Goal: Task Accomplishment & Management: Complete application form

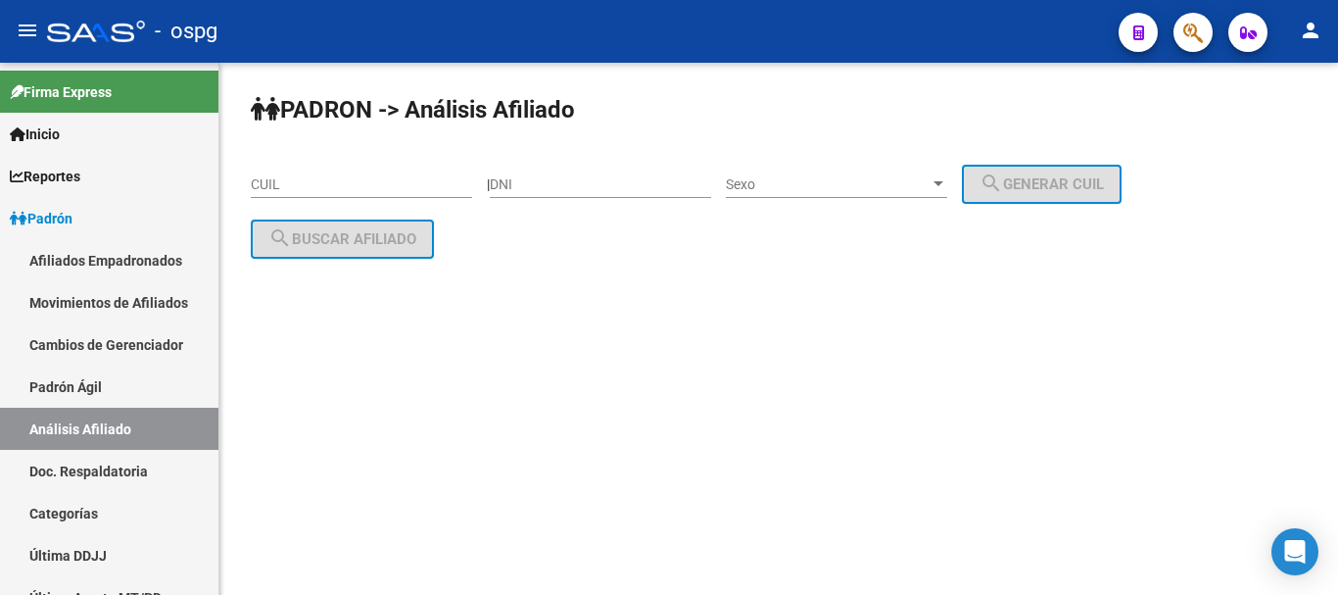
click at [313, 176] on input "CUIL" at bounding box center [361, 184] width 221 height 17
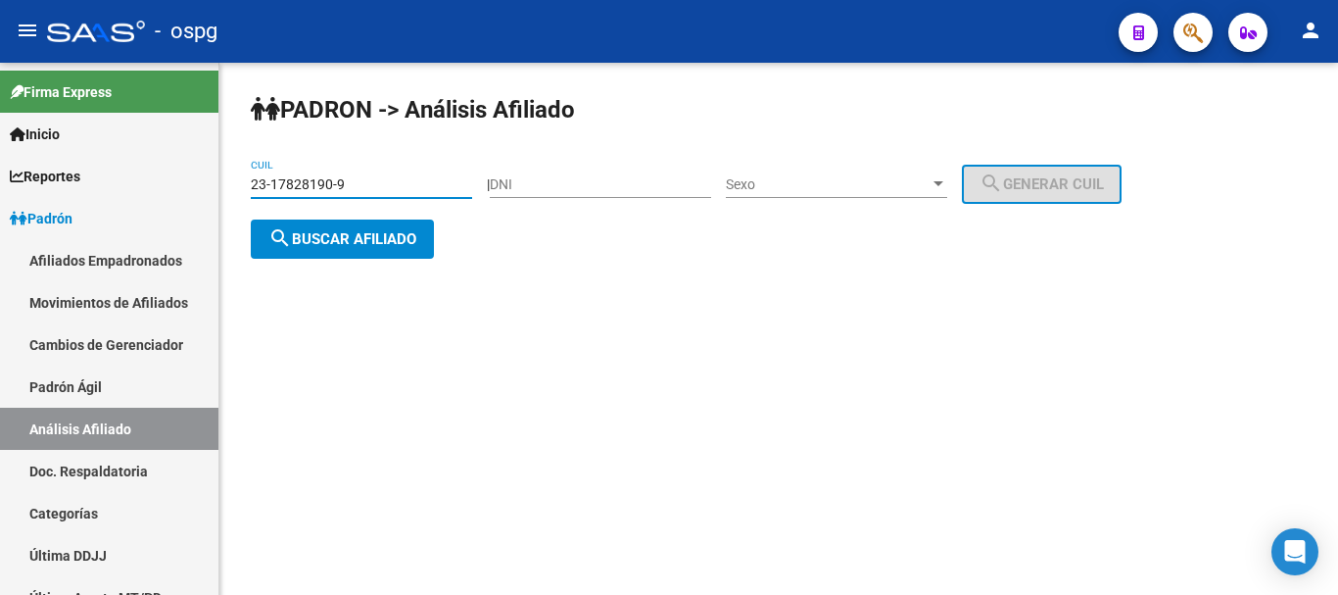
type input "23-17828190-9"
click at [381, 251] on button "search Buscar afiliado" at bounding box center [342, 238] width 183 height 39
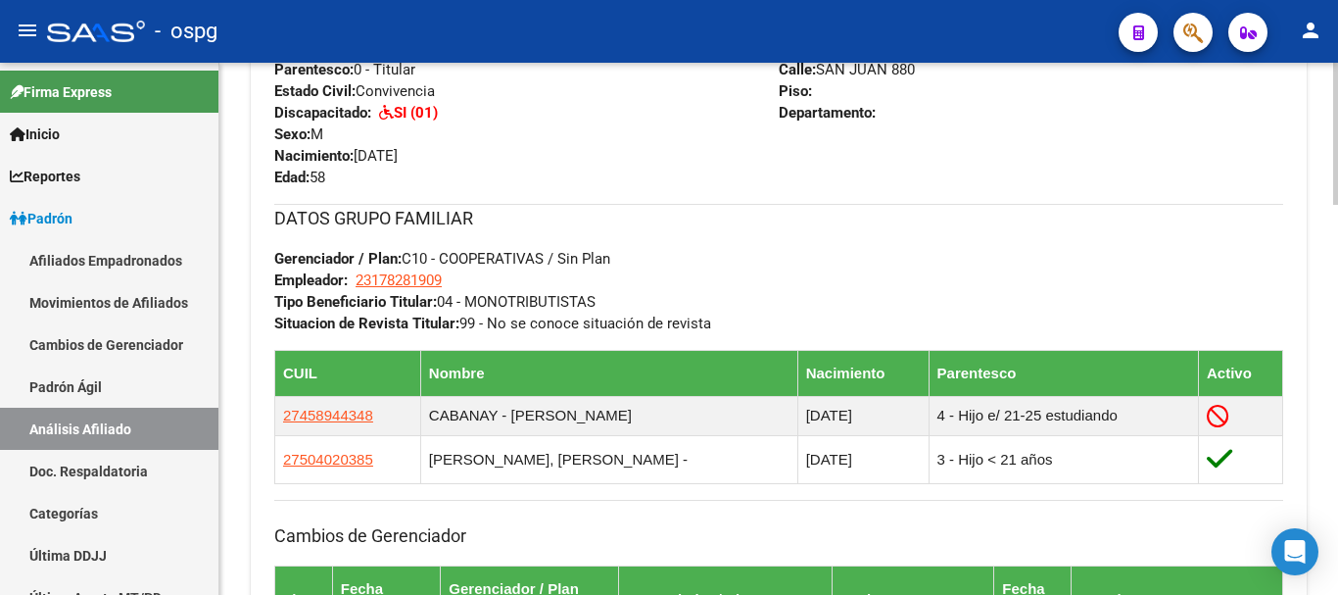
scroll to position [1175, 0]
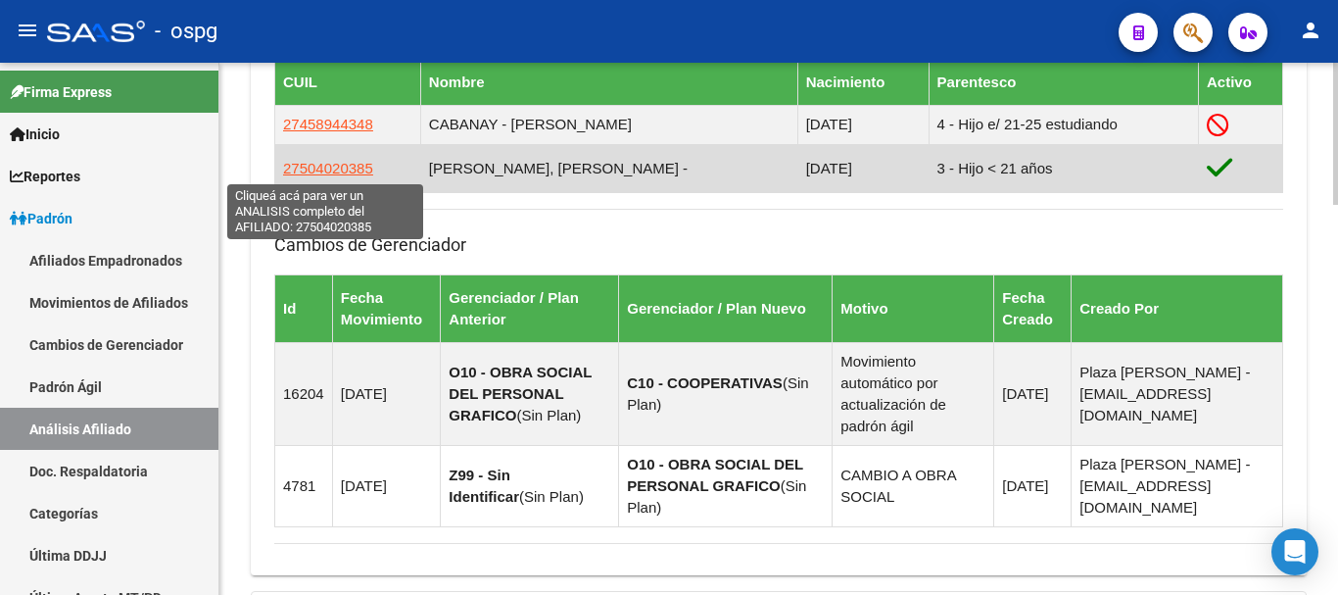
click at [330, 172] on span "27504020385" at bounding box center [328, 168] width 90 height 17
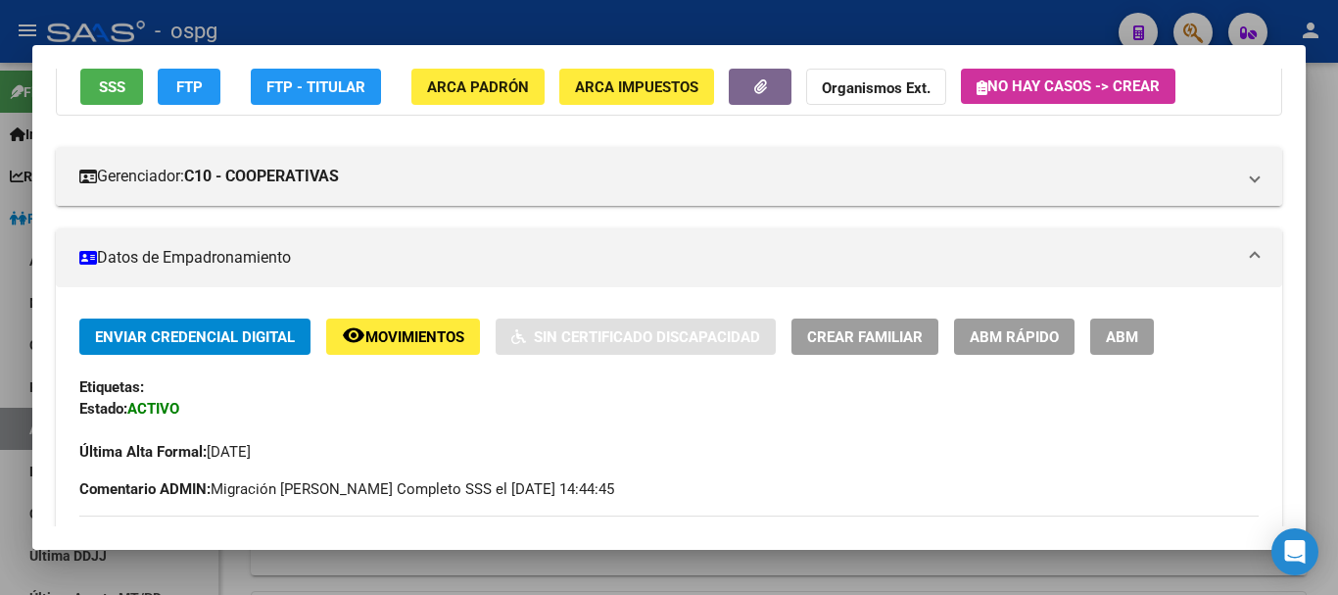
scroll to position [196, 0]
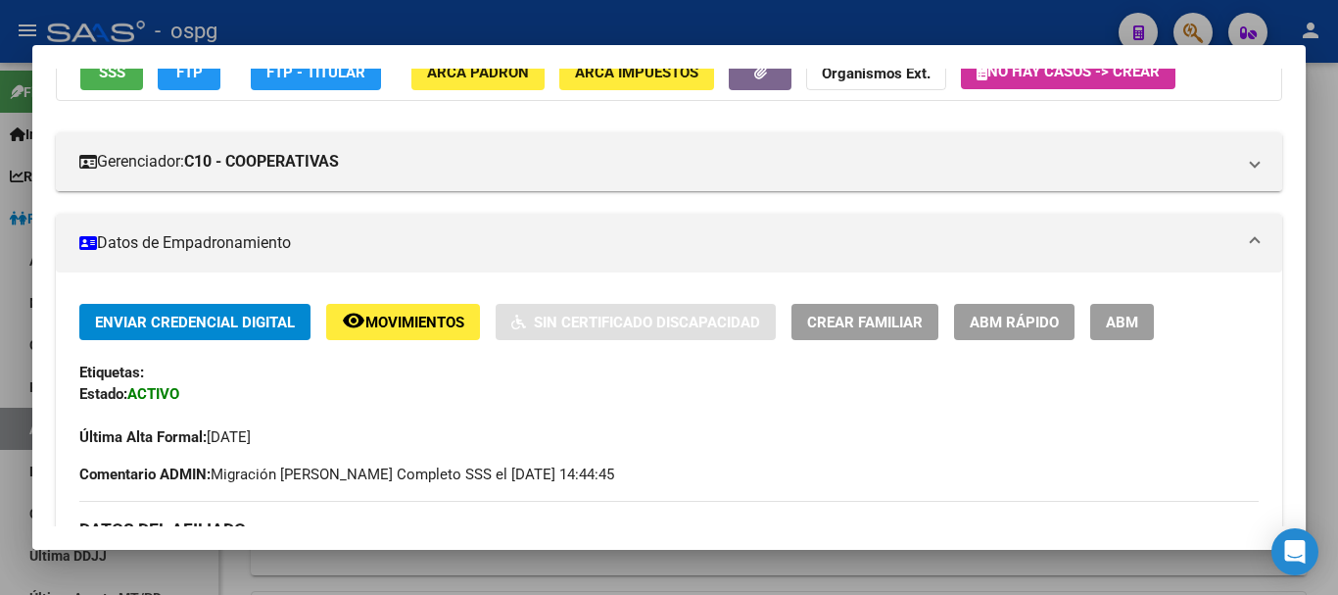
click at [1131, 322] on span "ABM" at bounding box center [1122, 322] width 32 height 18
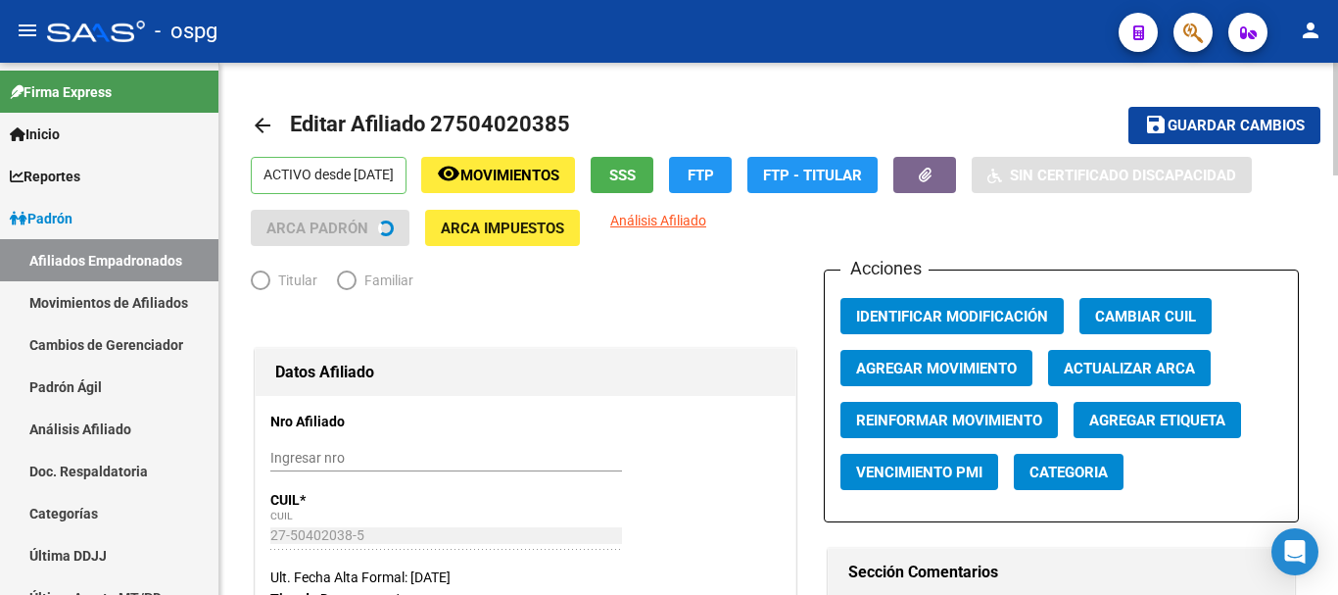
radio input "true"
type input "23-17828190-9"
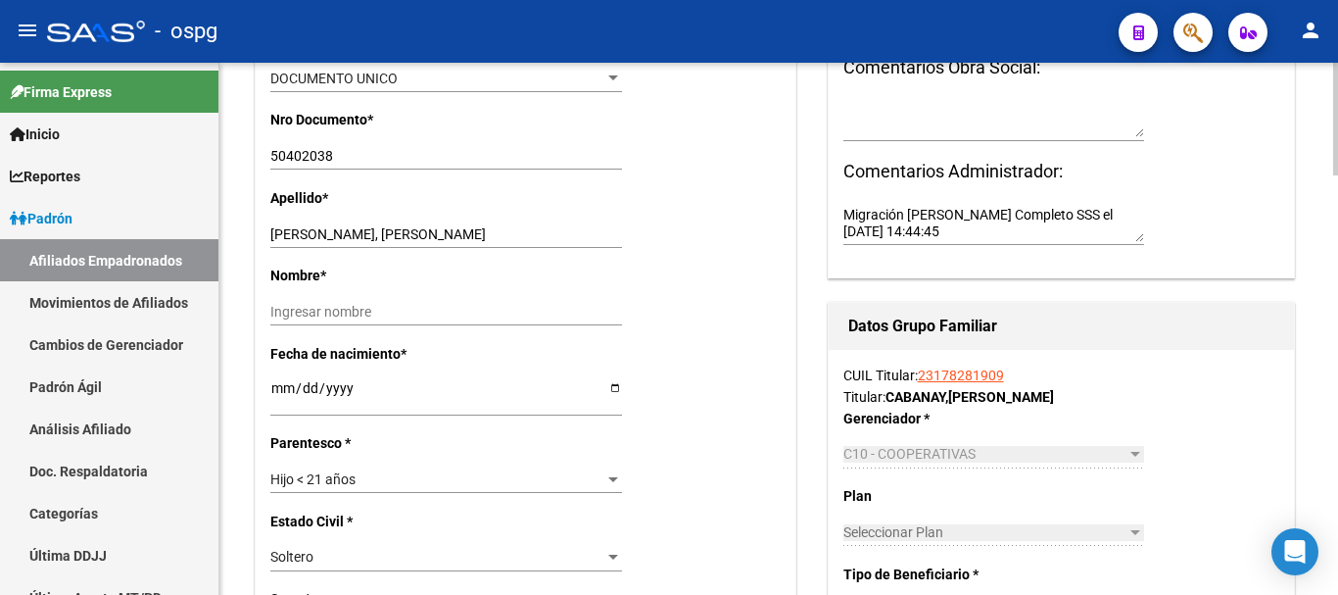
scroll to position [686, 0]
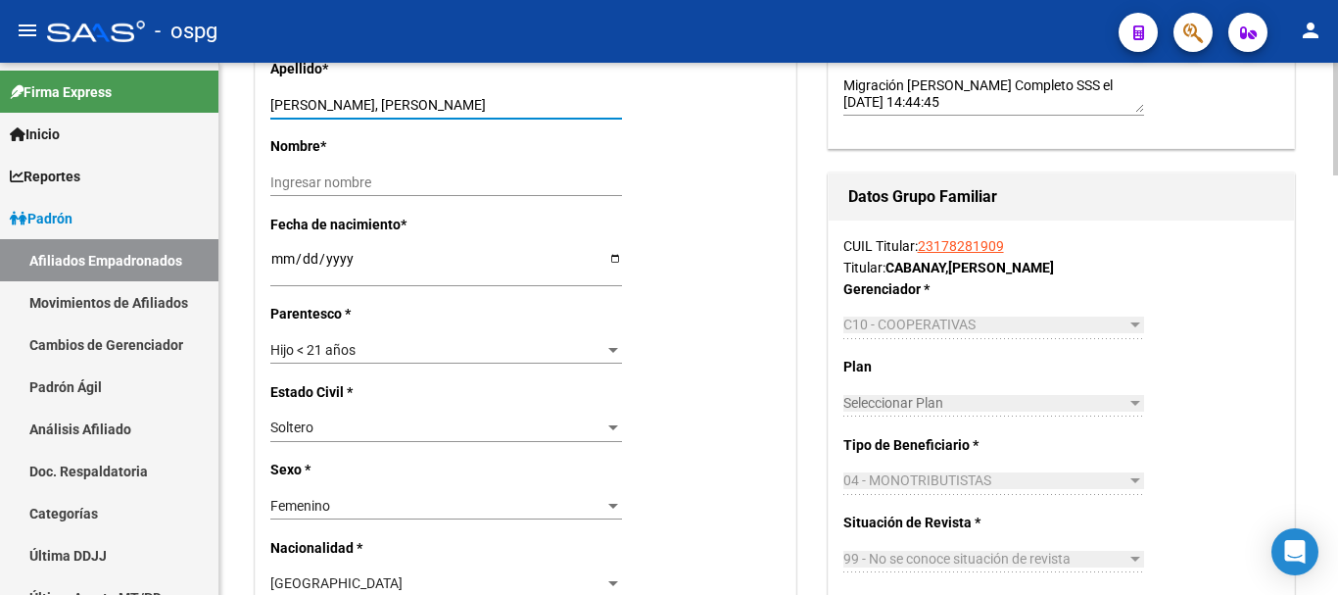
drag, startPoint x: 340, startPoint y: 101, endPoint x: 435, endPoint y: 102, distance: 95.0
click at [435, 102] on input "[PERSON_NAME]" at bounding box center [446, 105] width 352 height 17
type input "CABANAY,"
click at [386, 187] on input "Ingresar nombre" at bounding box center [446, 182] width 352 height 17
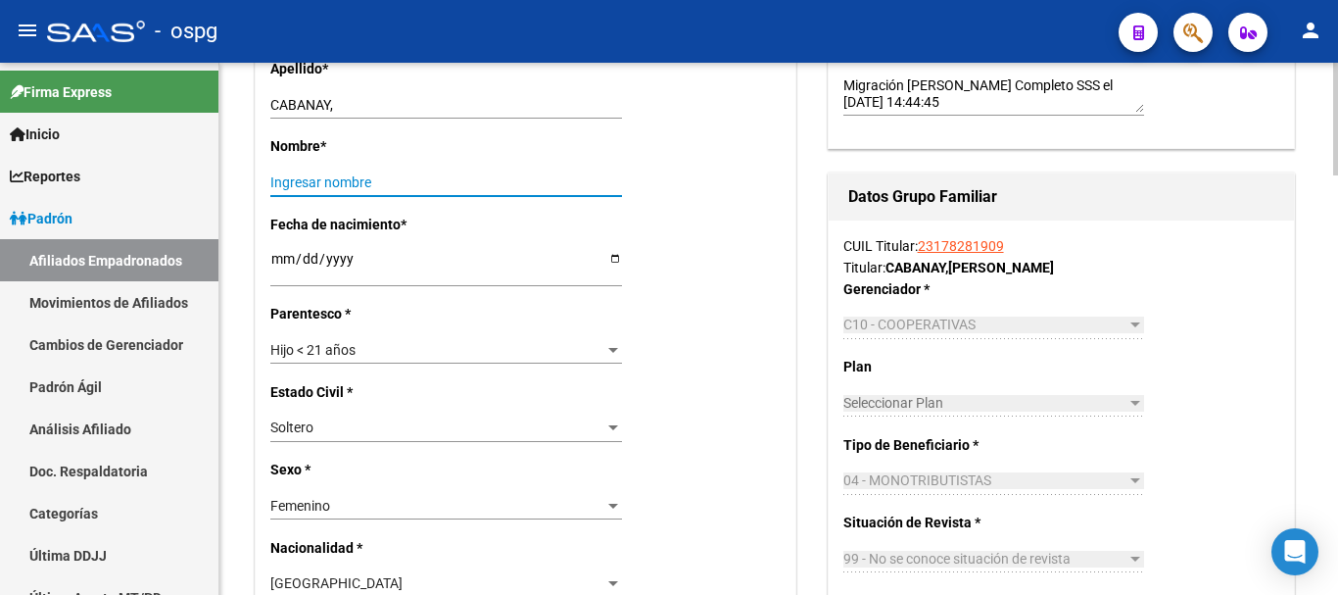
paste input "JULIETA ITATI"
type input "JULIETA ITATI"
drag, startPoint x: 403, startPoint y: 109, endPoint x: 416, endPoint y: 95, distance: 19.4
click at [403, 106] on input "CABANAY," at bounding box center [446, 105] width 352 height 17
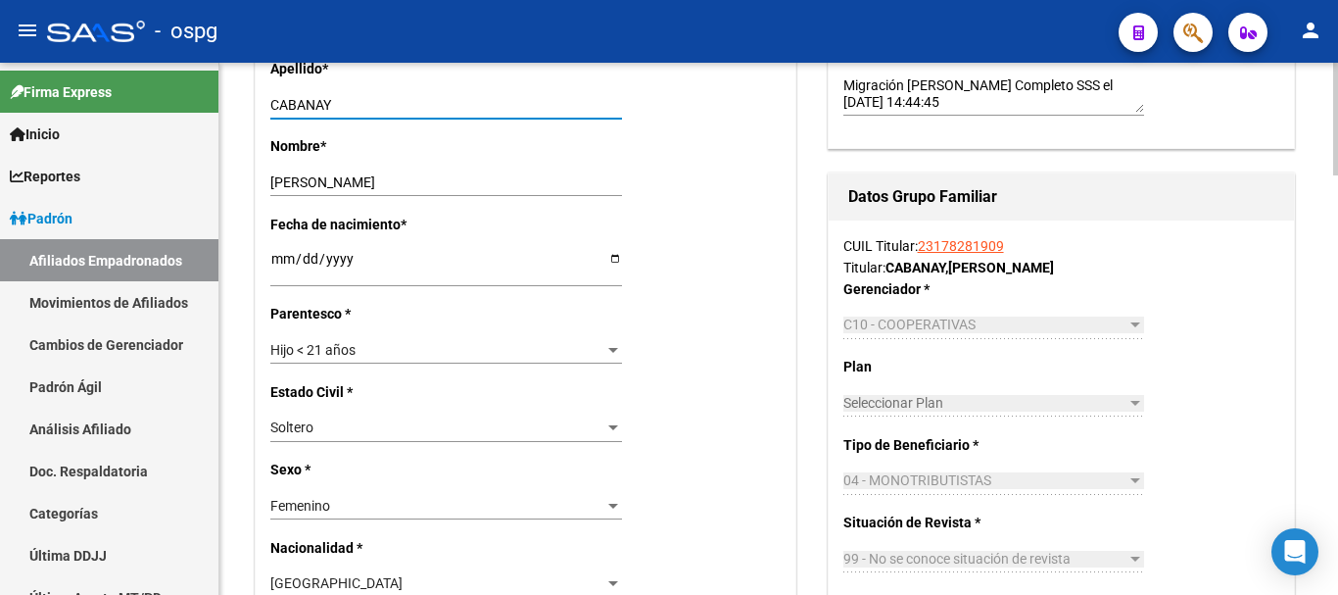
type input "CABANAY"
click at [352, 353] on span "Hijo < 21 años" at bounding box center [312, 350] width 85 height 16
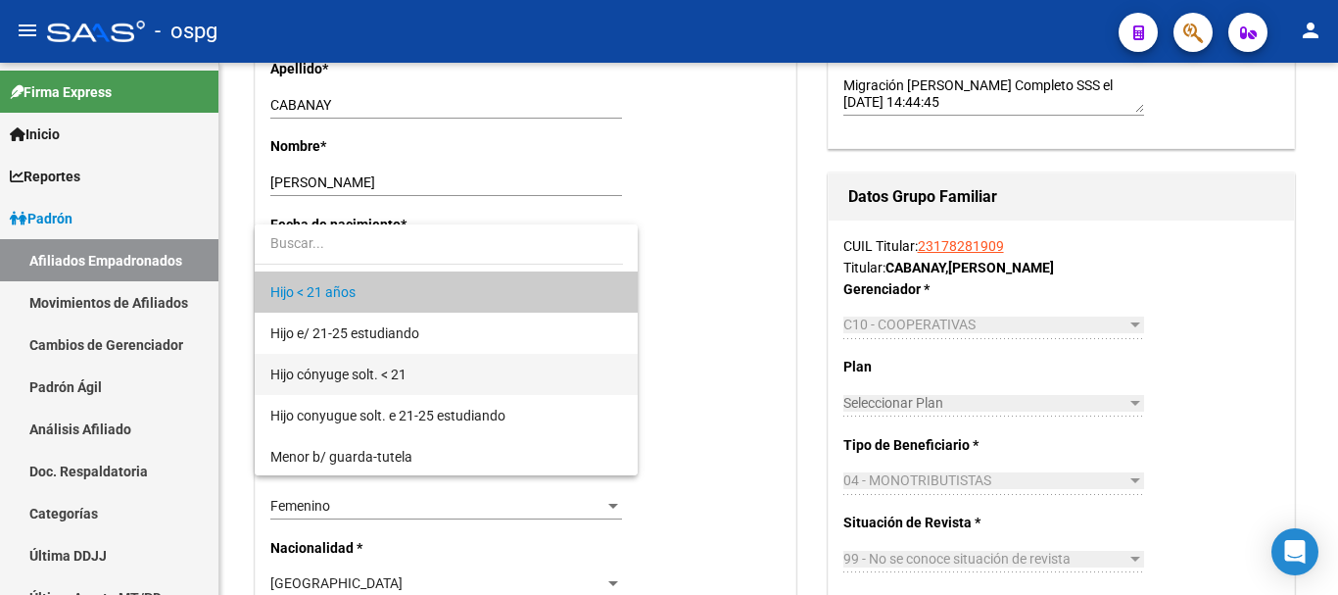
scroll to position [0, 0]
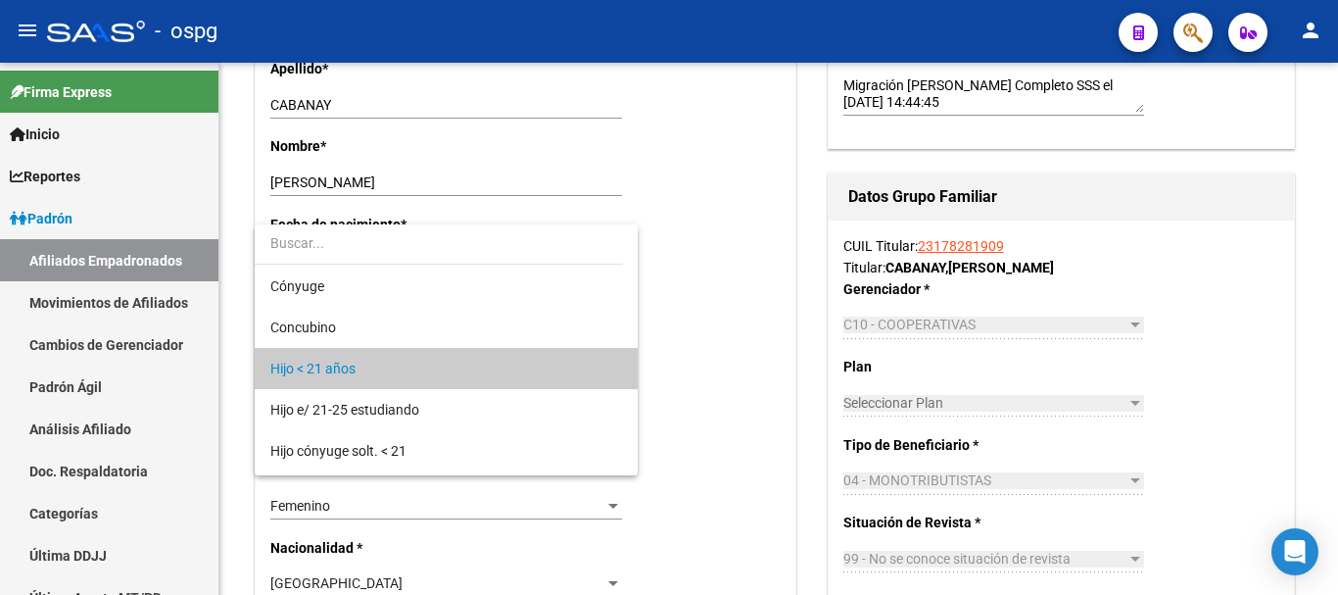
click at [440, 366] on span "Hijo < 21 años" at bounding box center [446, 368] width 352 height 41
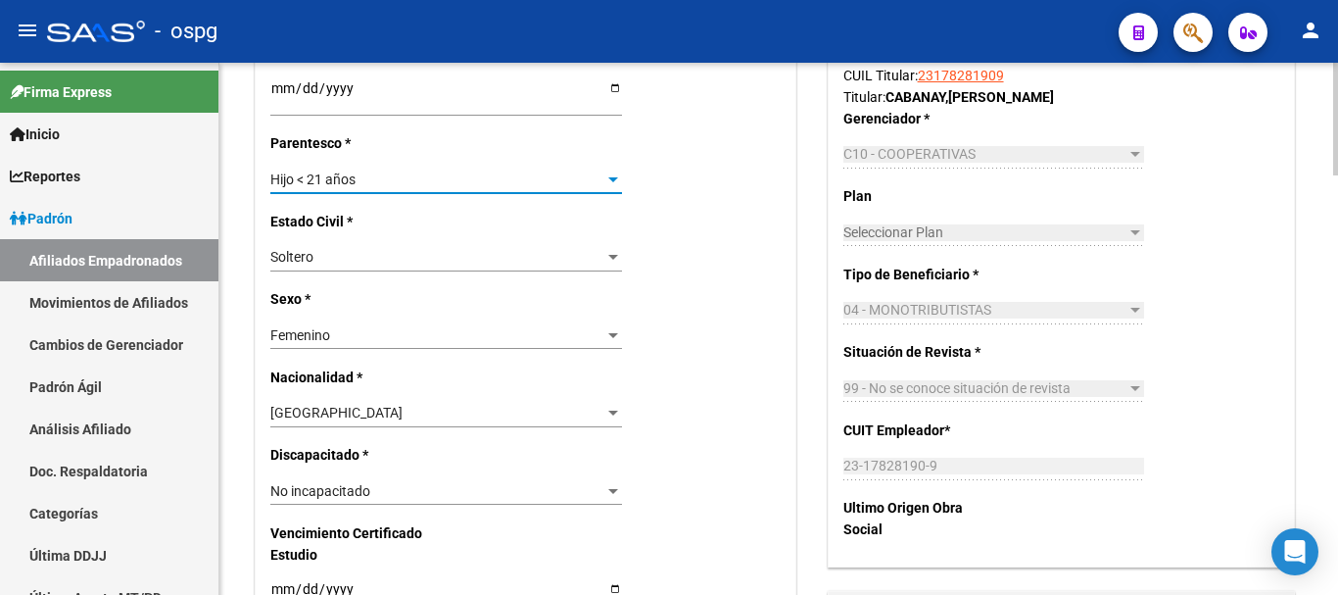
scroll to position [979, 0]
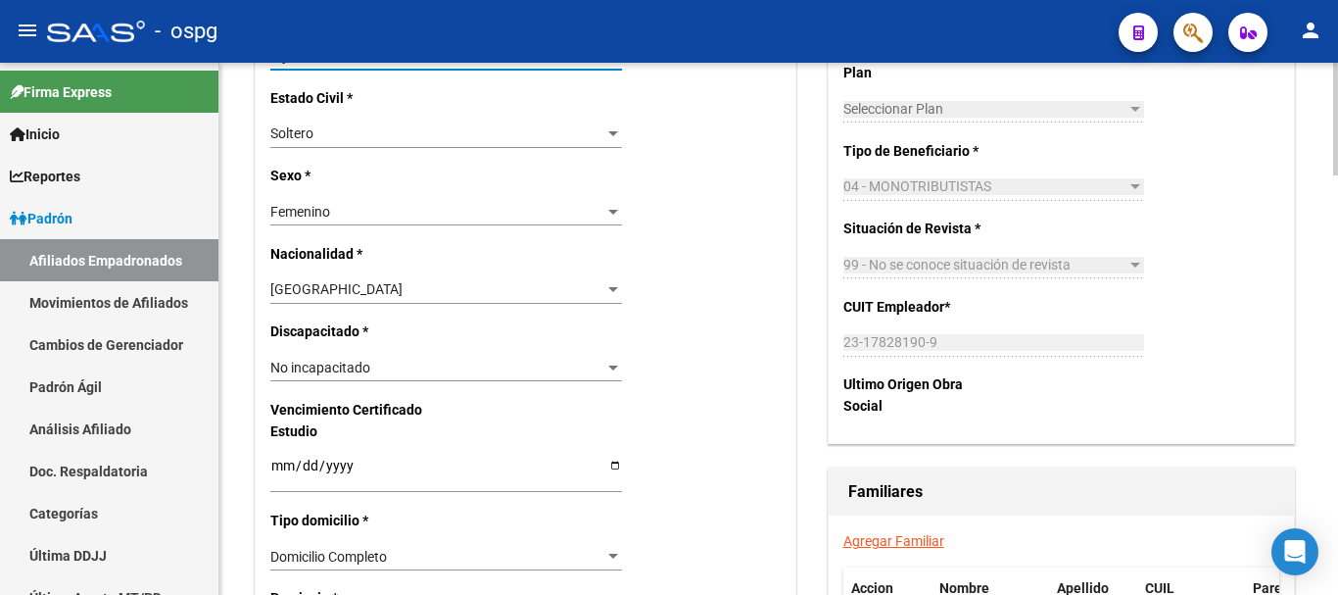
click at [354, 370] on span "No incapacitado" at bounding box center [320, 367] width 100 height 16
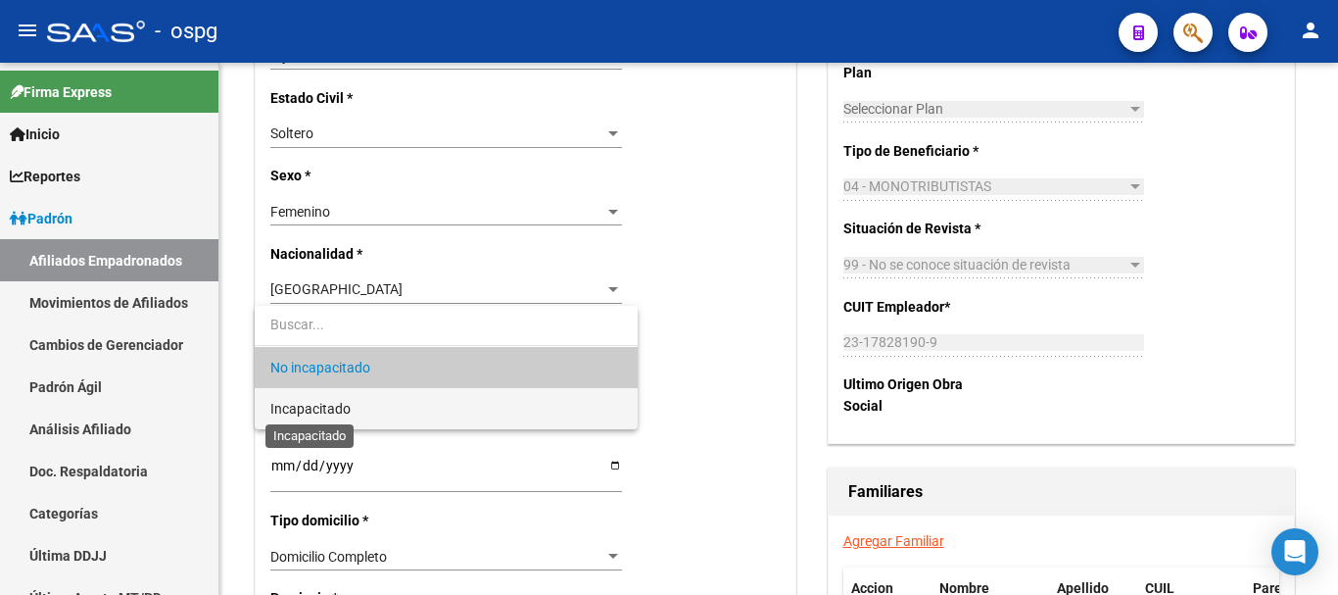
click at [325, 406] on span "Incapacitado" at bounding box center [310, 409] width 80 height 16
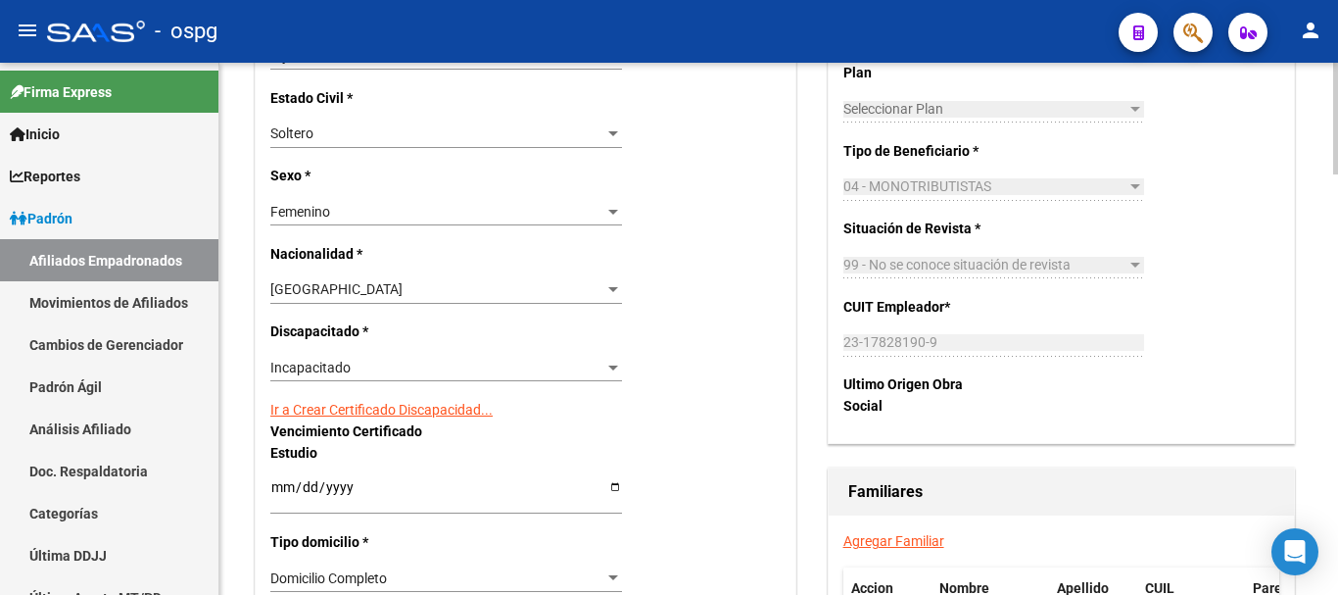
click at [307, 407] on link "Ir a Crear Certificado Discapacidad..." at bounding box center [381, 410] width 222 height 16
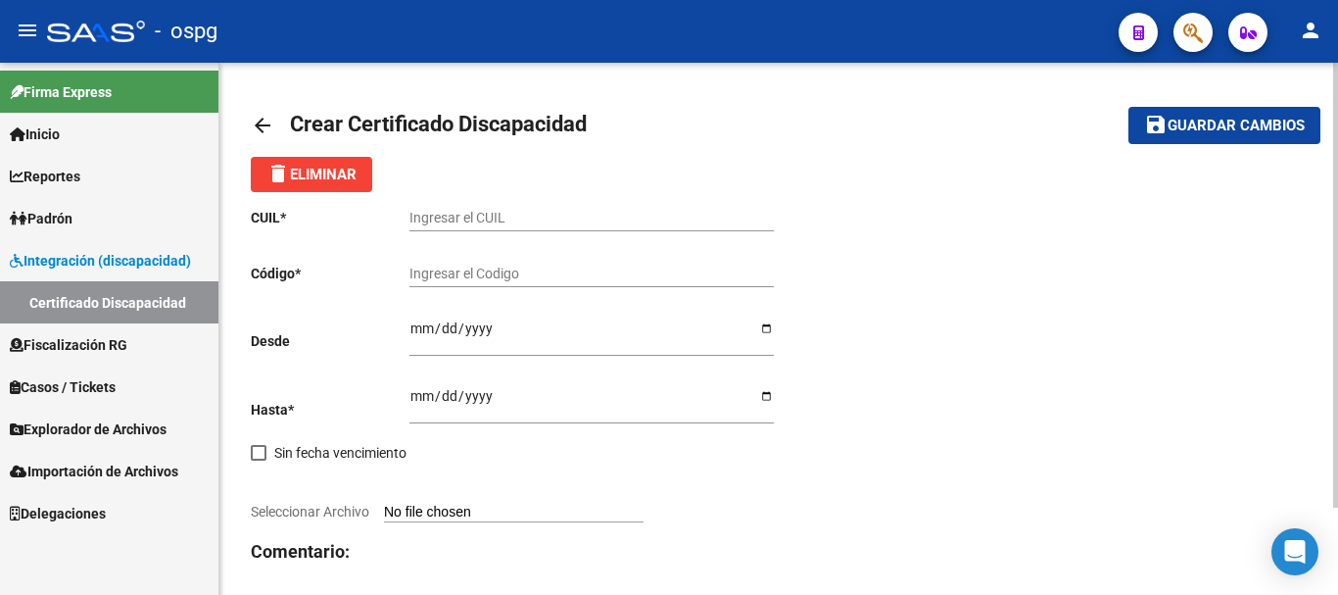
click at [467, 218] on input "Ingresar el CUIL" at bounding box center [591, 218] width 364 height 17
type input "27-50402038-5"
click at [455, 267] on input "Ingresar el Codigo" at bounding box center [591, 273] width 364 height 17
type input "7818090761"
click at [422, 333] on input "Ingresar fec. Desde" at bounding box center [591, 334] width 364 height 29
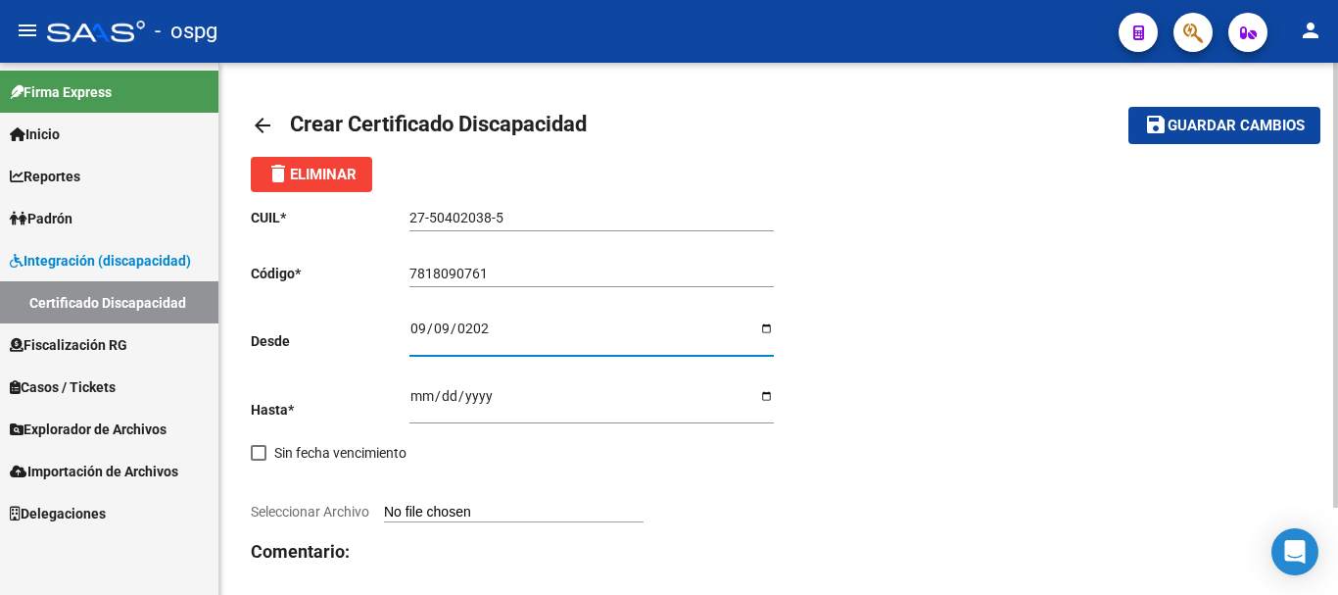
type input "[DATE]"
click at [423, 394] on input "Ingresar fec. Hasta" at bounding box center [591, 402] width 364 height 29
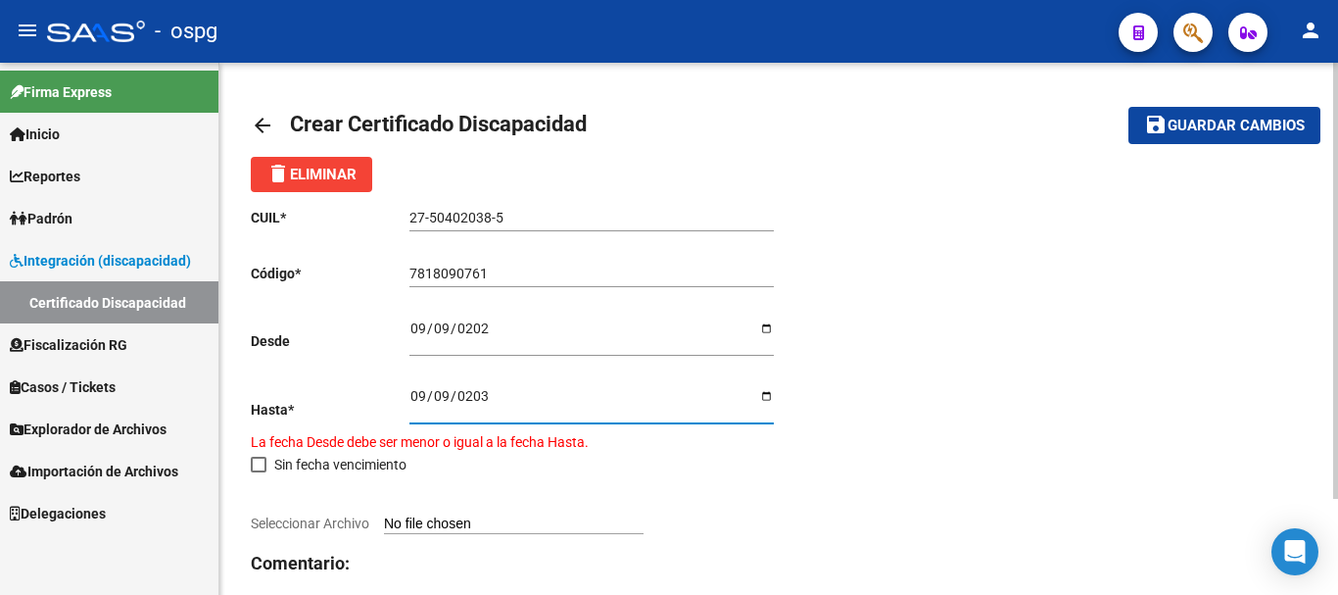
type input "[DATE]"
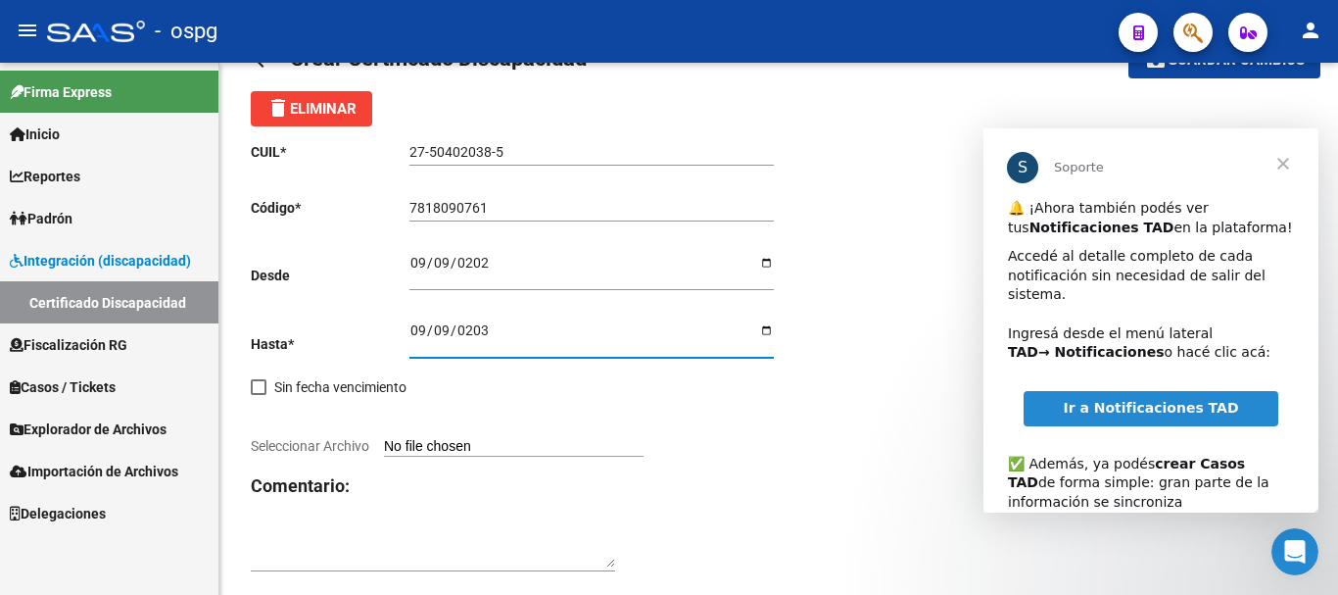
scroll to position [98, 0]
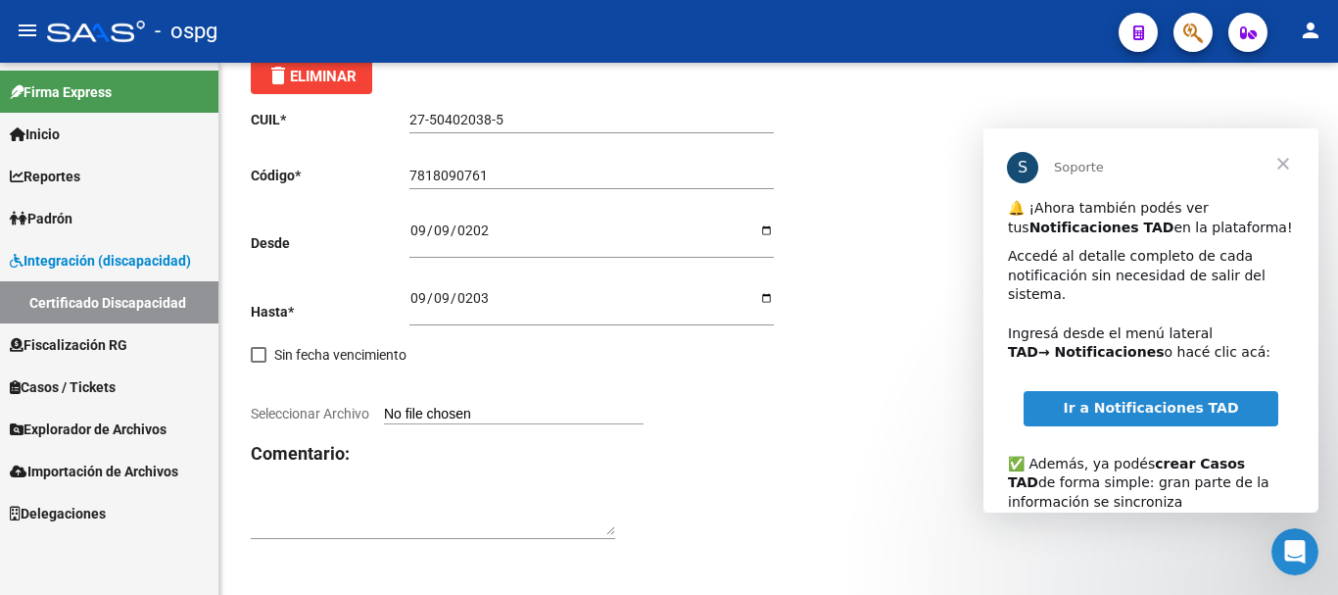
click at [1279, 164] on span "Cerrar" at bounding box center [1283, 163] width 71 height 71
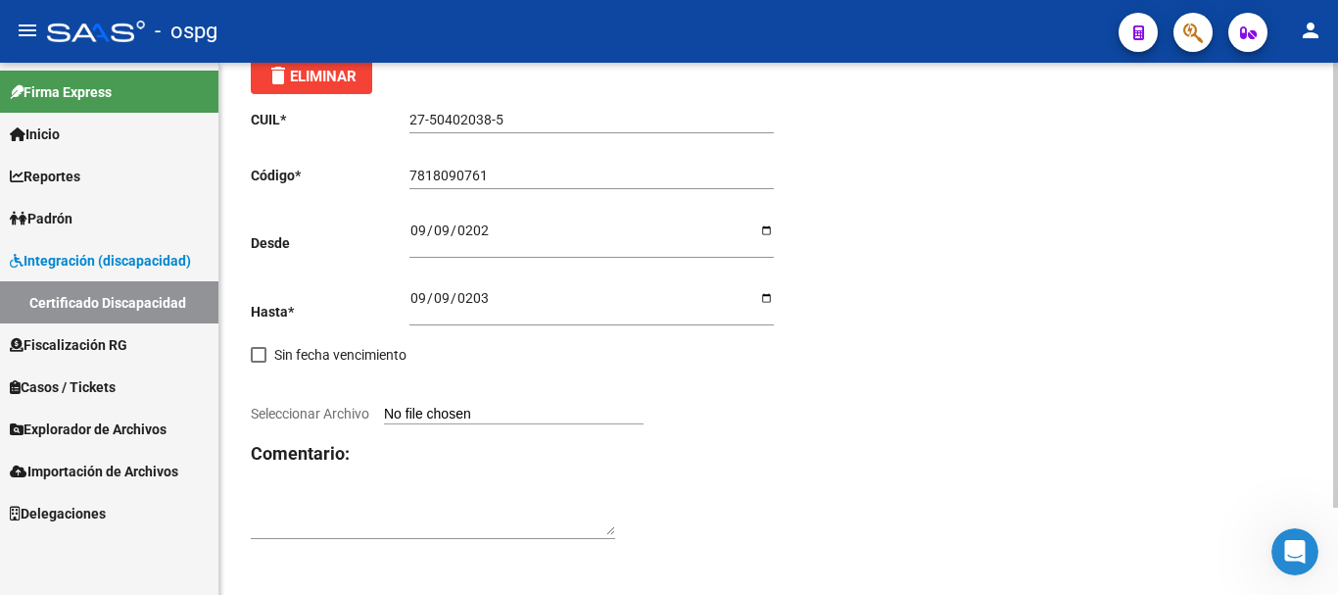
drag, startPoint x: 812, startPoint y: 436, endPoint x: 402, endPoint y: 361, distance: 417.1
click at [791, 431] on div "CUIL * 27-50402038-5 Ingresar el CUIL Código * 7818090761 Ingresar el Codigo De…" at bounding box center [779, 324] width 1056 height 461
click at [452, 412] on input "Seleccionar Archivo" at bounding box center [514, 415] width 260 height 19
type input "C:\fakepath\20250917085701111.pdf"
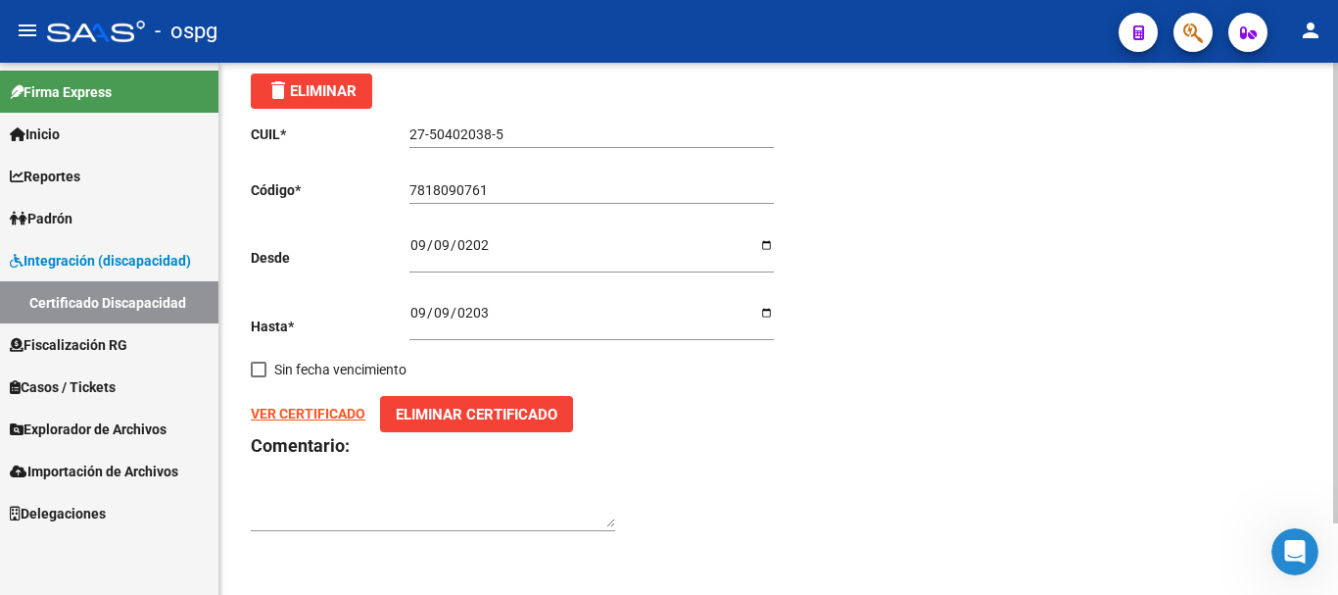
scroll to position [83, 0]
click at [300, 414] on strong "VER CERTIFICADO" at bounding box center [308, 414] width 115 height 16
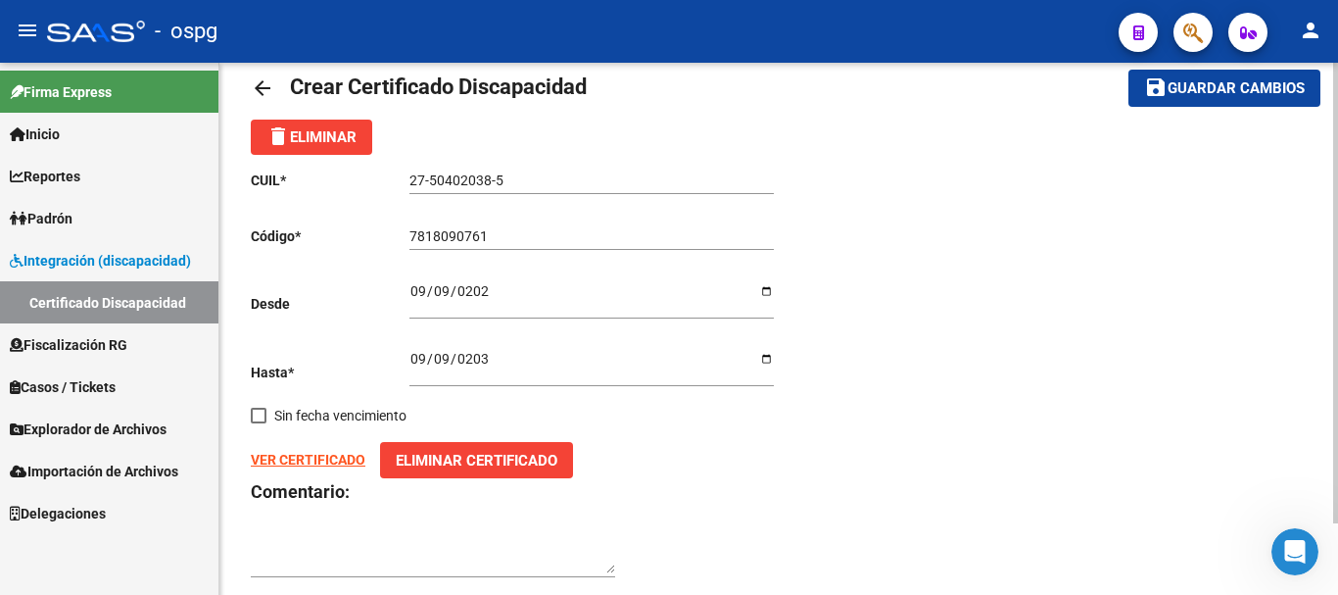
scroll to position [0, 0]
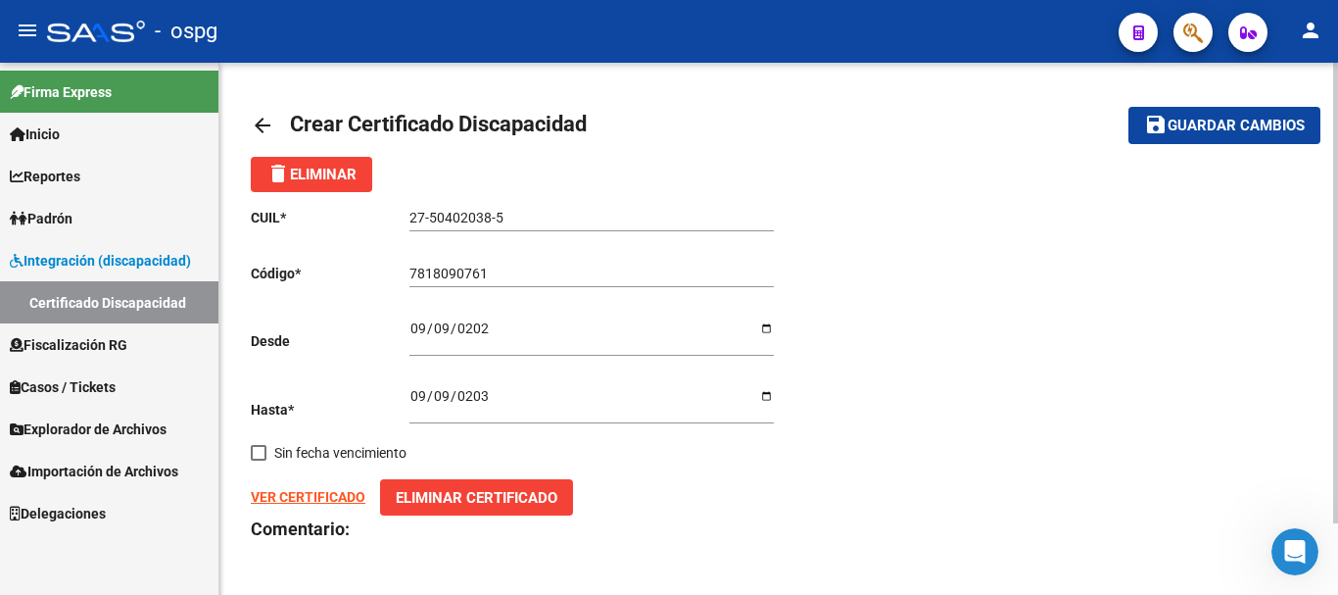
click at [1229, 114] on button "save Guardar cambios" at bounding box center [1224, 125] width 192 height 36
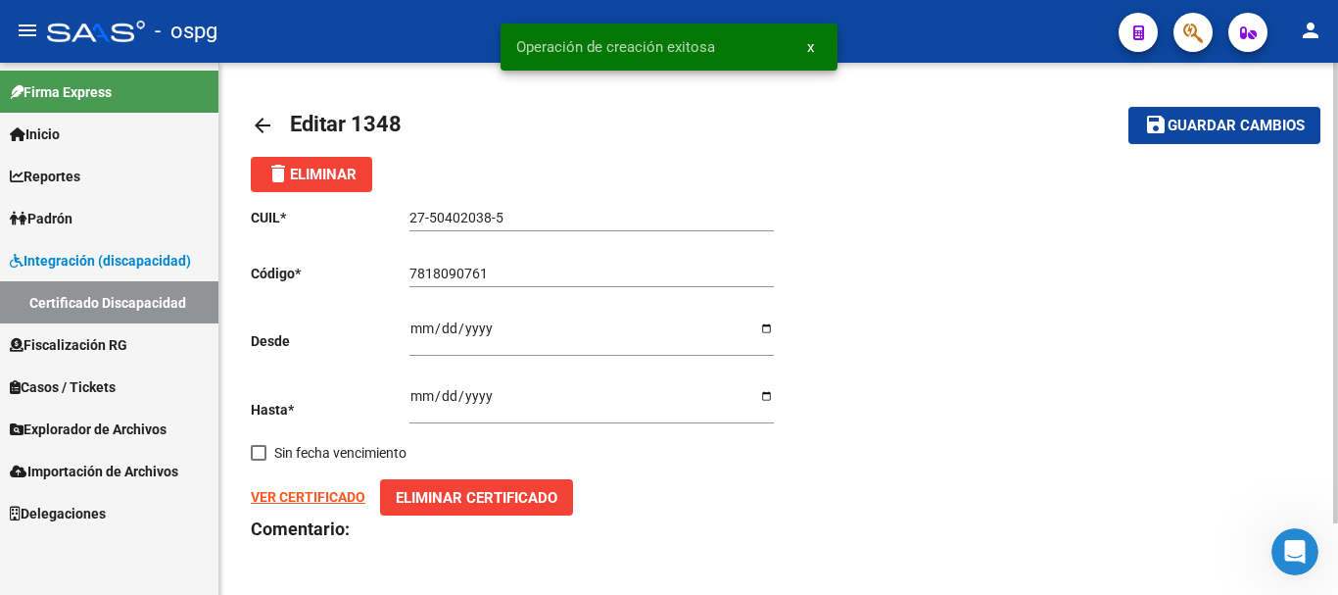
click at [261, 126] on mat-icon "arrow_back" at bounding box center [263, 126] width 24 height 24
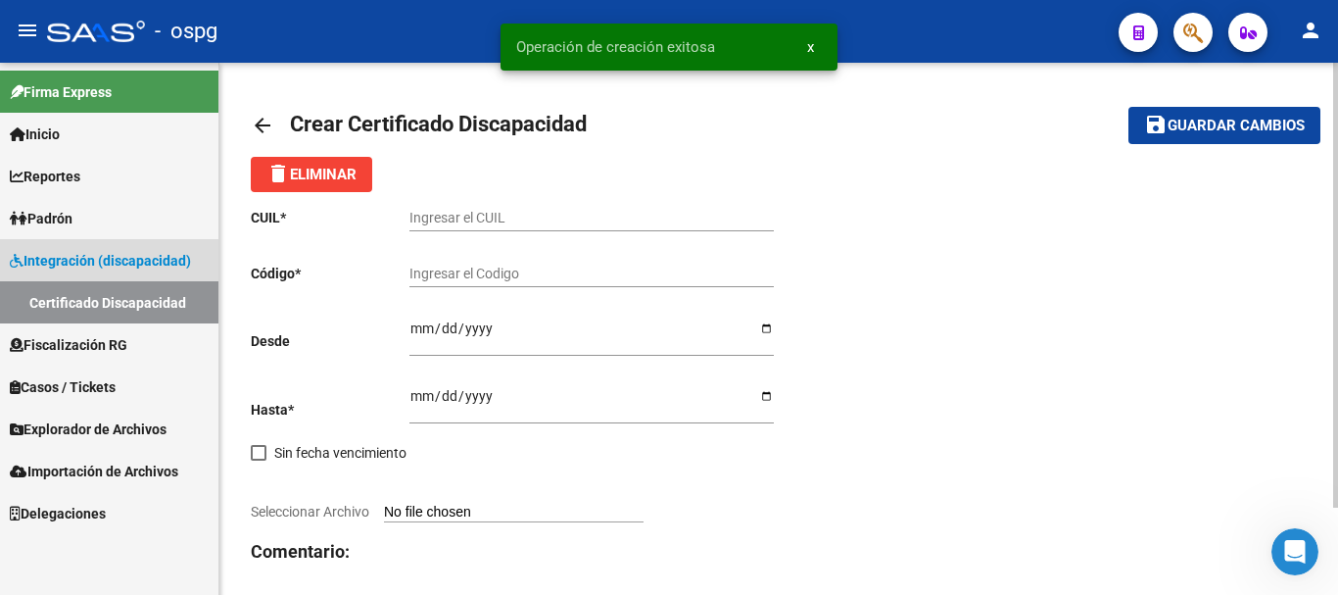
click at [65, 303] on link "Certificado Discapacidad" at bounding box center [109, 302] width 218 height 42
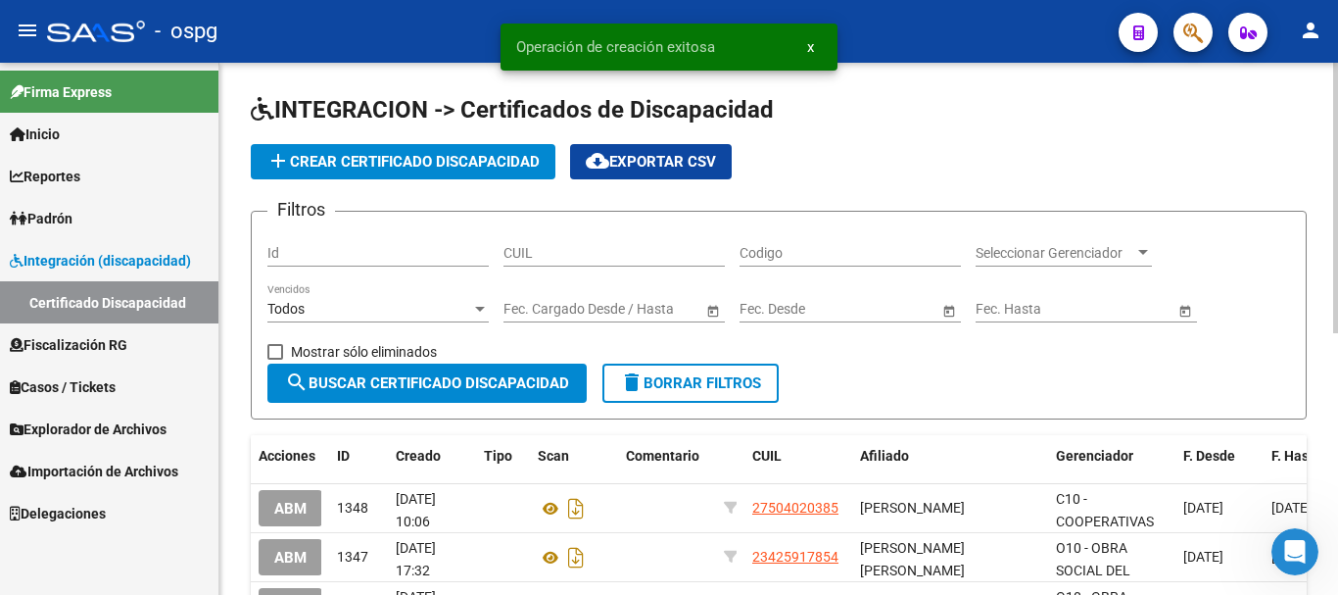
click at [64, 217] on span "Padrón" at bounding box center [41, 219] width 63 height 22
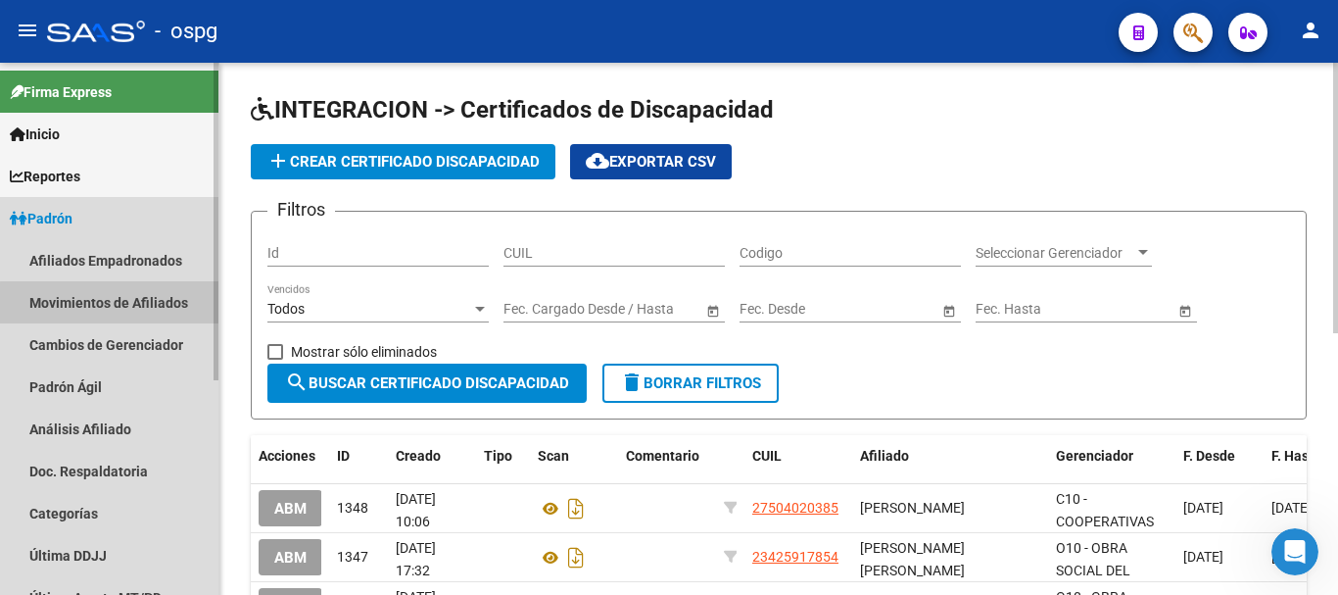
click at [115, 303] on link "Movimientos de Afiliados" at bounding box center [109, 302] width 218 height 42
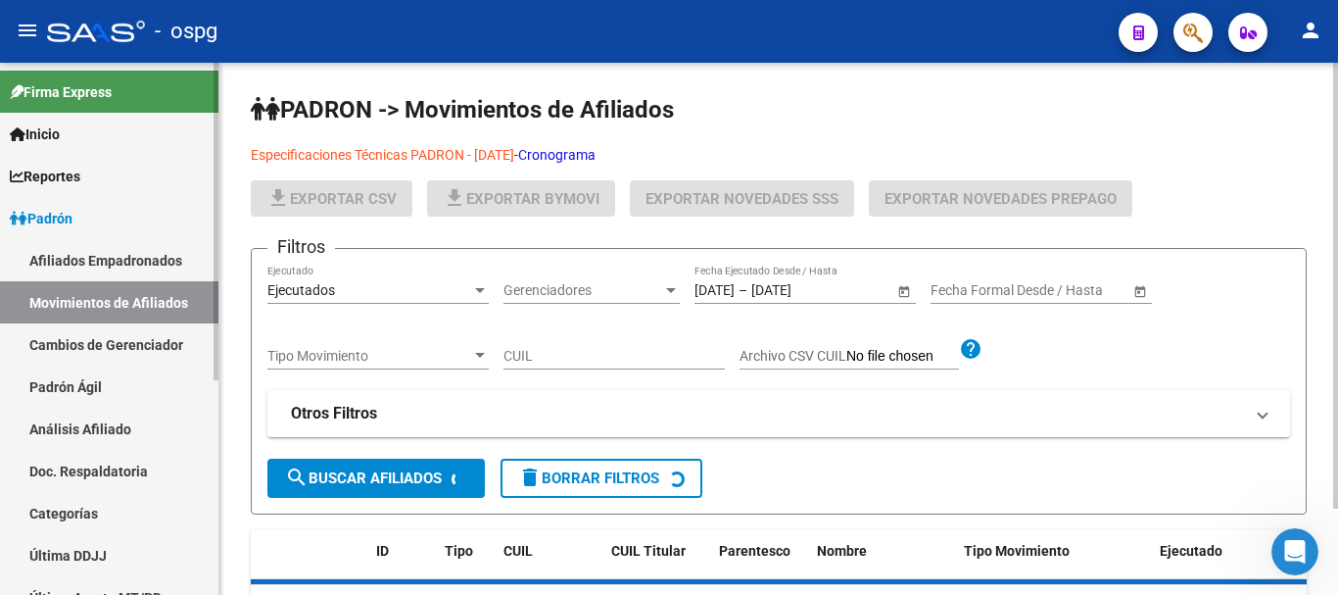
click at [125, 263] on link "Afiliados Empadronados" at bounding box center [109, 260] width 218 height 42
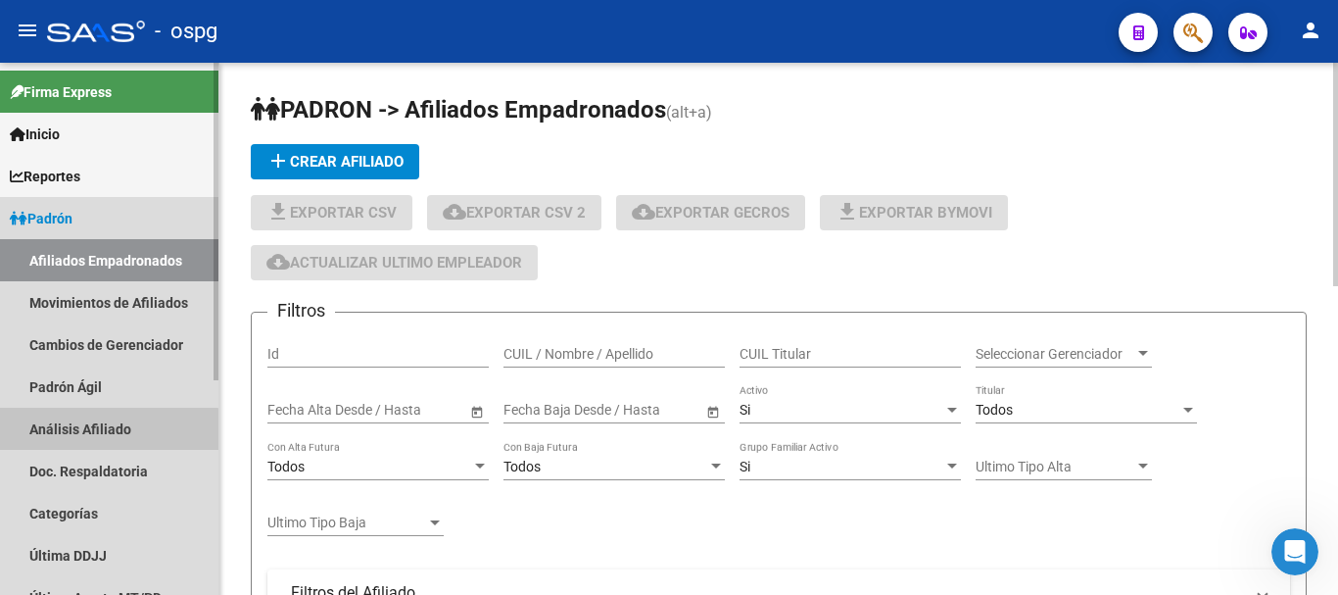
click at [83, 431] on link "Análisis Afiliado" at bounding box center [109, 428] width 218 height 42
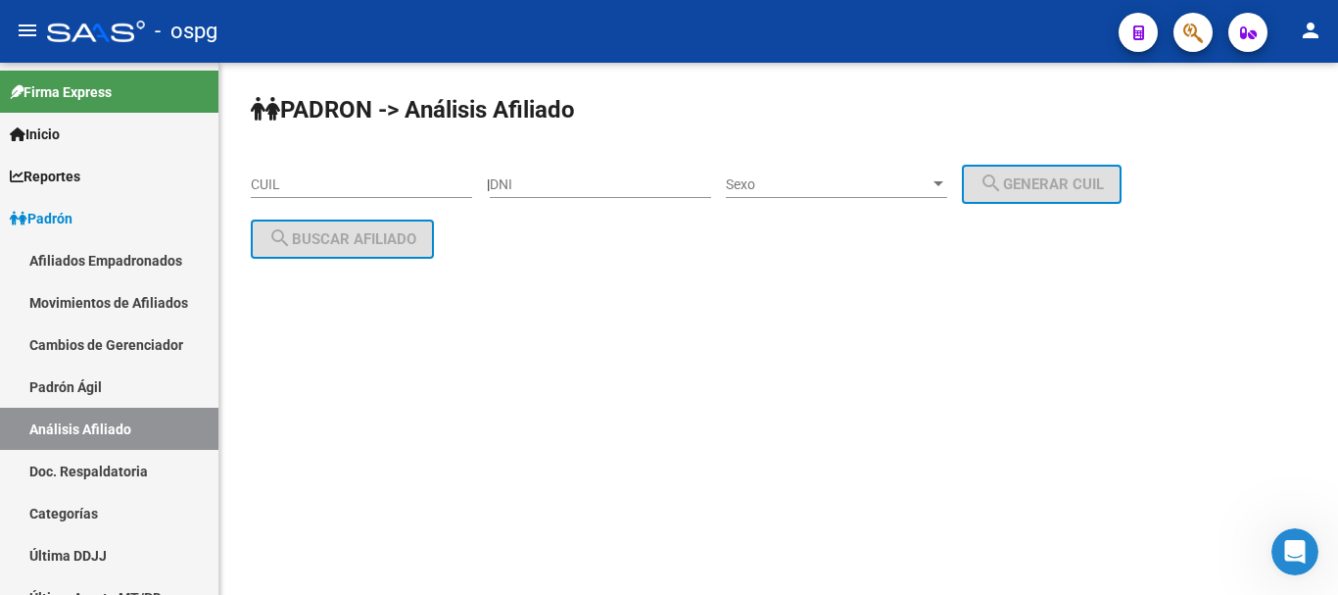
drag, startPoint x: 303, startPoint y: 182, endPoint x: 316, endPoint y: 178, distance: 14.3
click at [305, 183] on input "CUIL" at bounding box center [361, 184] width 221 height 17
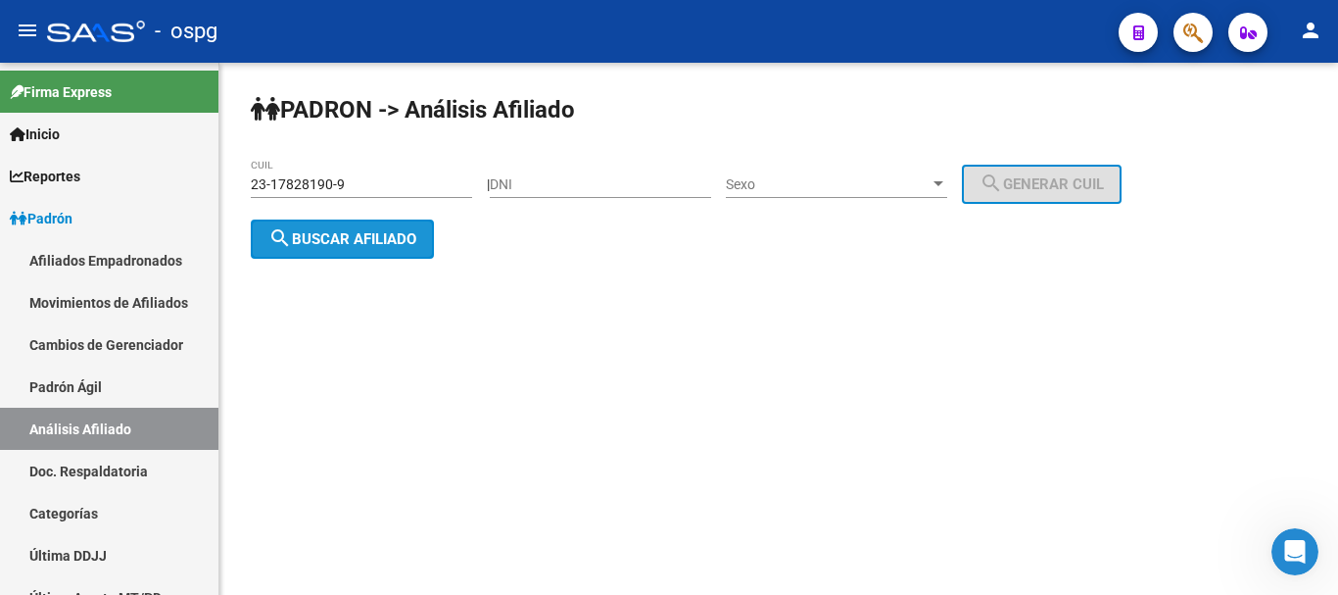
click at [372, 250] on button "search Buscar afiliado" at bounding box center [342, 238] width 183 height 39
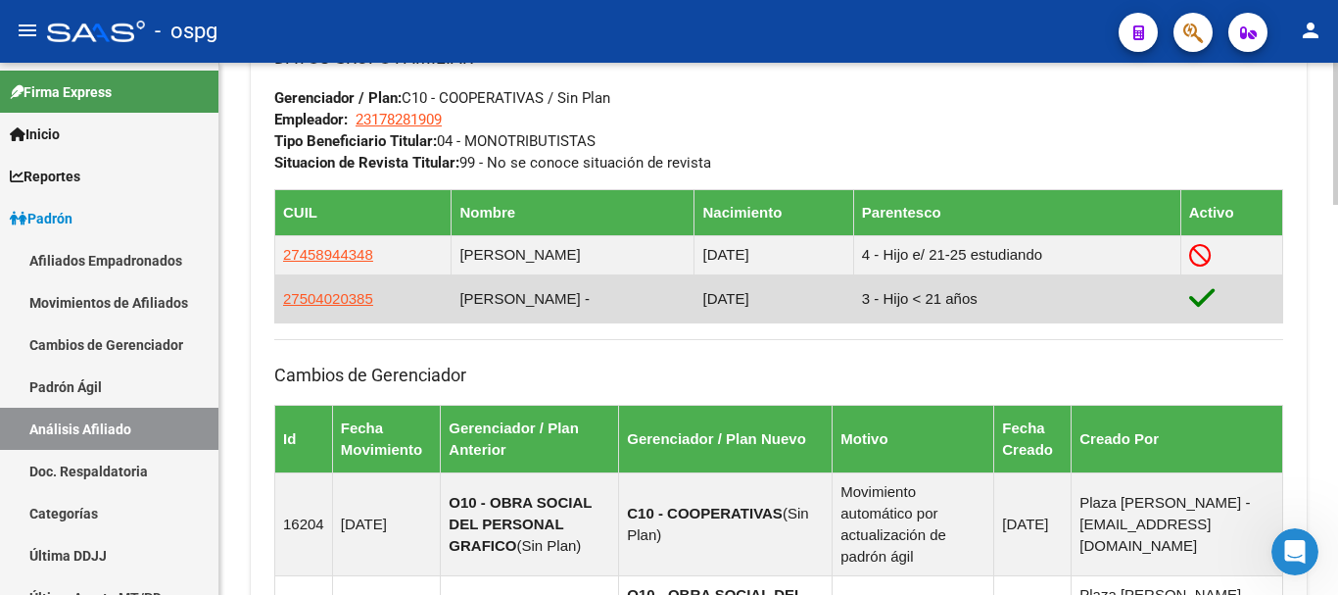
scroll to position [1077, 0]
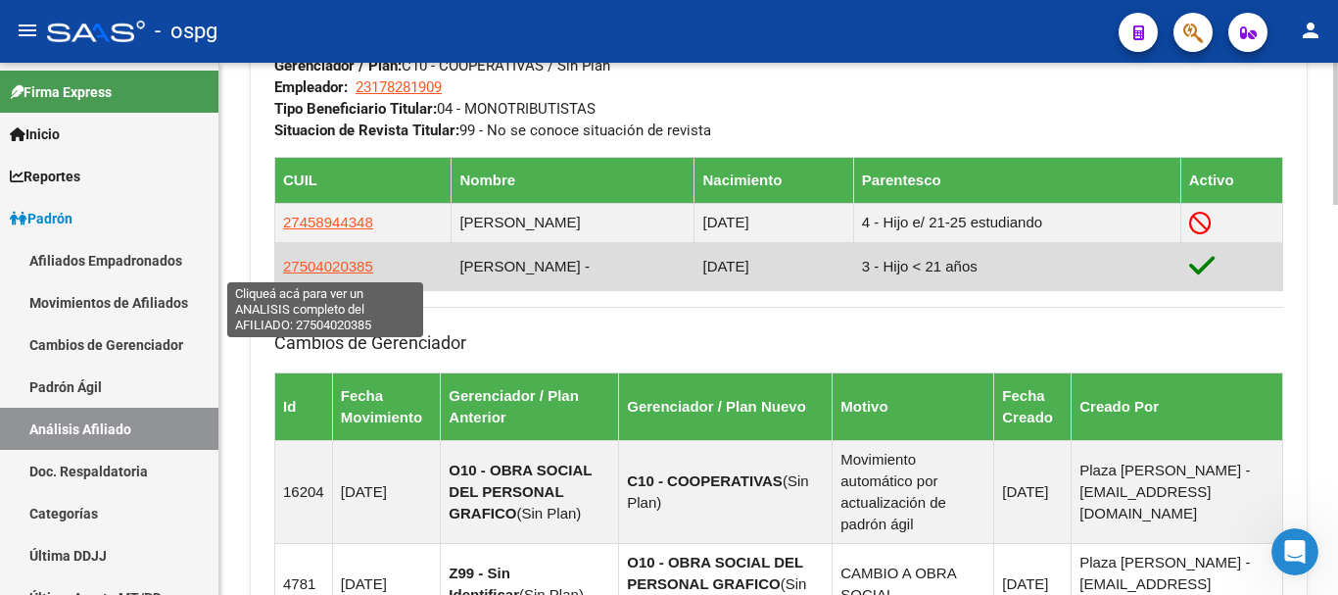
click at [328, 261] on span "27504020385" at bounding box center [328, 266] width 90 height 17
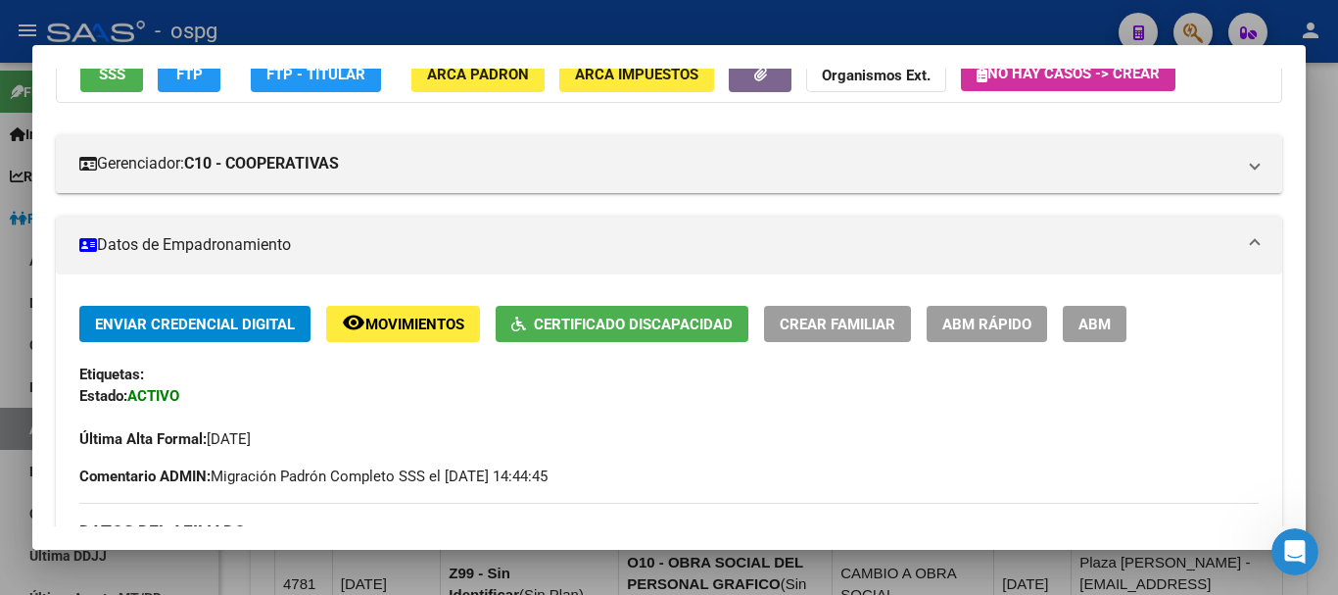
scroll to position [196, 0]
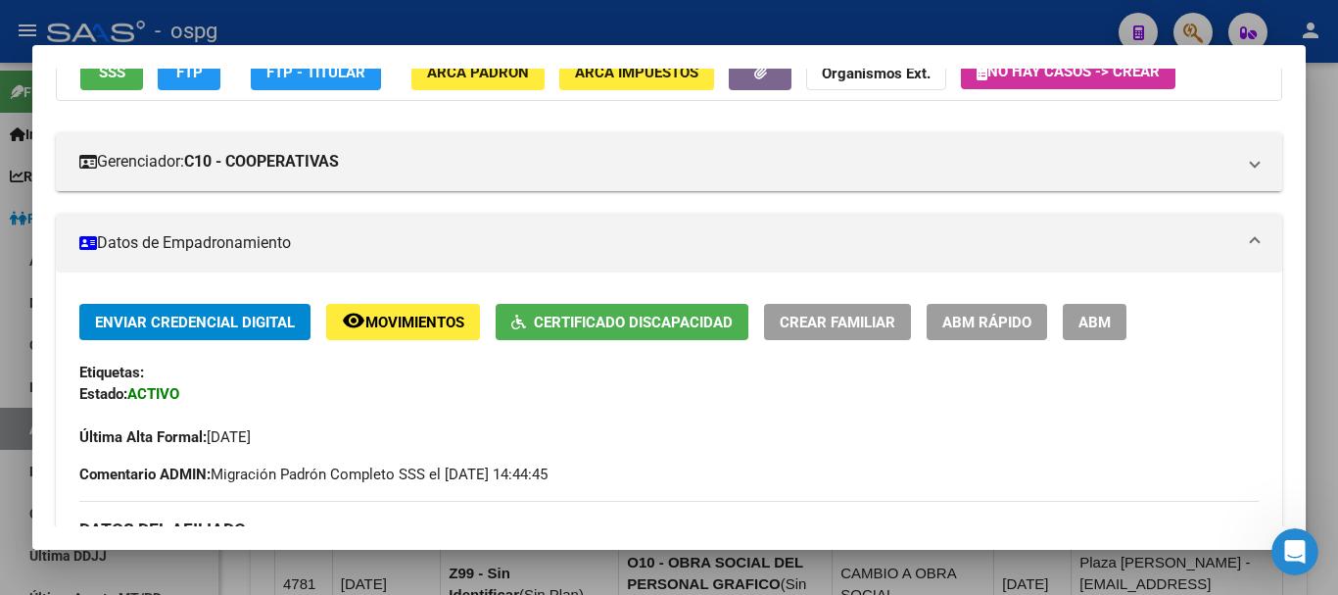
click at [1337, 116] on div at bounding box center [669, 297] width 1338 height 595
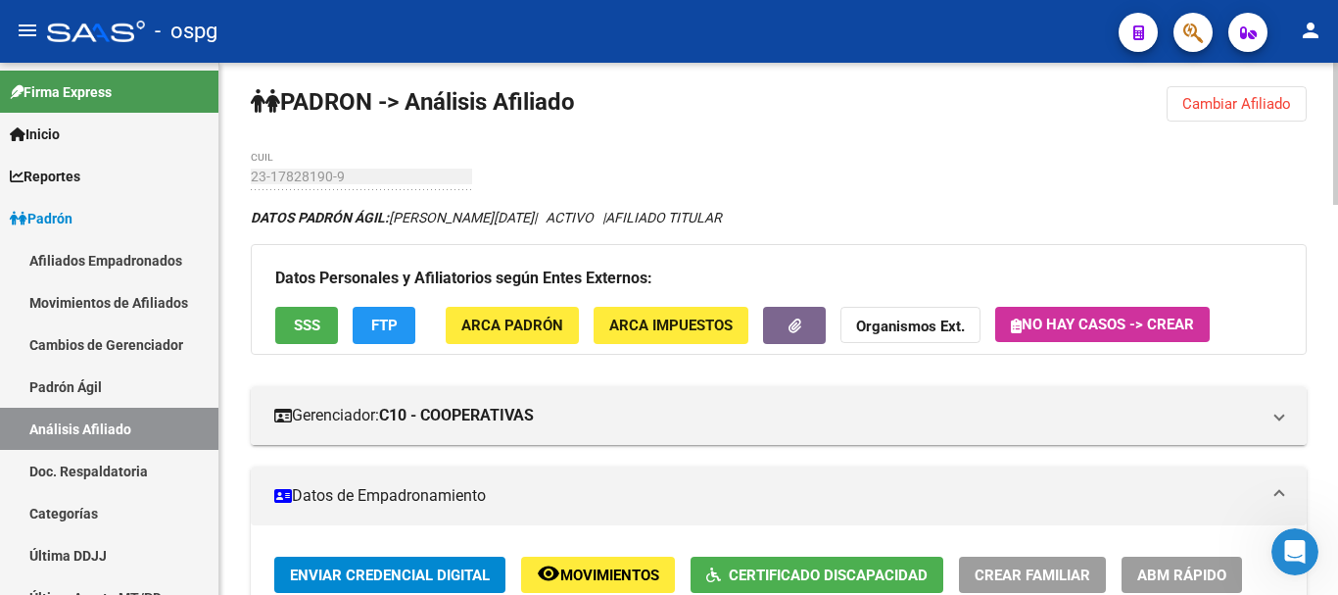
scroll to position [0, 0]
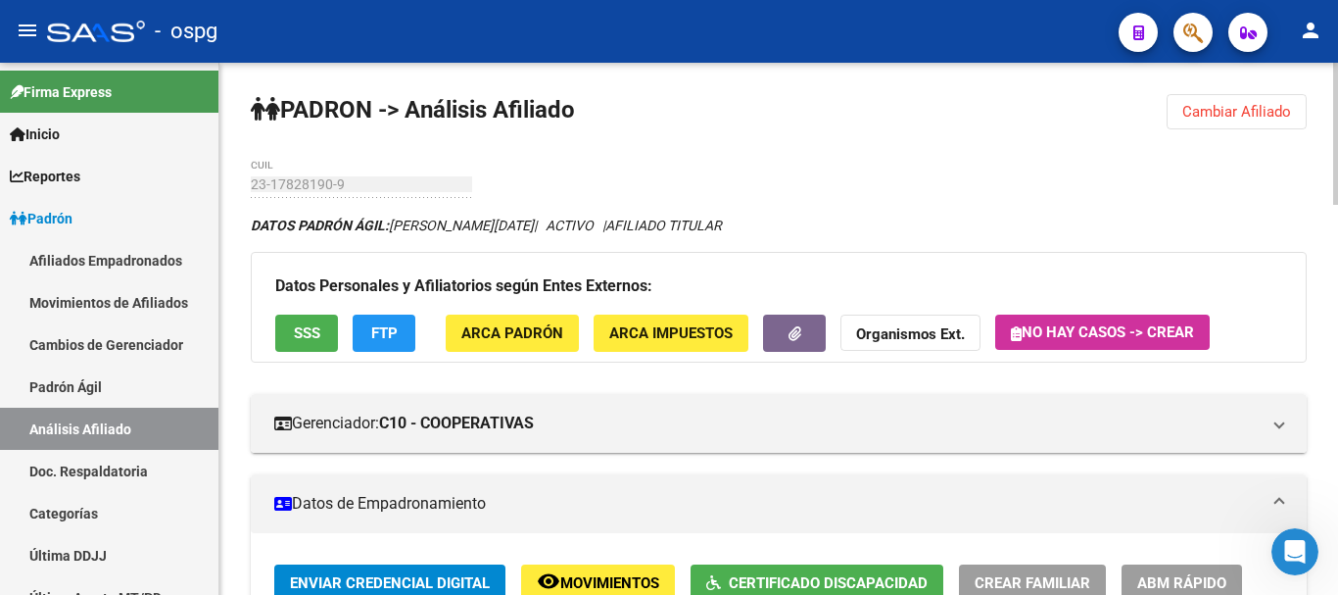
click at [1249, 121] on button "Cambiar Afiliado" at bounding box center [1237, 111] width 140 height 35
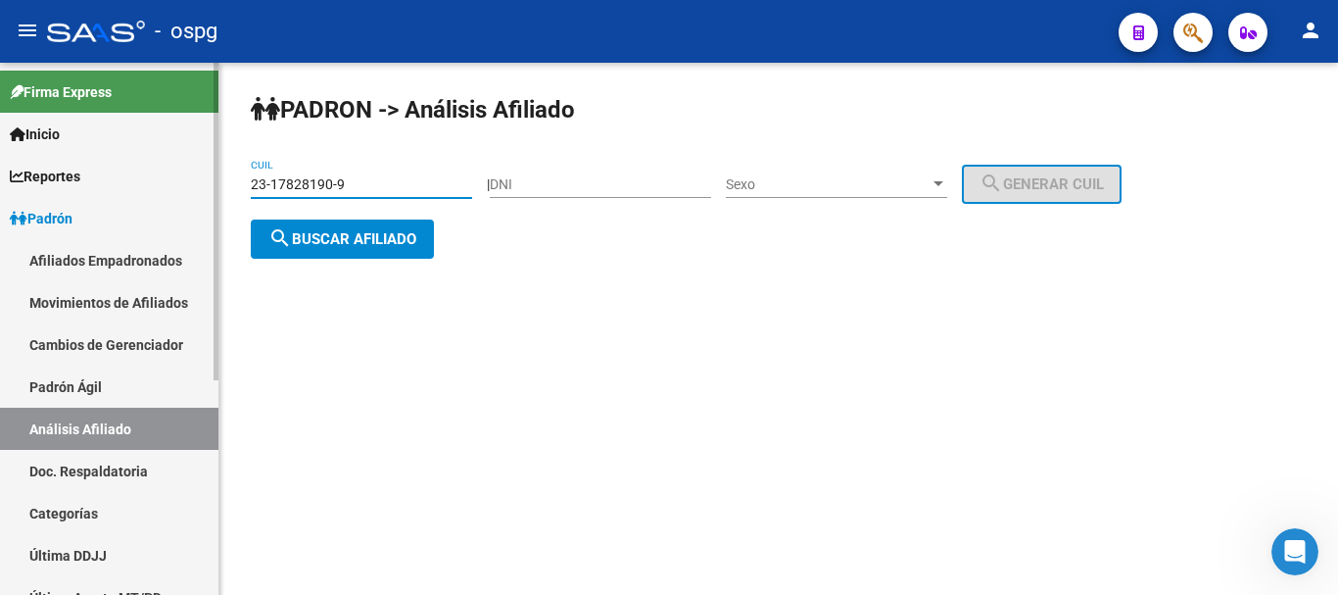
drag, startPoint x: 402, startPoint y: 184, endPoint x: 0, endPoint y: 144, distance: 403.6
click at [0, 144] on mat-sidenav-container "Firma Express Inicio Calendario SSS Instructivos Contacto OS Reportes Ingresos …" at bounding box center [669, 329] width 1338 height 532
paste input "7-26516026"
type input "27-26516026-9"
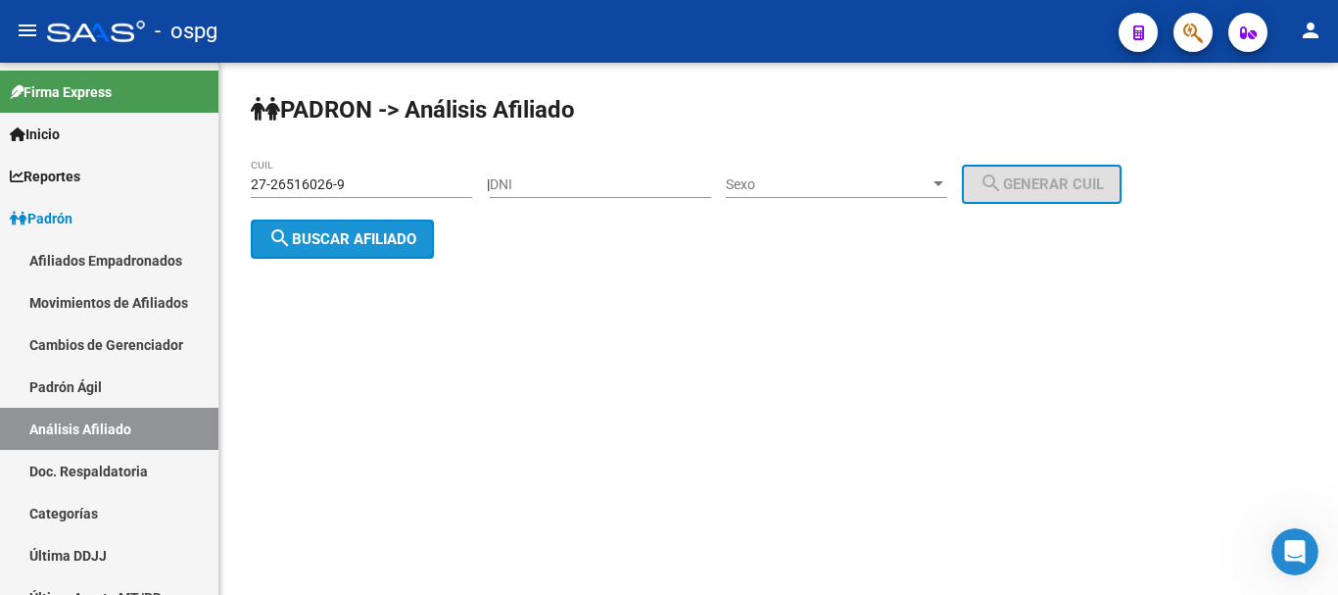
click at [380, 243] on span "search Buscar afiliado" at bounding box center [342, 239] width 148 height 18
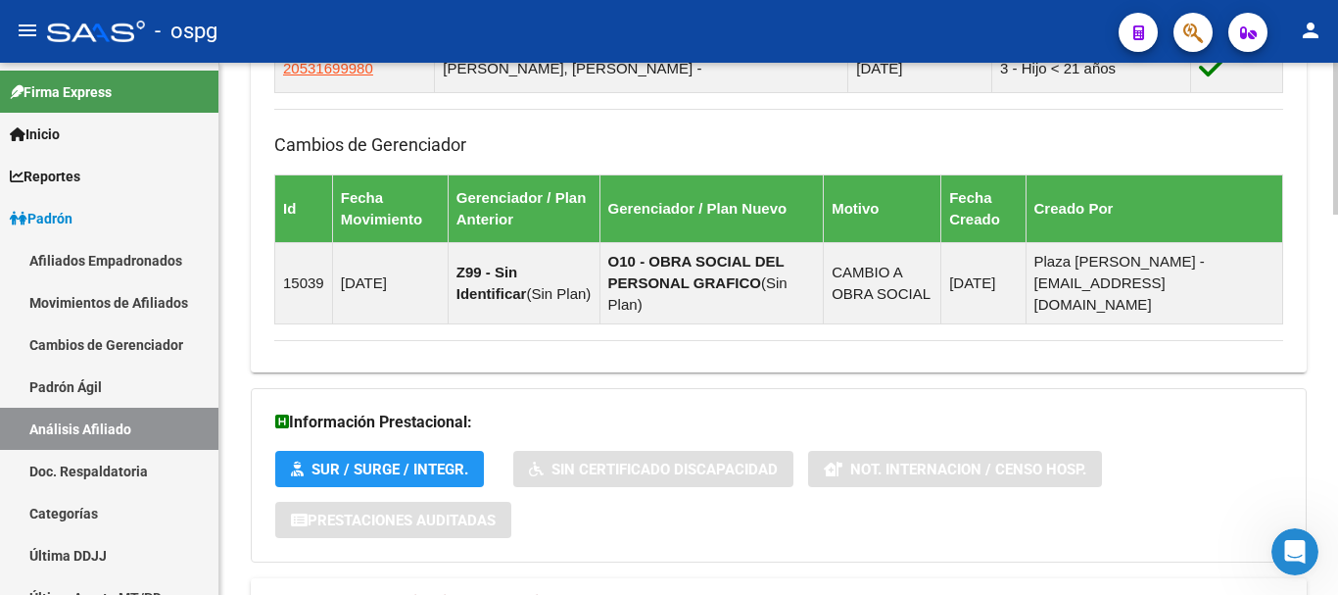
scroll to position [1335, 0]
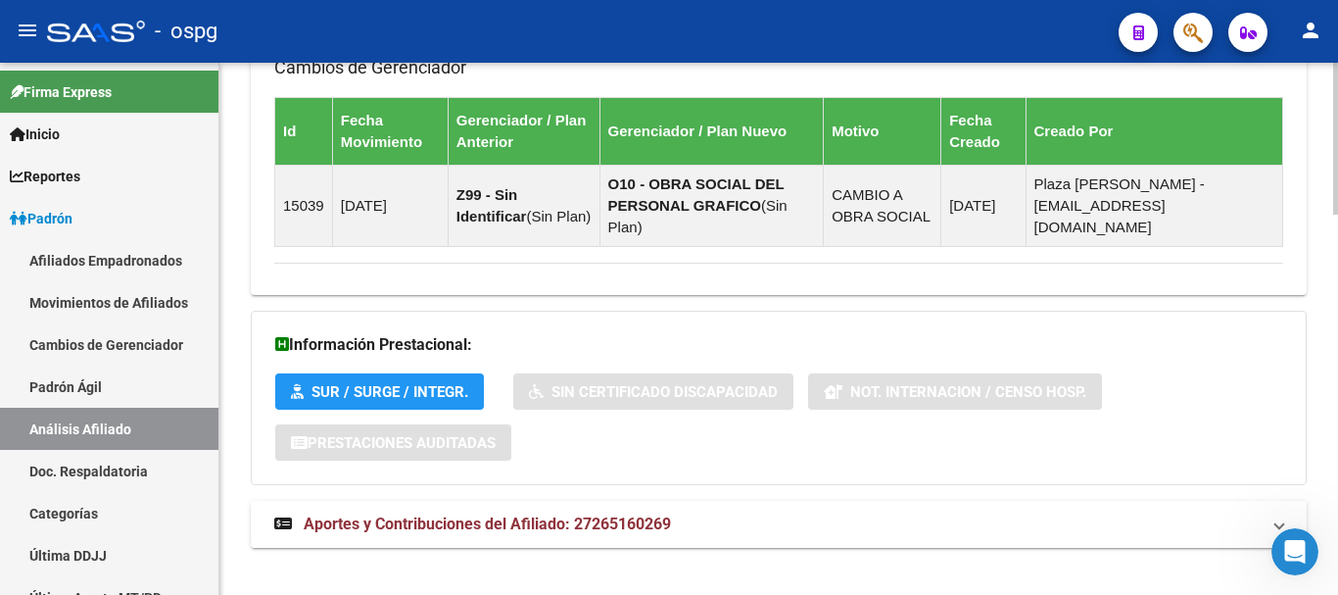
click at [597, 501] on mat-expansion-panel-header "Aportes y Contribuciones del Afiliado: 27265160269" at bounding box center [779, 524] width 1056 height 47
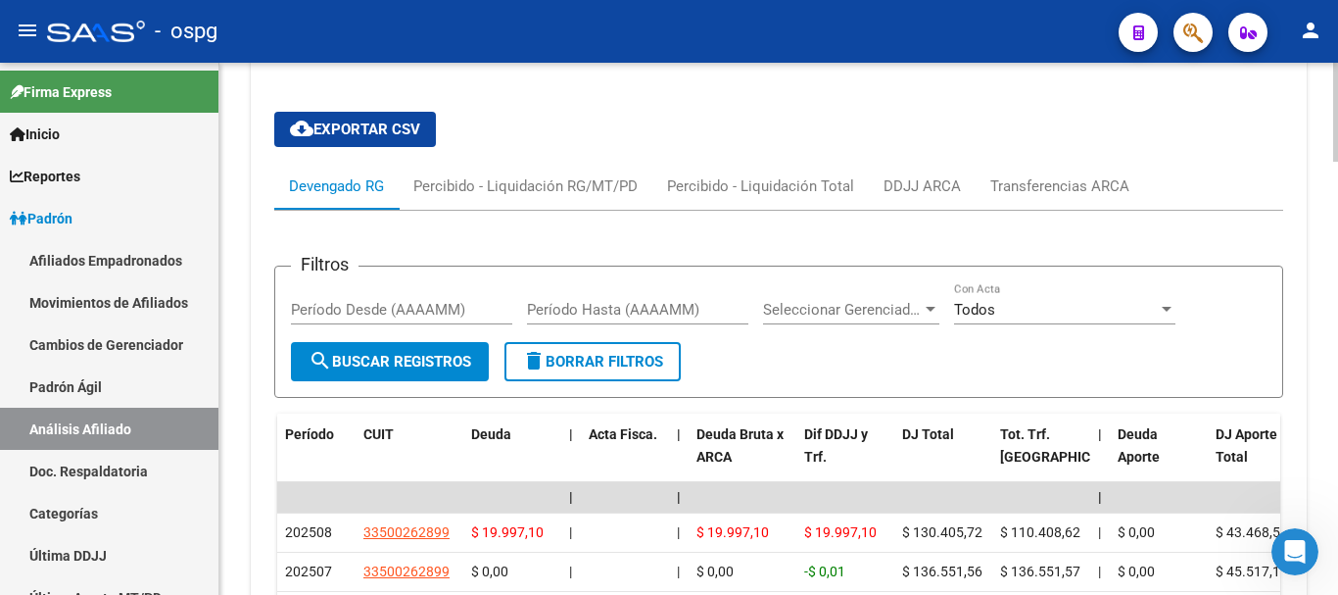
scroll to position [2135, 0]
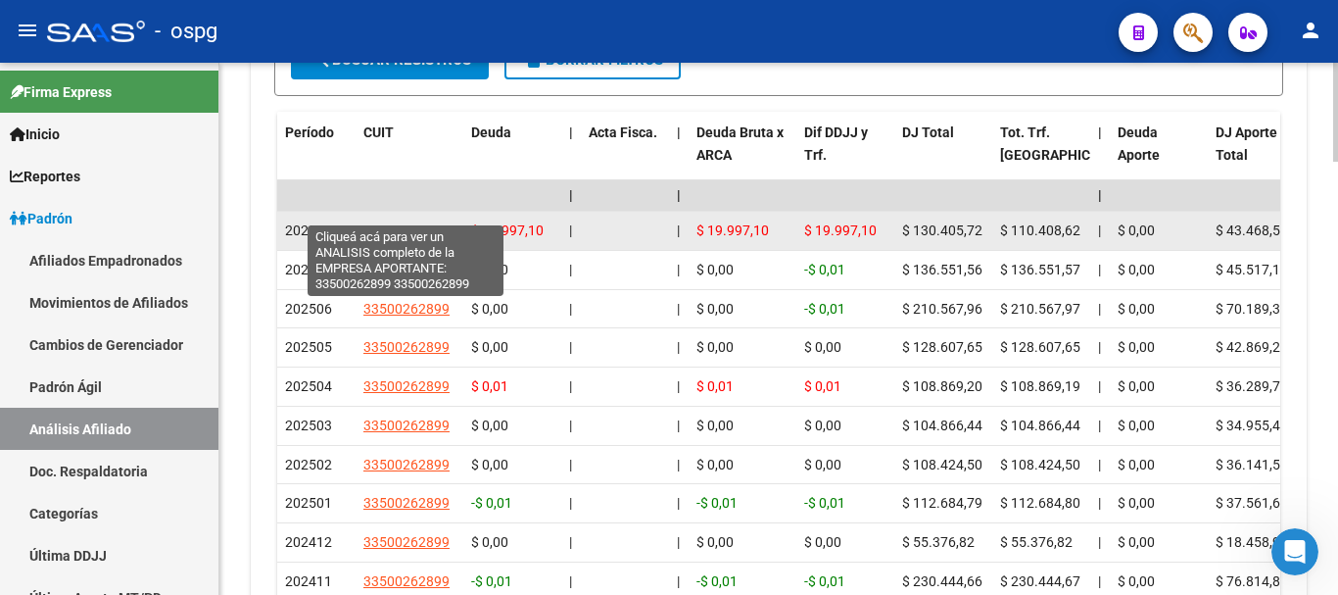
click at [392, 222] on span "33500262899" at bounding box center [406, 230] width 86 height 16
type textarea "33500262899"
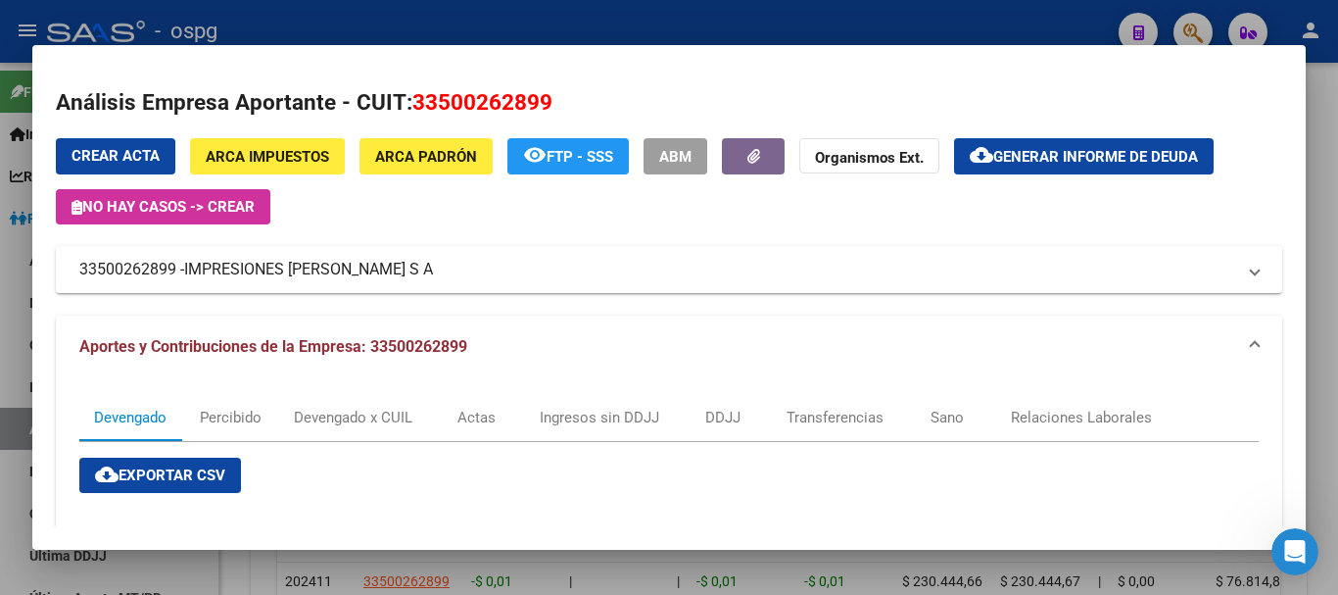
click at [1311, 135] on div at bounding box center [669, 297] width 1338 height 595
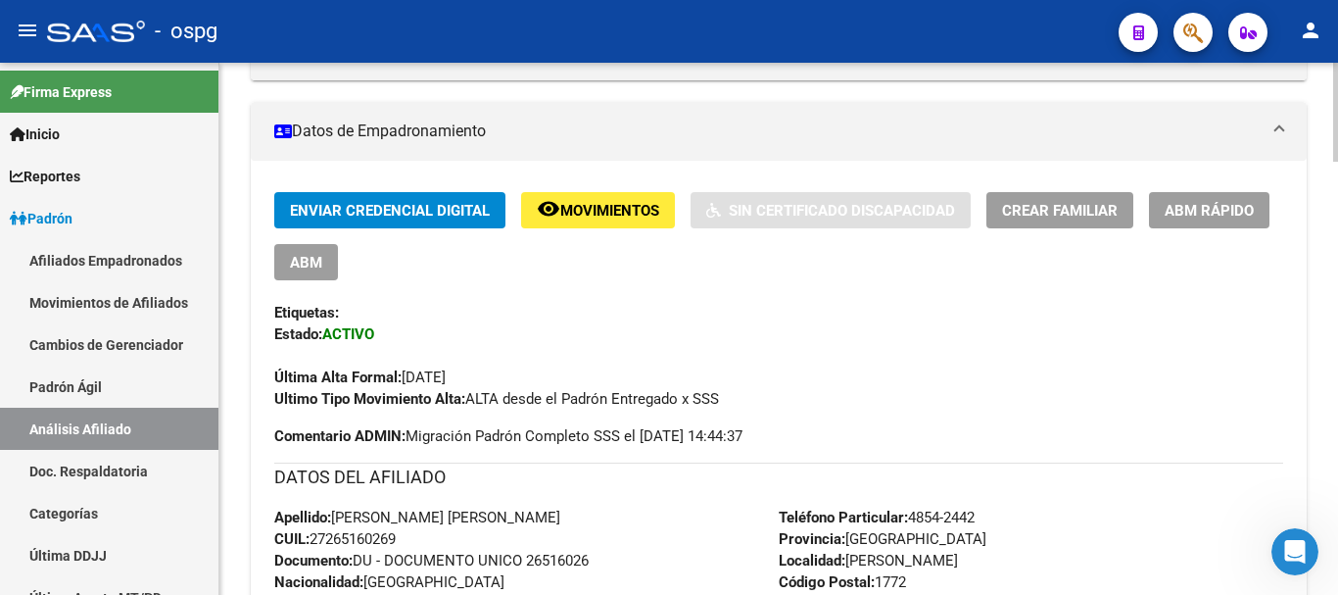
scroll to position [176, 0]
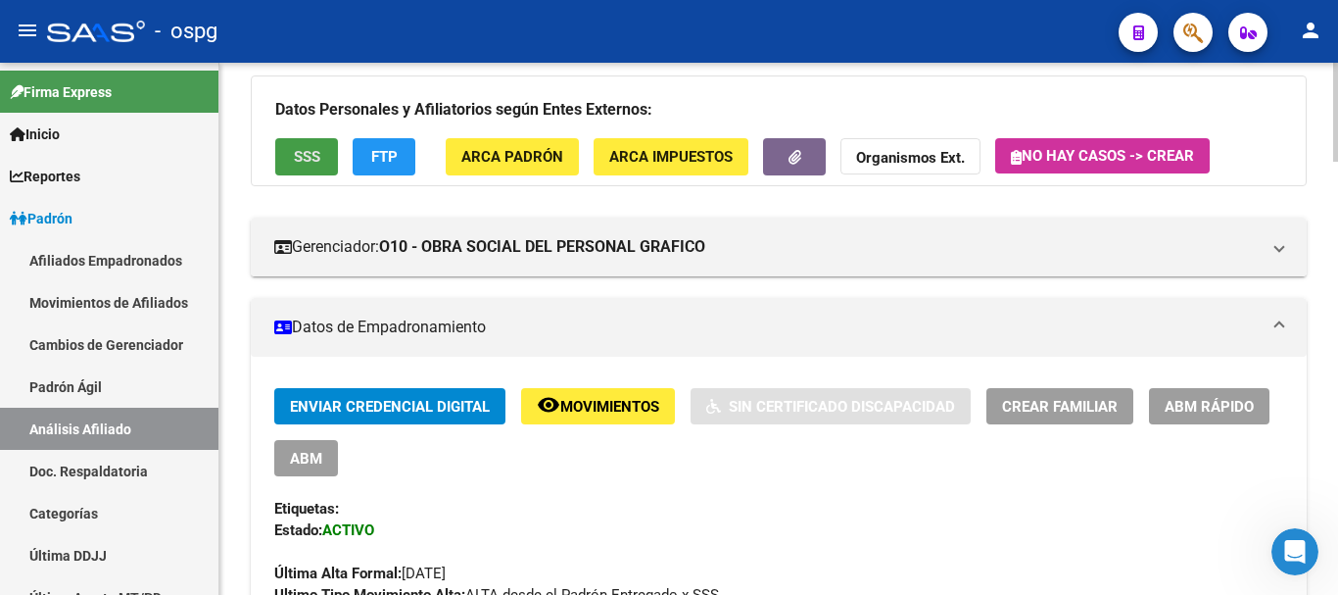
click at [313, 166] on span "SSS" at bounding box center [307, 158] width 26 height 18
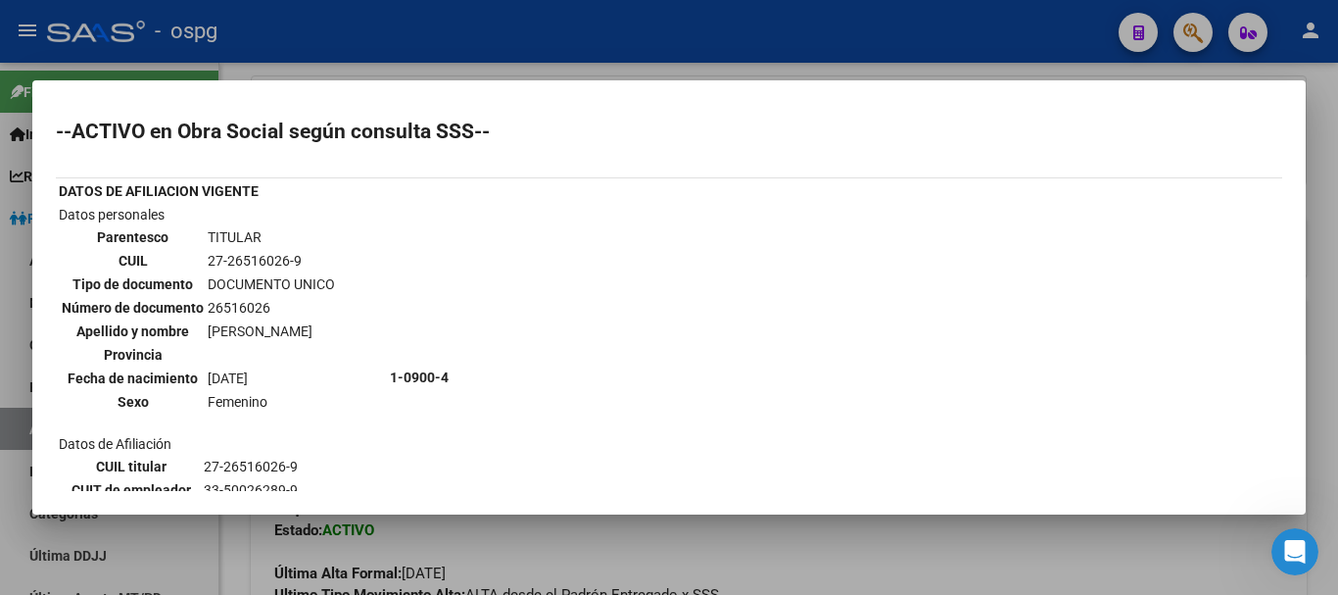
click at [1310, 120] on div at bounding box center [669, 297] width 1338 height 595
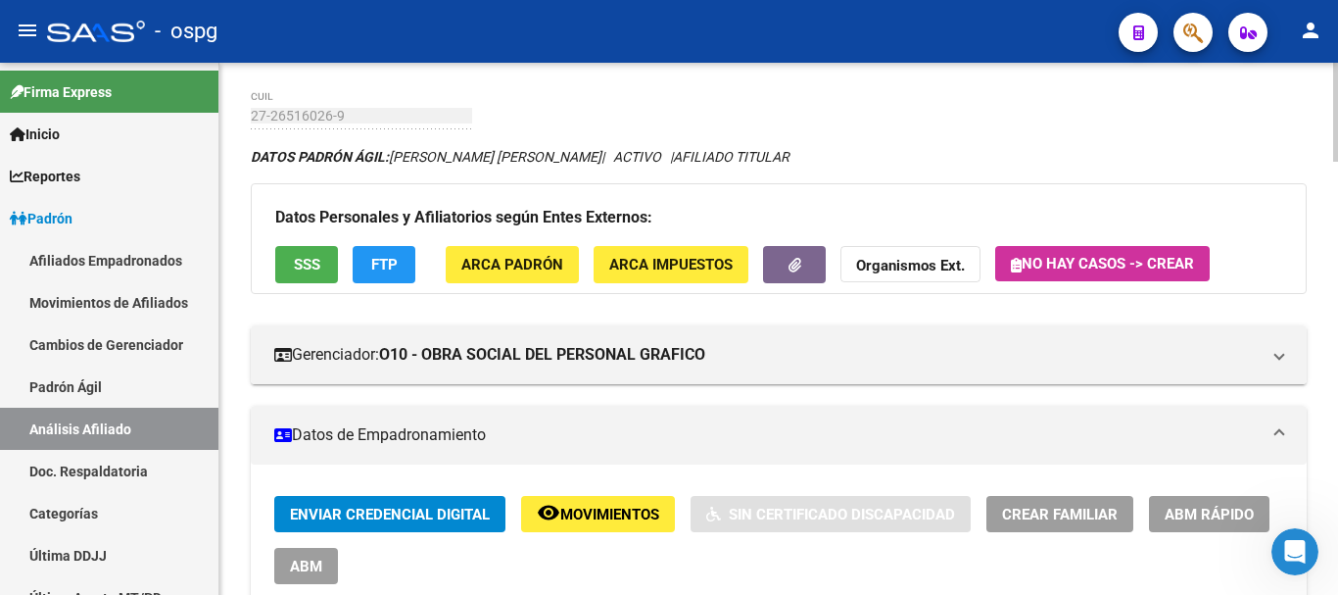
scroll to position [0, 0]
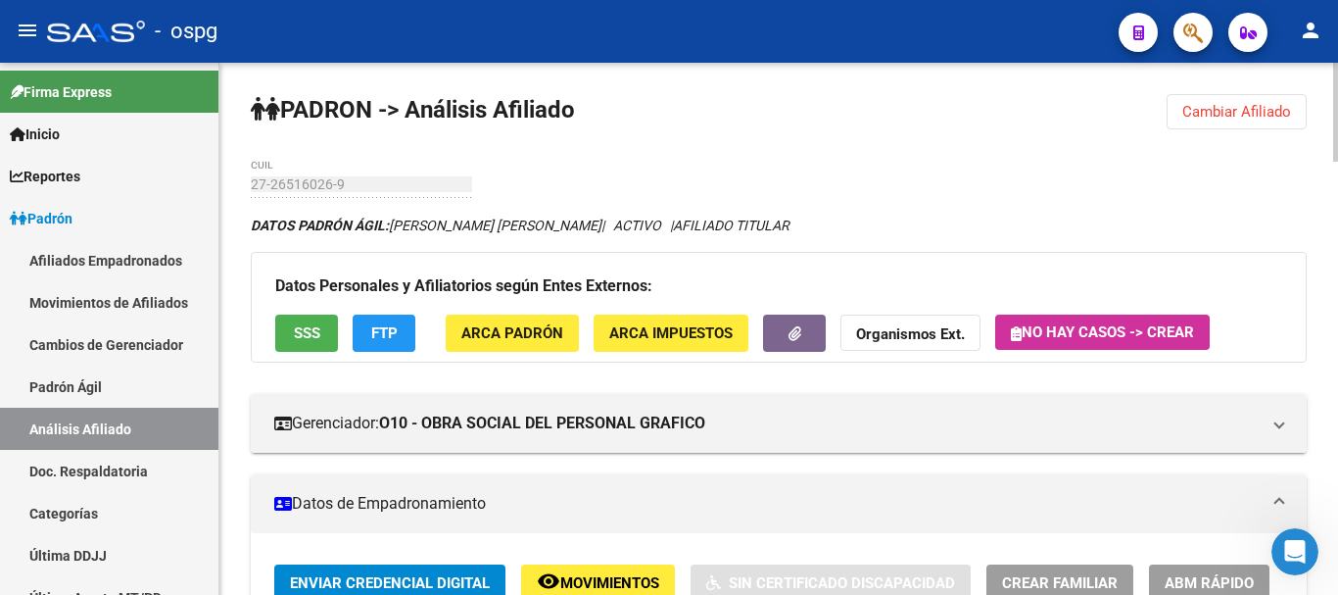
click at [1229, 107] on span "Cambiar Afiliado" at bounding box center [1236, 112] width 109 height 18
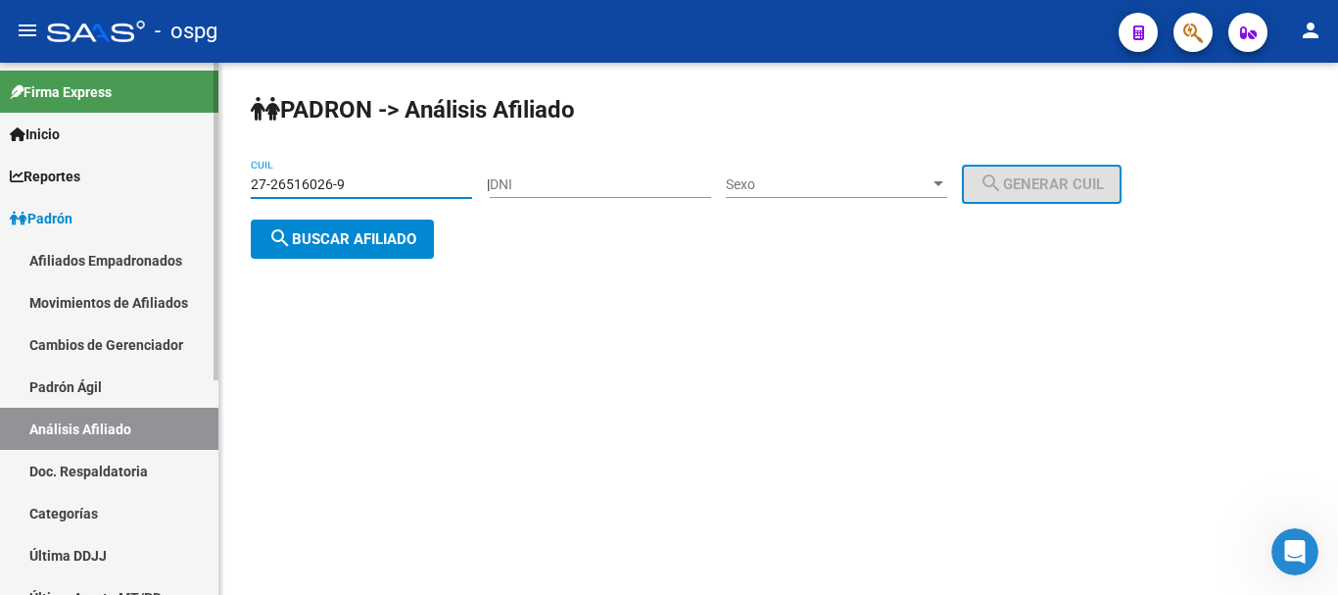
drag, startPoint x: 384, startPoint y: 182, endPoint x: 155, endPoint y: 186, distance: 229.2
click at [155, 186] on mat-sidenav-container "Firma Express Inicio Calendario SSS Instructivos Contacto OS Reportes Ingresos …" at bounding box center [669, 329] width 1338 height 532
paste input "0-20955298-2"
type input "20-20955298-2"
click at [406, 233] on span "search Buscar afiliado" at bounding box center [342, 239] width 148 height 18
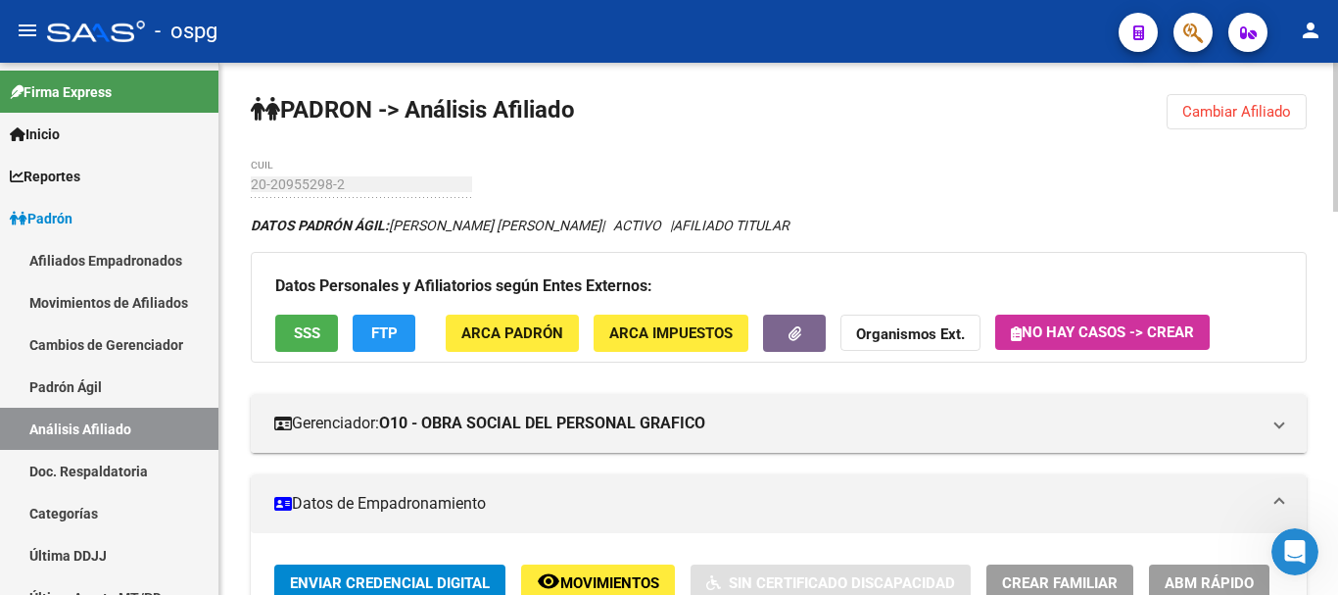
click at [303, 332] on span "SSS" at bounding box center [307, 334] width 26 height 18
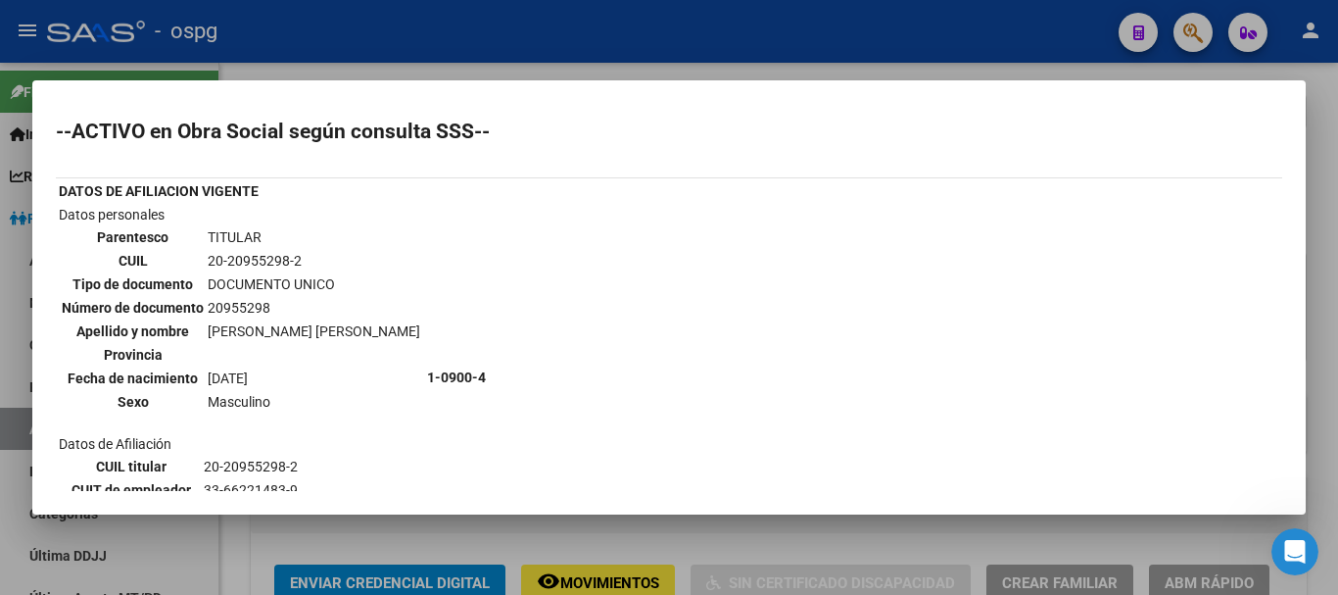
click at [940, 72] on div at bounding box center [669, 297] width 1338 height 595
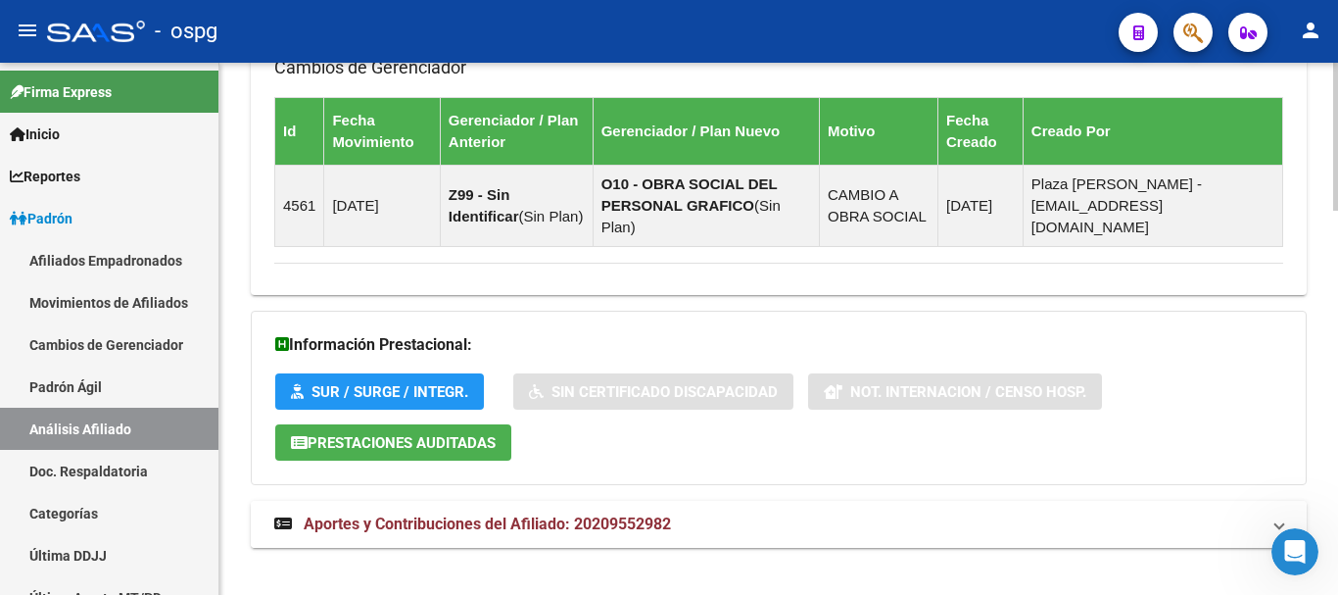
drag, startPoint x: 562, startPoint y: 512, endPoint x: 612, endPoint y: 492, distance: 54.0
click at [563, 513] on strong "Aportes y Contribuciones del Afiliado: 20209552982" at bounding box center [472, 524] width 397 height 22
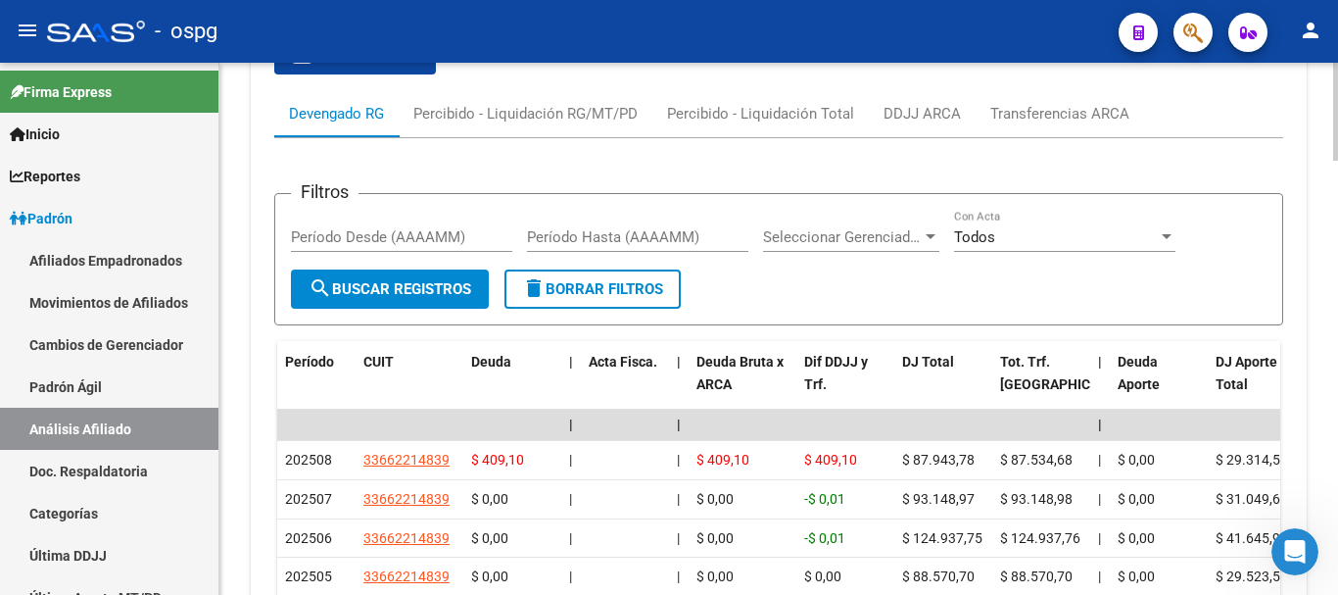
scroll to position [1987, 0]
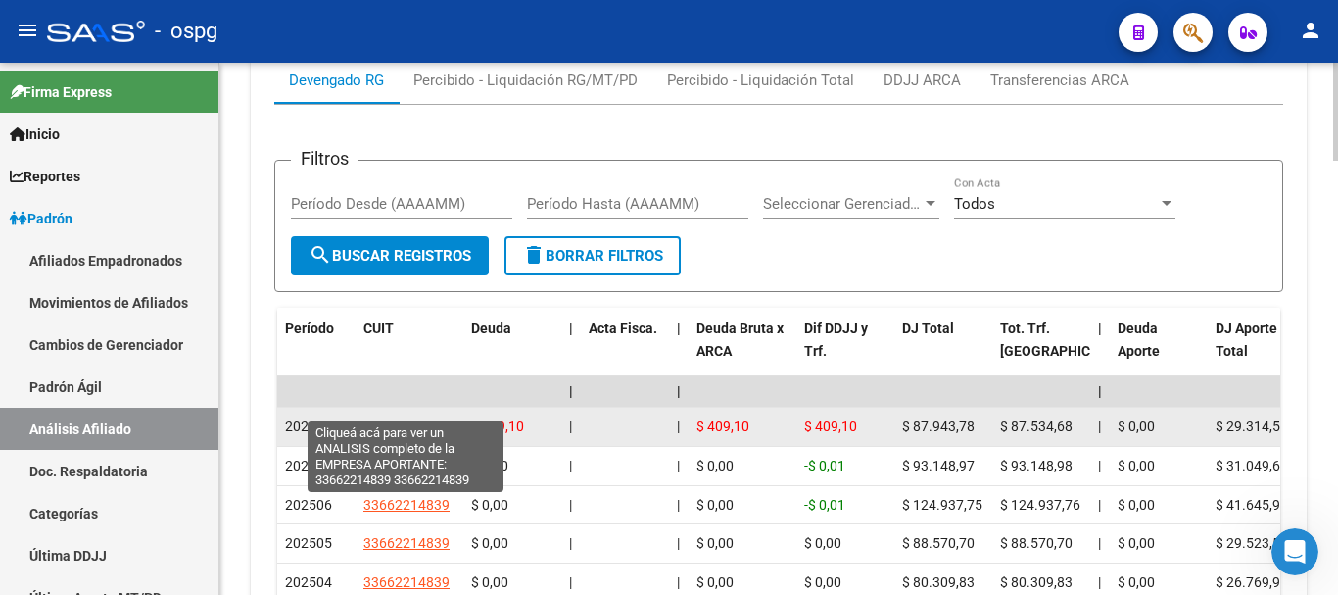
click at [417, 418] on span "33662214839" at bounding box center [406, 426] width 86 height 16
type textarea "33662214839"
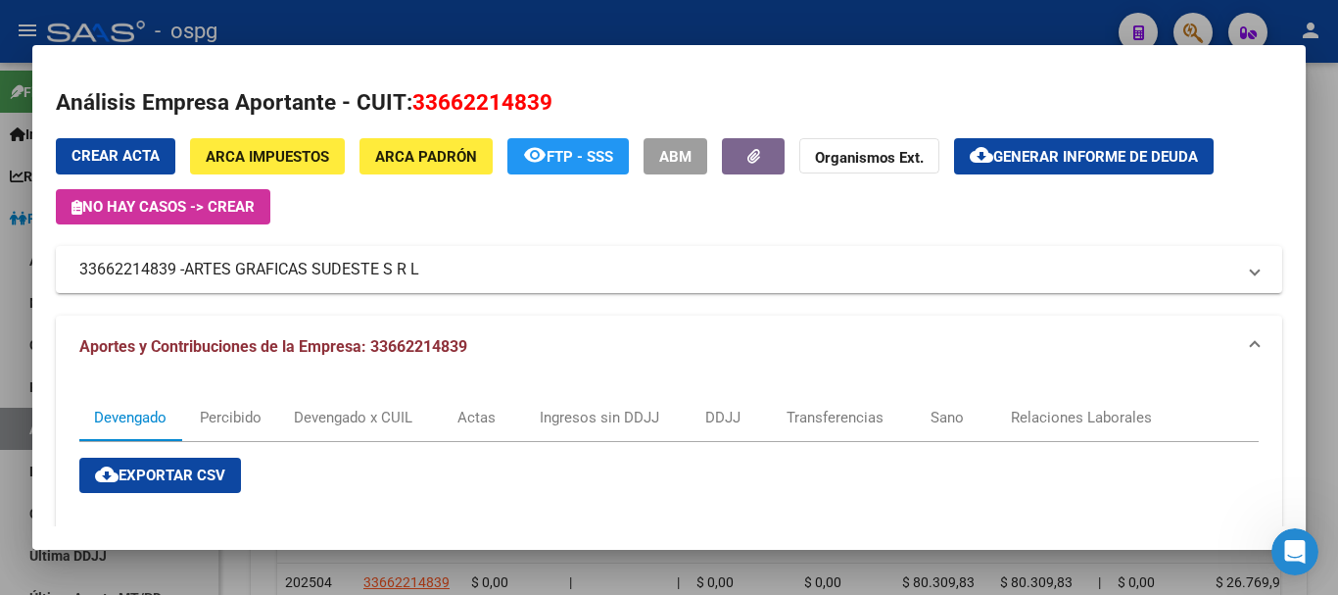
click at [1334, 269] on div at bounding box center [669, 297] width 1338 height 595
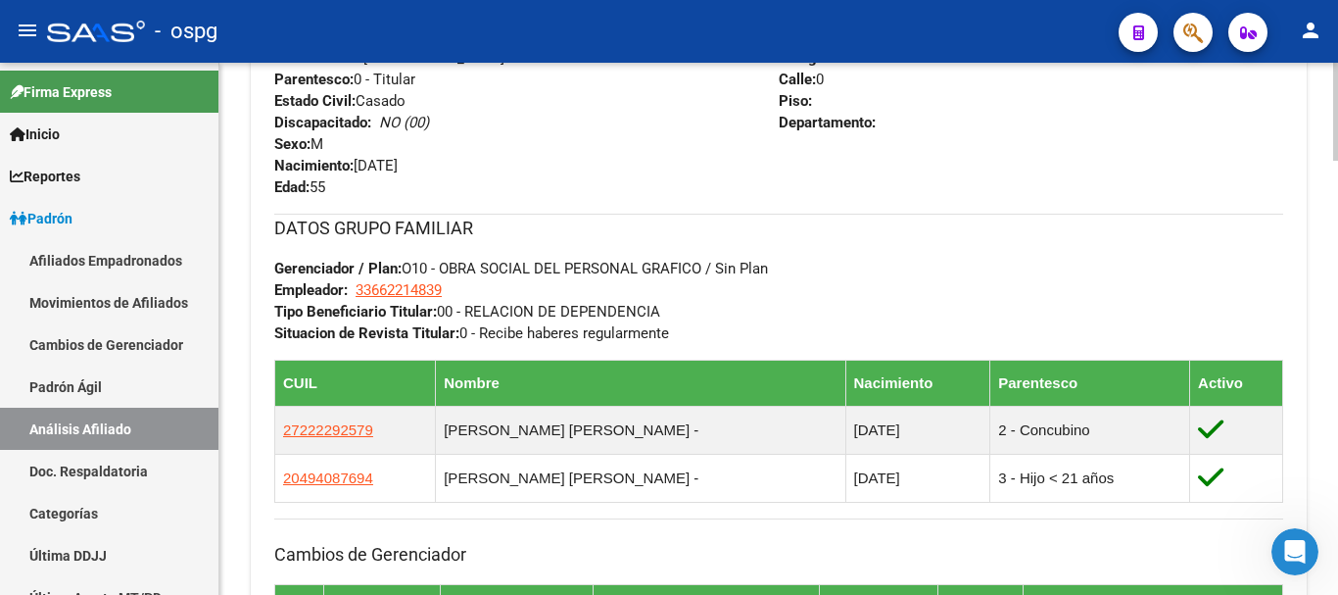
scroll to position [0, 0]
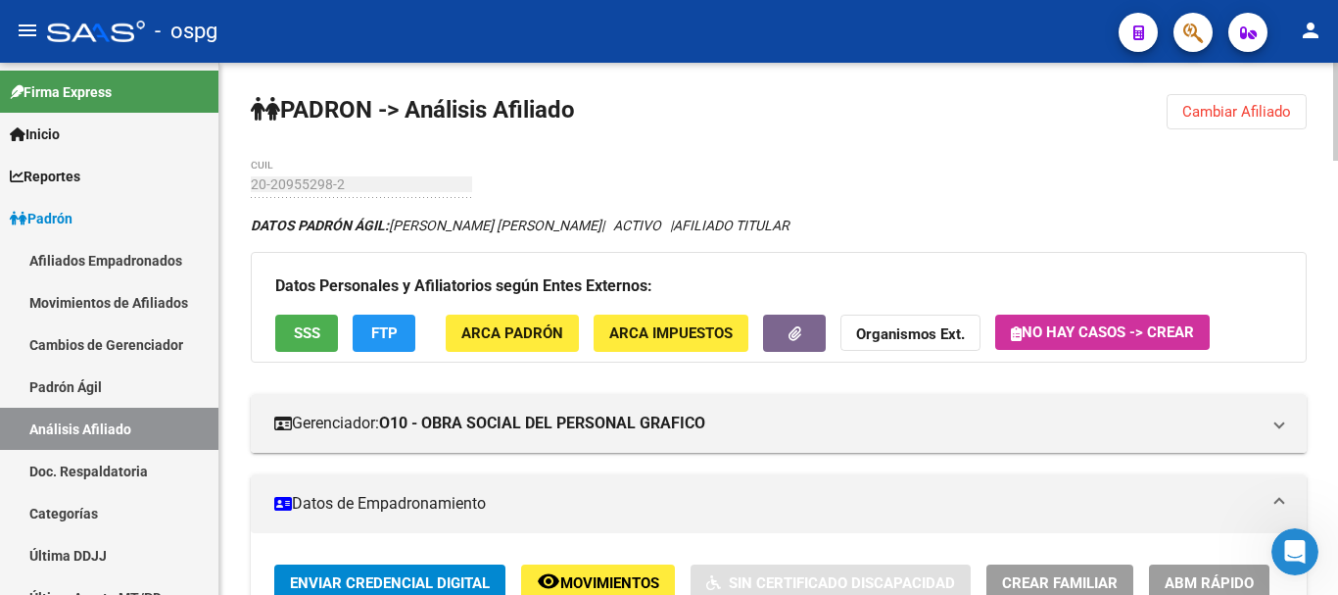
click at [1337, 64] on div at bounding box center [1335, 112] width 5 height 98
drag, startPoint x: 1242, startPoint y: 111, endPoint x: 1069, endPoint y: 112, distance: 173.4
click at [1239, 112] on span "Cambiar Afiliado" at bounding box center [1236, 112] width 109 height 18
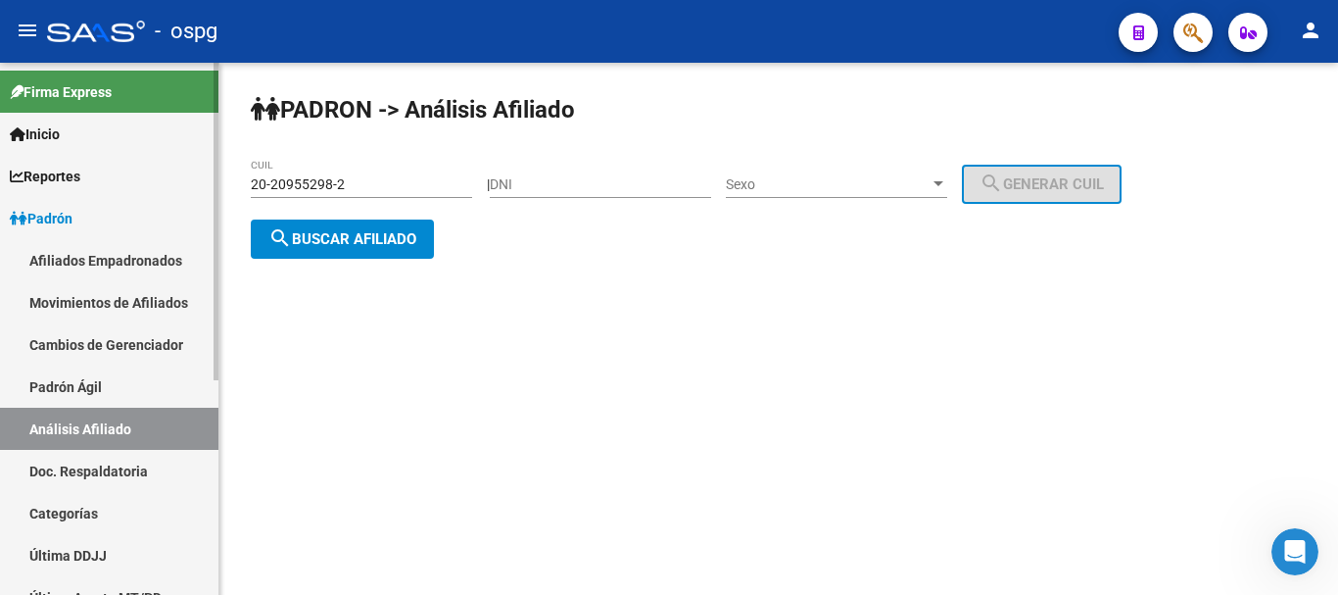
click at [65, 185] on mat-sidenav-container "Firma Express Inicio Calendario SSS Instructivos Contacto OS Reportes Ingresos …" at bounding box center [669, 329] width 1338 height 532
paste input "16999960-1"
type input "20-16999960-1"
click at [351, 237] on span "search Buscar afiliado" at bounding box center [342, 239] width 148 height 18
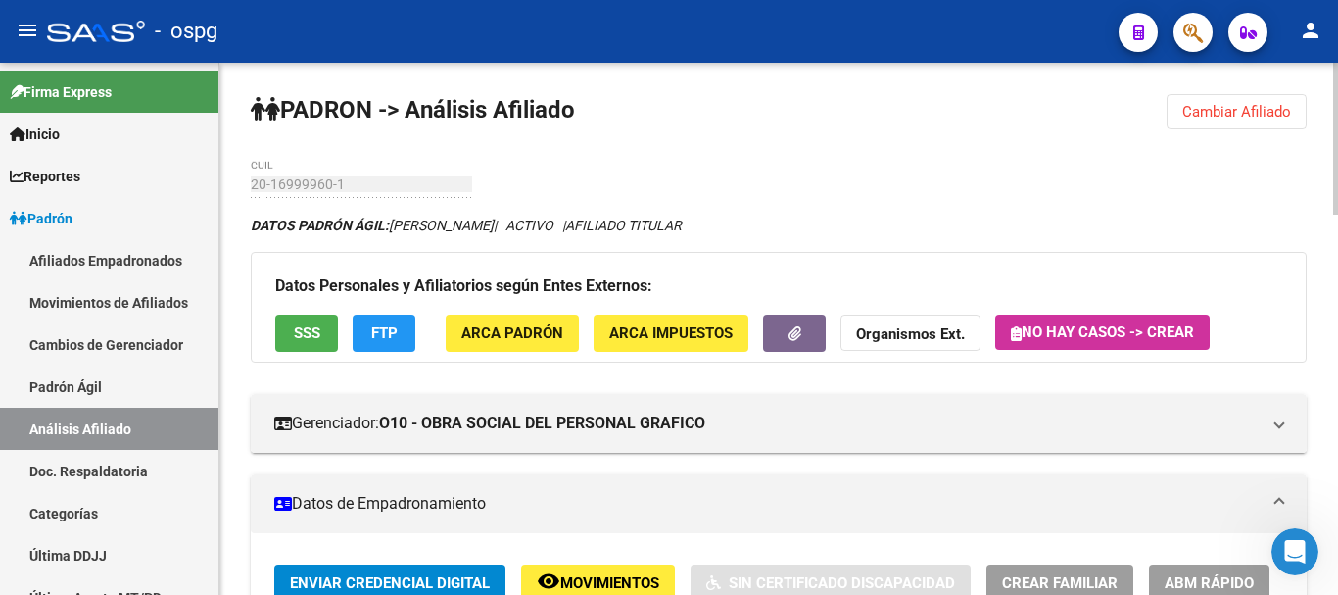
click at [321, 337] on button "SSS" at bounding box center [306, 332] width 63 height 36
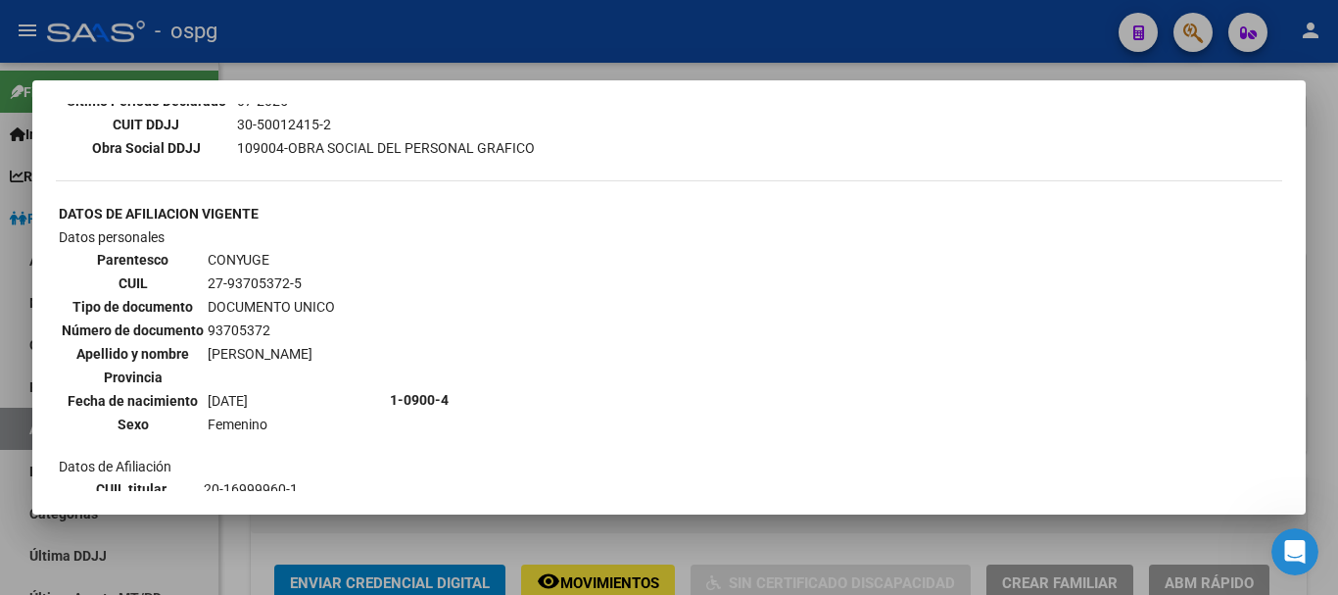
scroll to position [746, 0]
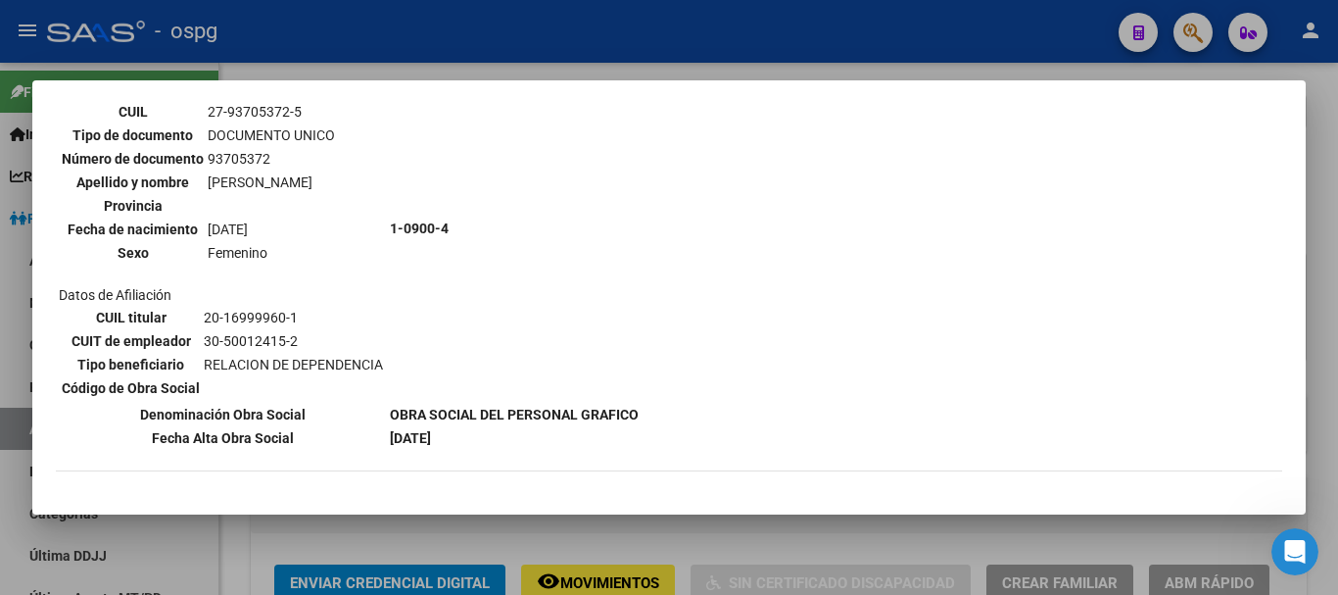
click at [1332, 260] on div at bounding box center [669, 297] width 1338 height 595
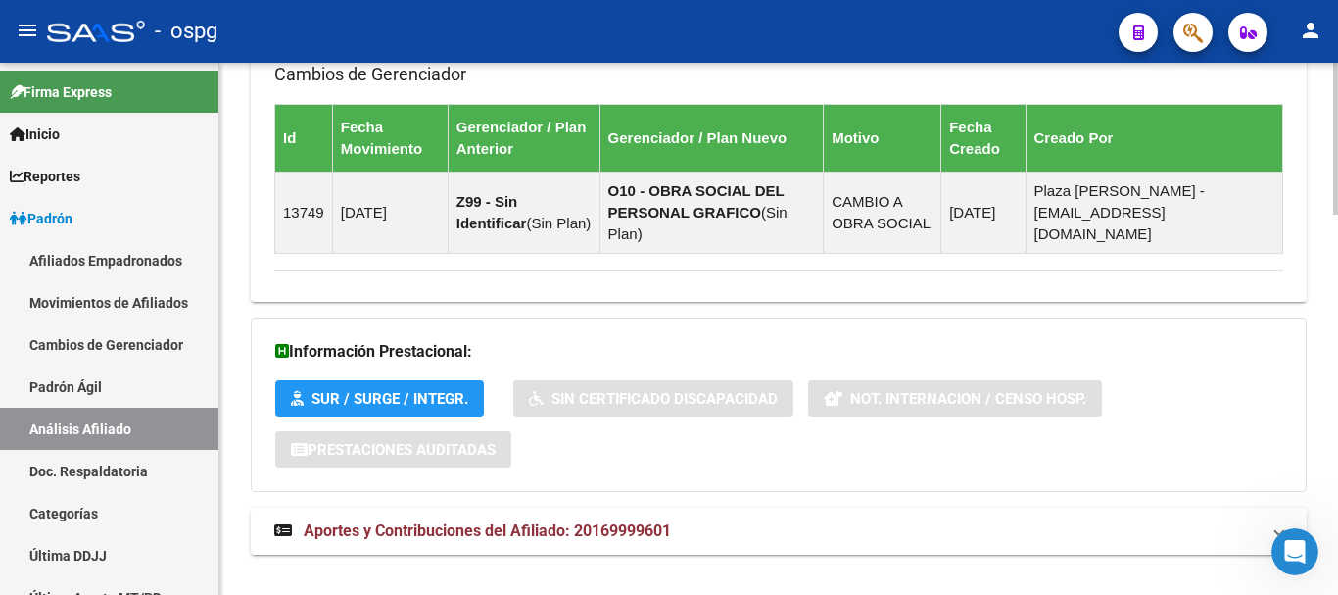
scroll to position [1335, 0]
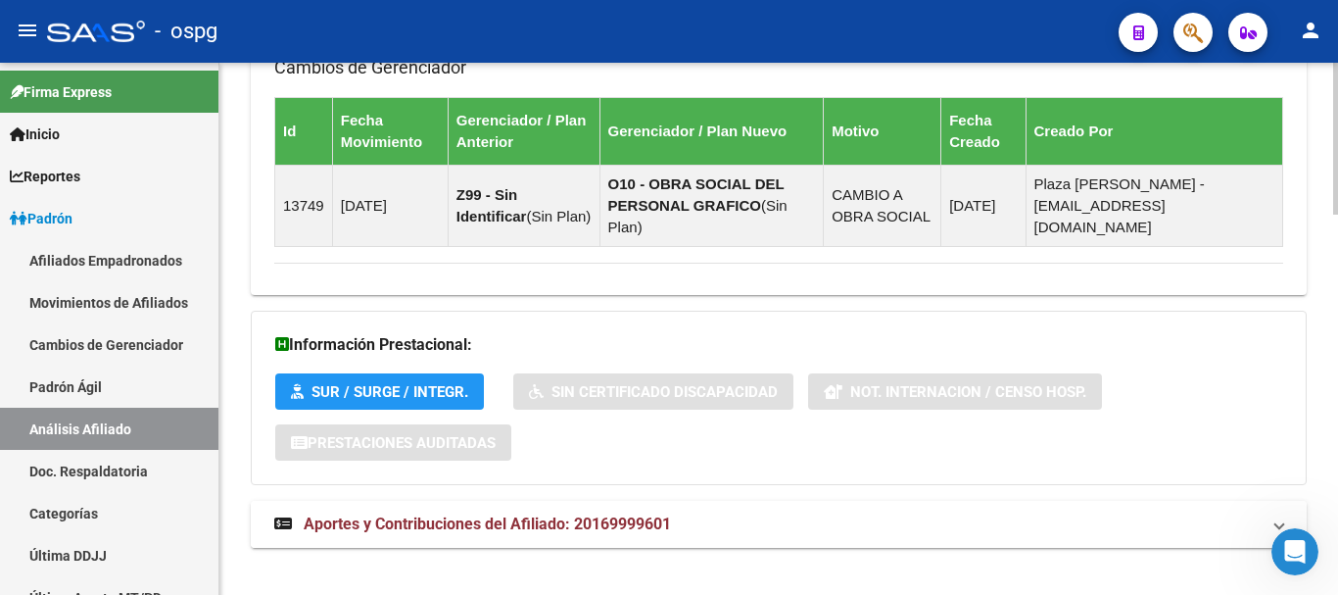
click at [480, 513] on mat-expansion-panel-header "Aportes y Contribuciones del Afiliado: 20169999601" at bounding box center [779, 524] width 1056 height 47
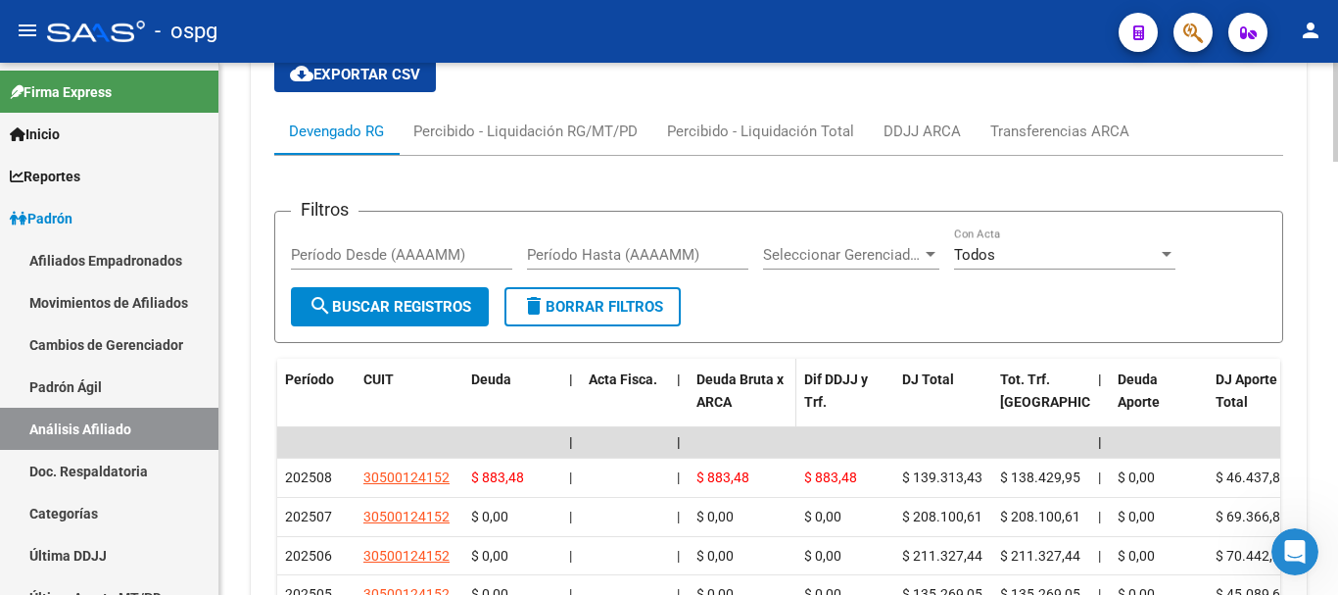
scroll to position [1923, 0]
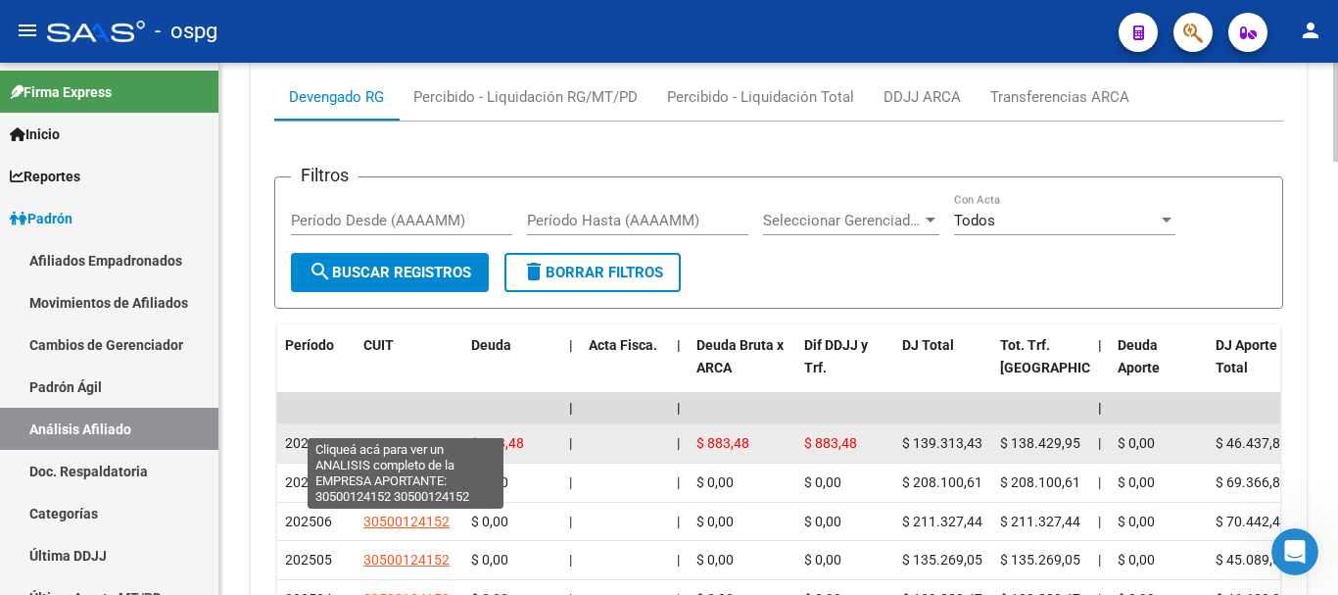
click at [433, 435] on span "30500124152" at bounding box center [406, 443] width 86 height 16
type textarea "30500124152"
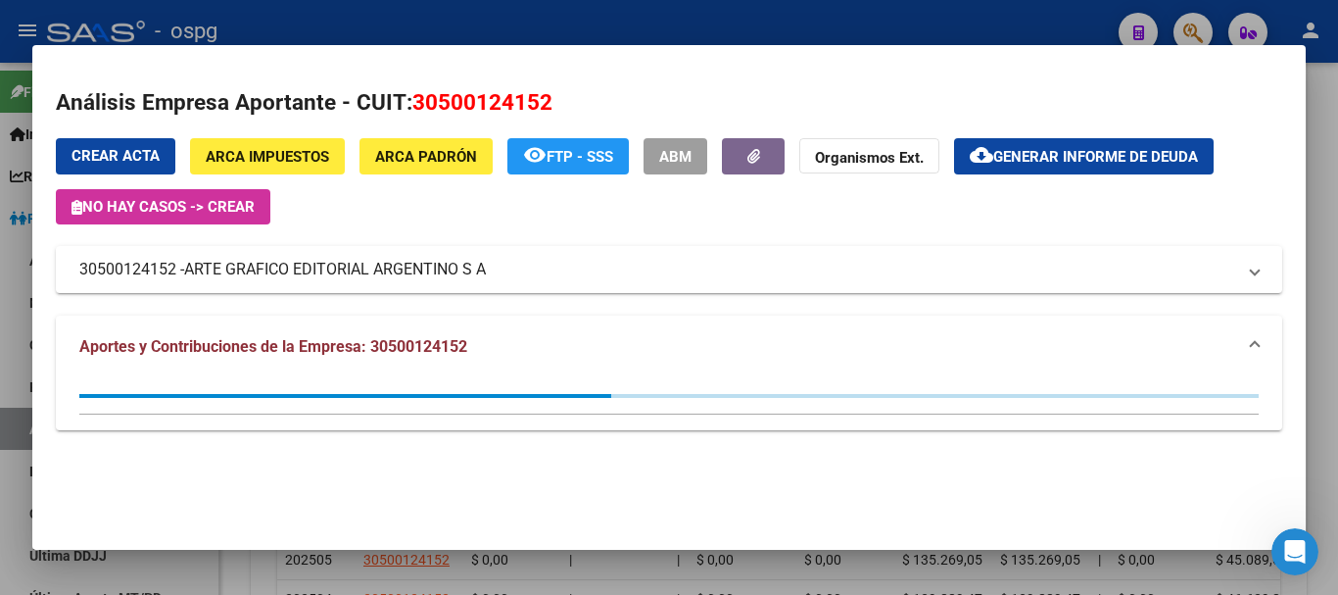
click at [1325, 148] on div at bounding box center [669, 297] width 1338 height 595
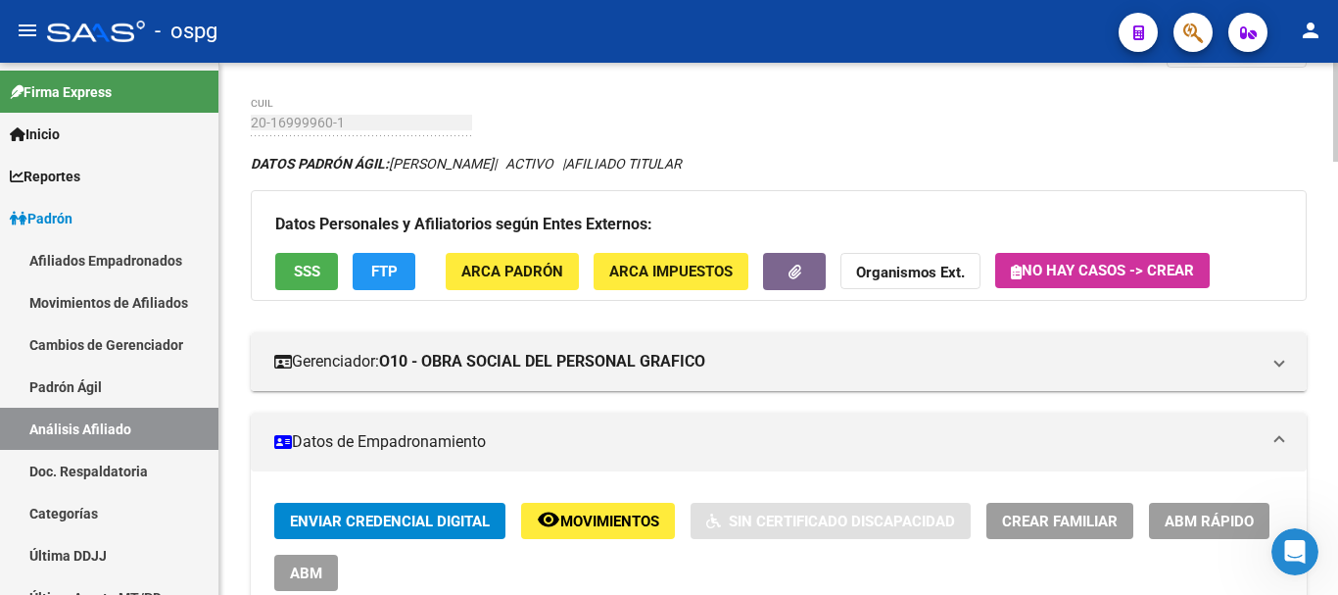
scroll to position [0, 0]
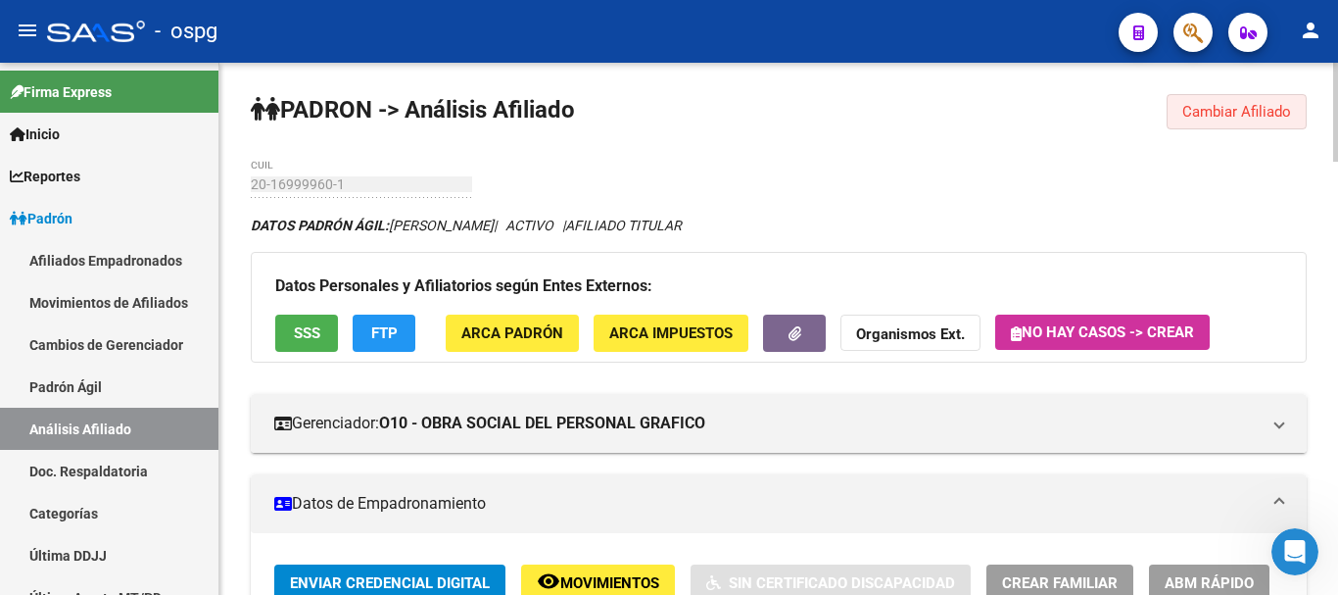
drag, startPoint x: 1271, startPoint y: 122, endPoint x: 1222, endPoint y: 118, distance: 49.2
click at [1268, 122] on button "Cambiar Afiliado" at bounding box center [1237, 111] width 140 height 35
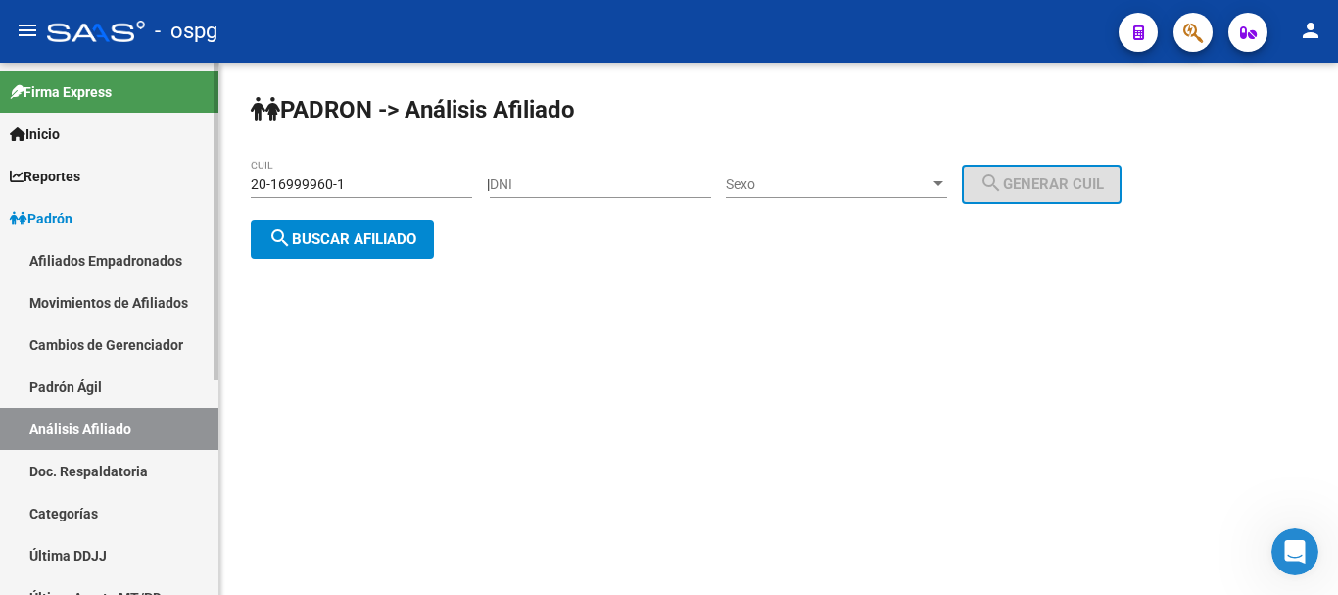
drag, startPoint x: 360, startPoint y: 187, endPoint x: 23, endPoint y: 239, distance: 341.9
click at [0, 239] on mat-sidenav-container "Firma Express Inicio Calendario SSS Instructivos Contacto OS Reportes Ingresos …" at bounding box center [669, 329] width 1338 height 532
paste input "34239632-2"
type input "20-34239632-2"
drag, startPoint x: 356, startPoint y: 247, endPoint x: 336, endPoint y: 251, distance: 20.0
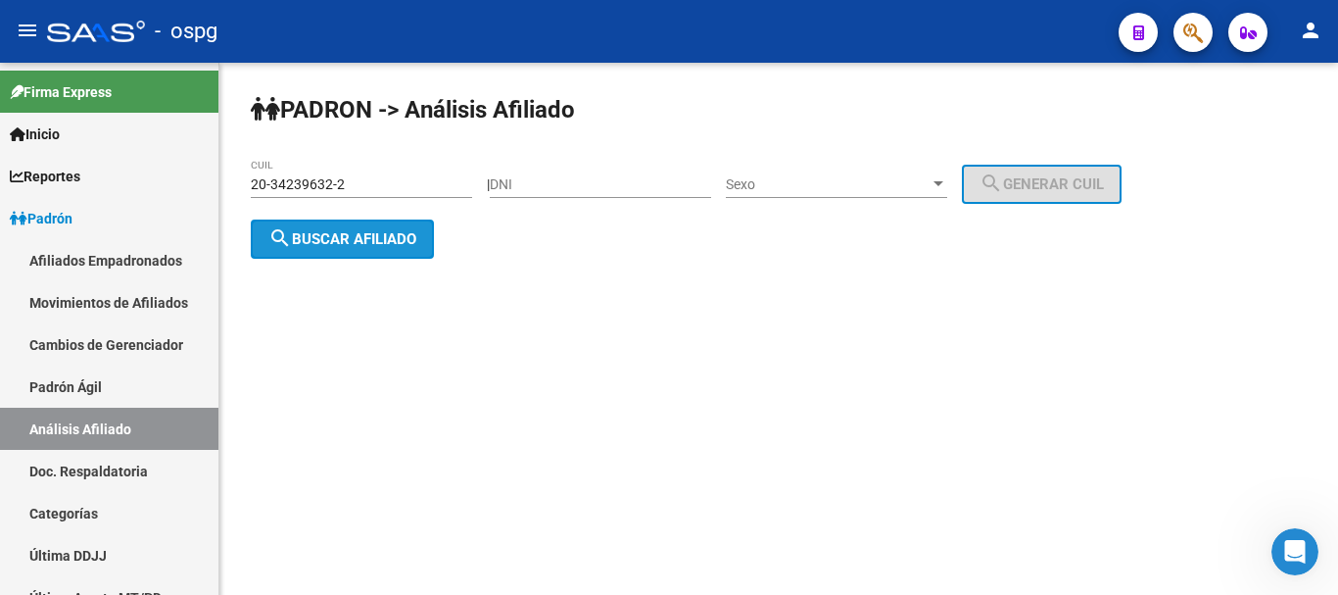
click at [336, 251] on button "search Buscar afiliado" at bounding box center [342, 238] width 183 height 39
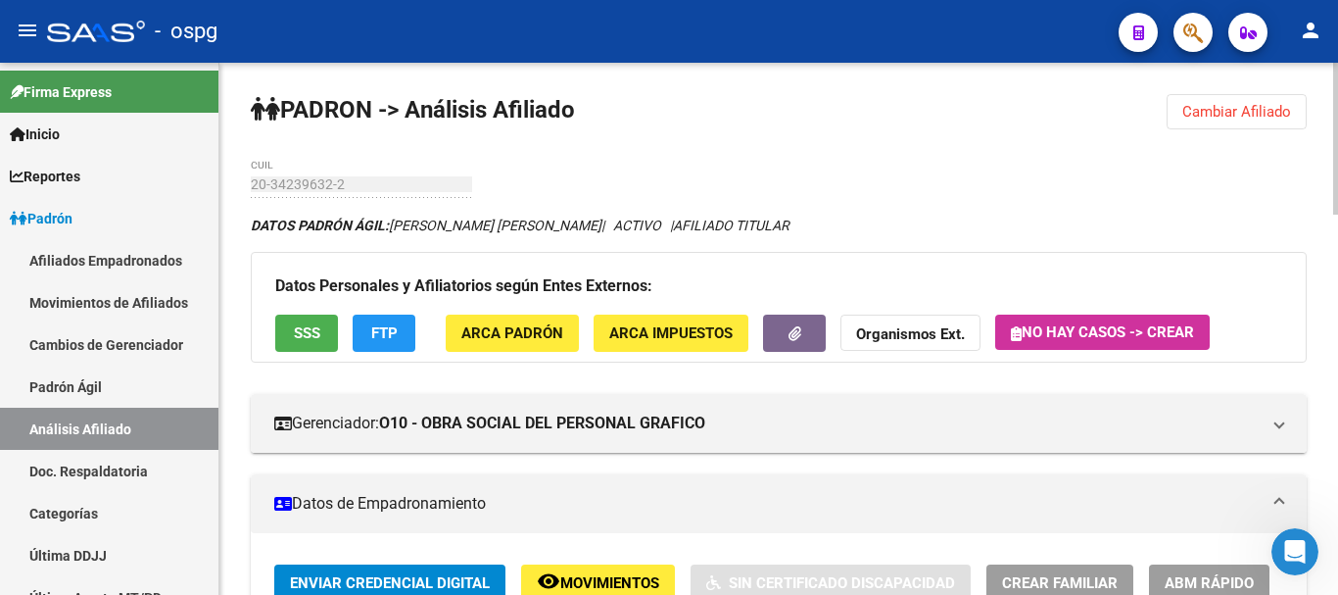
click at [297, 333] on span "SSS" at bounding box center [307, 334] width 26 height 18
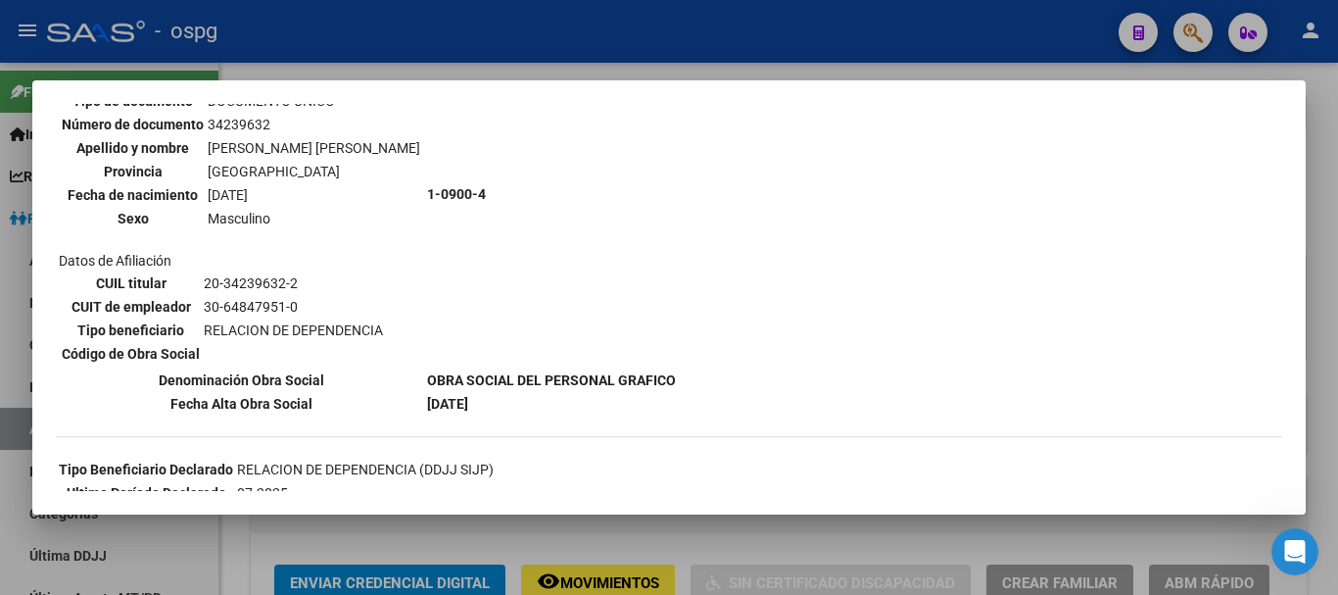
scroll to position [392, 0]
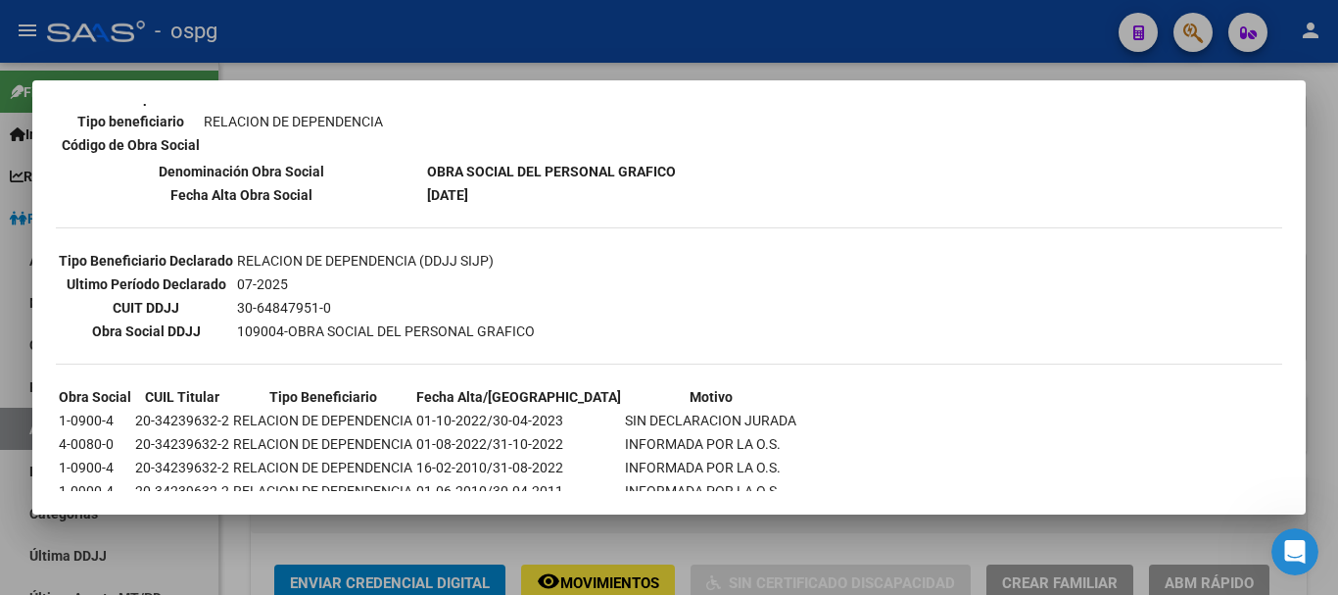
click at [1326, 233] on div at bounding box center [669, 297] width 1338 height 595
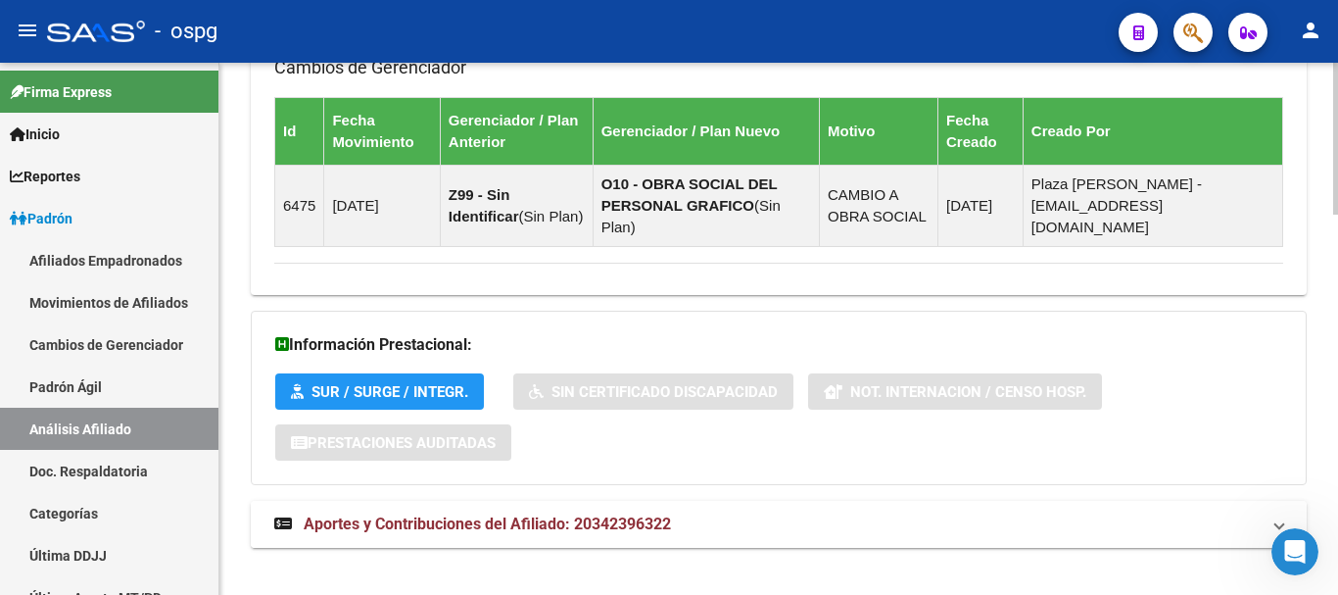
drag, startPoint x: 533, startPoint y: 510, endPoint x: 579, endPoint y: 506, distance: 46.2
click at [541, 514] on span "Aportes y Contribuciones del Afiliado: 20342396322" at bounding box center [487, 523] width 367 height 19
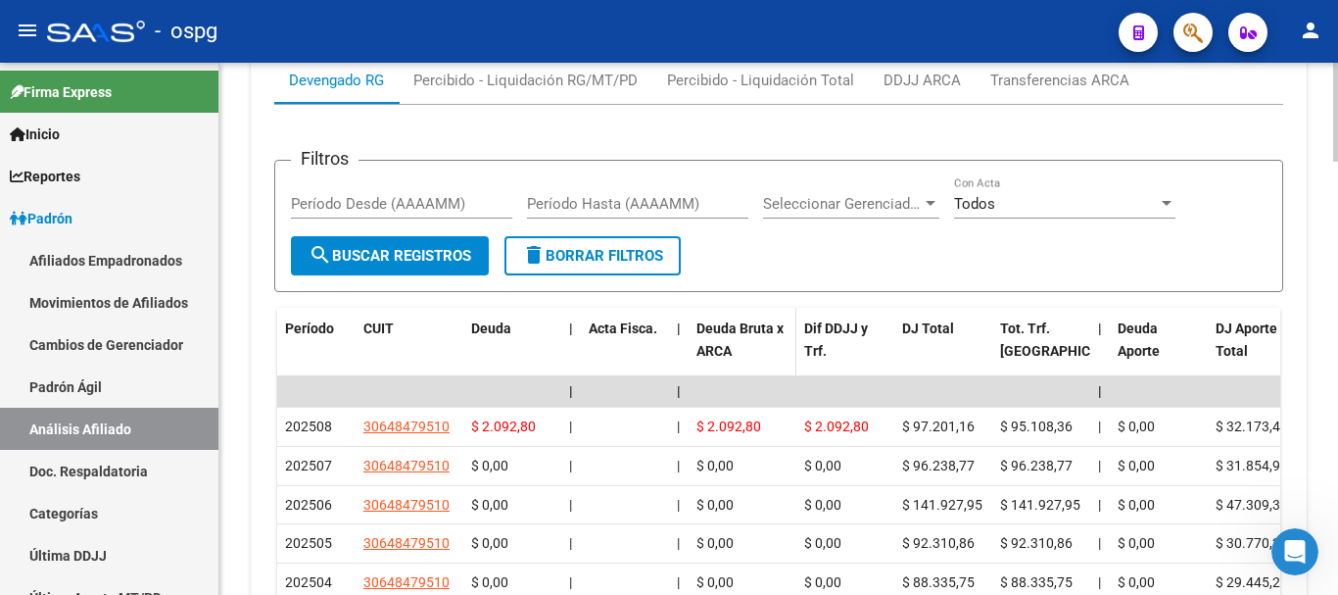
scroll to position [2037, 0]
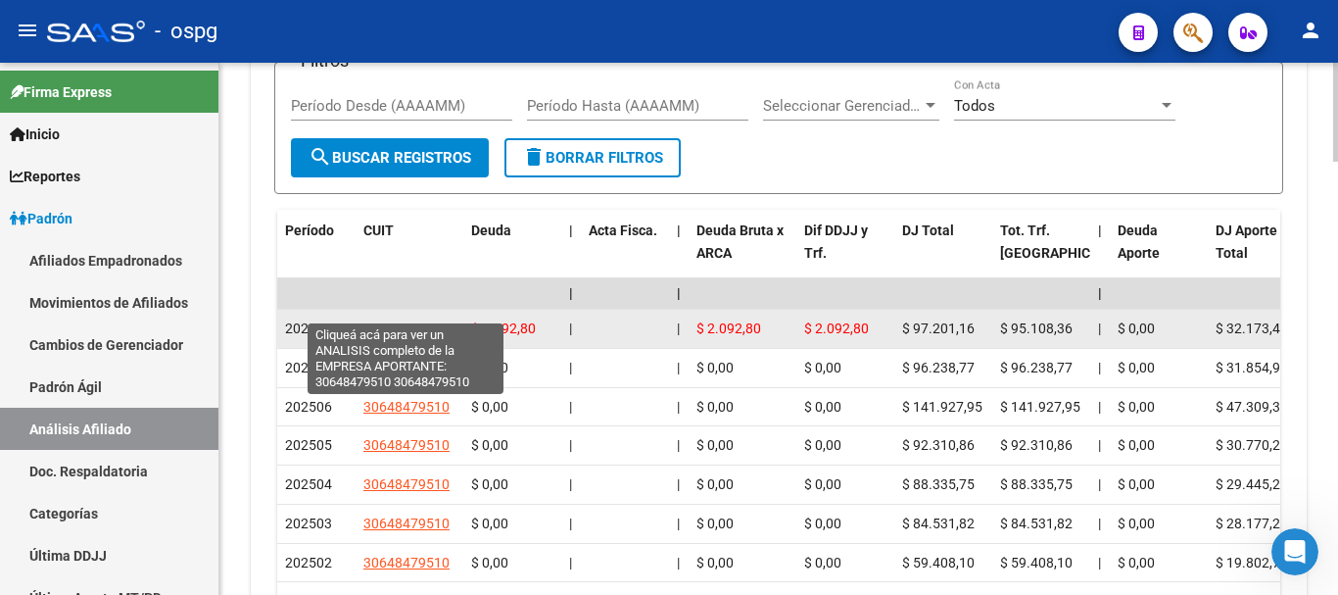
click at [397, 320] on span "30648479510" at bounding box center [406, 328] width 86 height 16
type textarea "30648479510"
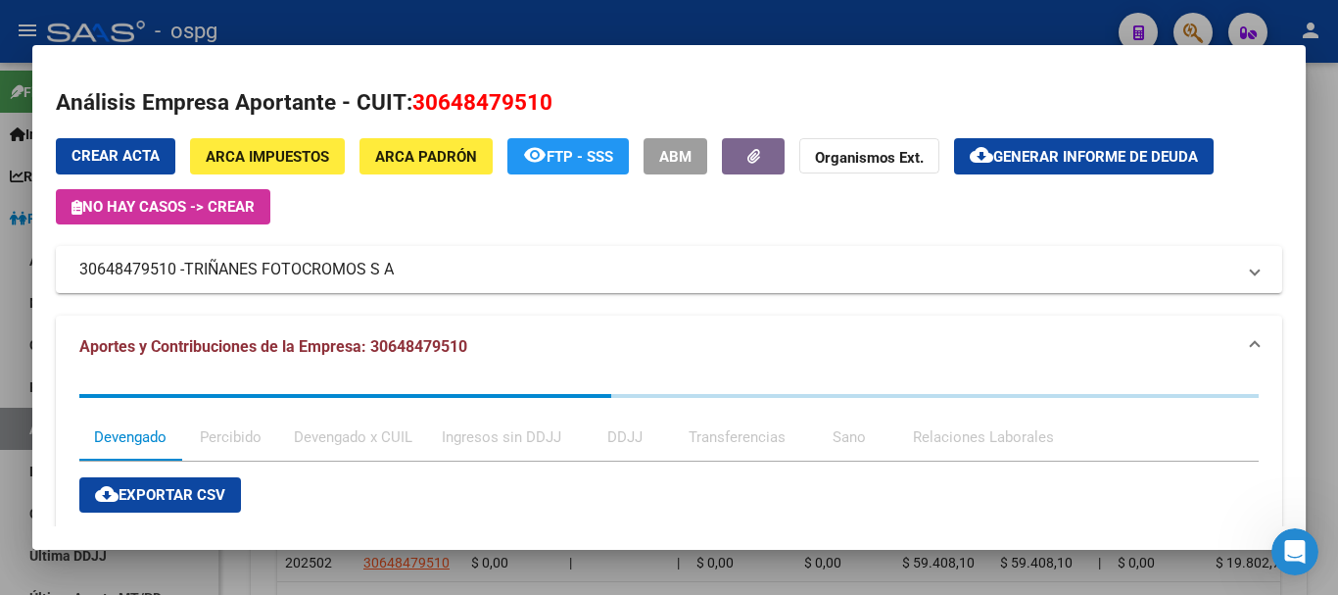
click at [1322, 154] on div at bounding box center [669, 297] width 1338 height 595
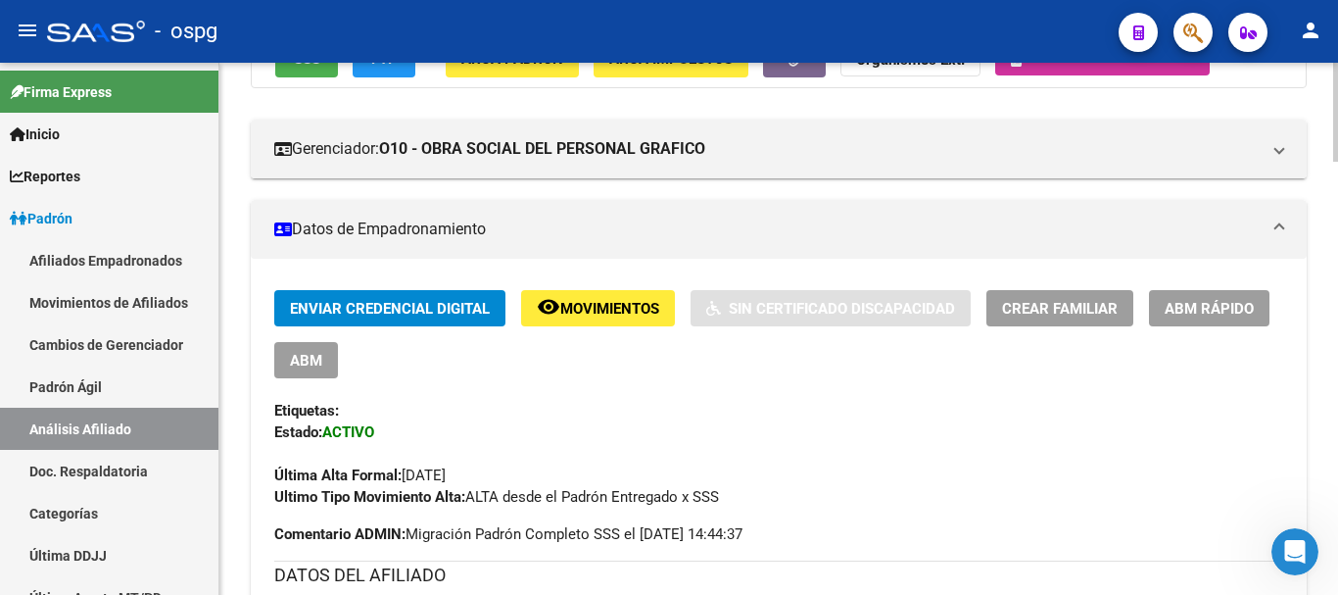
scroll to position [0, 0]
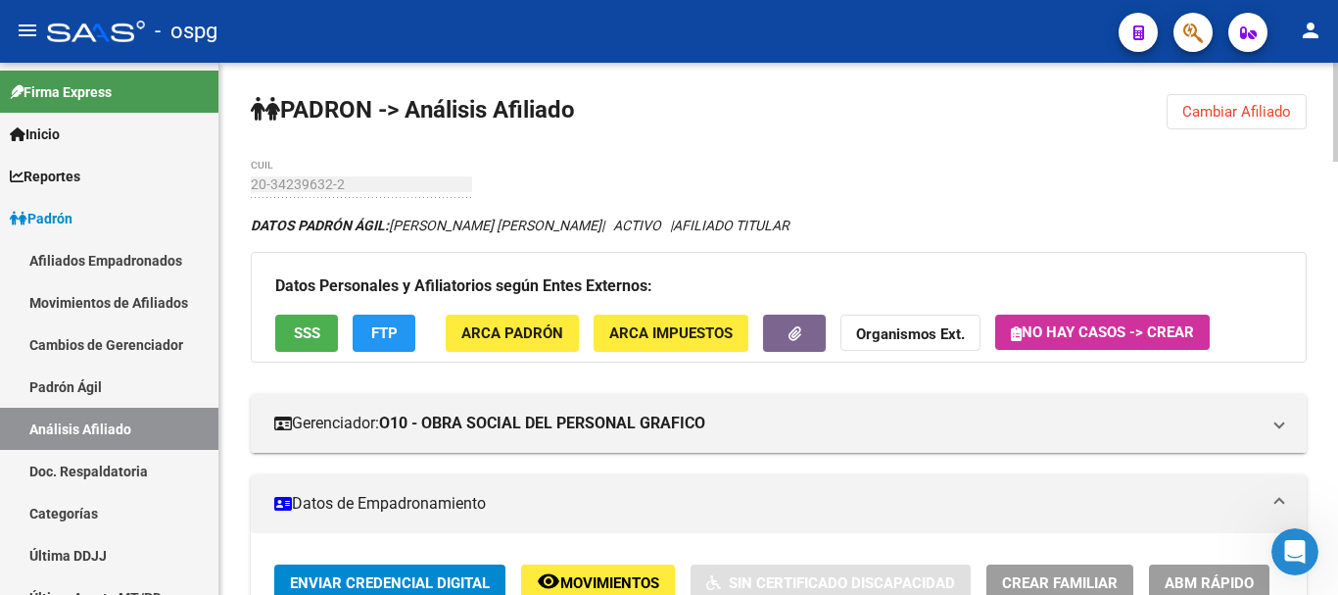
click at [1333, 26] on div "menu - ospg person Firma Express Inicio Calendario SSS Instructivos Contacto OS…" at bounding box center [669, 297] width 1338 height 595
drag, startPoint x: 1274, startPoint y: 116, endPoint x: 1213, endPoint y: 117, distance: 61.7
click at [1273, 118] on span "Cambiar Afiliado" at bounding box center [1236, 112] width 109 height 18
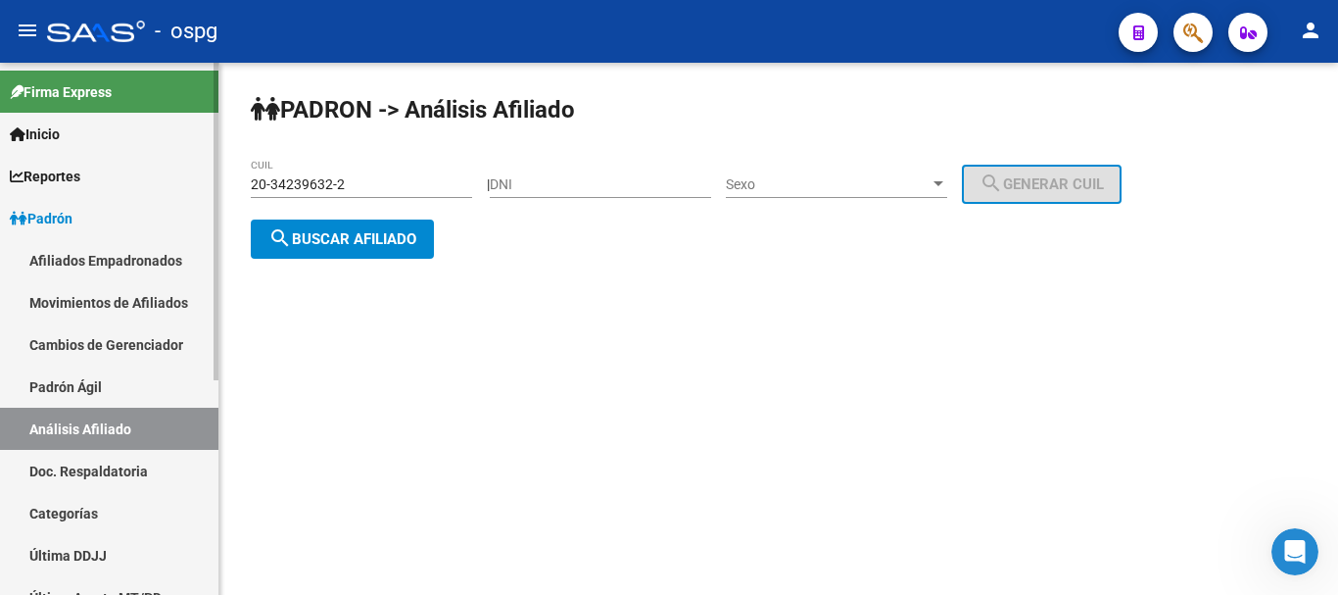
click at [0, 152] on mat-sidenav-container "Firma Express Inicio Calendario SSS Instructivos Contacto OS Reportes Ingresos …" at bounding box center [669, 329] width 1338 height 532
paste input "2754715"
type input "20-32754715-2"
click at [366, 252] on button "search Buscar afiliado" at bounding box center [342, 238] width 183 height 39
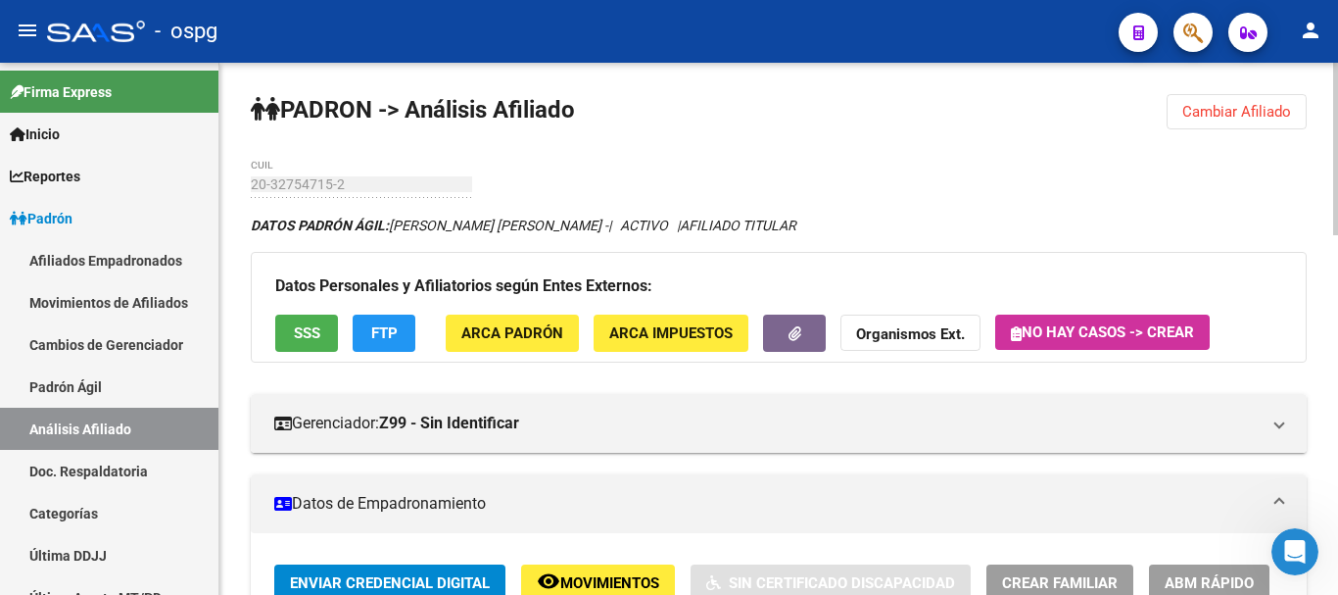
click at [294, 333] on span "SSS" at bounding box center [307, 334] width 26 height 18
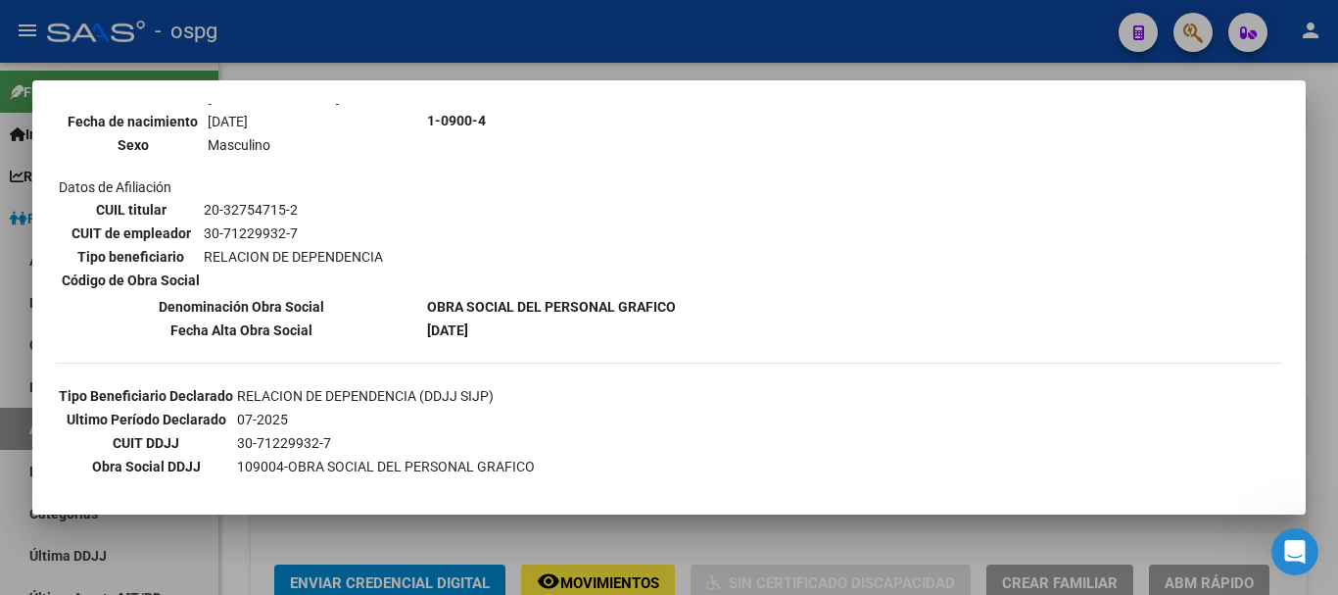
scroll to position [294, 0]
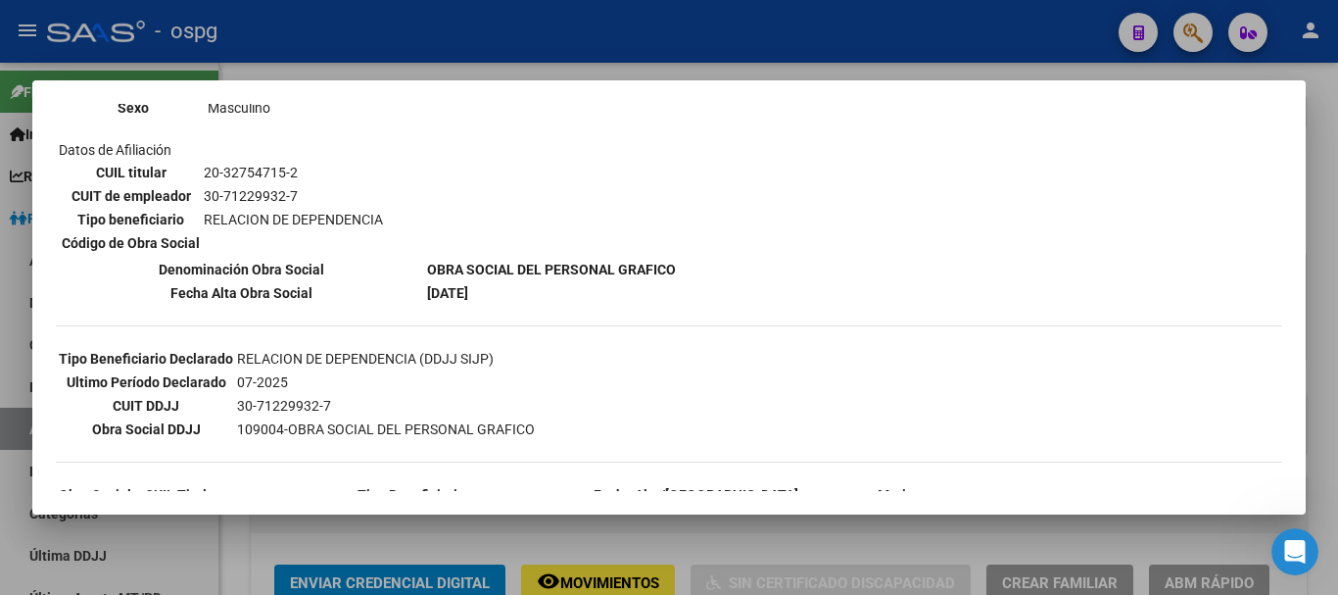
drag, startPoint x: 1337, startPoint y: 352, endPoint x: 1299, endPoint y: 355, distance: 38.3
click at [1334, 353] on div at bounding box center [669, 297] width 1338 height 595
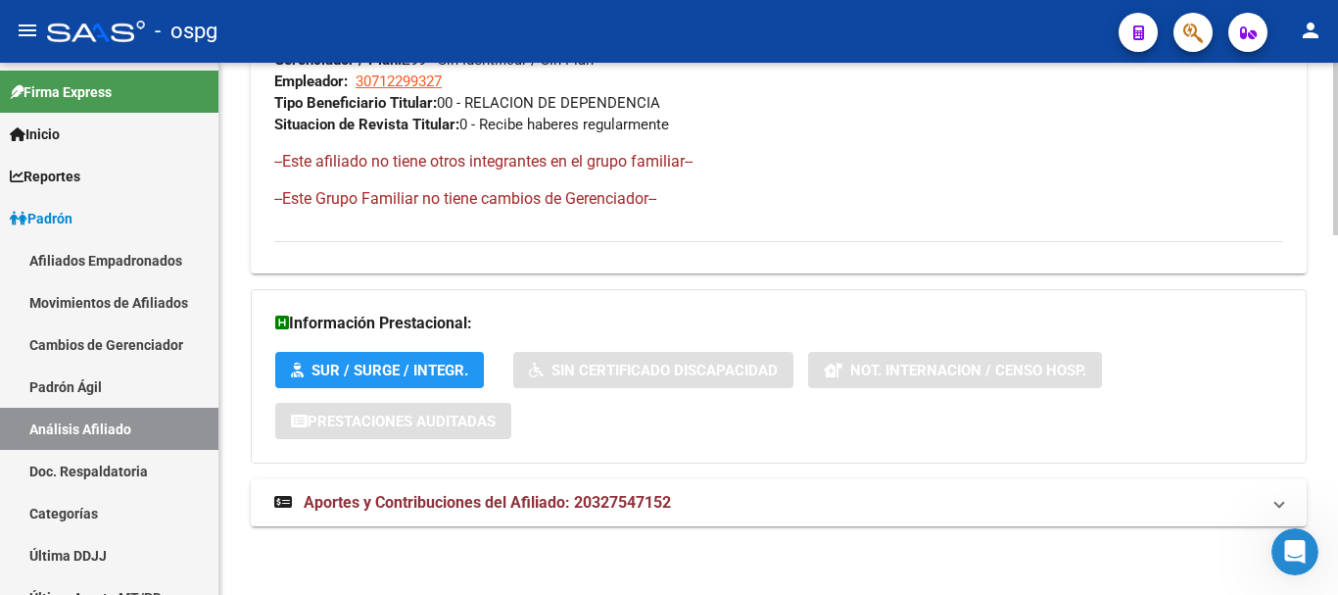
drag, startPoint x: 808, startPoint y: 491, endPoint x: 866, endPoint y: 473, distance: 60.4
click at [822, 494] on mat-panel-title "Aportes y Contribuciones del Afiliado: 20327547152" at bounding box center [766, 503] width 985 height 22
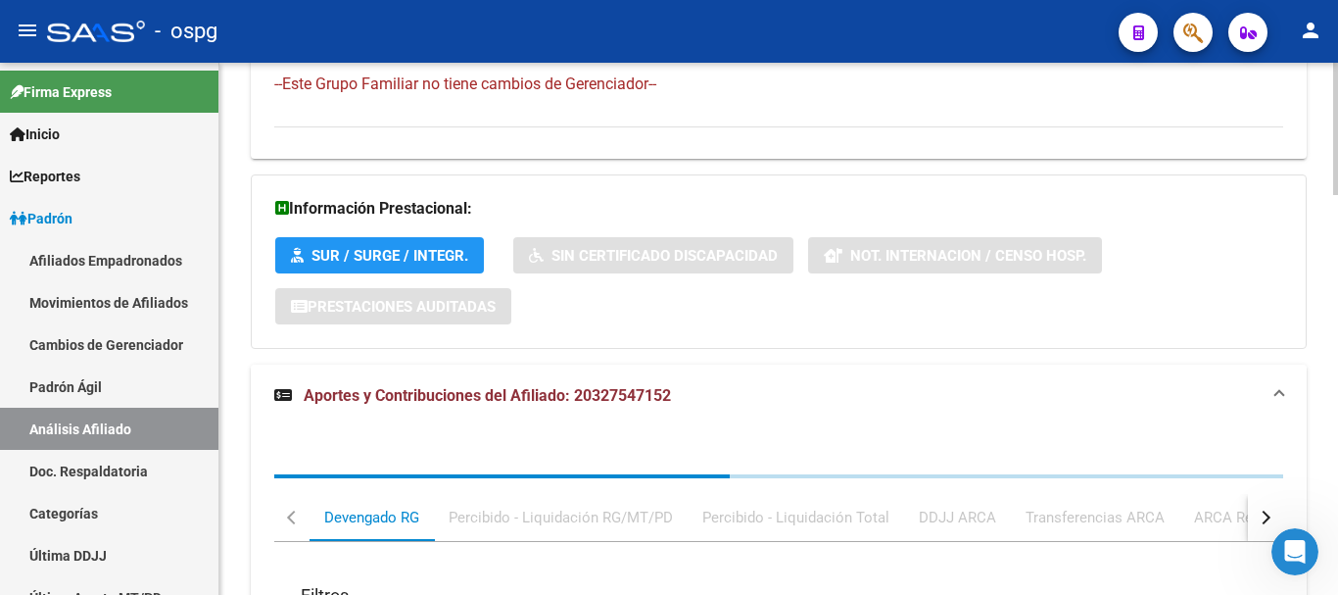
scroll to position [1608, 0]
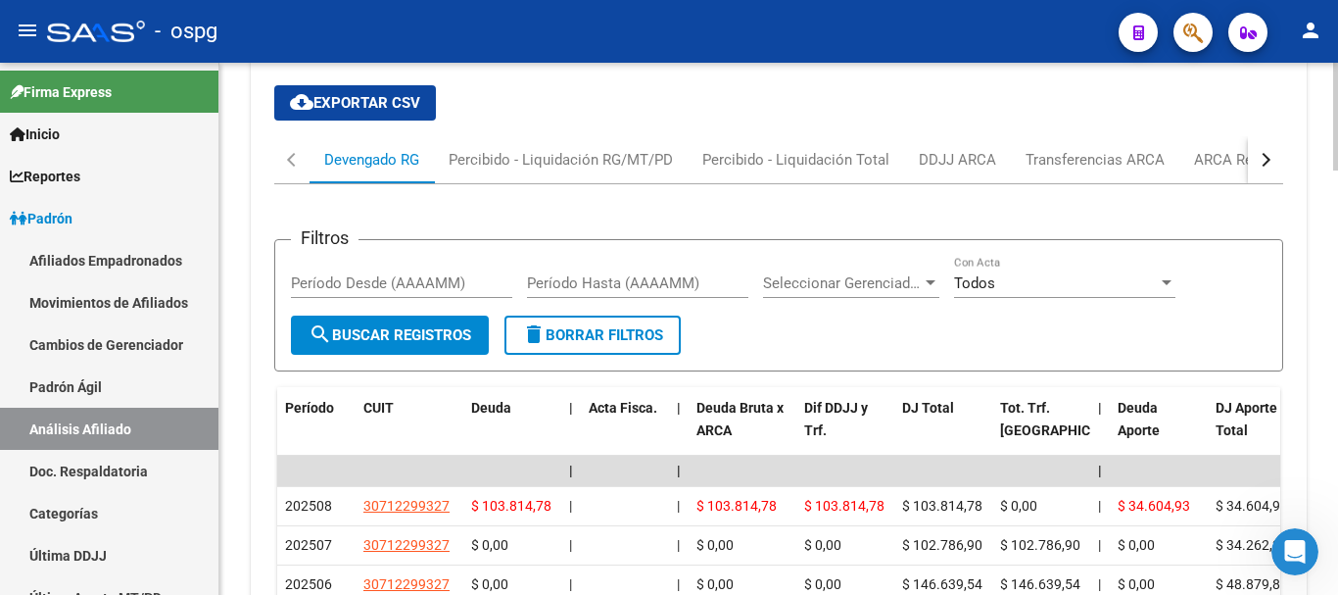
click at [1260, 162] on div "button" at bounding box center [1264, 160] width 14 height 14
click at [1169, 158] on div "ARCA Relaciones Laborales" at bounding box center [1147, 160] width 183 height 22
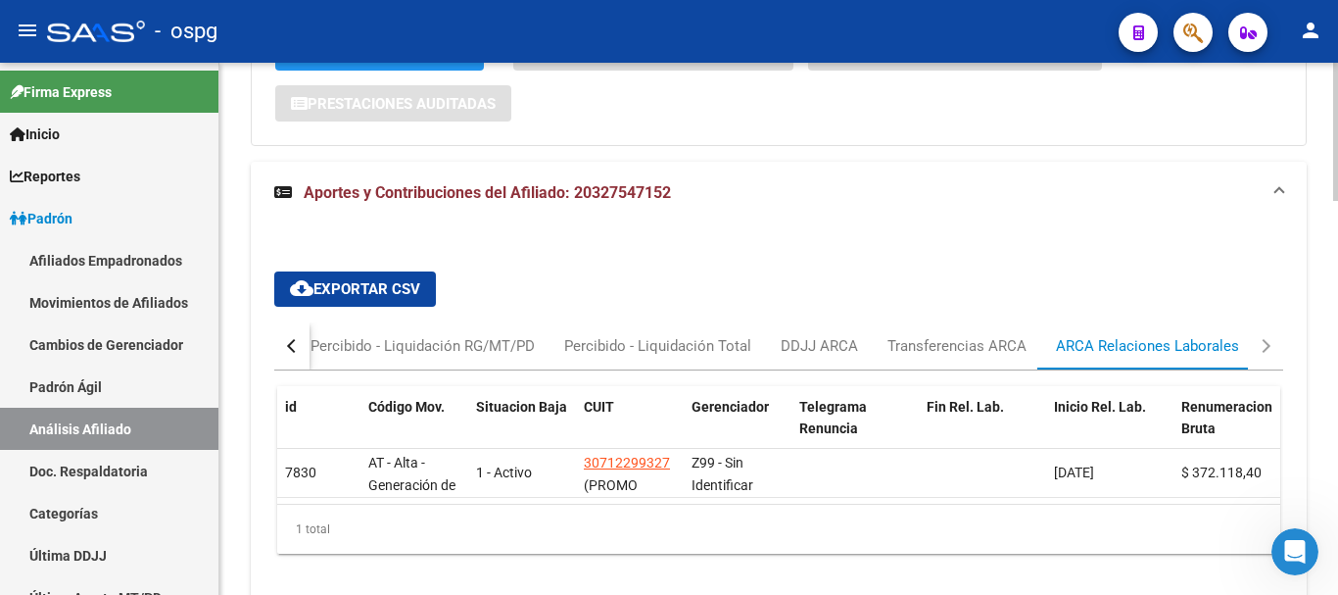
scroll to position [1511, 0]
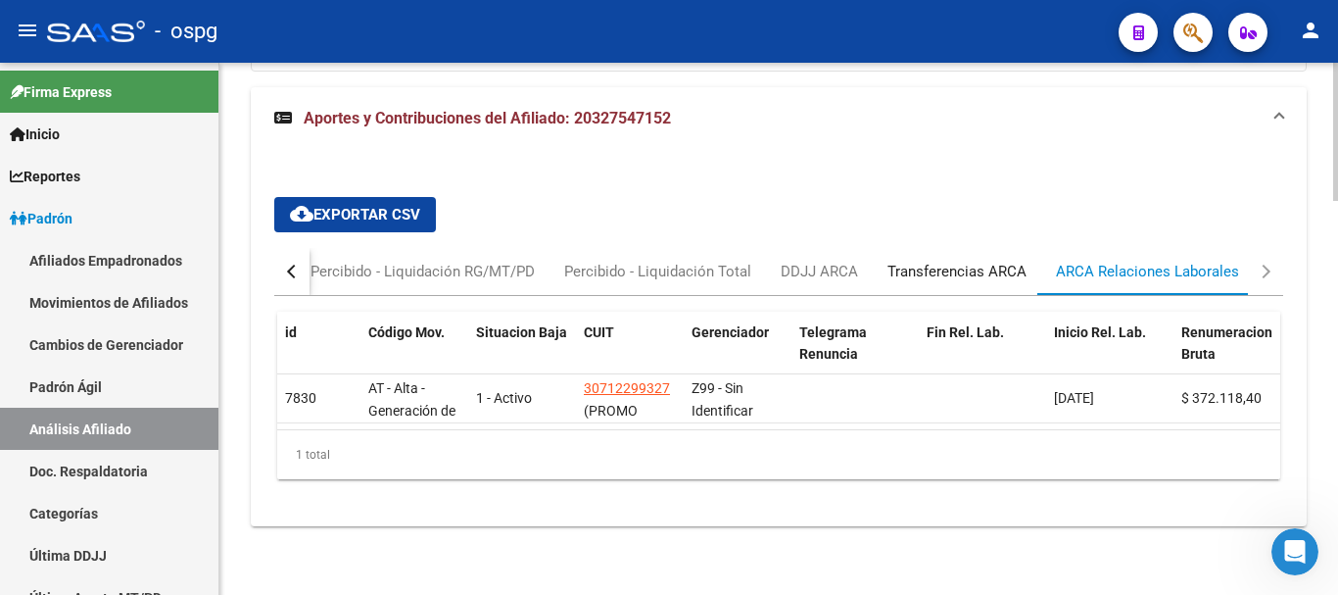
click at [982, 264] on div "Transferencias ARCA" at bounding box center [956, 272] width 139 height 22
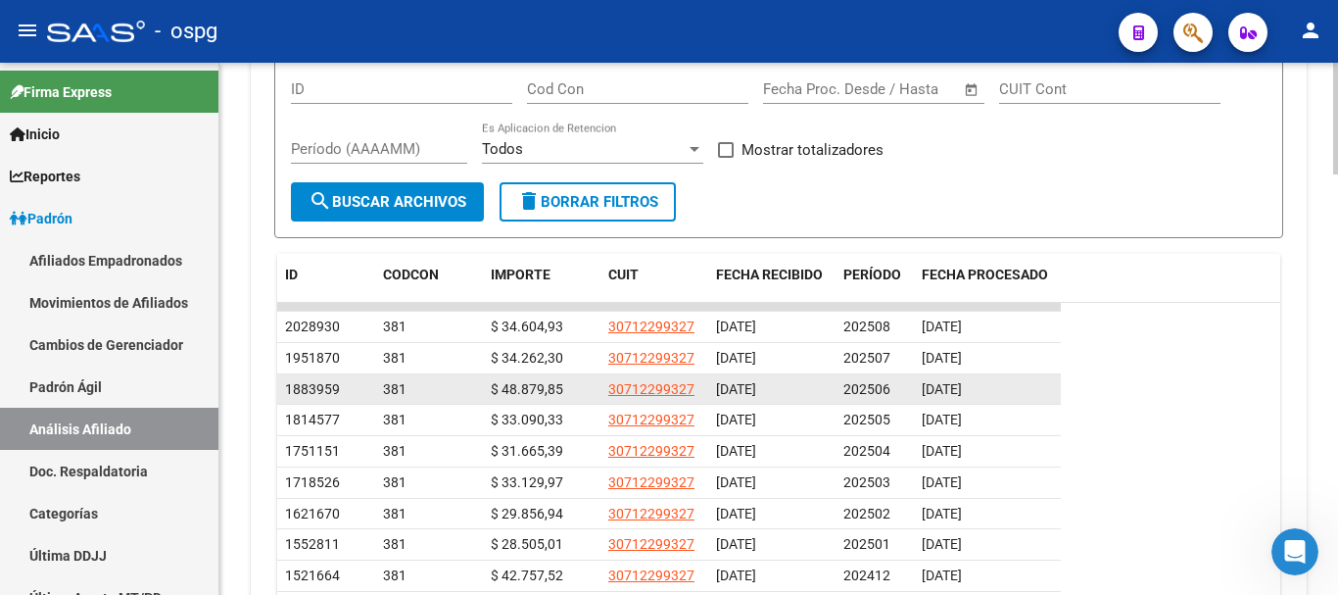
scroll to position [1805, 0]
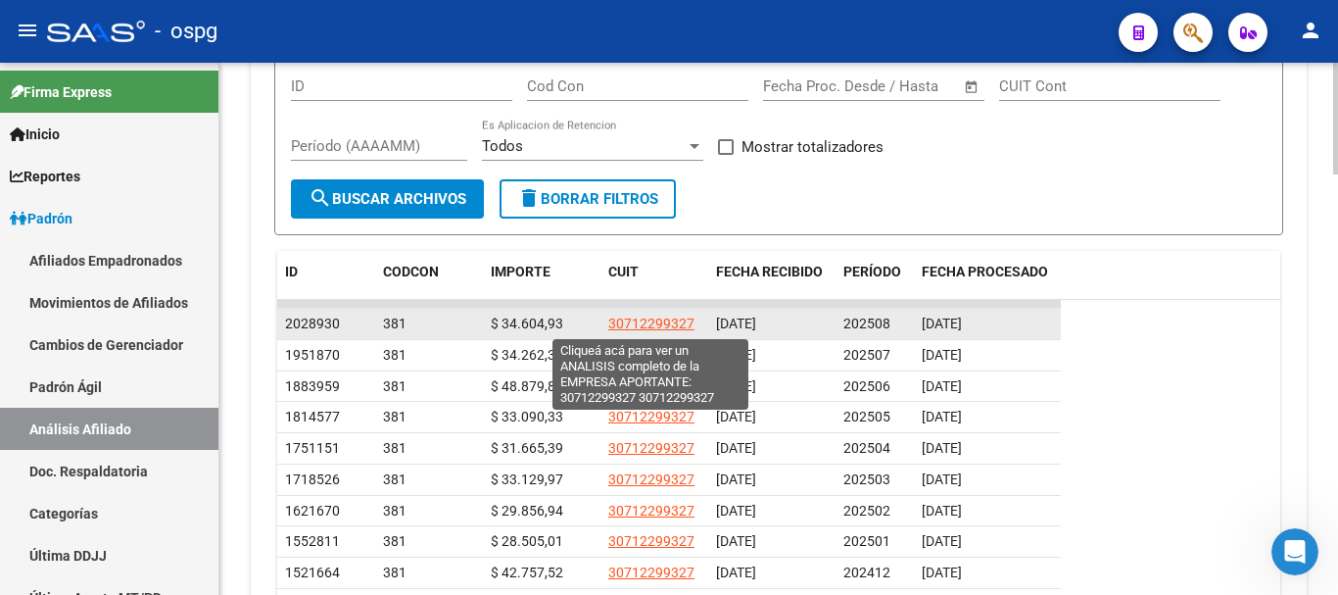
click at [653, 330] on span "30712299327" at bounding box center [651, 323] width 86 height 16
type textarea "30712299327"
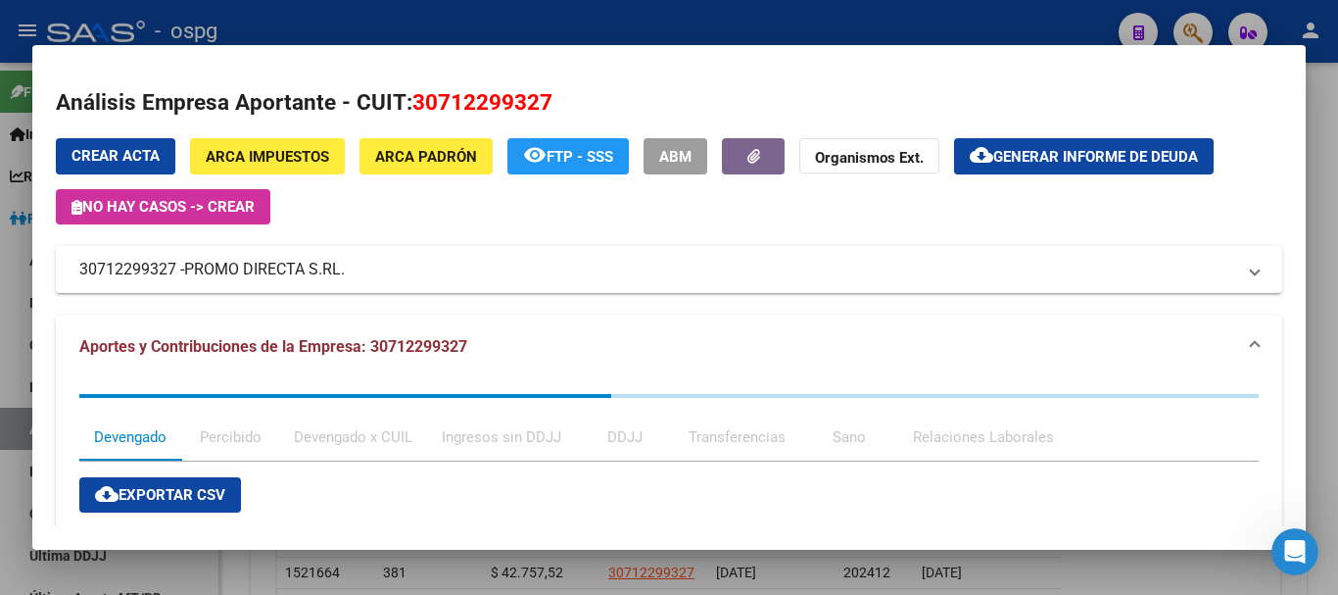
click at [1328, 286] on div at bounding box center [669, 297] width 1338 height 595
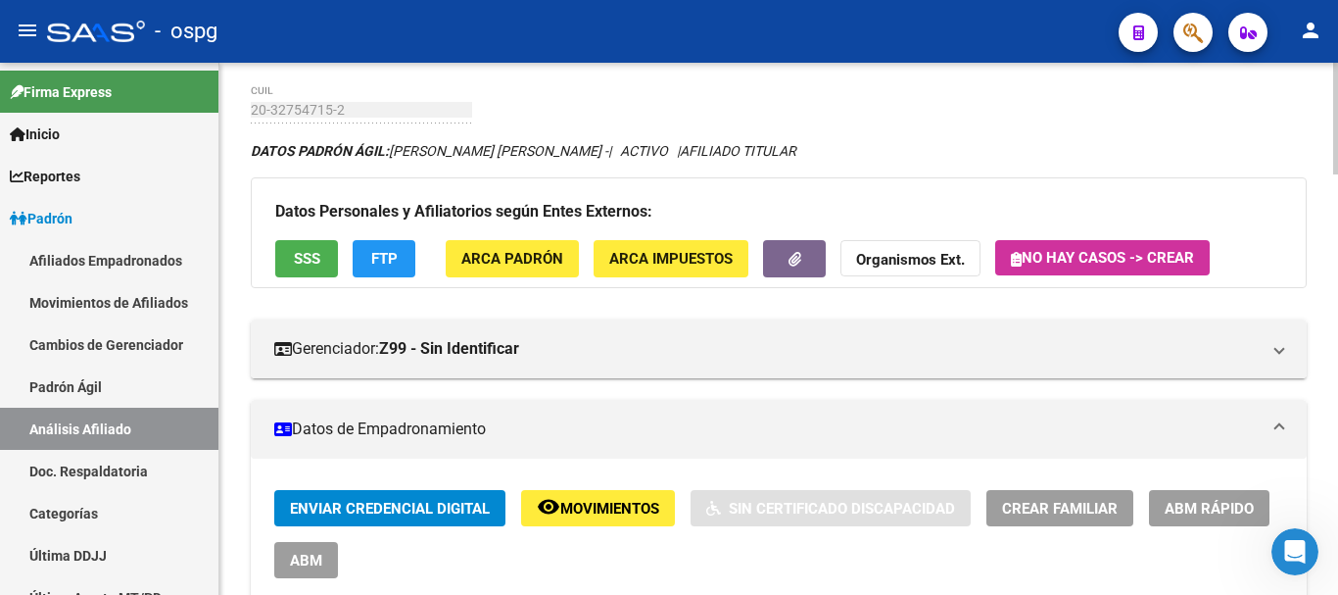
scroll to position [0, 0]
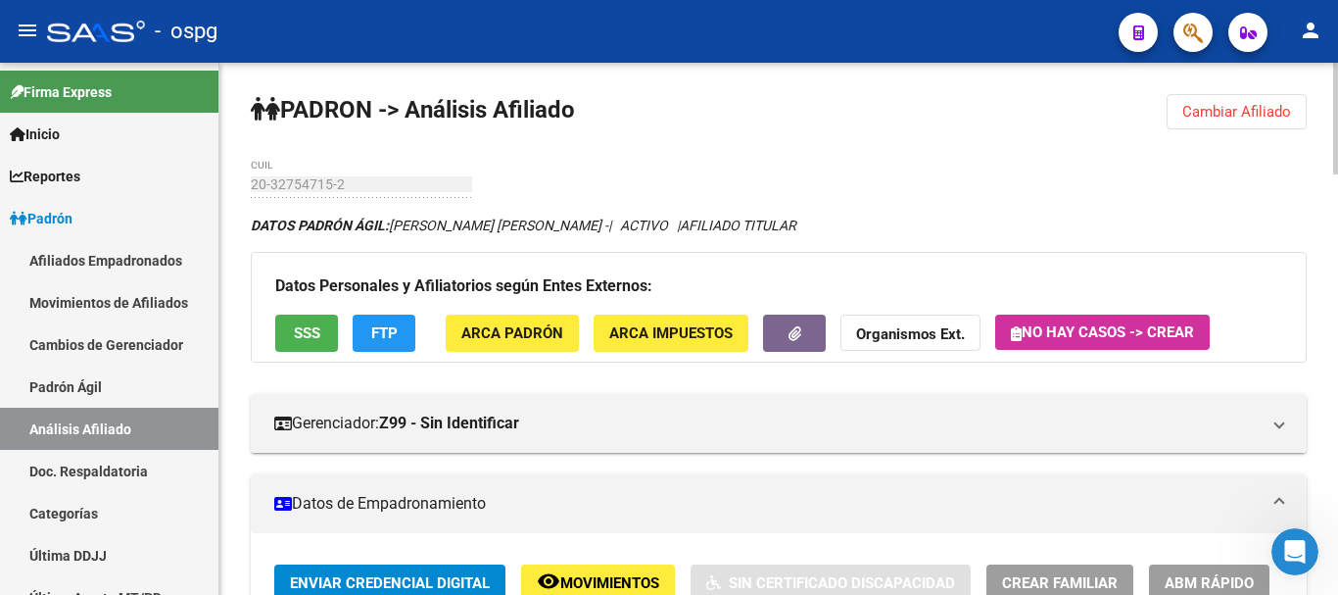
click at [1266, 120] on button "Cambiar Afiliado" at bounding box center [1237, 111] width 140 height 35
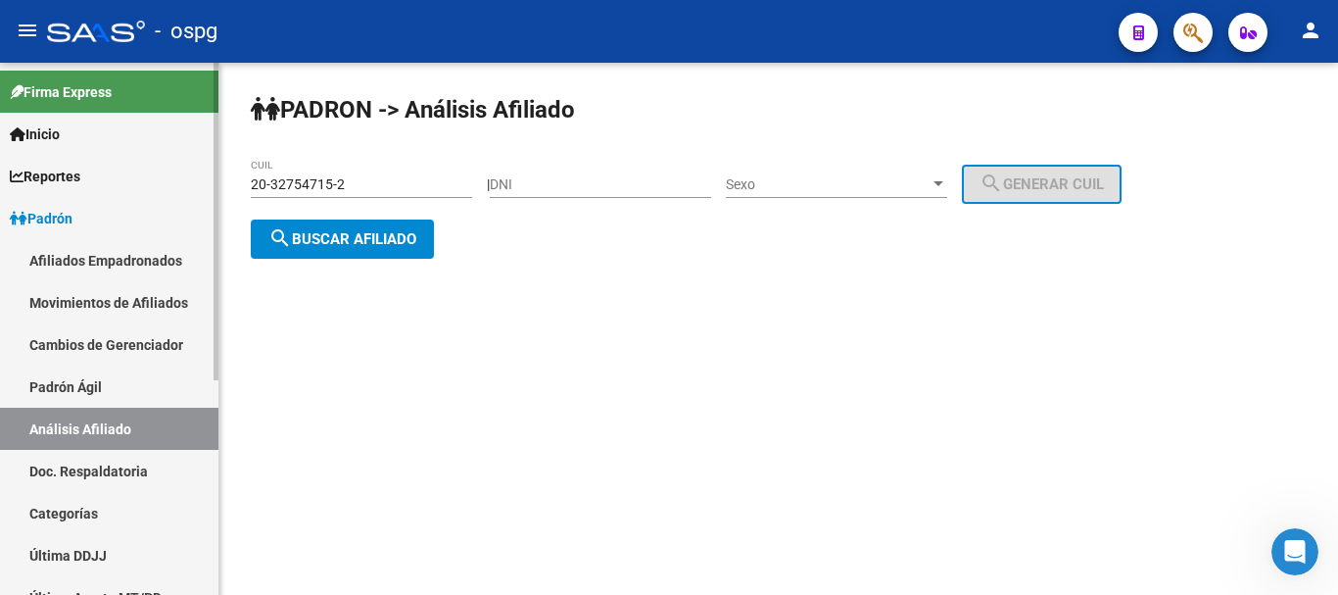
drag, startPoint x: 373, startPoint y: 181, endPoint x: 64, endPoint y: 183, distance: 309.5
click at [64, 183] on mat-sidenav-container "Firma Express Inicio Calendario SSS Instructivos Contacto OS Reportes Ingresos …" at bounding box center [669, 329] width 1338 height 532
paste input "25070240-0"
type input "20-25070240-0"
click at [373, 249] on button "search Buscar afiliado" at bounding box center [342, 238] width 183 height 39
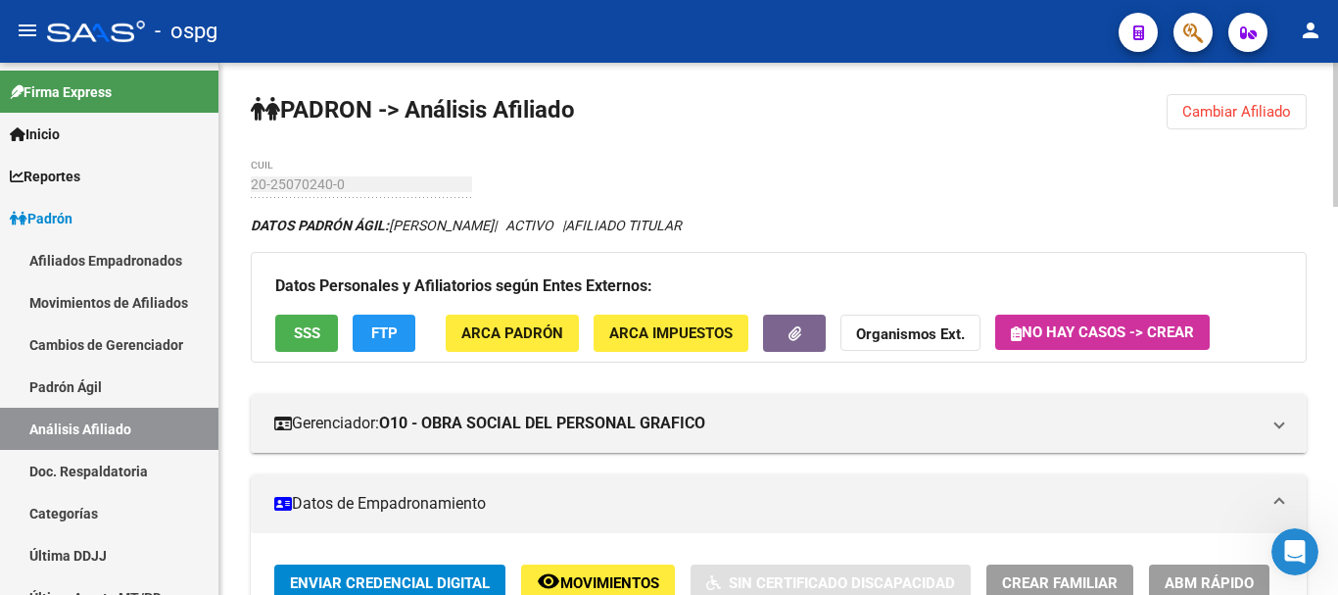
click at [322, 327] on button "SSS" at bounding box center [306, 332] width 63 height 36
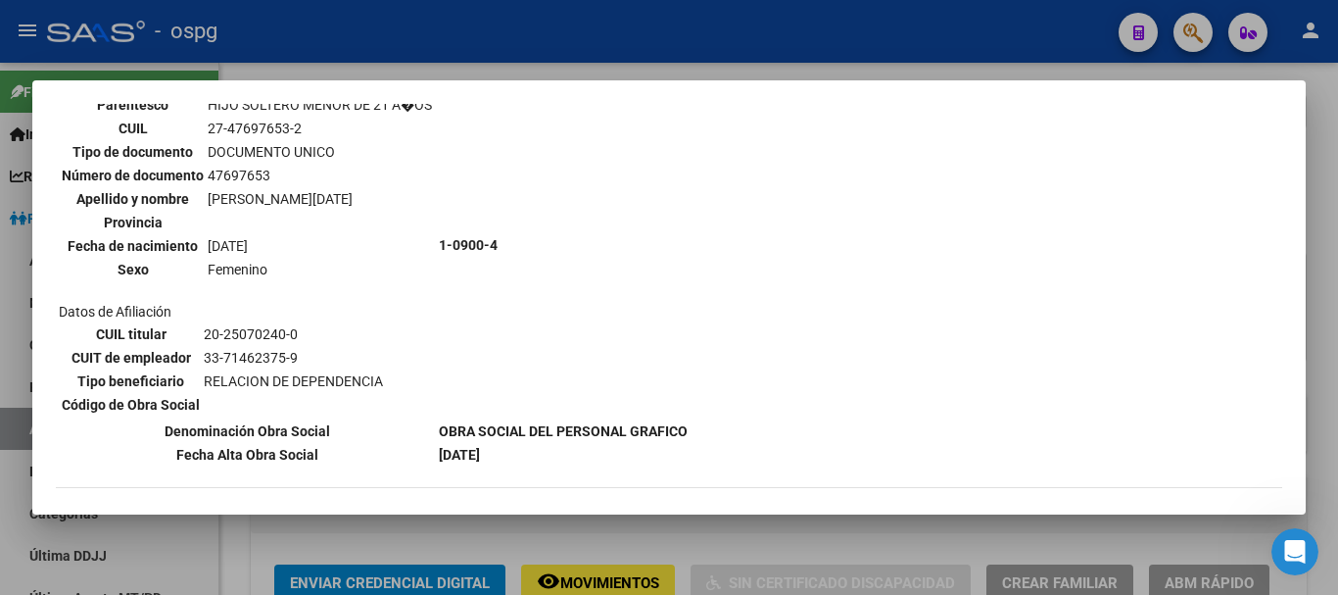
scroll to position [1665, 0]
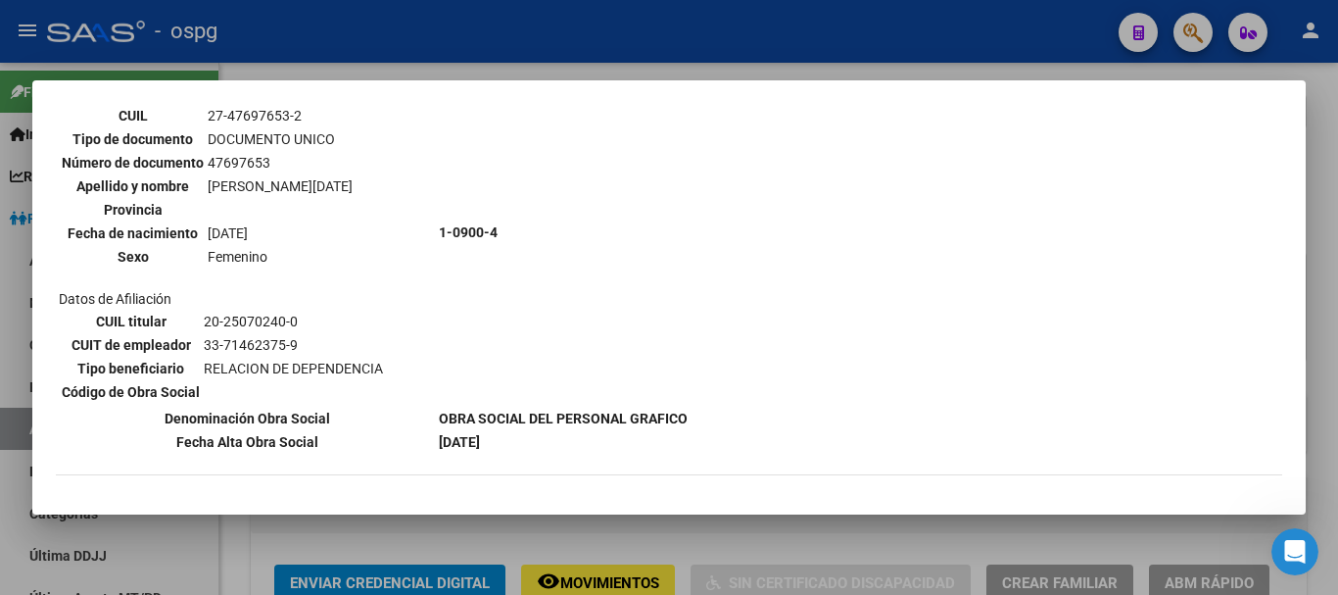
click at [1321, 194] on div at bounding box center [669, 297] width 1338 height 595
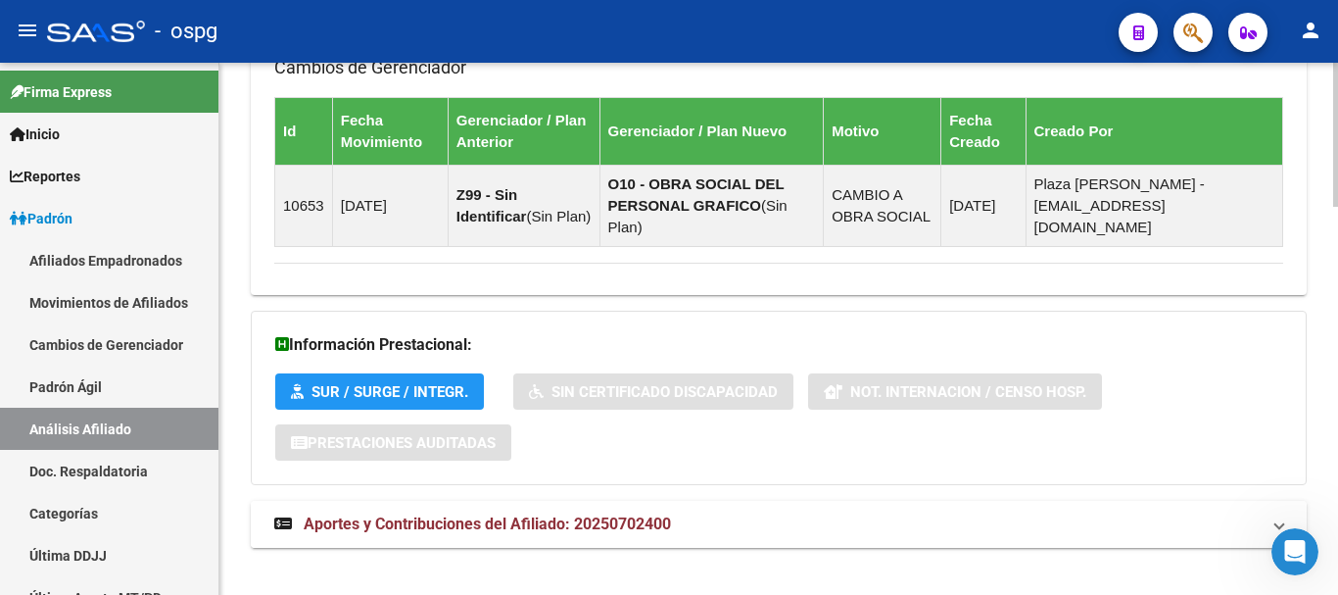
click at [532, 514] on span "Aportes y Contribuciones del Afiliado: 20250702400" at bounding box center [487, 523] width 367 height 19
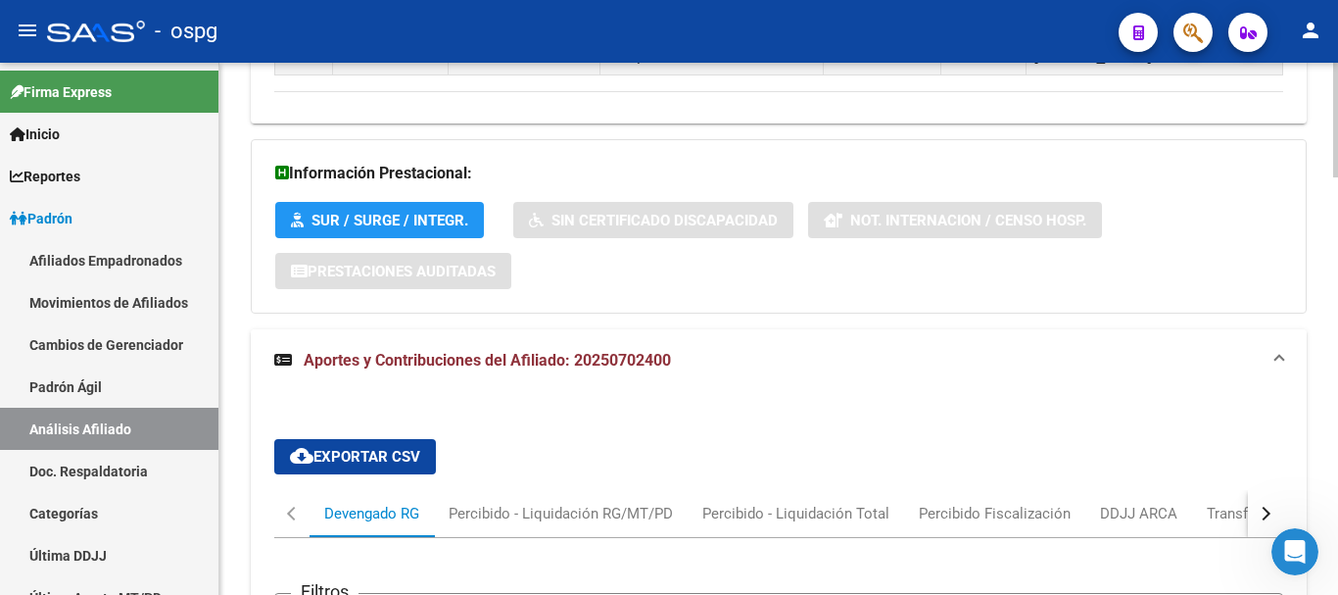
scroll to position [1644, 0]
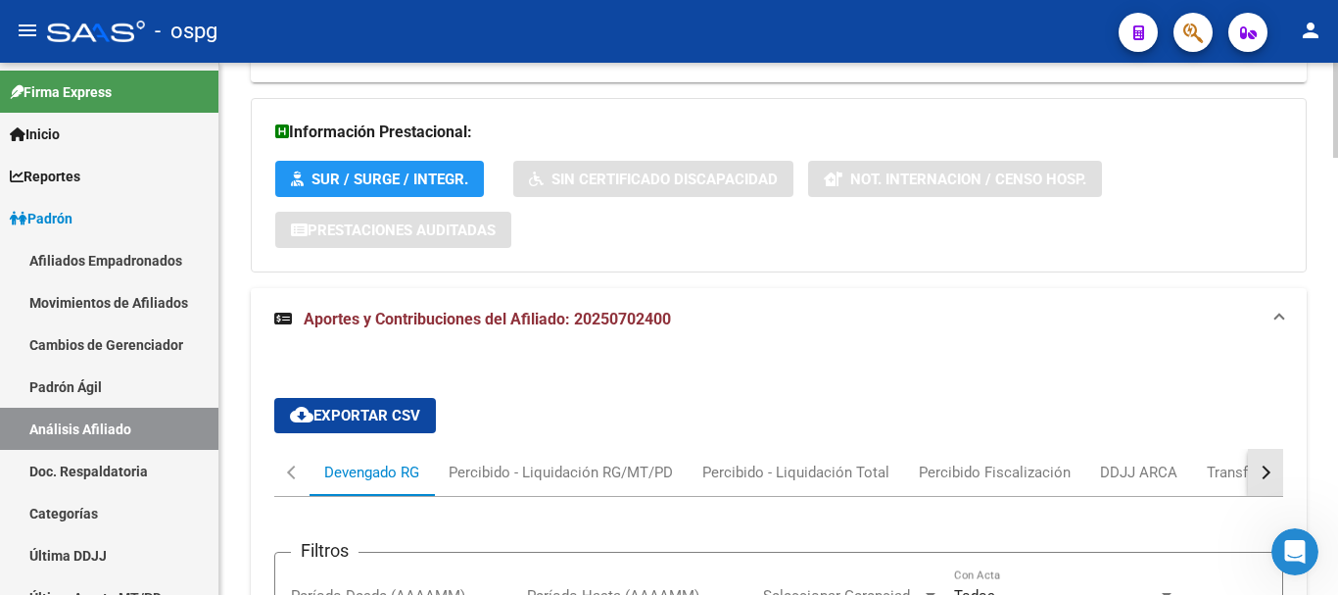
click at [1262, 465] on div "button" at bounding box center [1264, 472] width 14 height 14
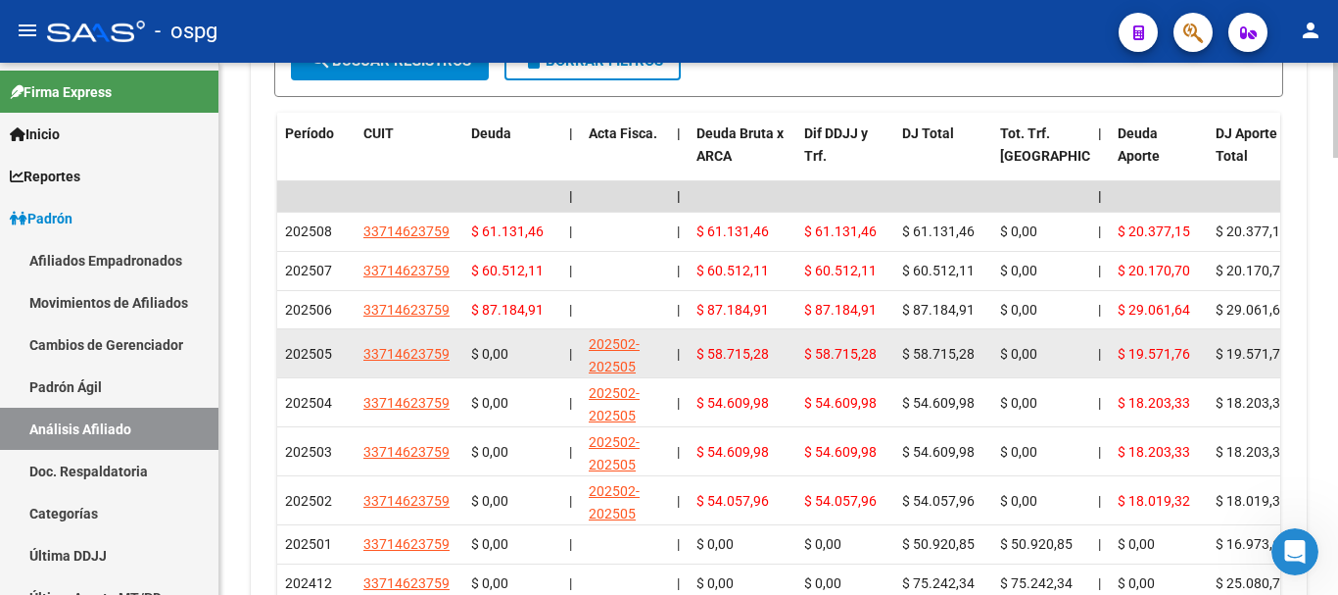
scroll to position [2231, 0]
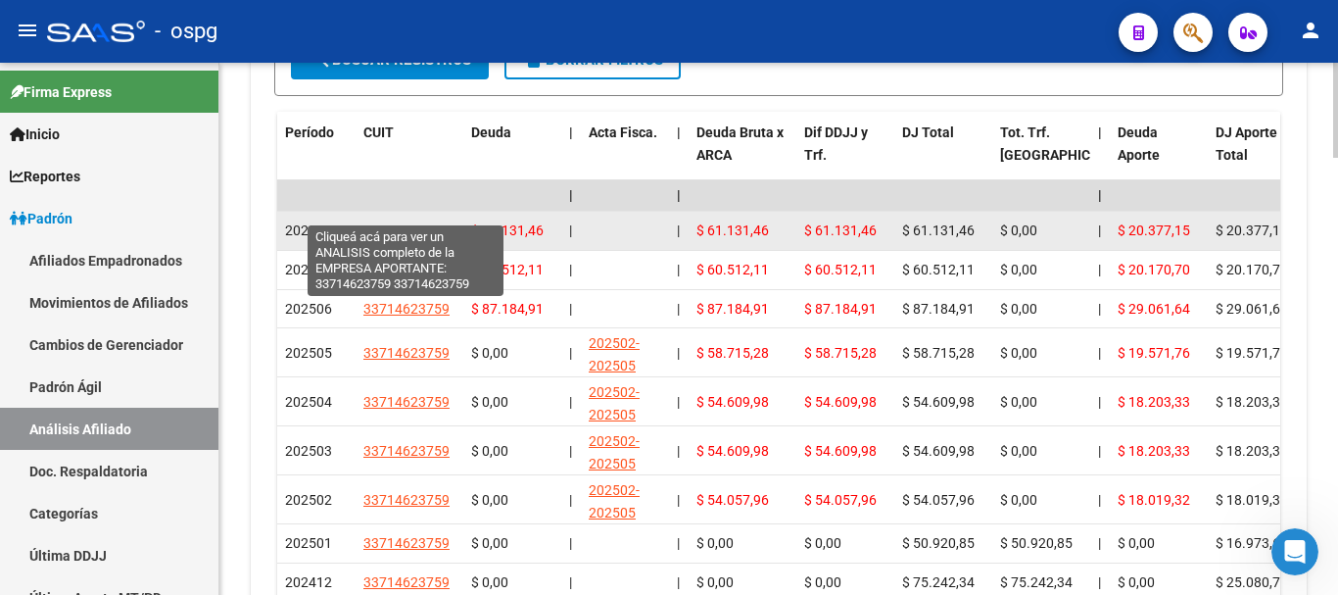
click at [412, 222] on span "33714623759" at bounding box center [406, 230] width 86 height 16
type textarea "33714623759"
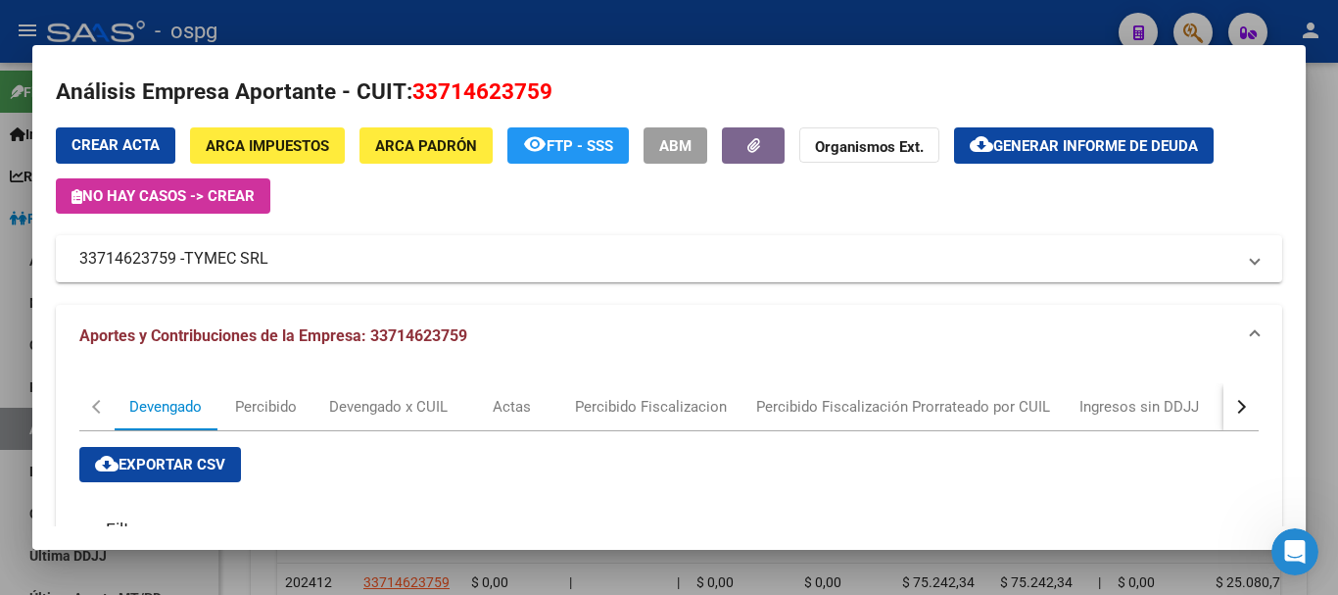
scroll to position [0, 0]
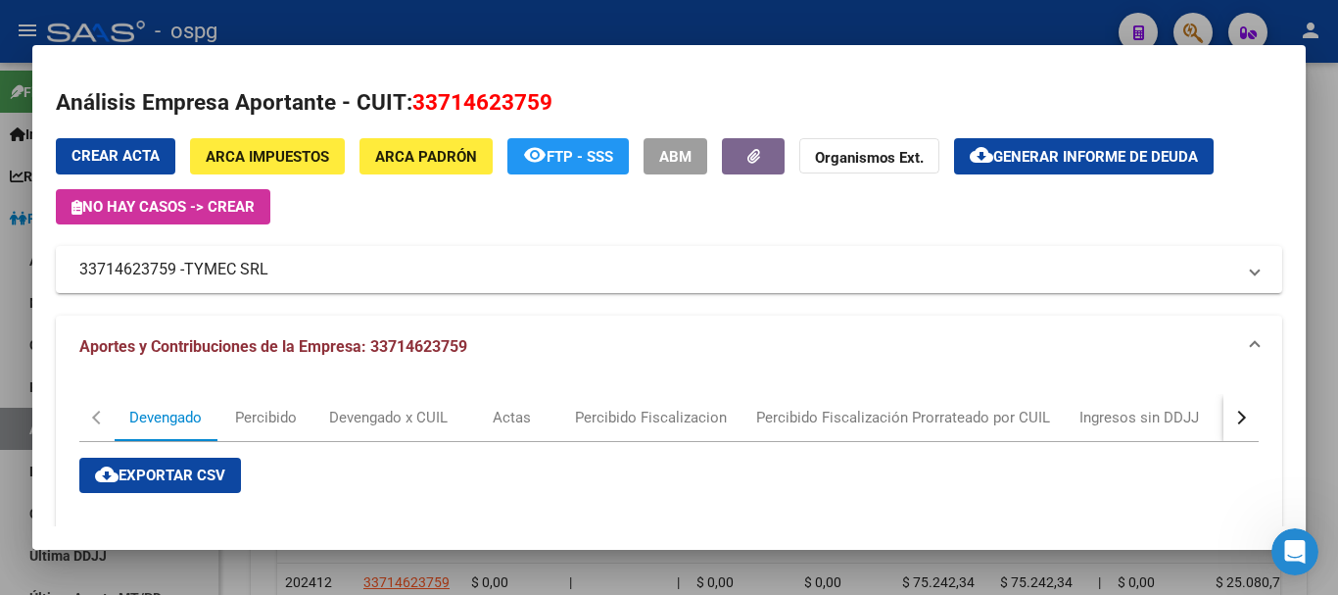
click at [636, 11] on div at bounding box center [669, 297] width 1338 height 595
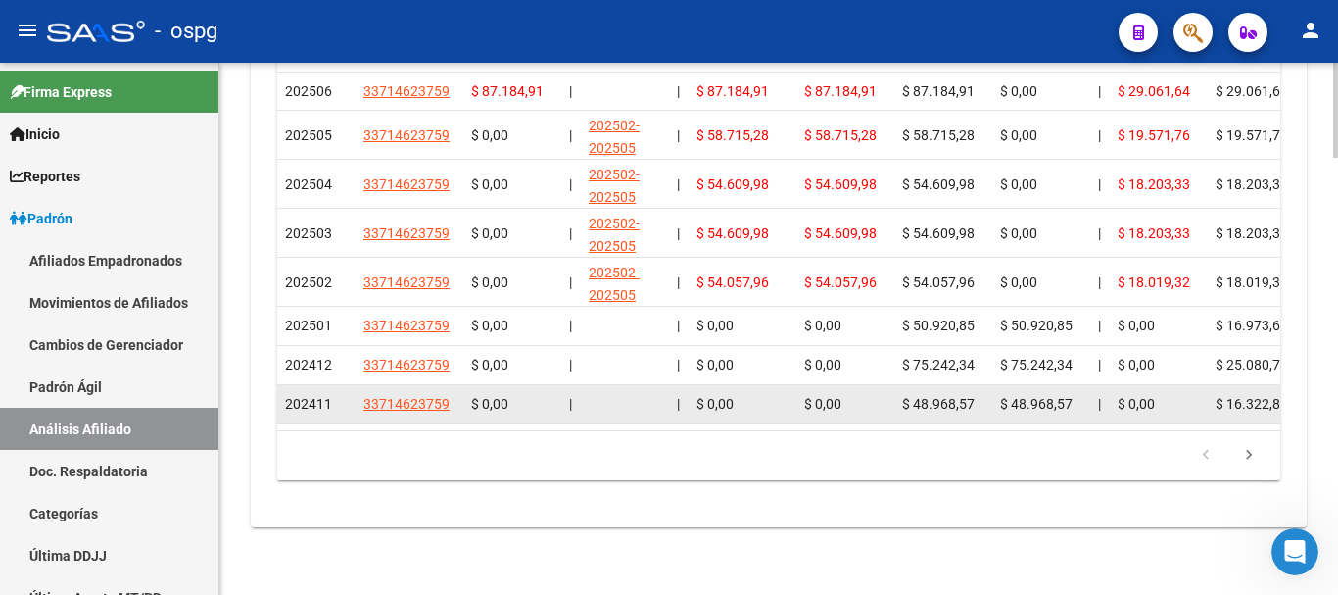
scroll to position [2351, 0]
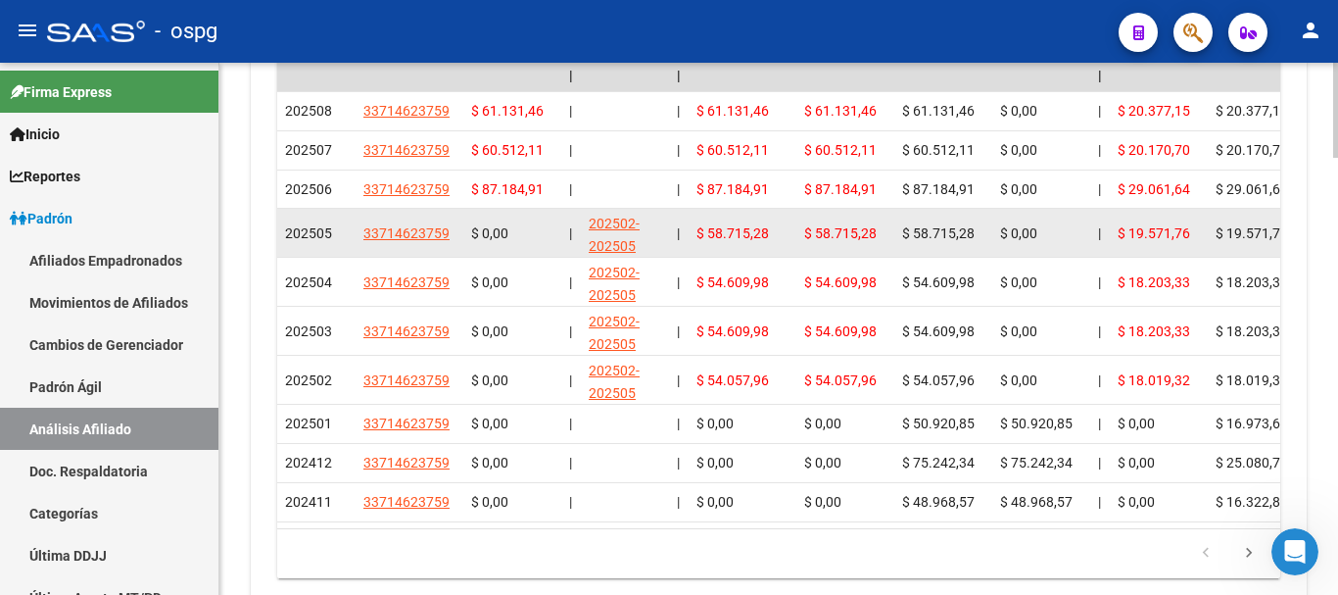
click at [605, 215] on div "202502-202505" at bounding box center [625, 235] width 72 height 45
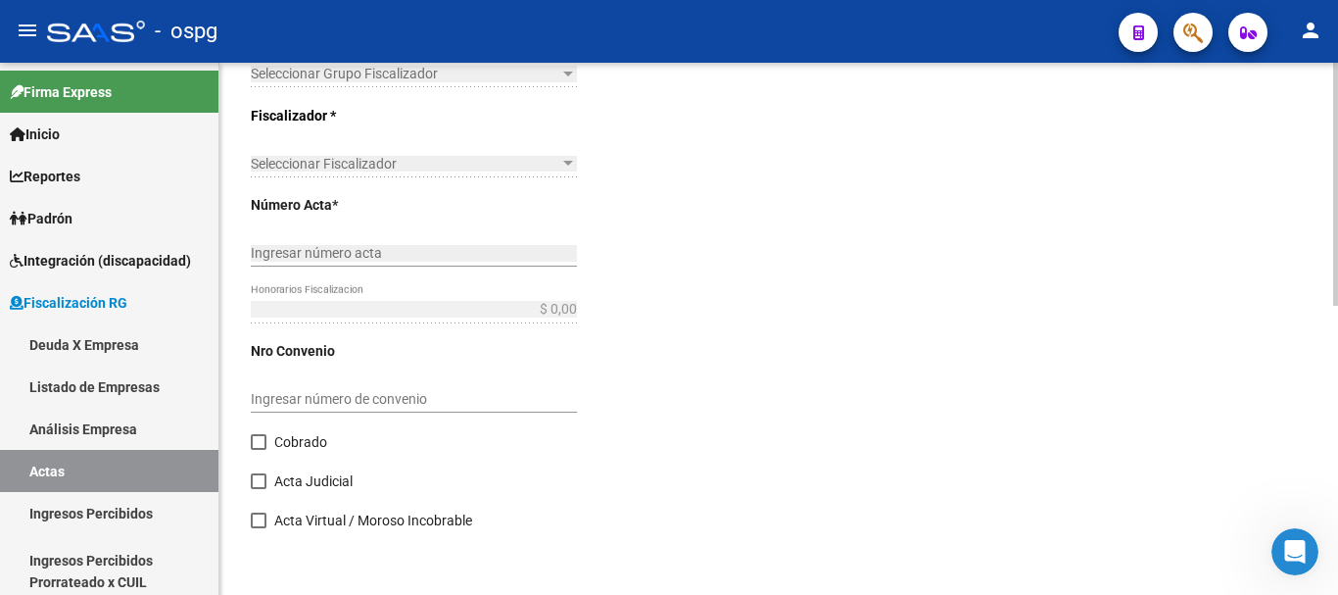
type input "202502"
type input "202505"
type input "$ 241.538,92"
type input "$ 221.993,22"
type input "$ 19.545,70"
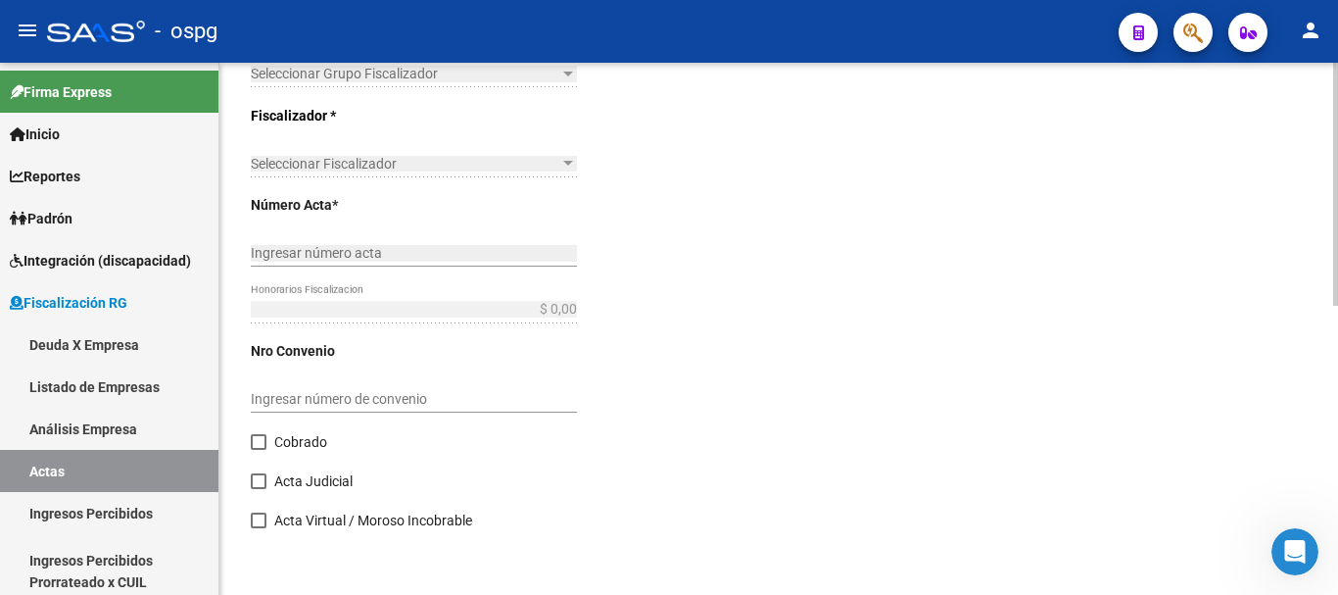
type input "202502-202505"
checkbox input "true"
type input "RECIBO 43119"
type input "[DATE]"
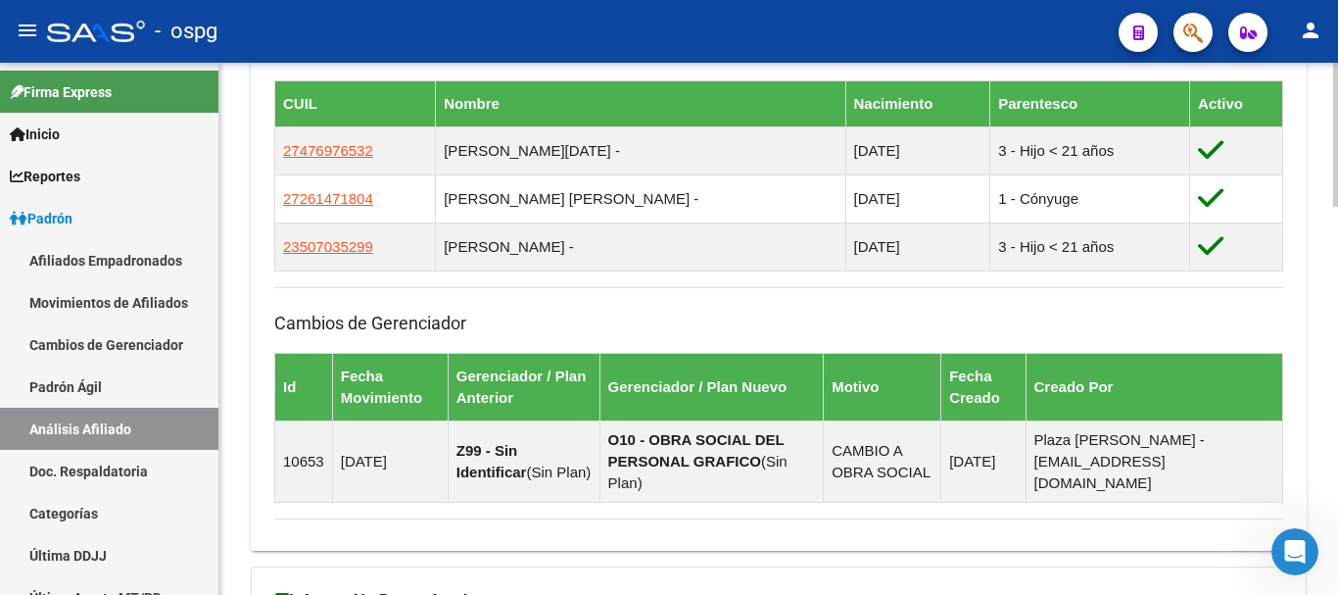
scroll to position [1431, 0]
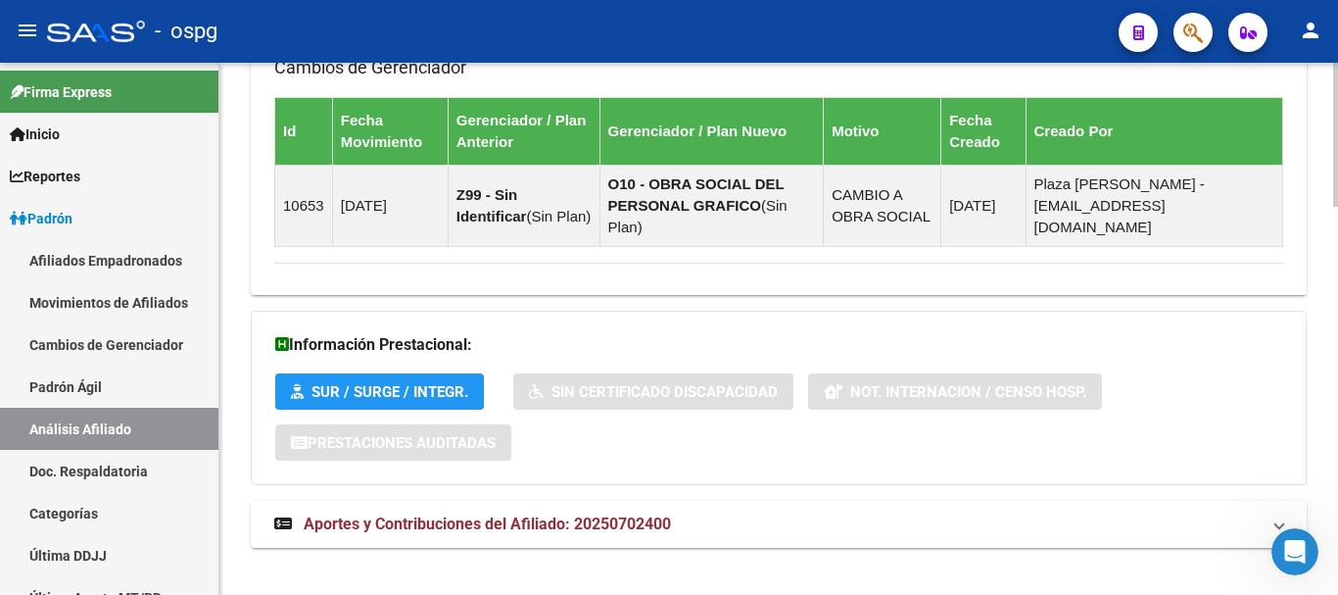
drag, startPoint x: 540, startPoint y: 491, endPoint x: 603, endPoint y: 447, distance: 77.4
click at [540, 513] on strong "Aportes y Contribuciones del Afiliado: 20250702400" at bounding box center [472, 524] width 397 height 22
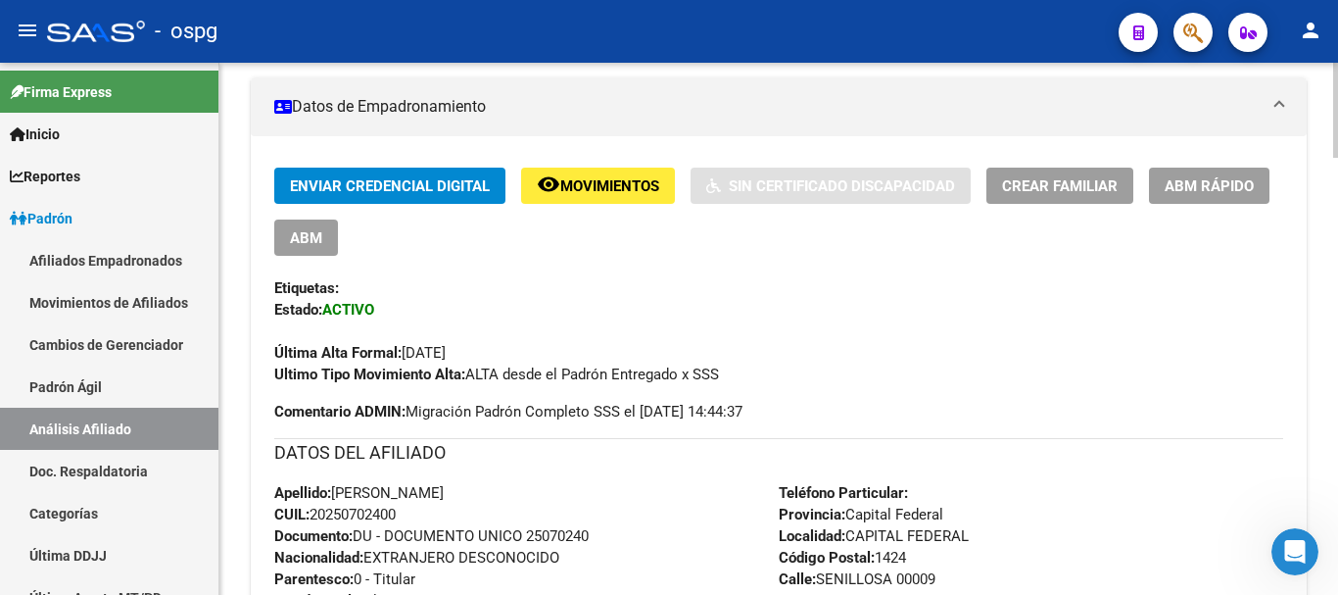
scroll to position [0, 0]
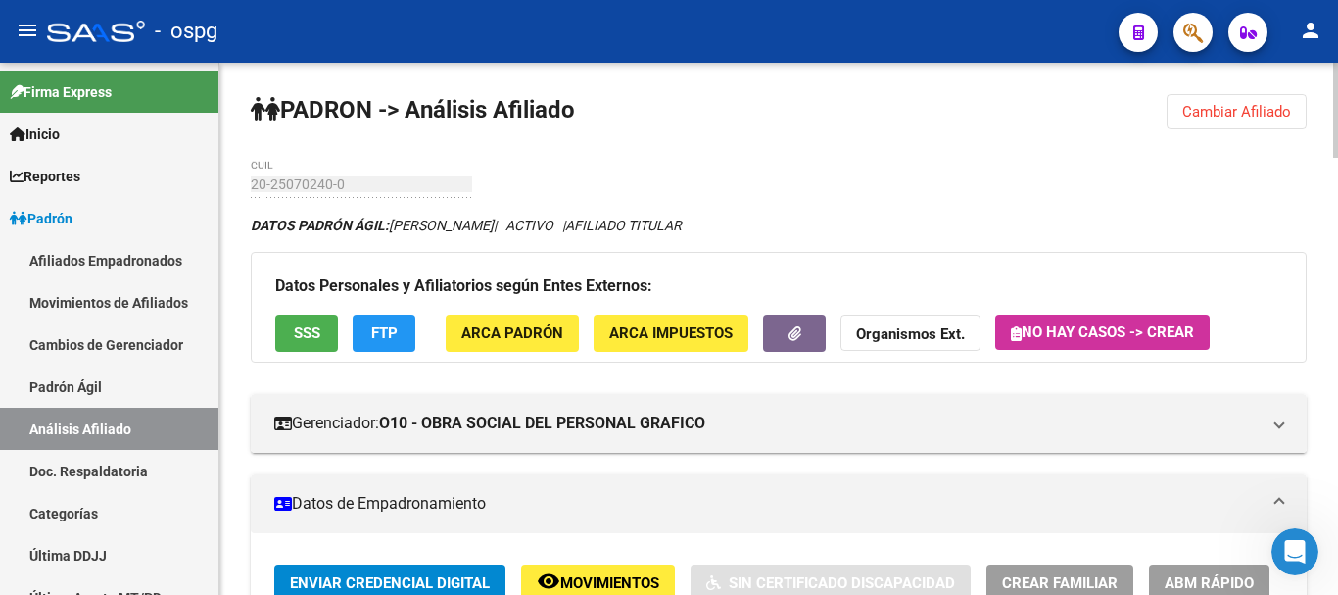
click at [1337, 50] on div "menu - ospg person Firma Express Inicio Calendario SSS Instructivos Contacto OS…" at bounding box center [669, 297] width 1338 height 595
drag, startPoint x: 1229, startPoint y: 111, endPoint x: 1046, endPoint y: 135, distance: 184.8
click at [1221, 108] on span "Cambiar Afiliado" at bounding box center [1236, 112] width 109 height 18
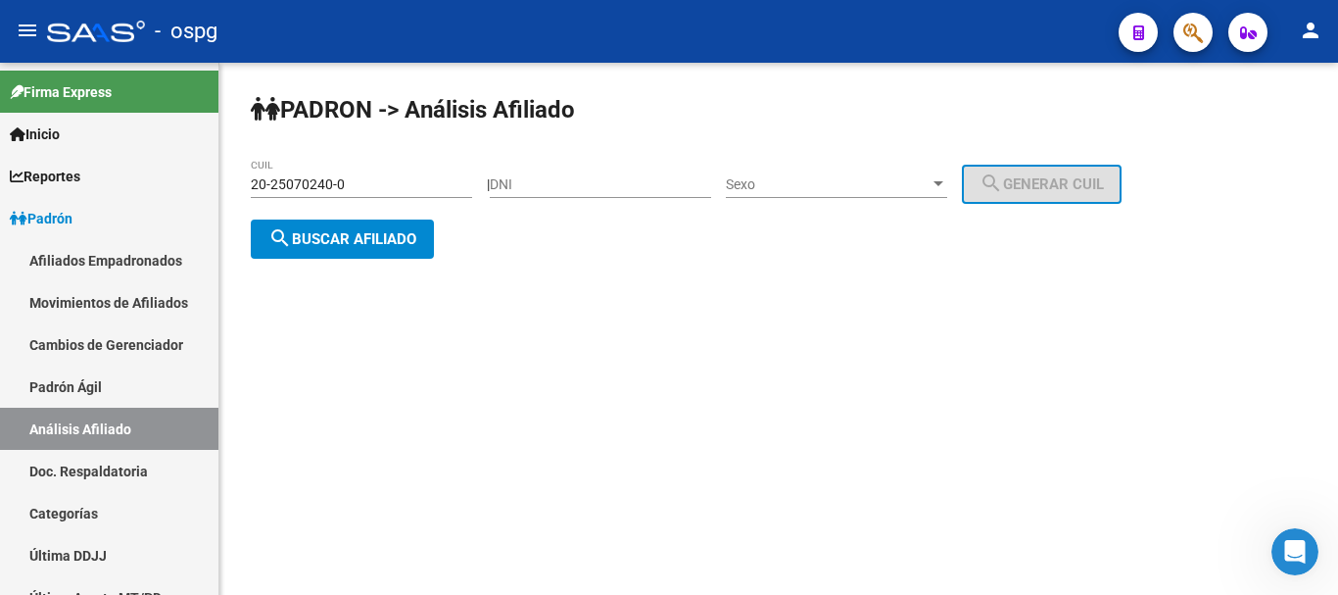
click at [228, 193] on div "PADRON -> Análisis Afiliado 20-25070240-0 CUIL | DNI Sexo Sexo search Generar C…" at bounding box center [778, 192] width 1119 height 259
paste input "34732174-6"
type input "20-34732174-6"
click at [381, 248] on button "search Buscar afiliado" at bounding box center [342, 238] width 183 height 39
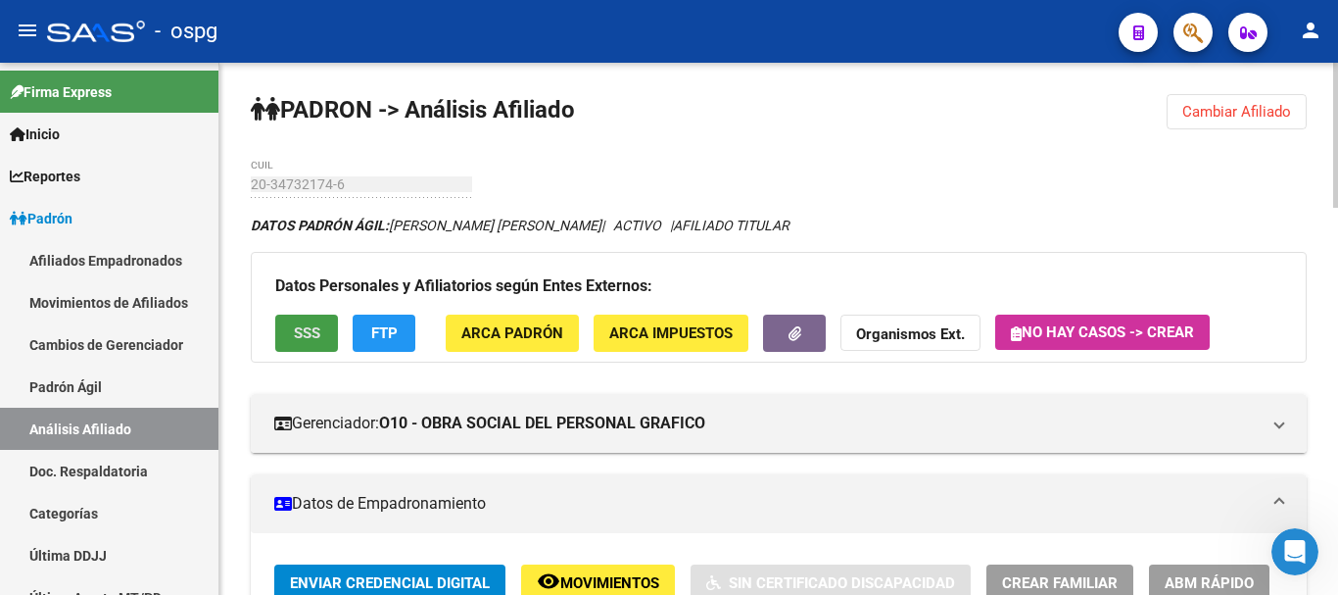
click at [324, 328] on button "SSS" at bounding box center [306, 332] width 63 height 36
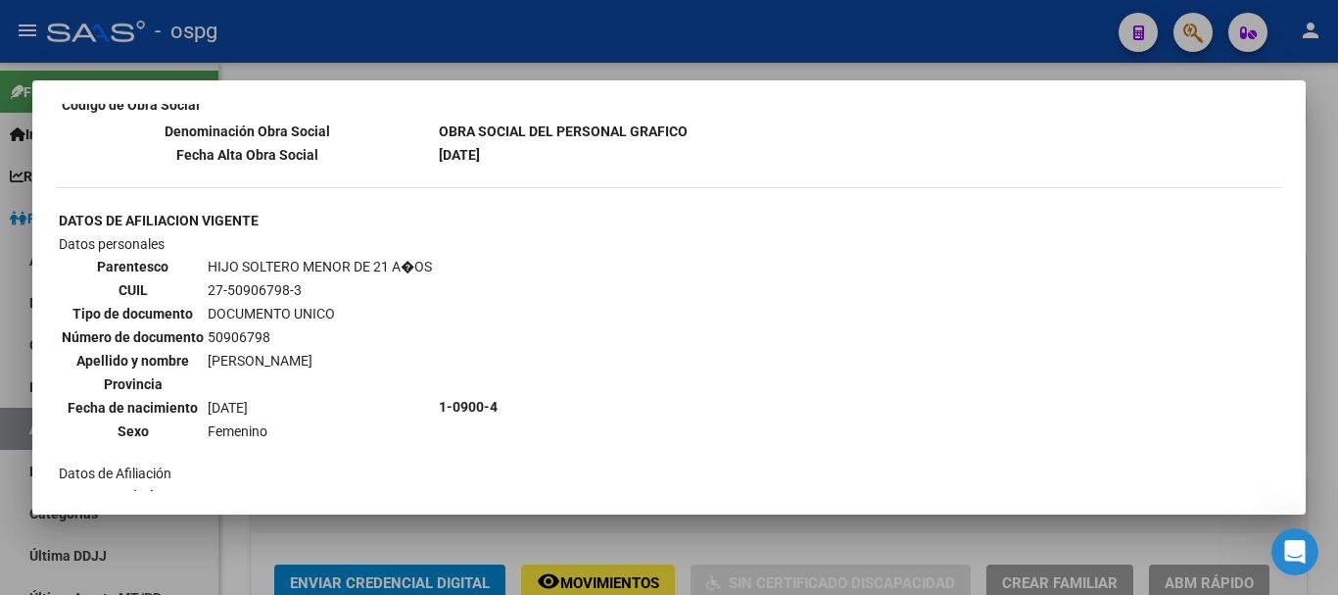
scroll to position [1567, 0]
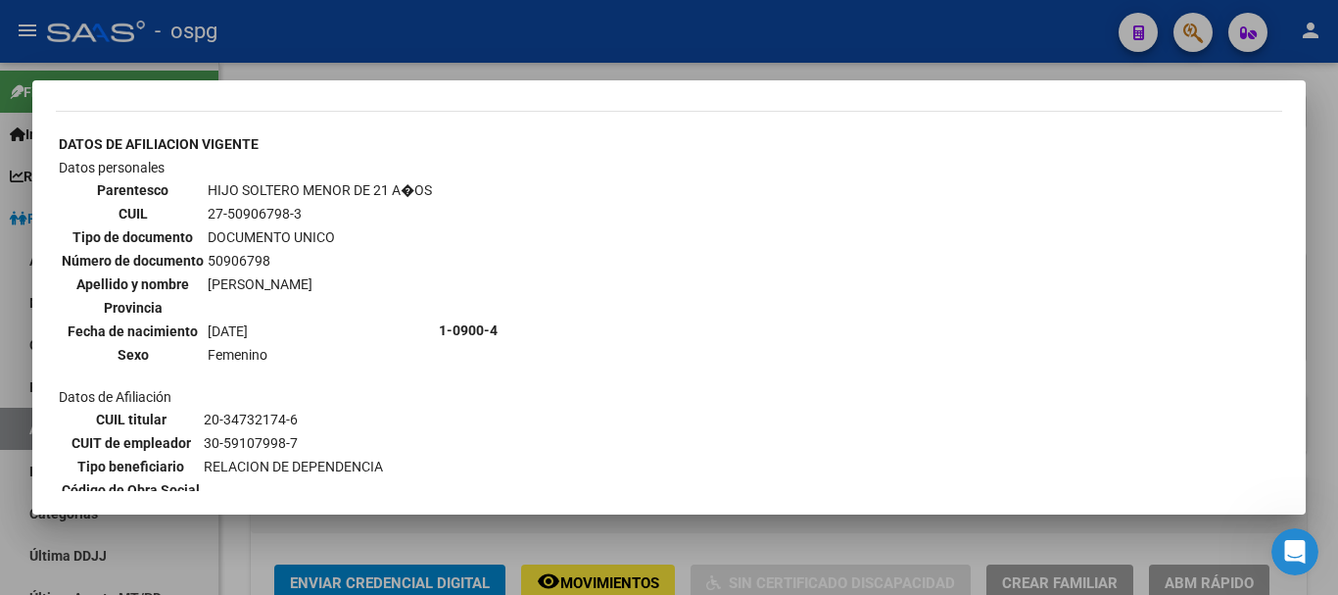
click at [1332, 114] on div at bounding box center [669, 297] width 1338 height 595
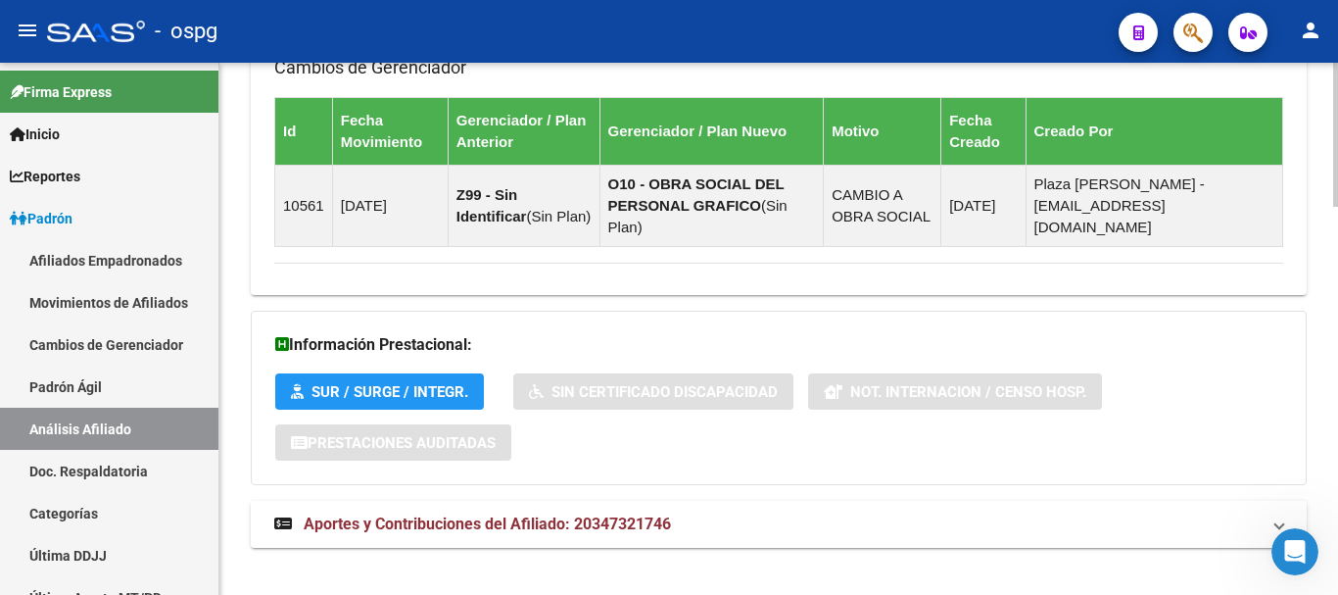
click at [469, 514] on span "Aportes y Contribuciones del Afiliado: 20347321746" at bounding box center [487, 523] width 367 height 19
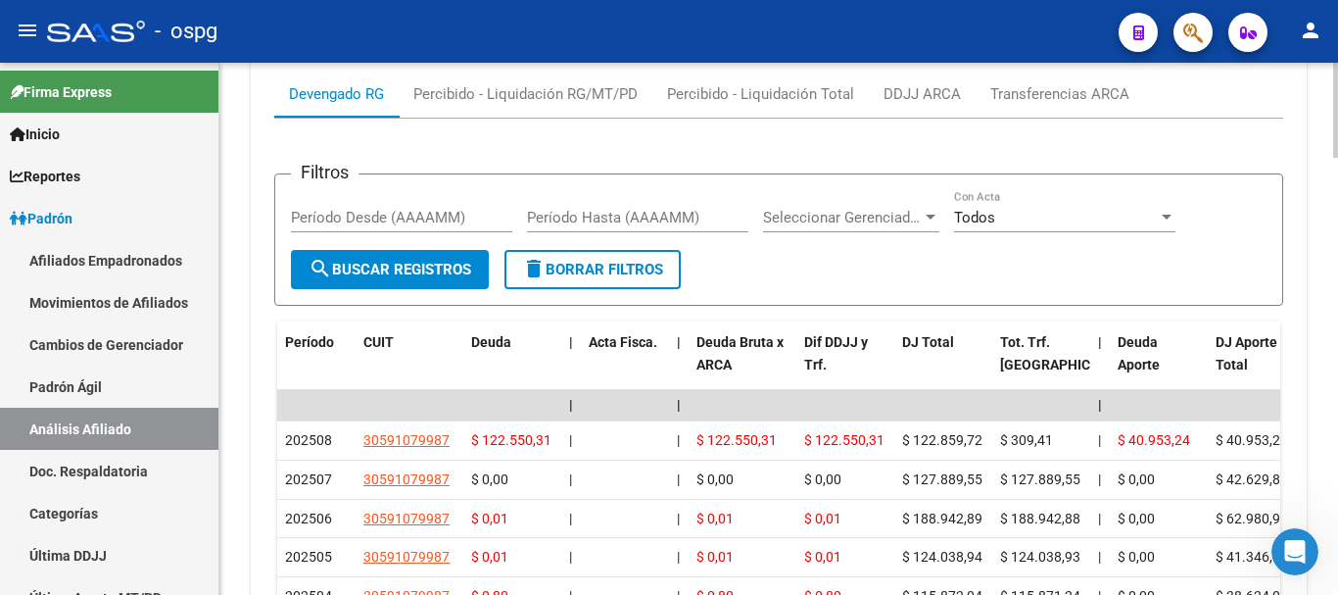
scroll to position [2133, 0]
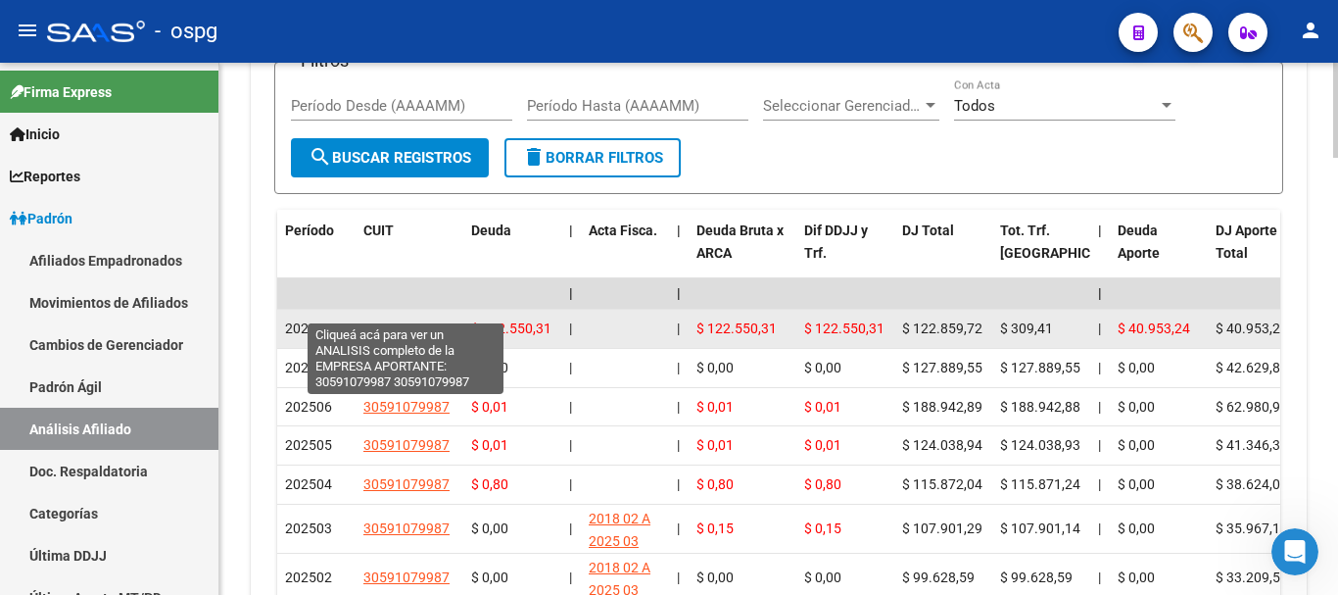
click at [402, 320] on span "30591079987" at bounding box center [406, 328] width 86 height 16
type textarea "30591079987"
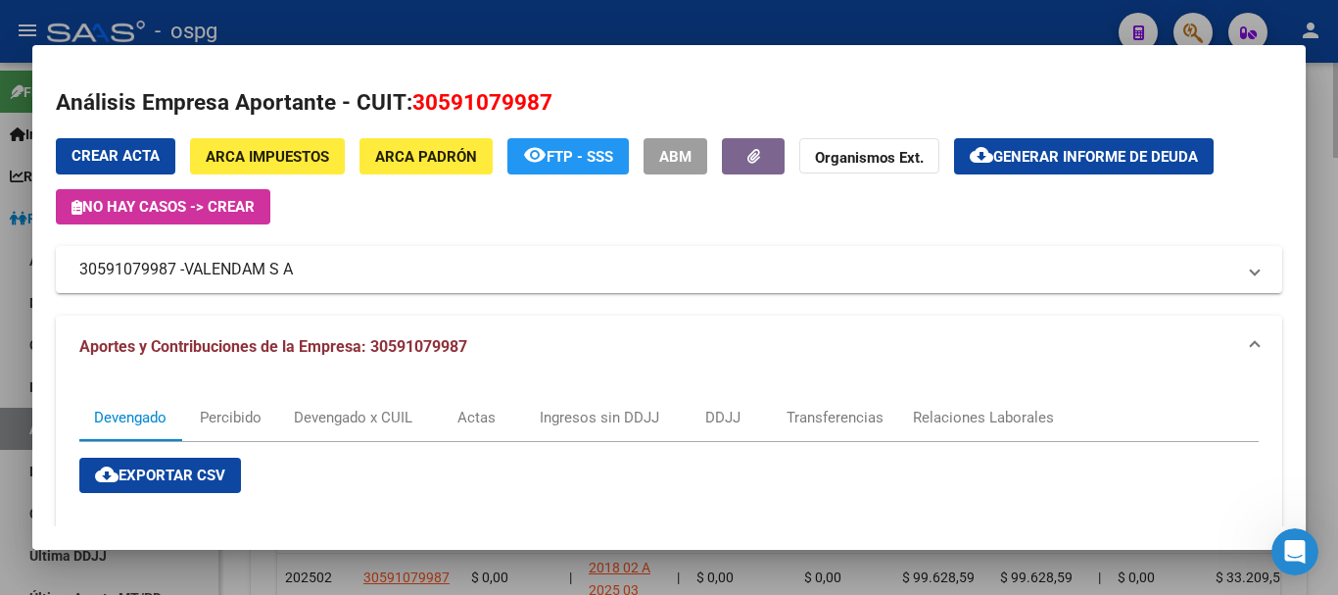
click at [1337, 172] on div at bounding box center [669, 297] width 1338 height 595
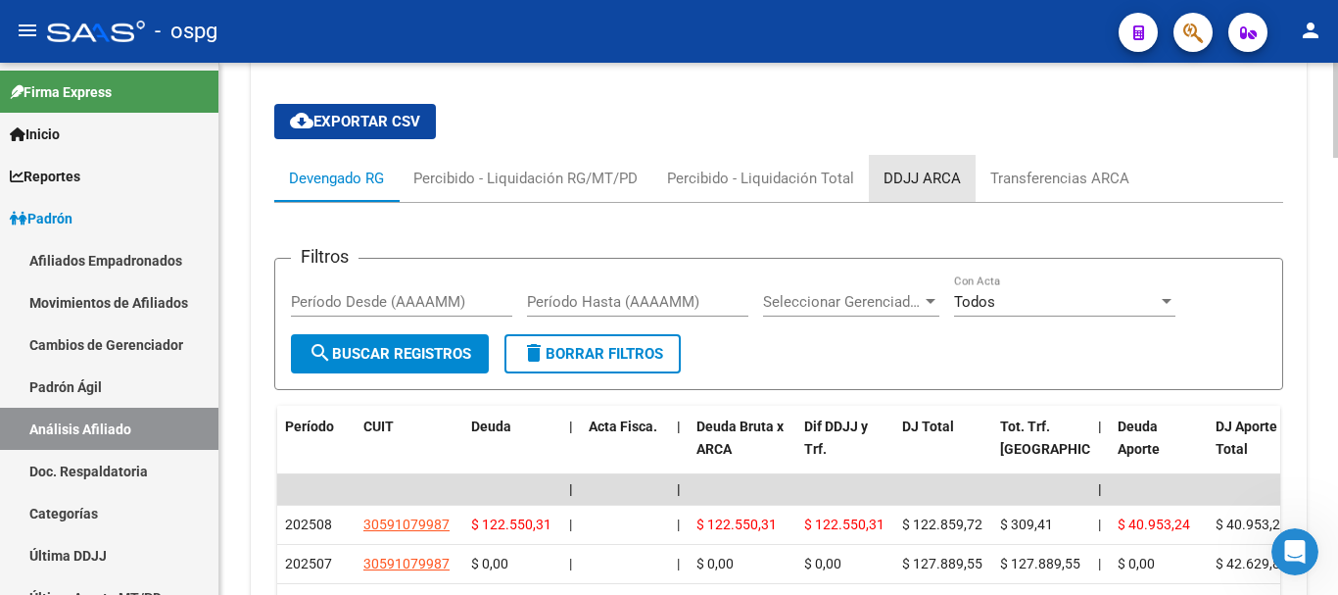
click at [926, 167] on div "DDJJ ARCA" at bounding box center [921, 178] width 77 height 22
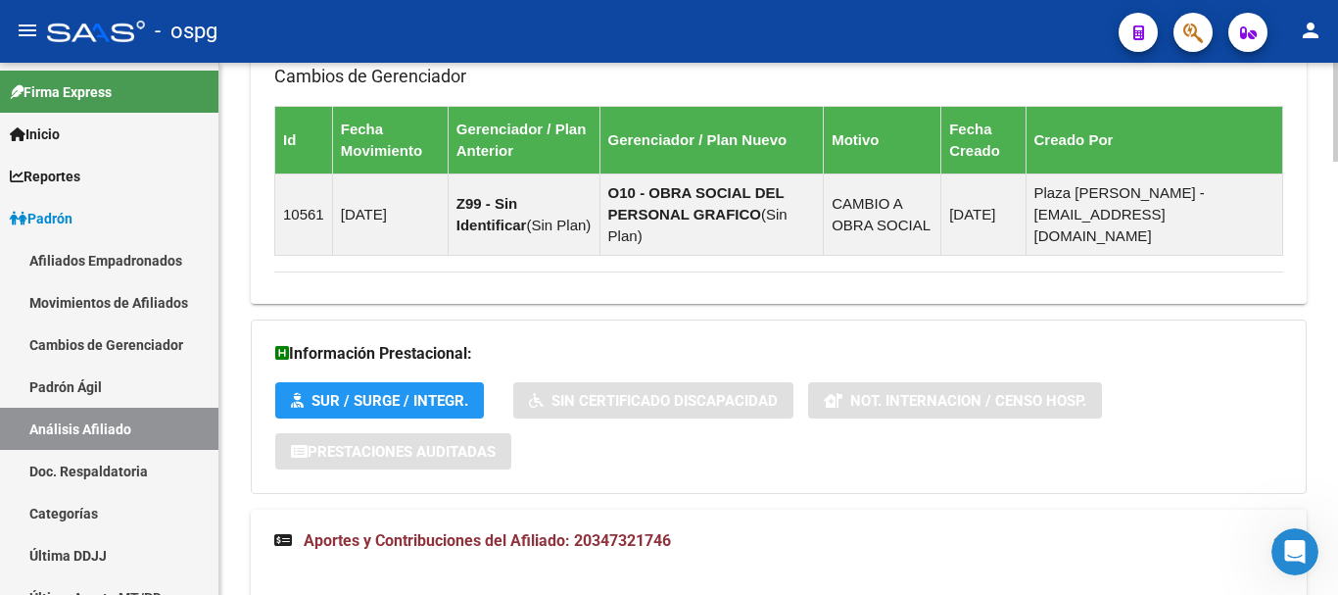
scroll to position [101, 0]
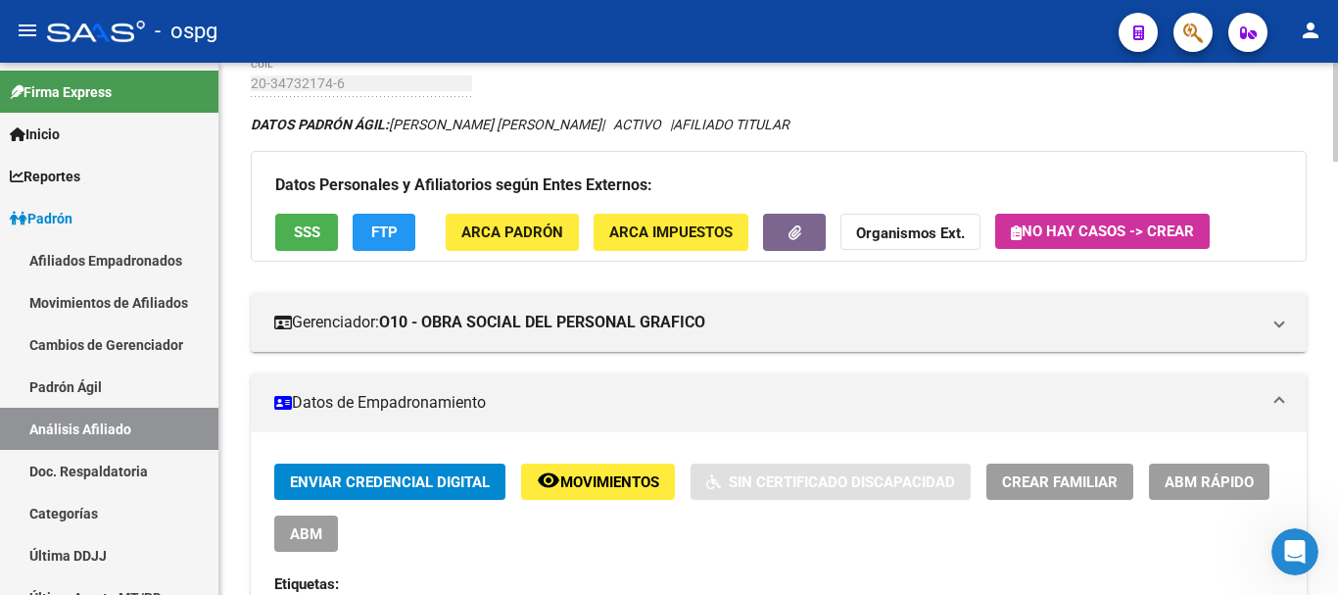
click at [1336, 81] on div at bounding box center [1335, 130] width 5 height 99
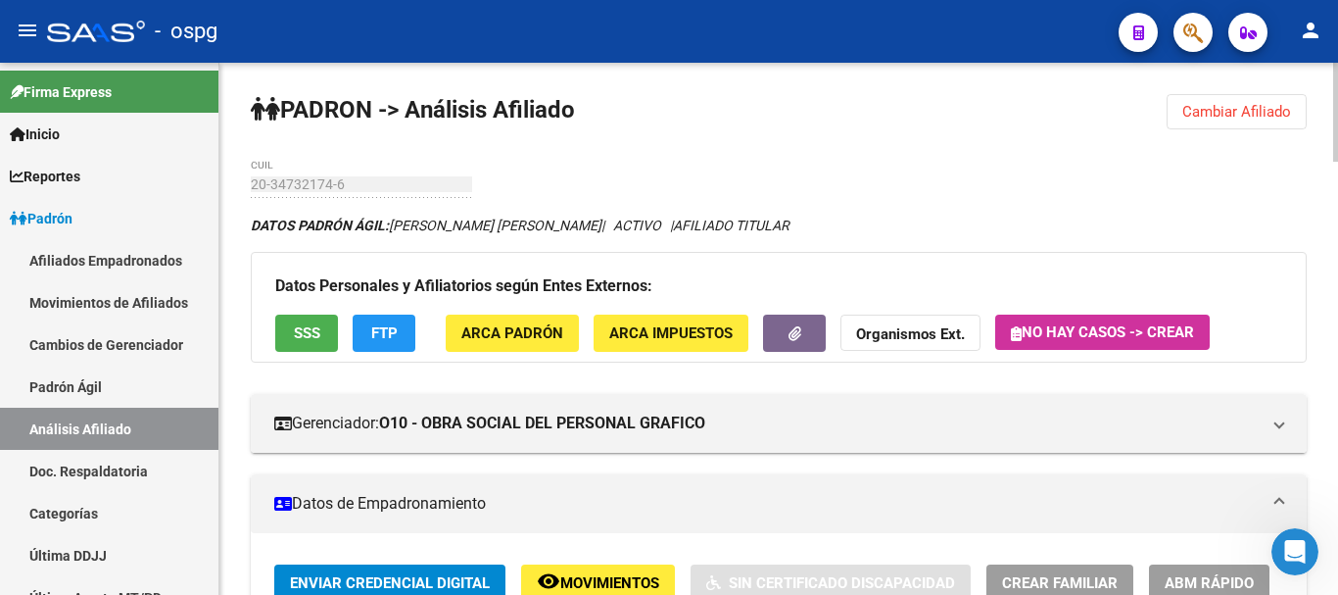
drag, startPoint x: 1267, startPoint y: 112, endPoint x: 1153, endPoint y: 109, distance: 114.6
click at [1265, 110] on span "Cambiar Afiliado" at bounding box center [1236, 112] width 109 height 18
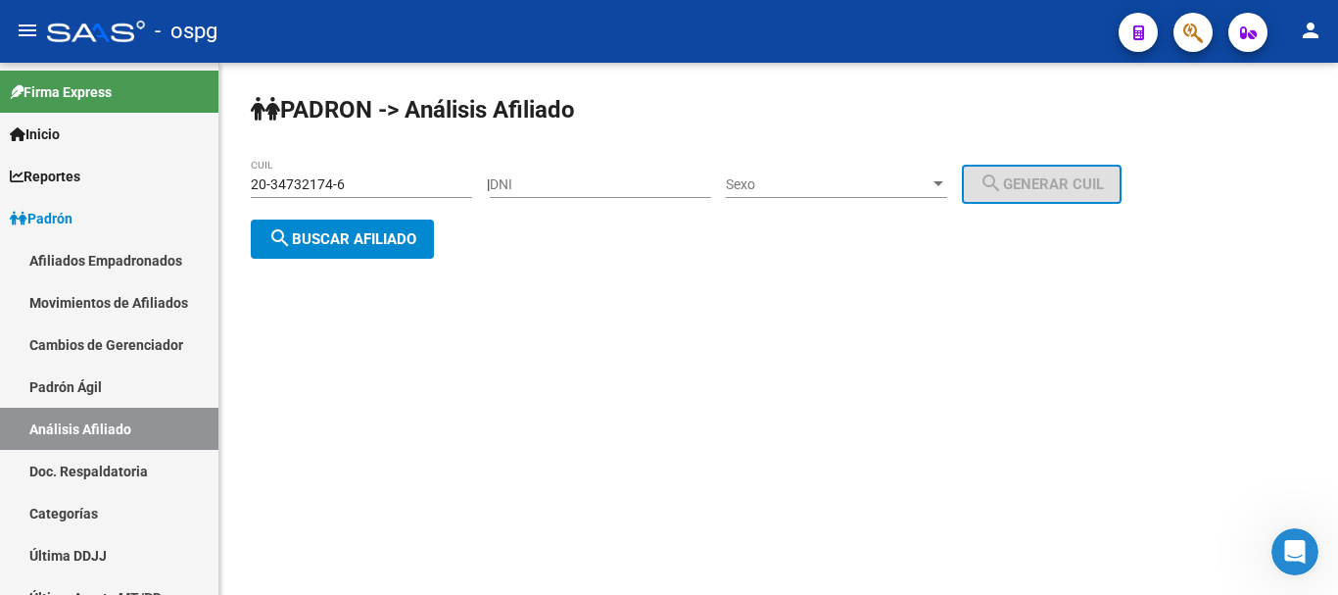
drag, startPoint x: 263, startPoint y: 180, endPoint x: 308, endPoint y: 203, distance: 50.4
click at [0, 191] on mat-sidenav-container "Firma Express Inicio Calendario SSS Instructivos Contacto OS Reportes Ingresos …" at bounding box center [669, 329] width 1338 height 532
paste input "30-59107998-7"
click at [366, 245] on span "search Buscar afiliado" at bounding box center [342, 239] width 148 height 18
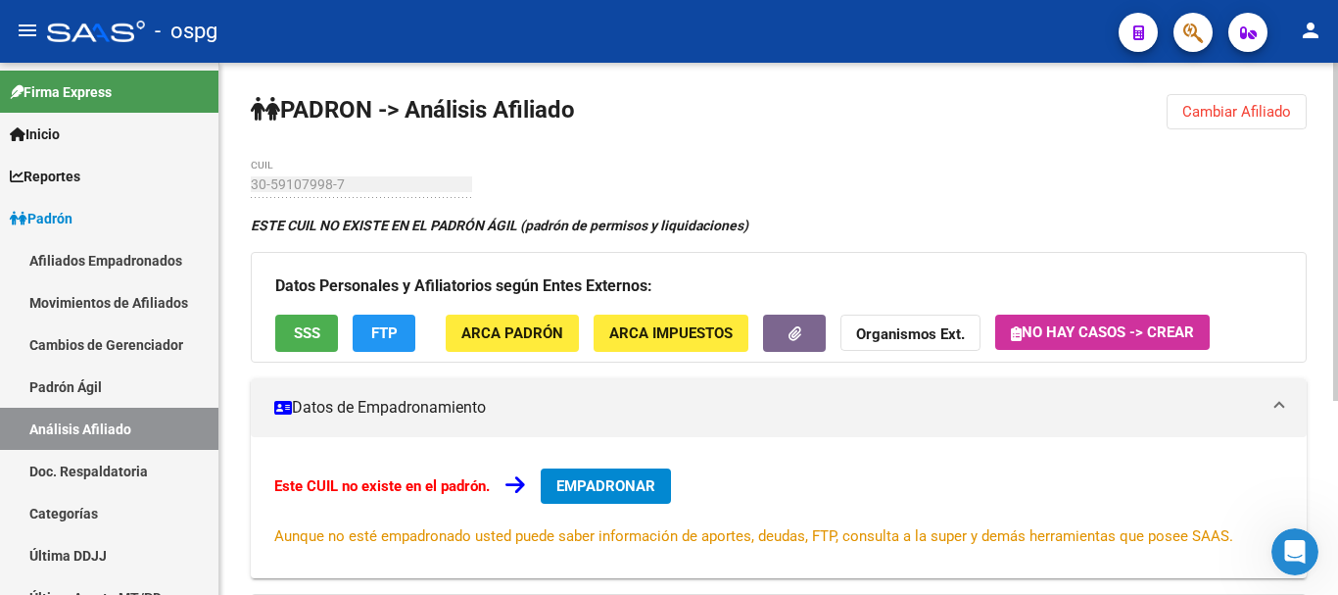
drag, startPoint x: 1269, startPoint y: 105, endPoint x: 864, endPoint y: 103, distance: 405.5
click at [1267, 104] on span "Cambiar Afiliado" at bounding box center [1236, 112] width 109 height 18
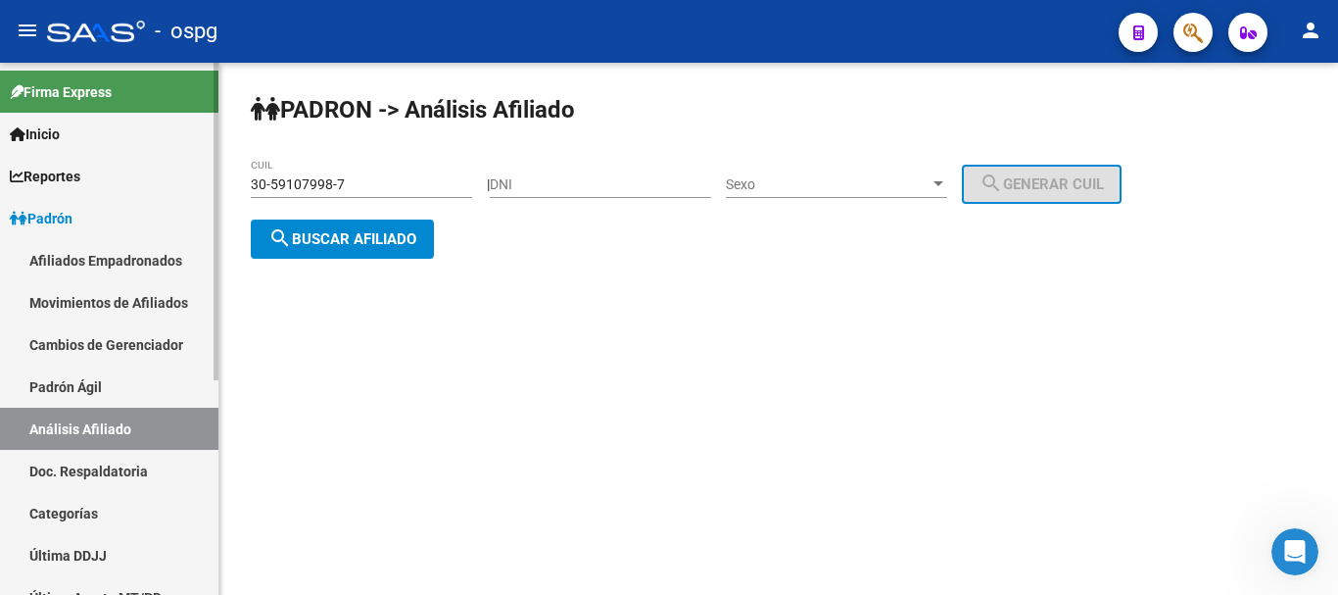
click at [104, 183] on mat-sidenav-container "Firma Express Inicio Calendario SSS Instructivos Contacto OS Reportes Ingresos …" at bounding box center [669, 329] width 1338 height 532
paste input "27-35167246-9"
click at [356, 232] on span "search Buscar afiliado" at bounding box center [342, 239] width 148 height 18
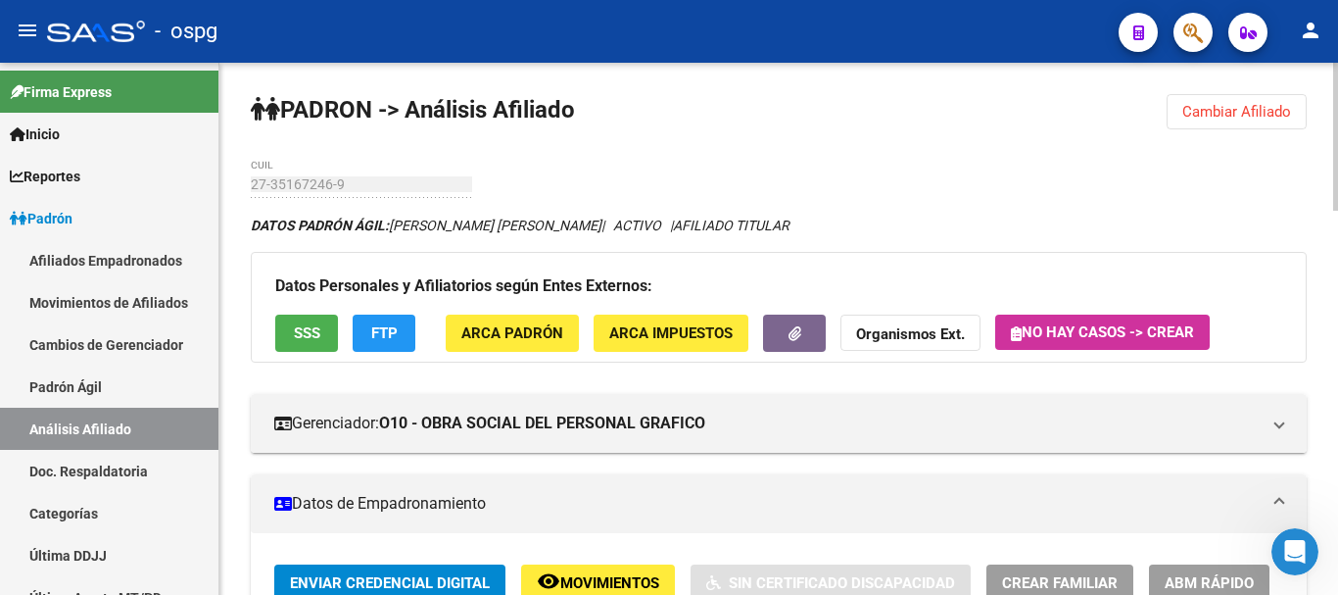
click at [295, 337] on span "SSS" at bounding box center [307, 334] width 26 height 18
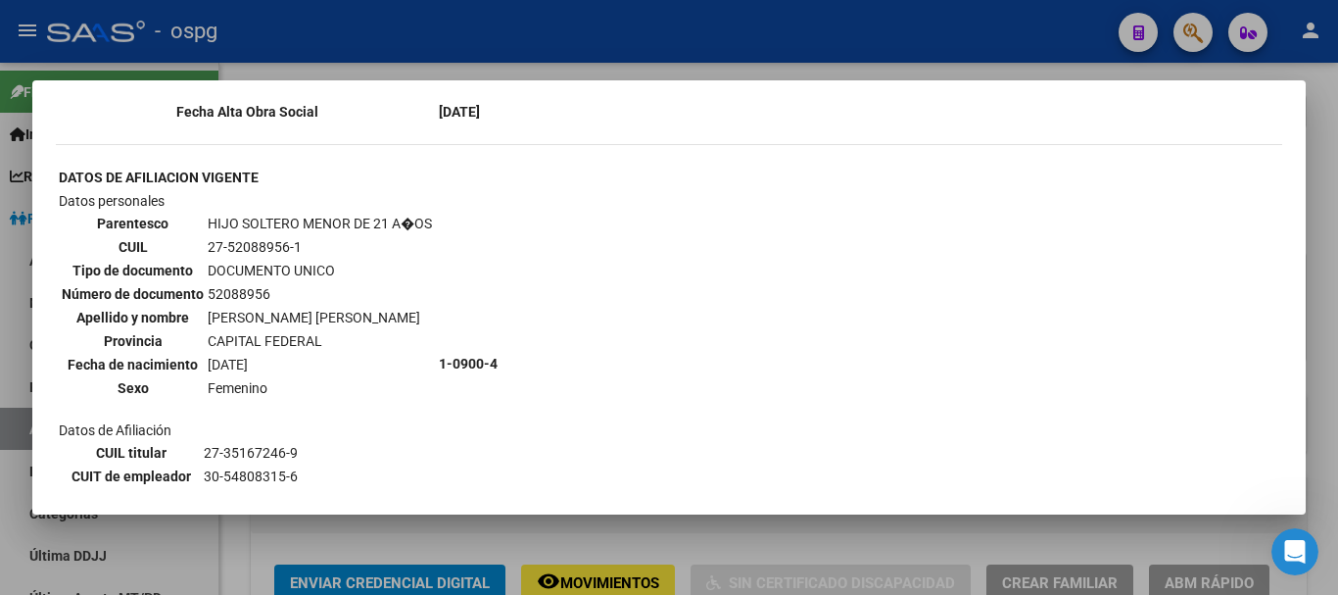
scroll to position [1077, 0]
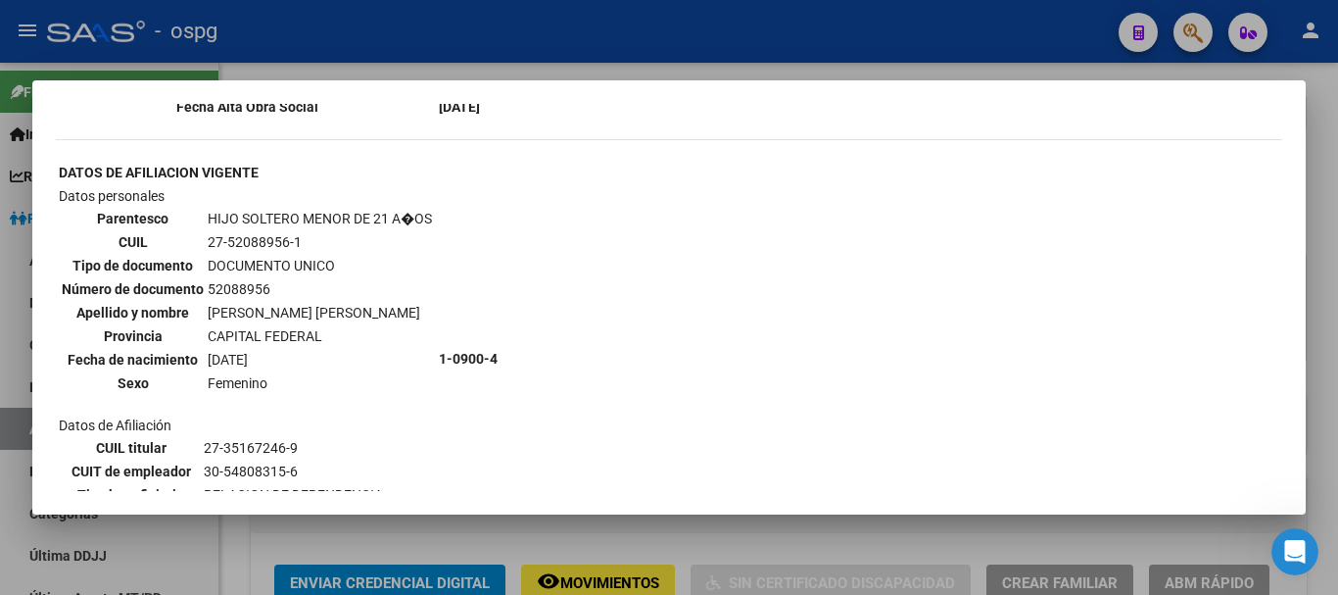
drag, startPoint x: 1332, startPoint y: 227, endPoint x: 942, endPoint y: 384, distance: 420.2
click at [1332, 228] on div at bounding box center [669, 297] width 1338 height 595
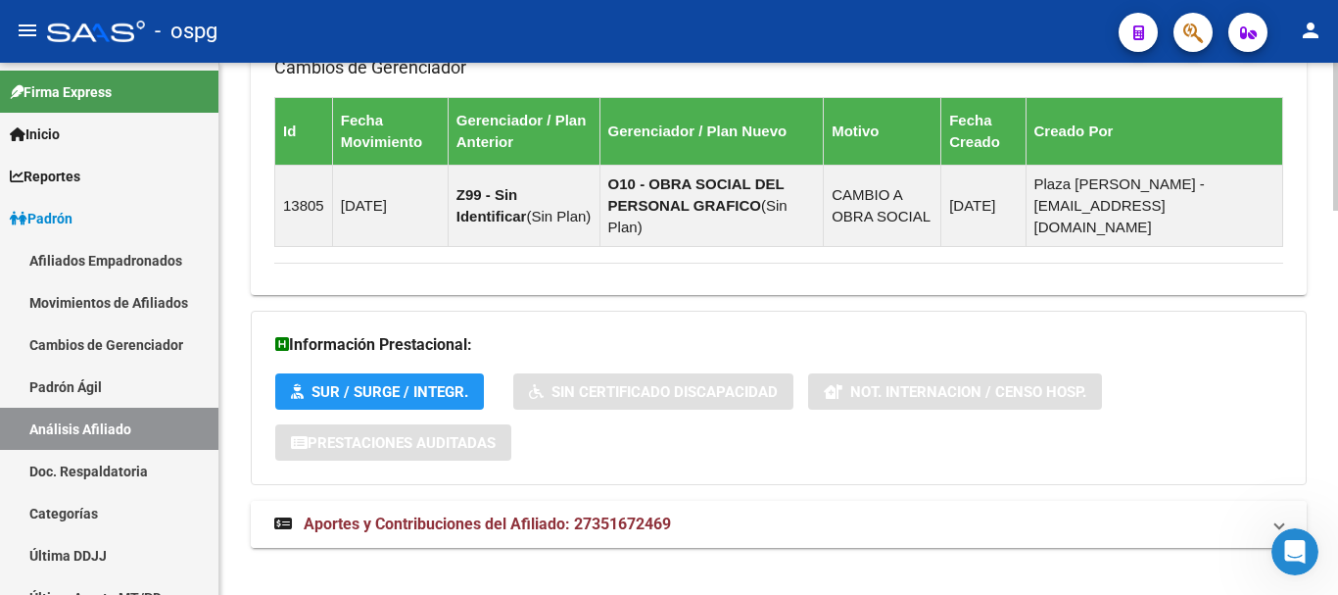
click at [516, 514] on span "Aportes y Contribuciones del Afiliado: 27351672469" at bounding box center [487, 523] width 367 height 19
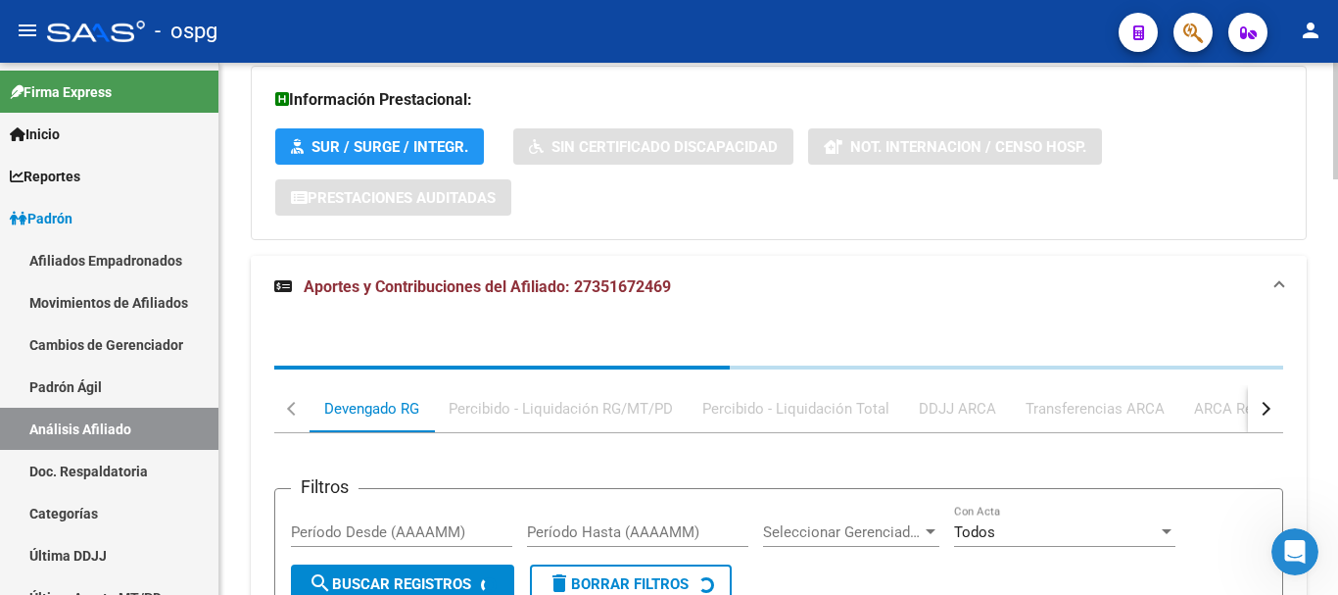
scroll to position [1886, 0]
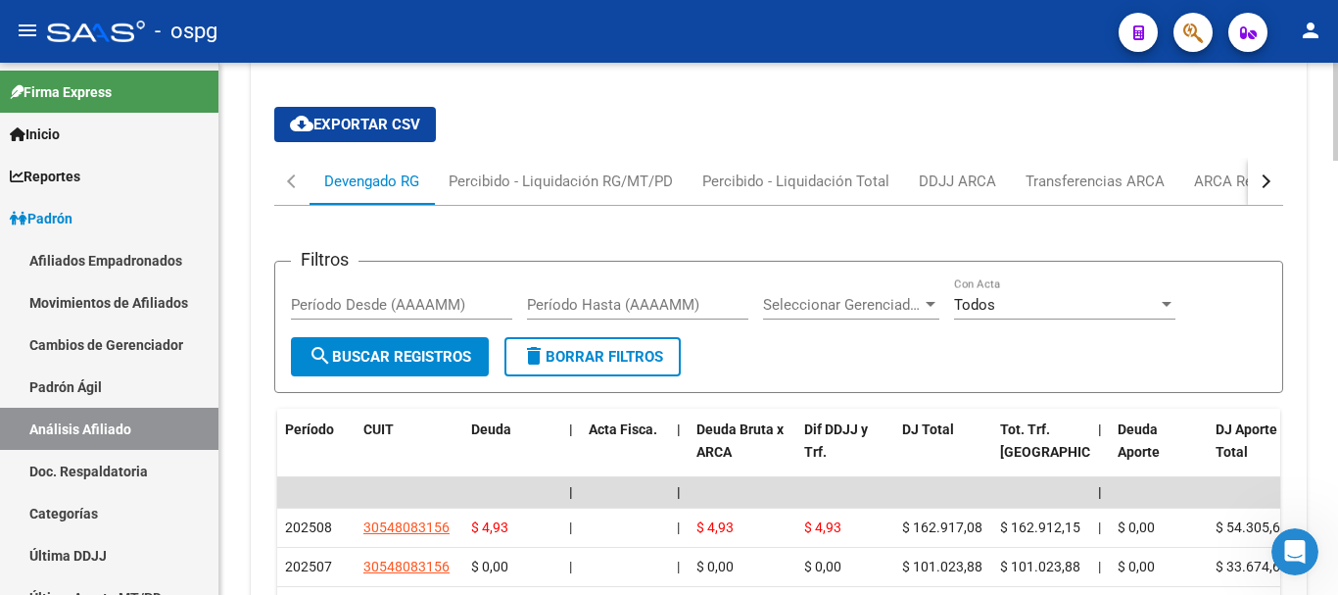
click at [1274, 161] on button "button" at bounding box center [1265, 181] width 35 height 47
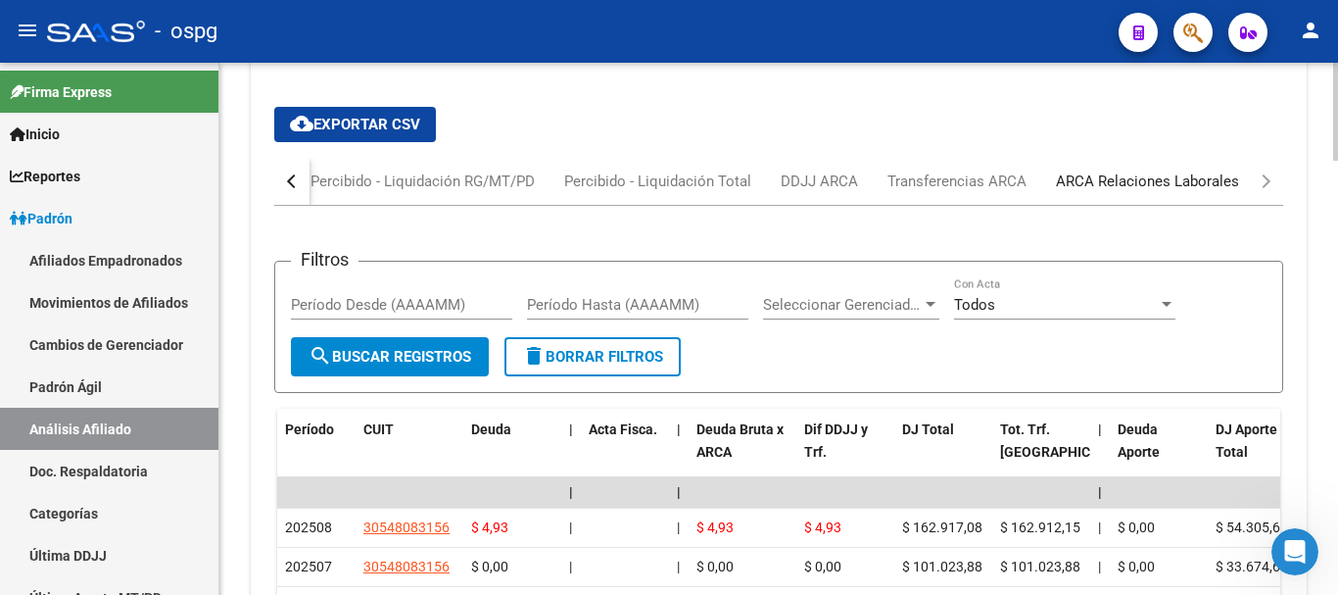
click at [1185, 170] on div "ARCA Relaciones Laborales" at bounding box center [1147, 181] width 183 height 22
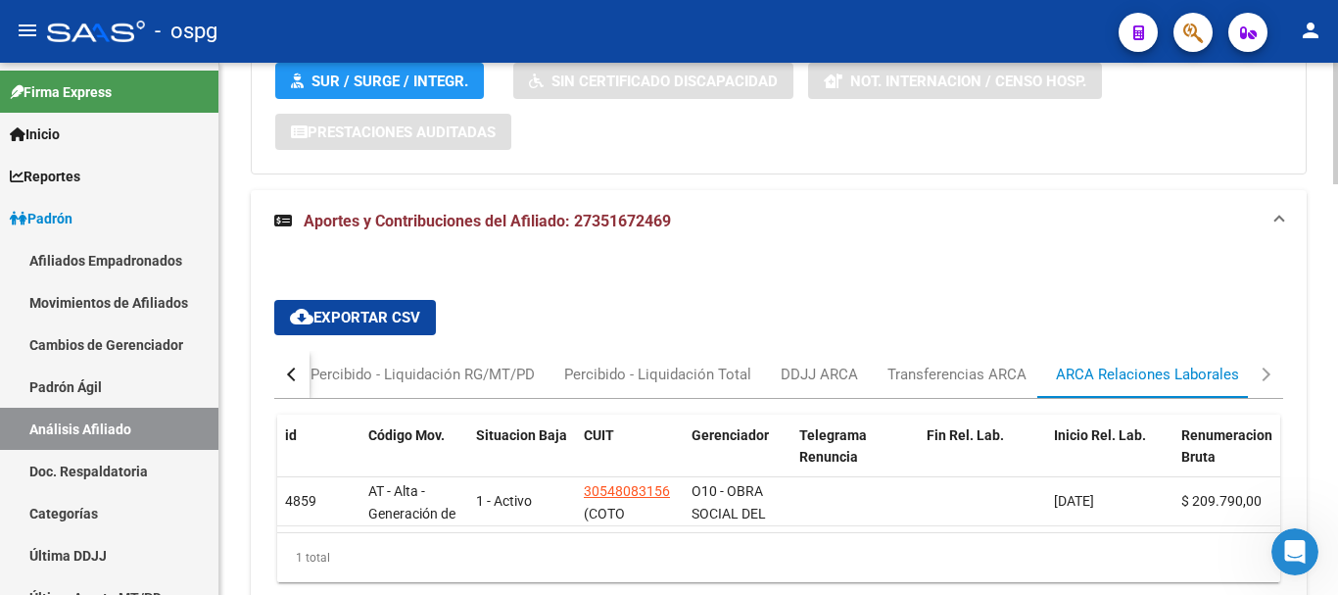
scroll to position [1784, 0]
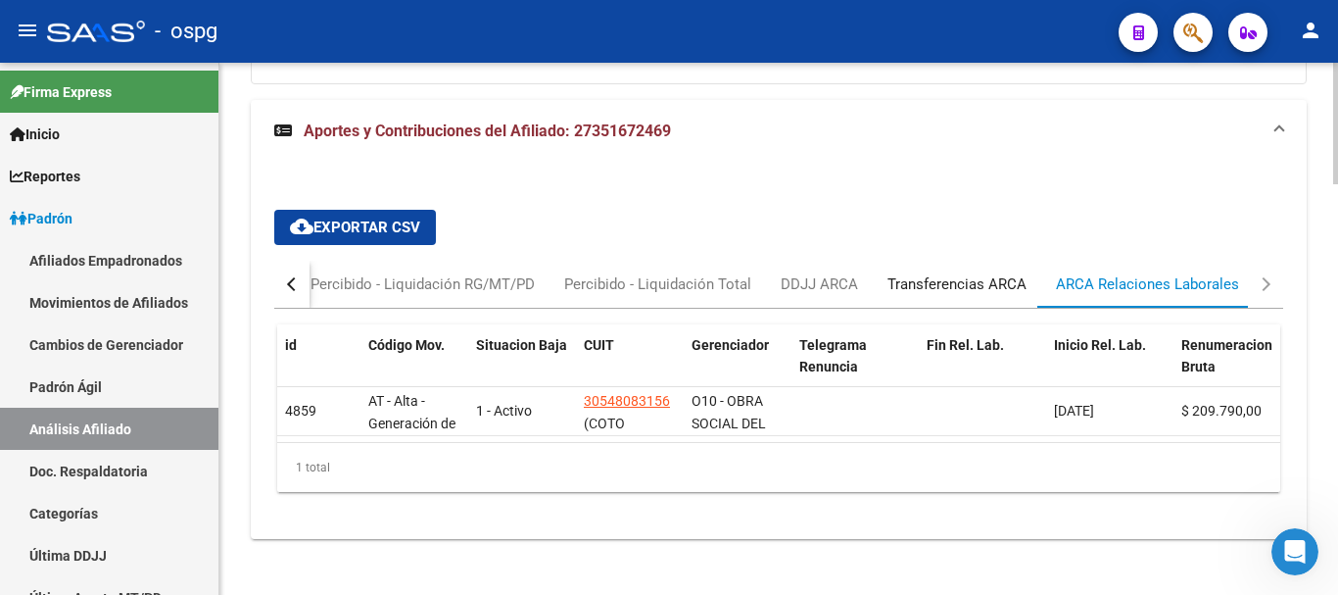
click at [998, 273] on div "Transferencias ARCA" at bounding box center [956, 284] width 139 height 22
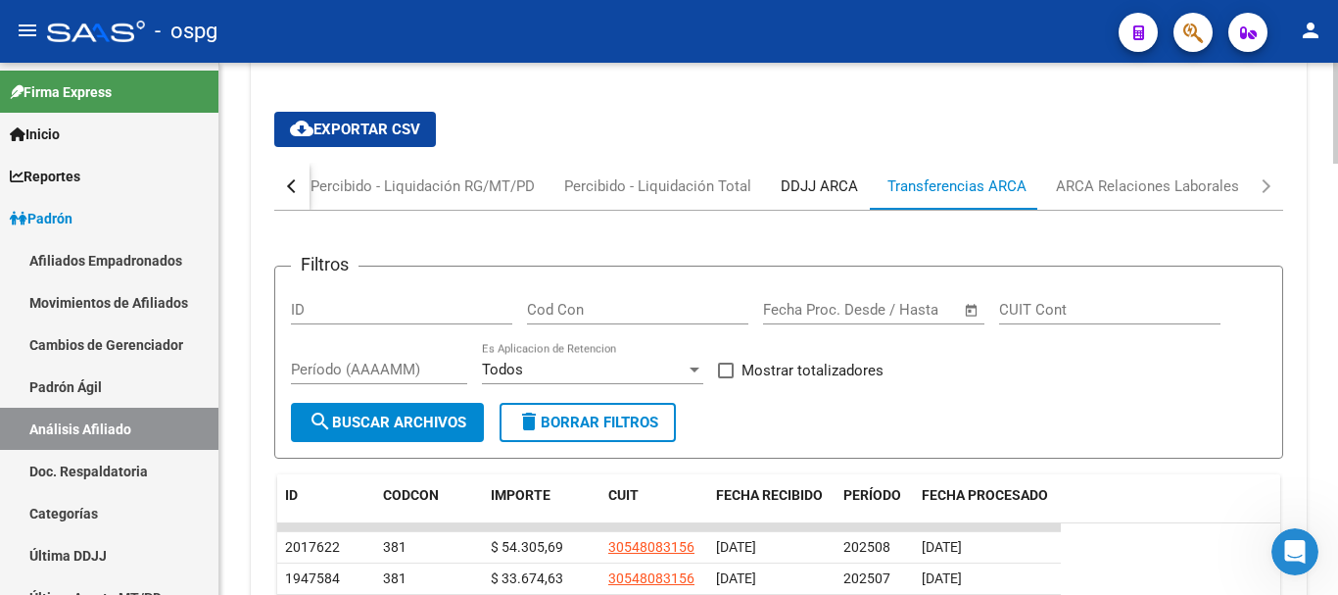
click at [833, 175] on div "DDJJ ARCA" at bounding box center [819, 186] width 77 height 22
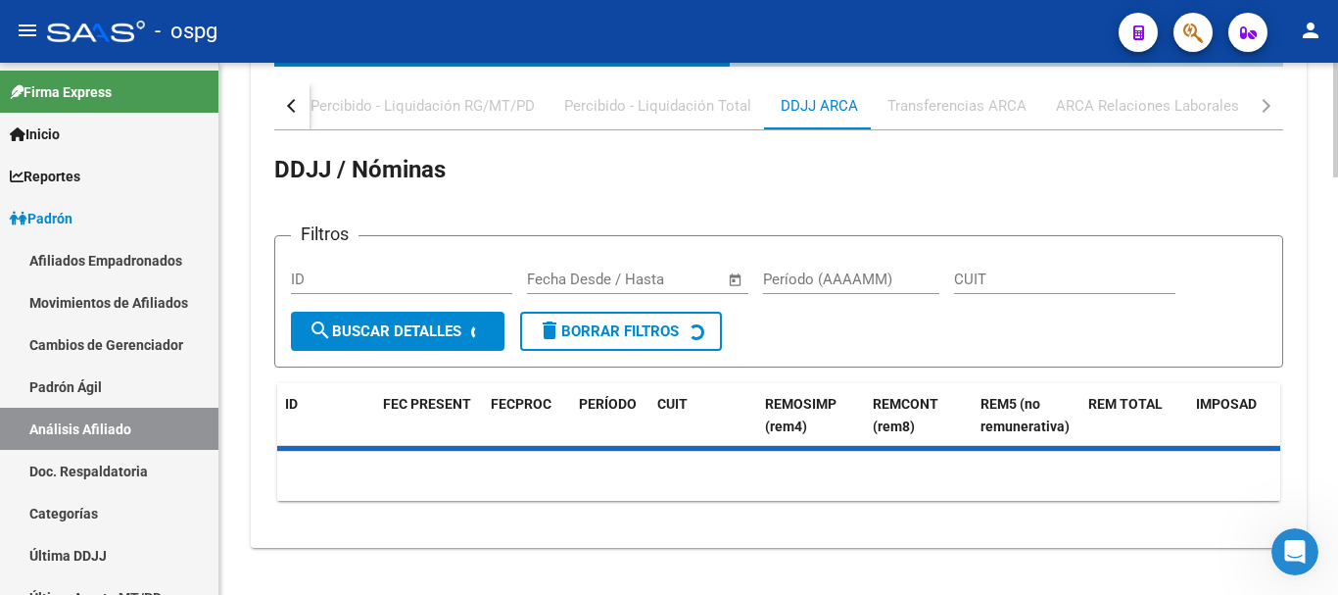
scroll to position [1962, 0]
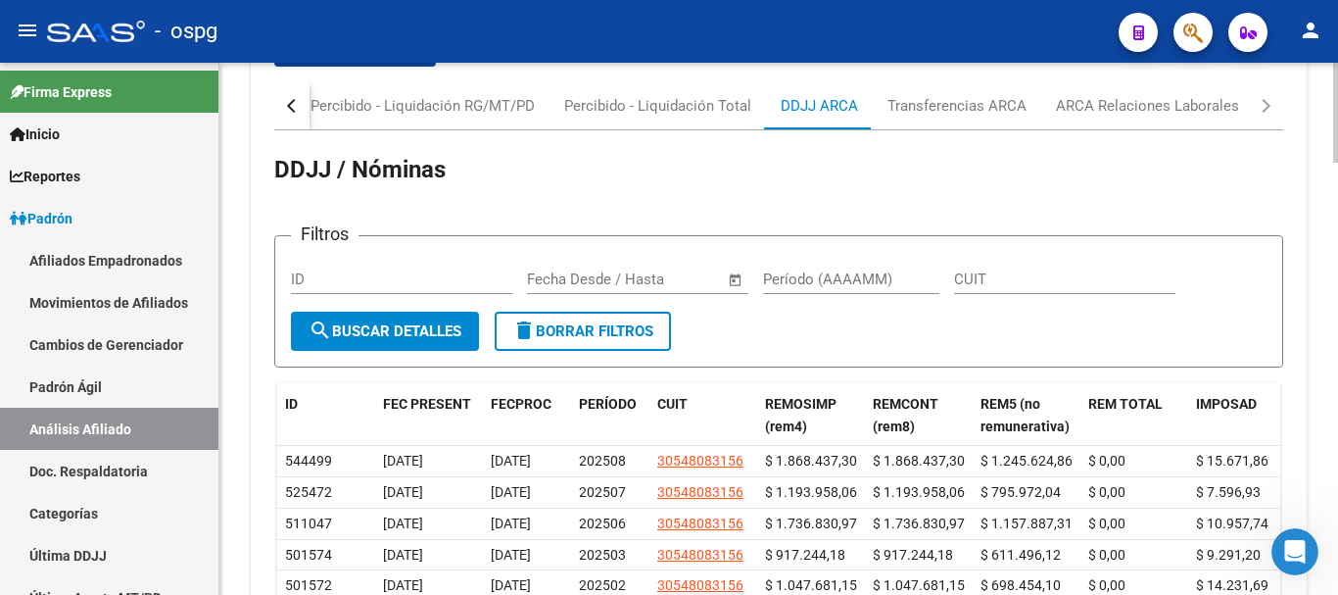
click at [288, 99] on div "button" at bounding box center [294, 106] width 14 height 14
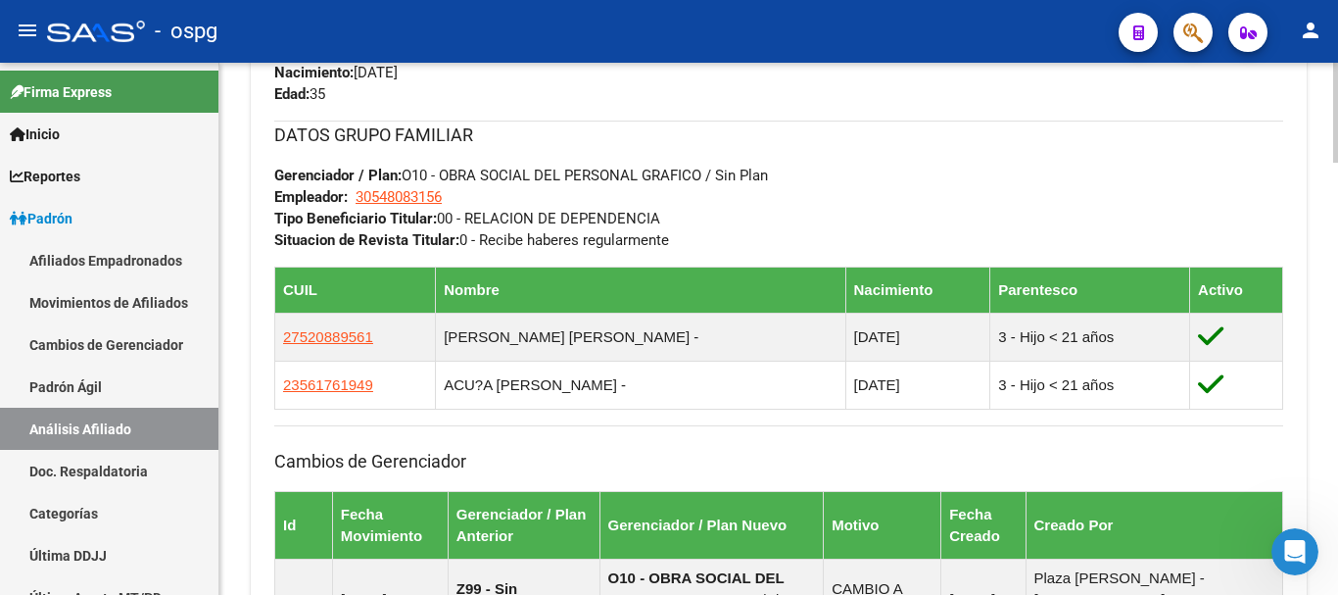
scroll to position [0, 0]
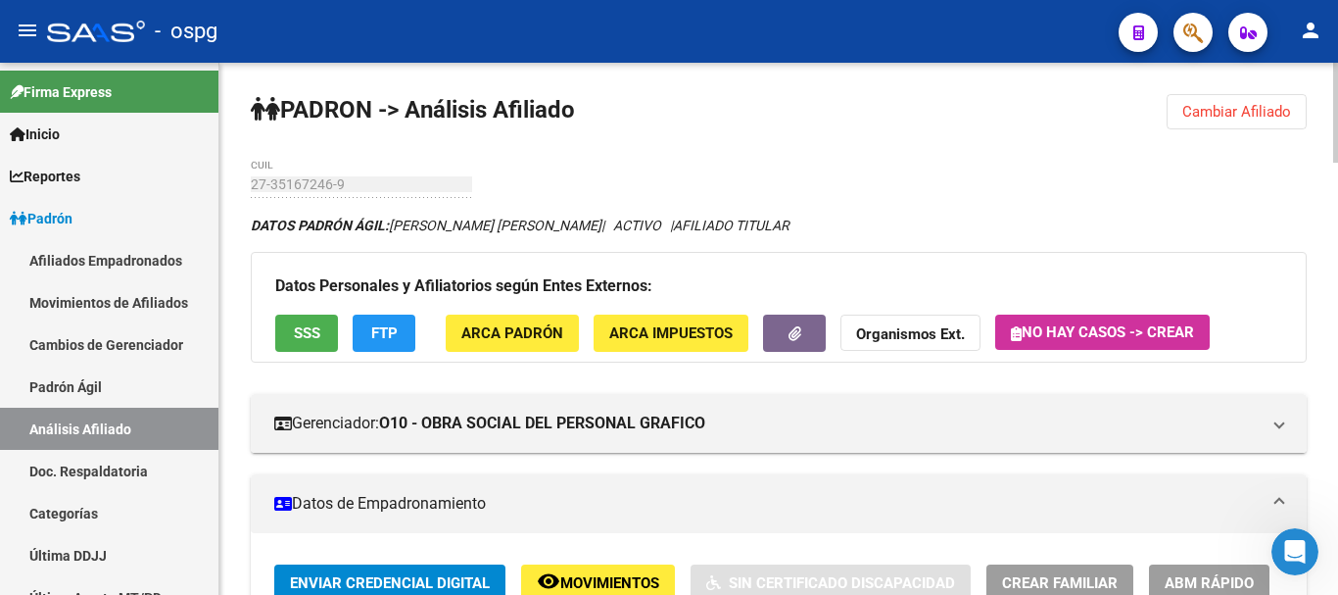
click at [1337, 59] on div "menu - ospg person Firma Express Inicio Calendario SSS Instructivos Contacto OS…" at bounding box center [669, 297] width 1338 height 595
drag, startPoint x: 1262, startPoint y: 119, endPoint x: 1056, endPoint y: 118, distance: 205.7
click at [1255, 119] on span "Cambiar Afiliado" at bounding box center [1236, 112] width 109 height 18
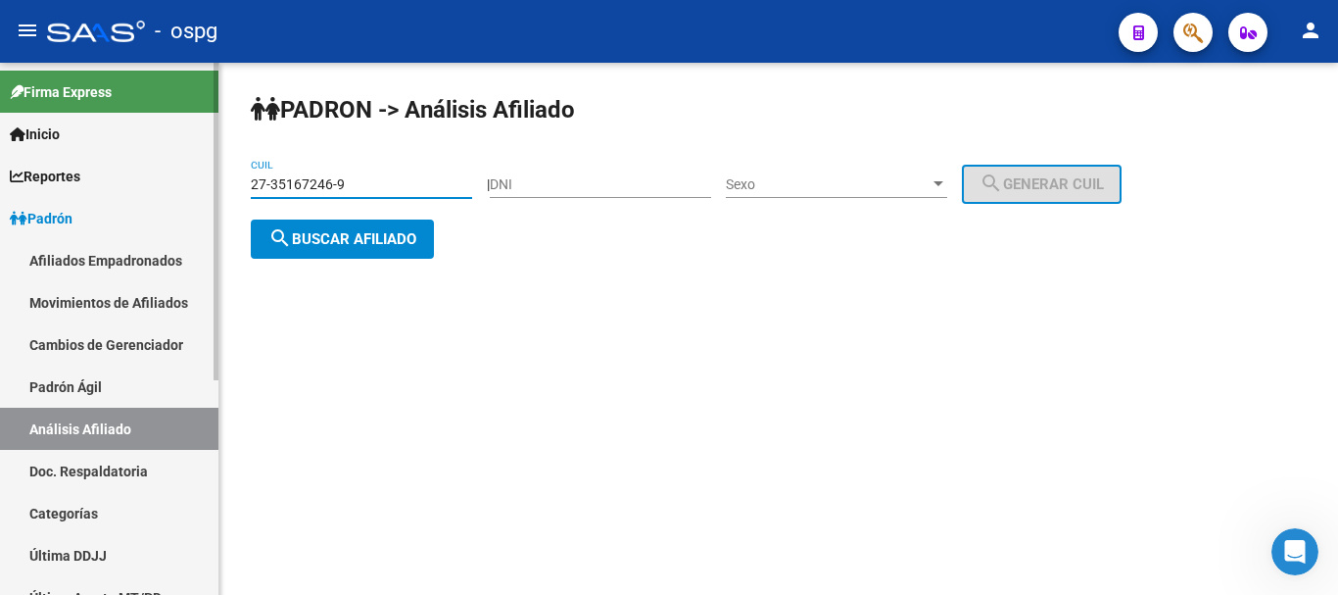
drag, startPoint x: 409, startPoint y: 190, endPoint x: 23, endPoint y: 232, distance: 389.2
click at [6, 232] on mat-sidenav-container "Firma Express Inicio Calendario SSS Instructivos Contacto OS Reportes Ingresos …" at bounding box center [669, 329] width 1338 height 532
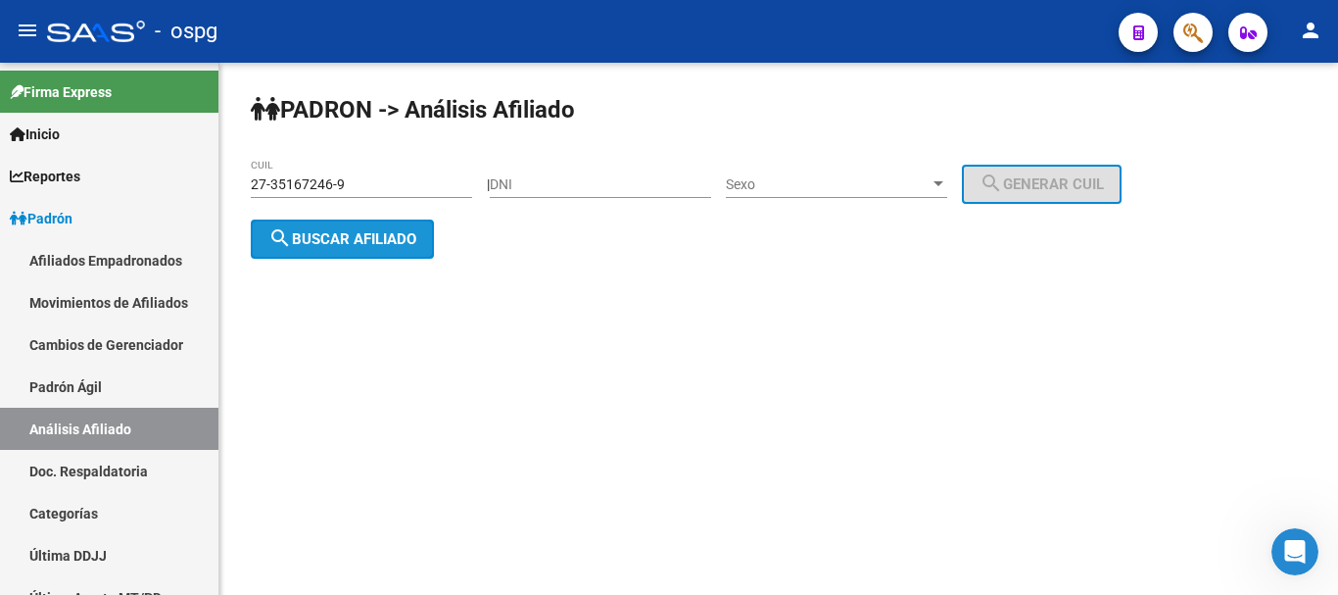
click at [357, 237] on span "search Buscar afiliado" at bounding box center [342, 239] width 148 height 18
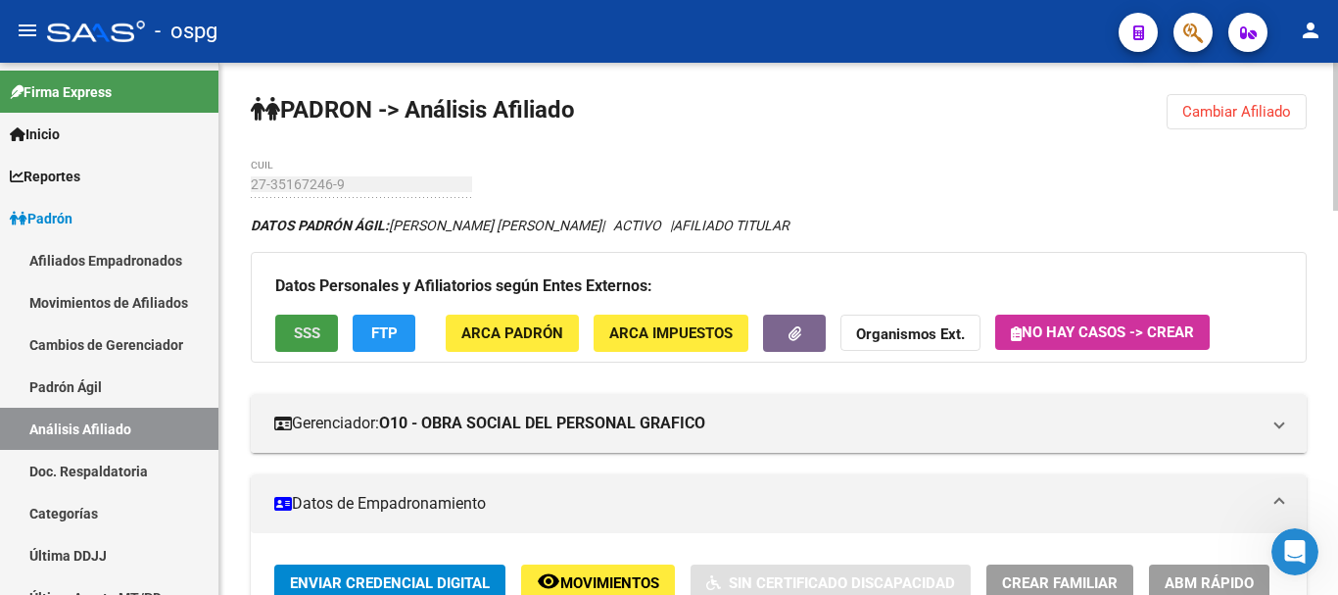
click at [329, 326] on button "SSS" at bounding box center [306, 332] width 63 height 36
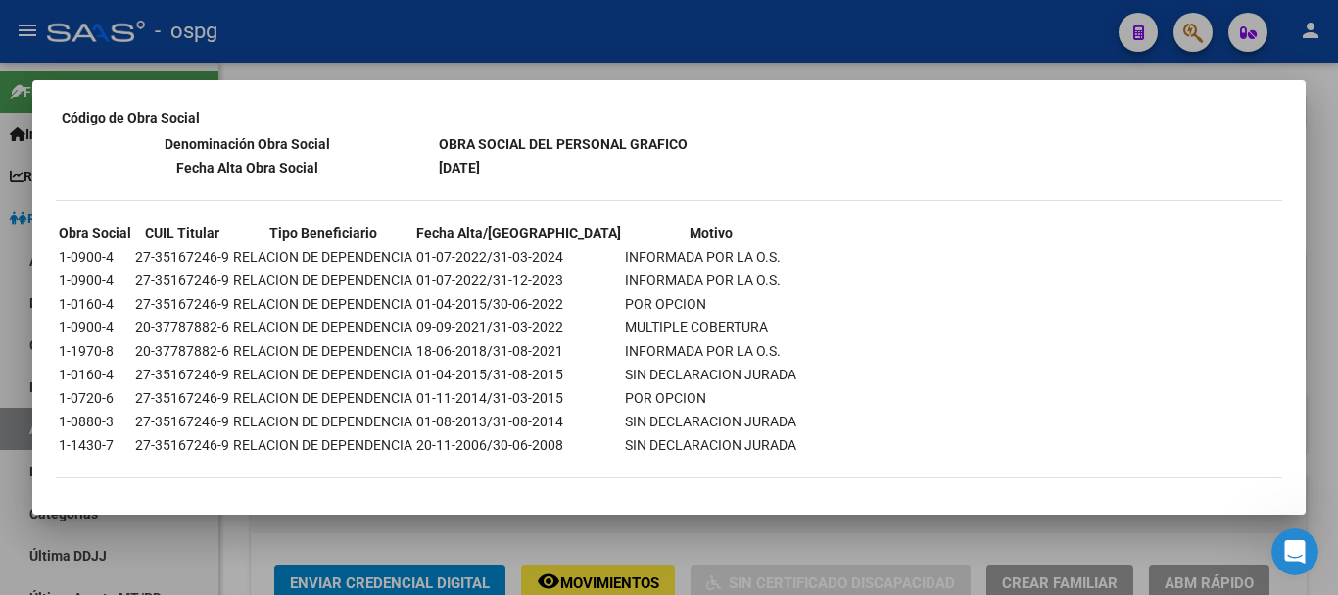
scroll to position [1485, 0]
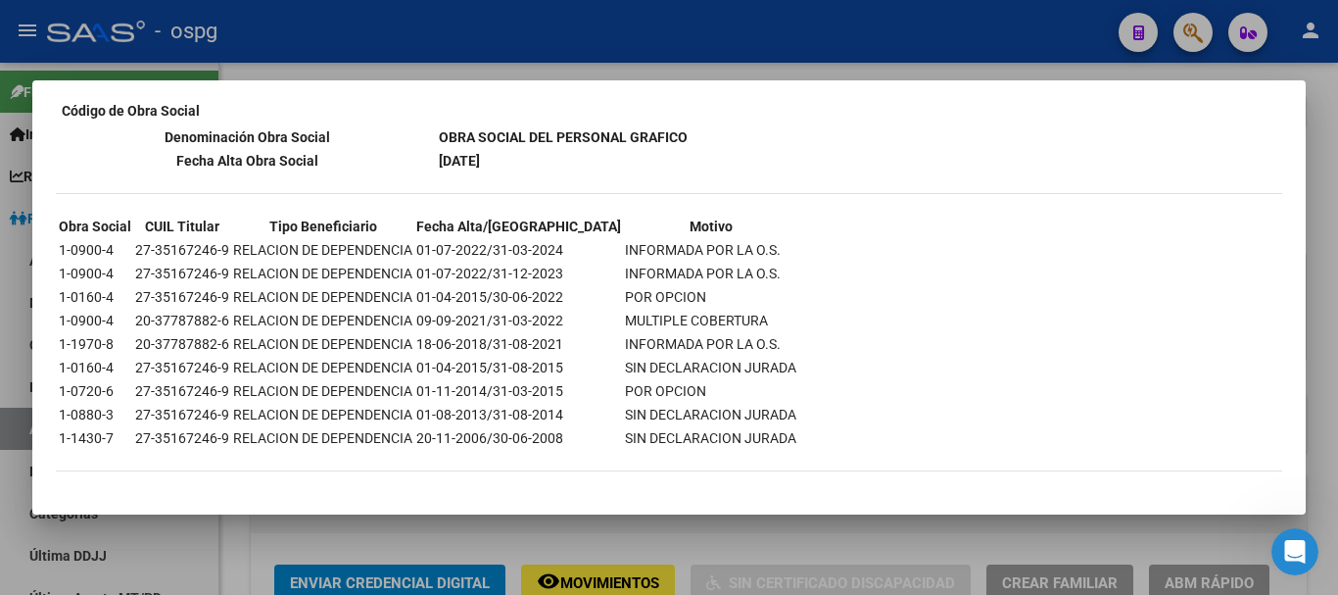
click at [1323, 156] on div at bounding box center [669, 297] width 1338 height 595
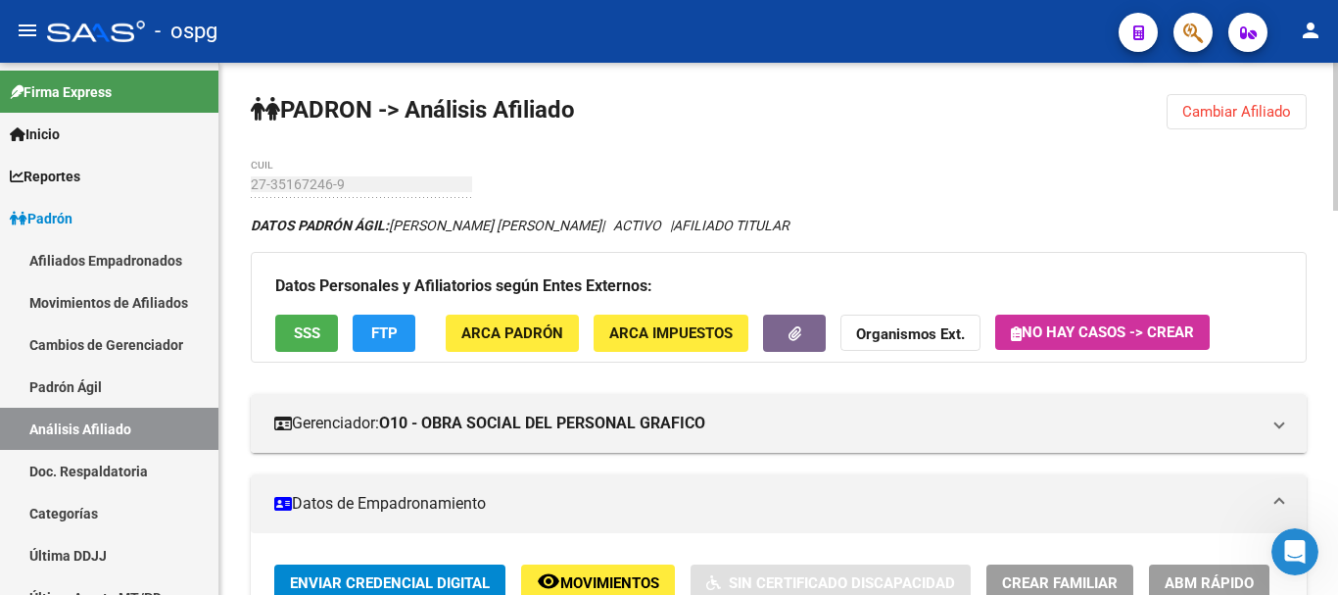
drag, startPoint x: 1266, startPoint y: 119, endPoint x: 1005, endPoint y: 87, distance: 263.5
click at [1265, 119] on span "Cambiar Afiliado" at bounding box center [1236, 112] width 109 height 18
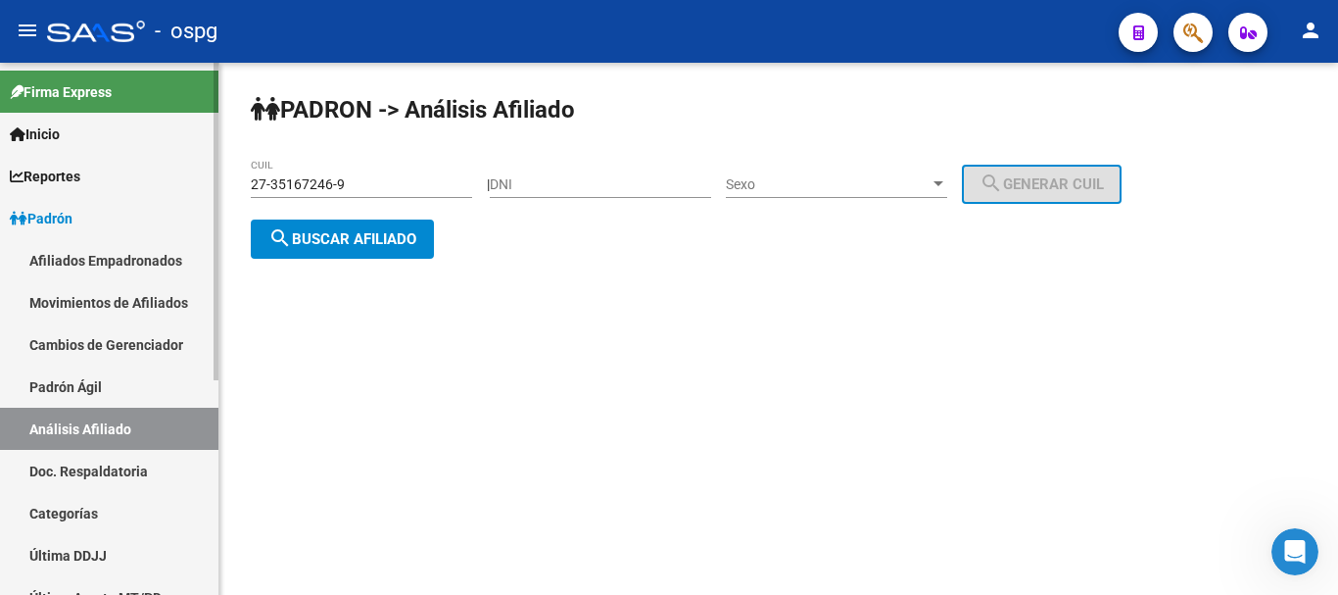
drag, startPoint x: 410, startPoint y: 168, endPoint x: 184, endPoint y: 173, distance: 226.3
click at [172, 175] on mat-sidenav-container "Firma Express Inicio Calendario SSS Instructivos Contacto OS Reportes Ingresos …" at bounding box center [669, 329] width 1338 height 532
drag, startPoint x: 424, startPoint y: 184, endPoint x: 13, endPoint y: 153, distance: 412.6
click at [13, 153] on mat-sidenav-container "Firma Express Inicio Calendario SSS Instructivos Contacto OS Reportes Ingresos …" at bounding box center [669, 329] width 1338 height 532
paste input "4-29932764-3"
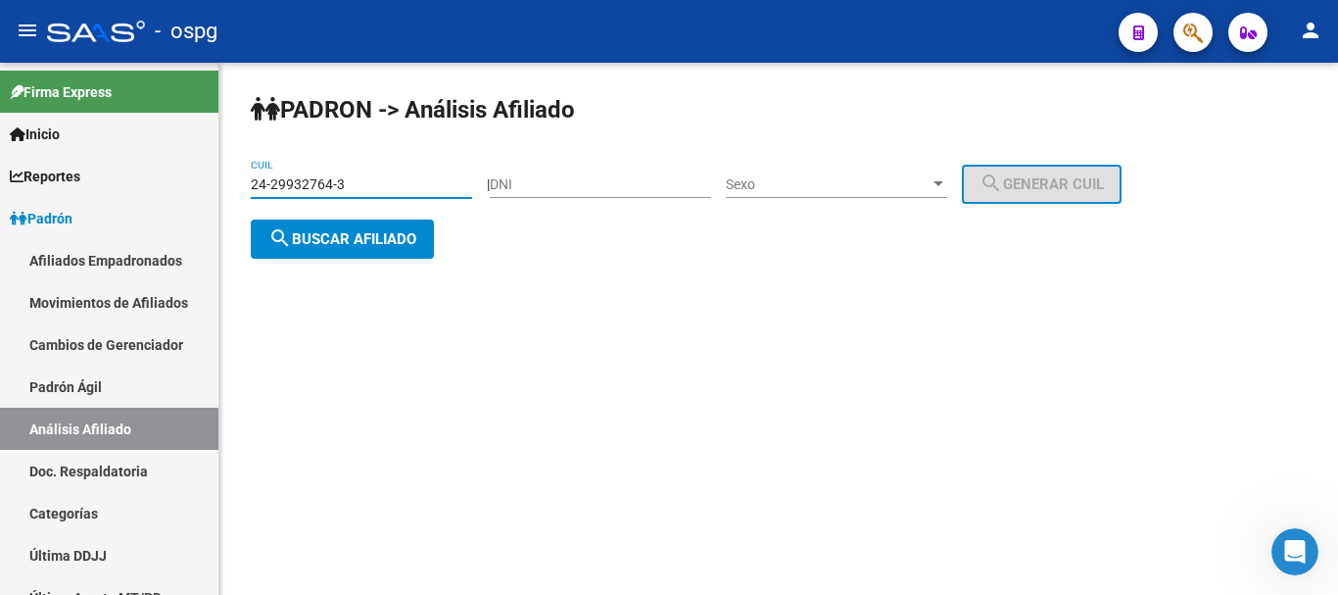
type input "24-29932764-3"
click at [401, 237] on span "search Buscar afiliado" at bounding box center [342, 239] width 148 height 18
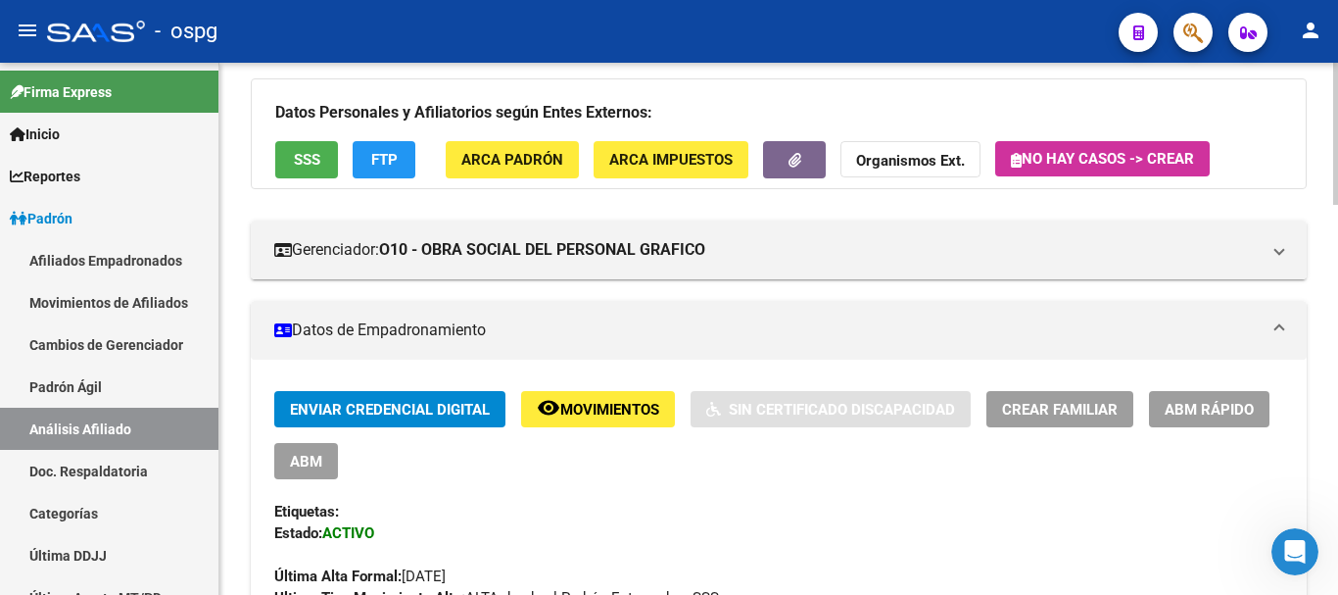
scroll to position [196, 0]
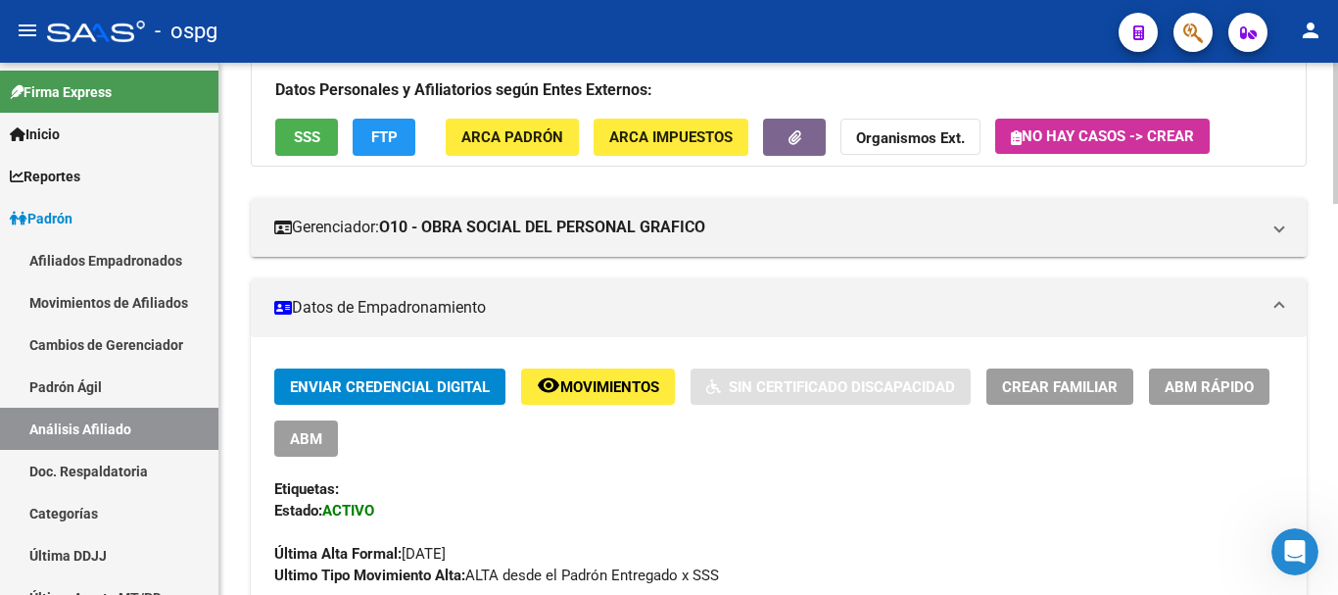
click at [331, 147] on button "SSS" at bounding box center [306, 137] width 63 height 36
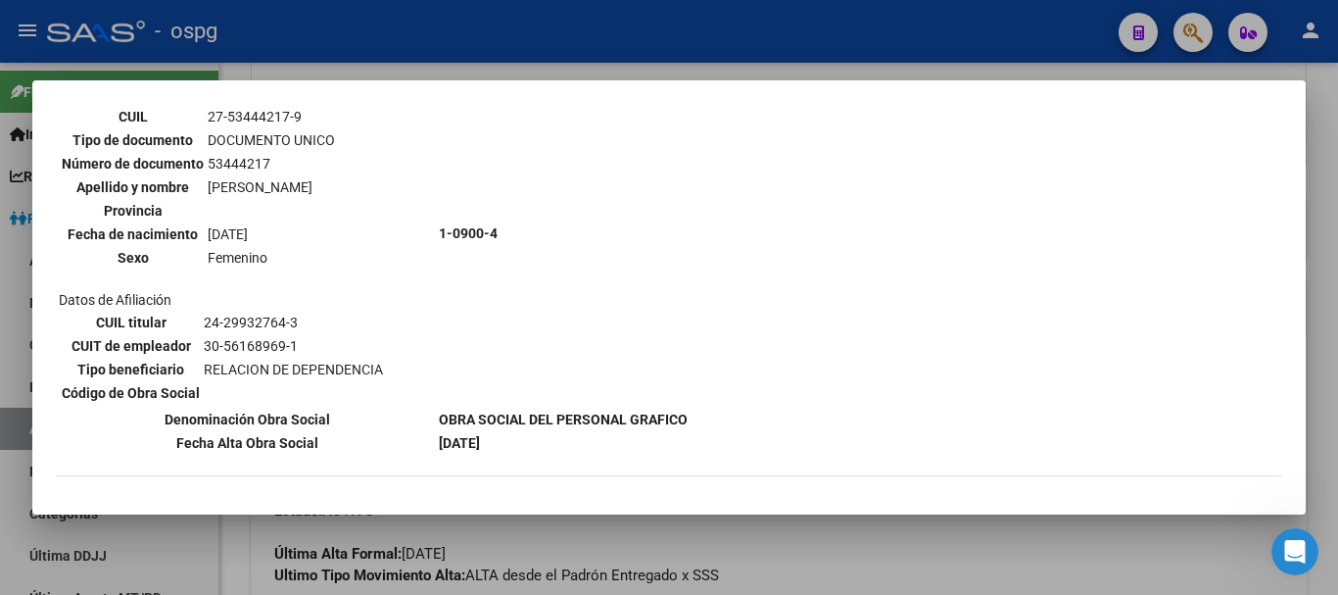
scroll to position [1665, 0]
click at [1307, 204] on div at bounding box center [669, 297] width 1338 height 595
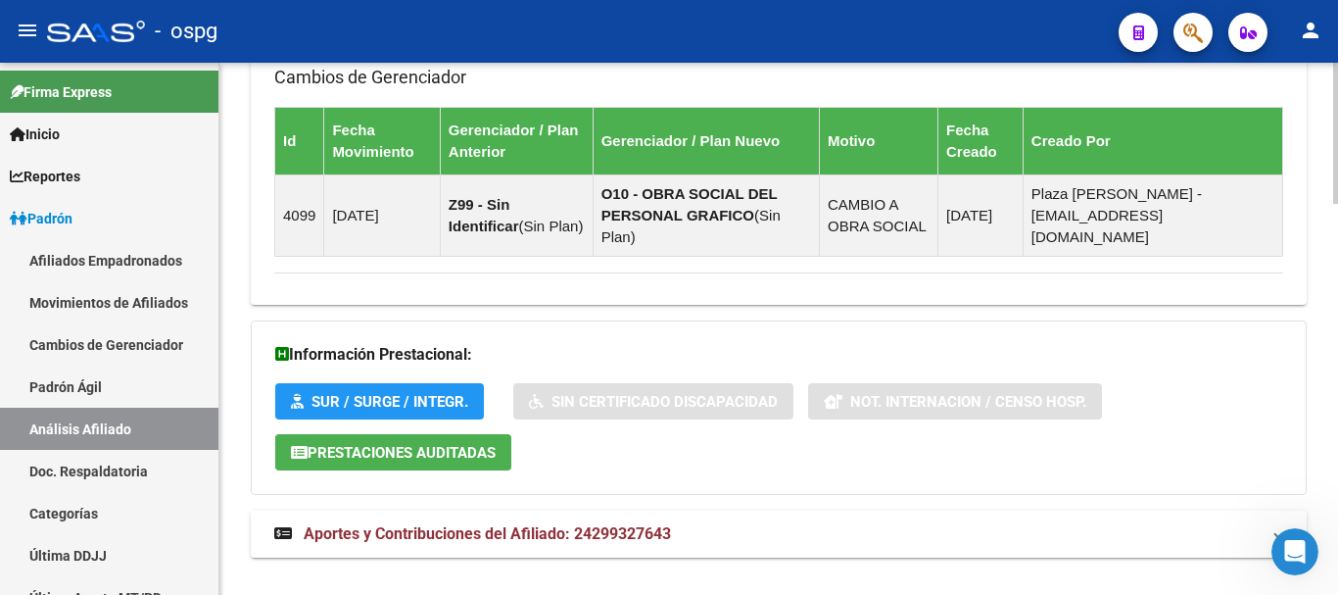
drag, startPoint x: 462, startPoint y: 506, endPoint x: 646, endPoint y: 432, distance: 198.6
click at [463, 524] on span "Aportes y Contribuciones del Afiliado: 24299327643" at bounding box center [487, 533] width 367 height 19
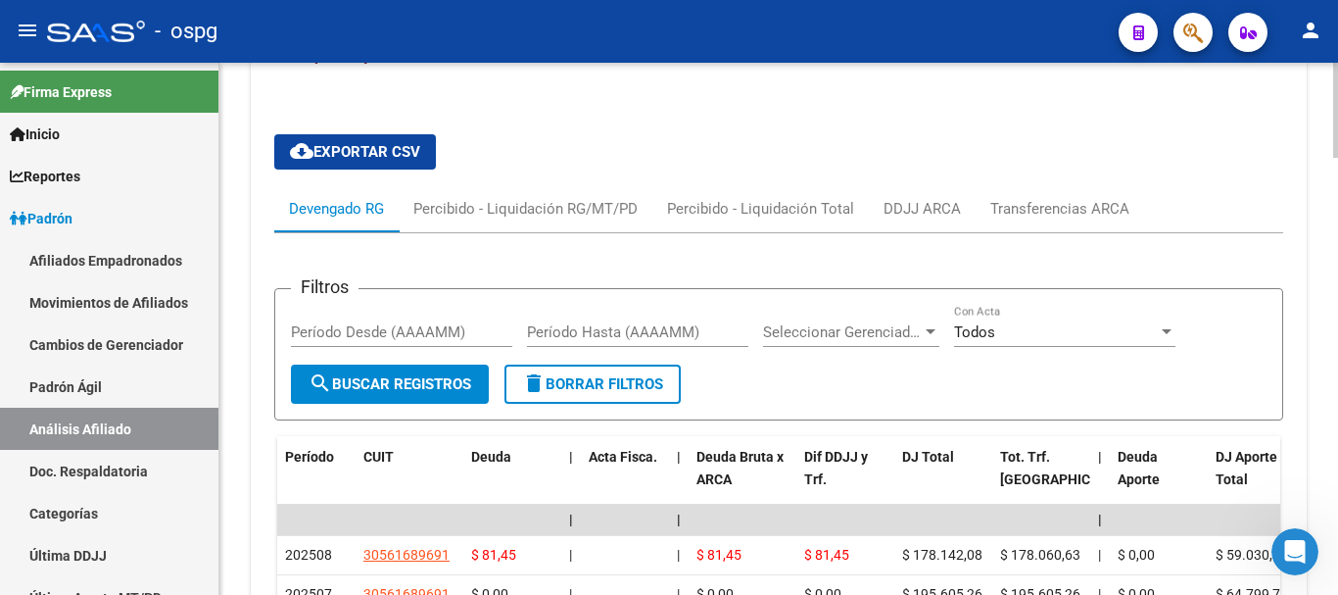
scroll to position [2083, 0]
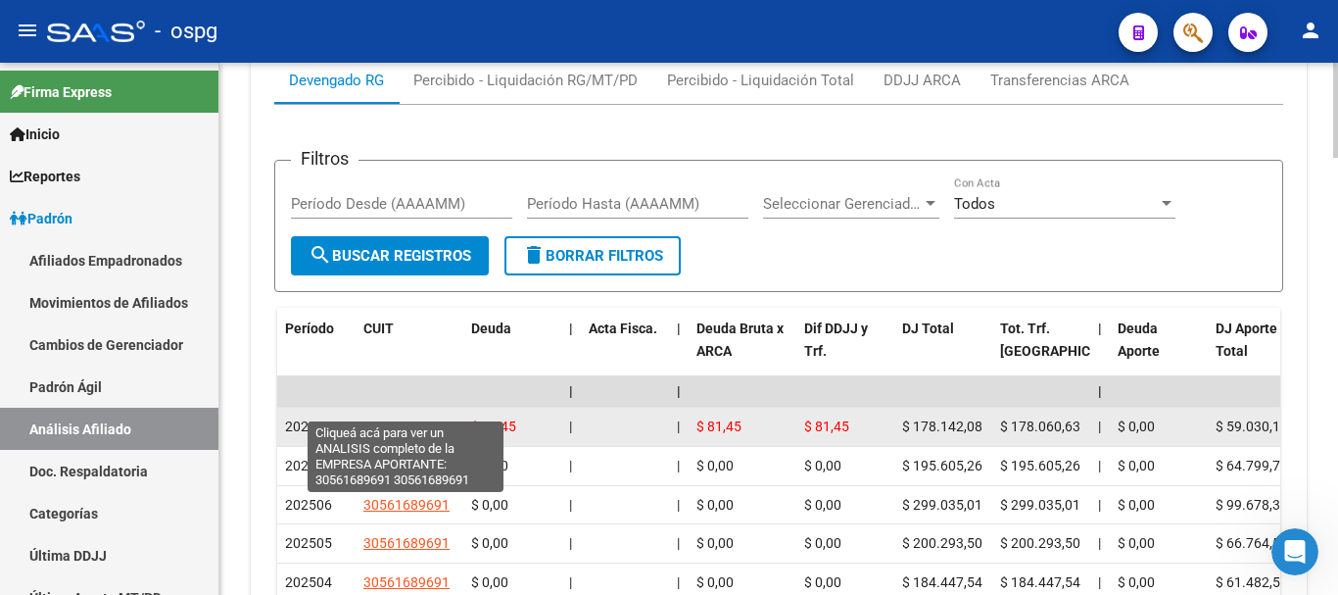
click at [432, 418] on span "30561689691" at bounding box center [406, 426] width 86 height 16
type textarea "30561689691"
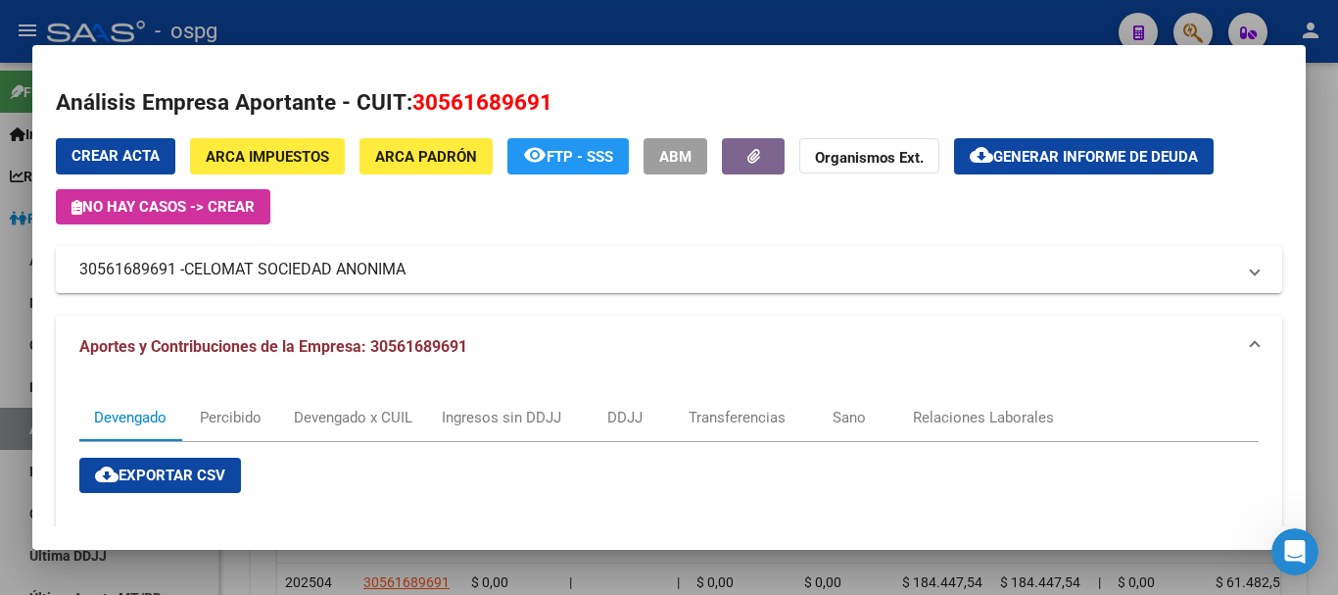
click at [1323, 167] on div at bounding box center [669, 297] width 1338 height 595
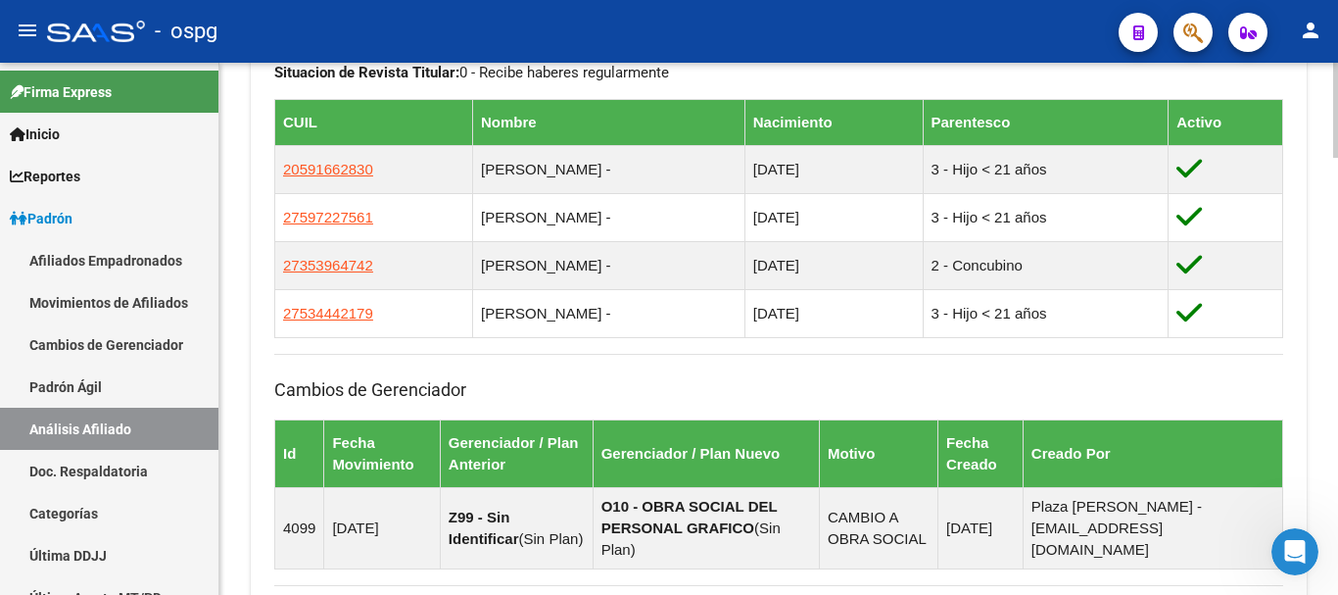
scroll to position [0, 0]
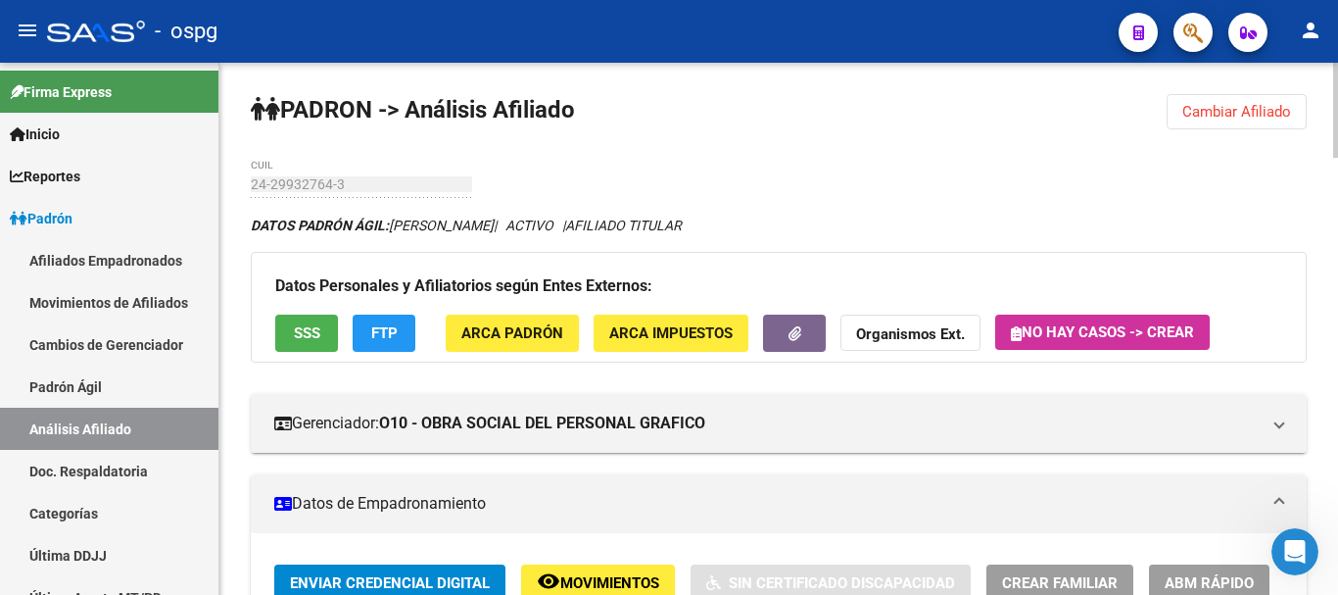
click at [1337, 73] on div at bounding box center [1335, 110] width 5 height 95
click at [1263, 107] on span "Cambiar Afiliado" at bounding box center [1236, 112] width 109 height 18
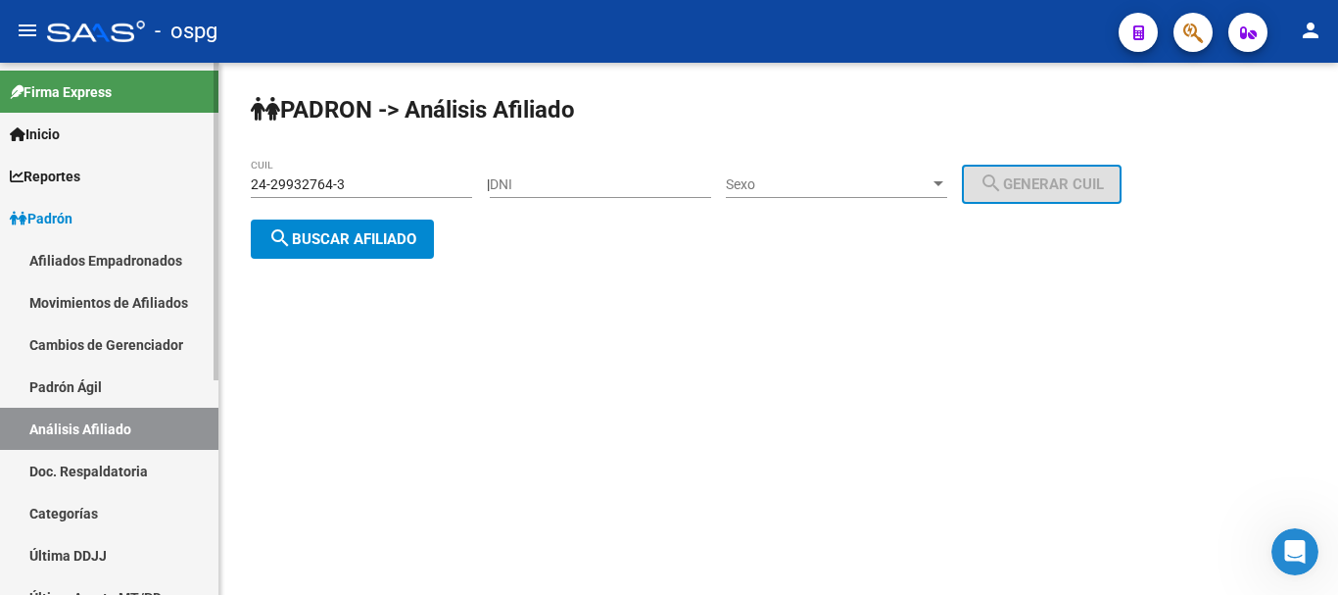
drag, startPoint x: 353, startPoint y: 181, endPoint x: 47, endPoint y: 179, distance: 305.6
click at [47, 179] on mat-sidenav-container "Firma Express Inicio Calendario SSS Instructivos Contacto OS Reportes Ingresos …" at bounding box center [669, 329] width 1338 height 532
paste input "7-28107664-2"
type input "27-28107664-2"
click at [407, 236] on span "search Buscar afiliado" at bounding box center [342, 239] width 148 height 18
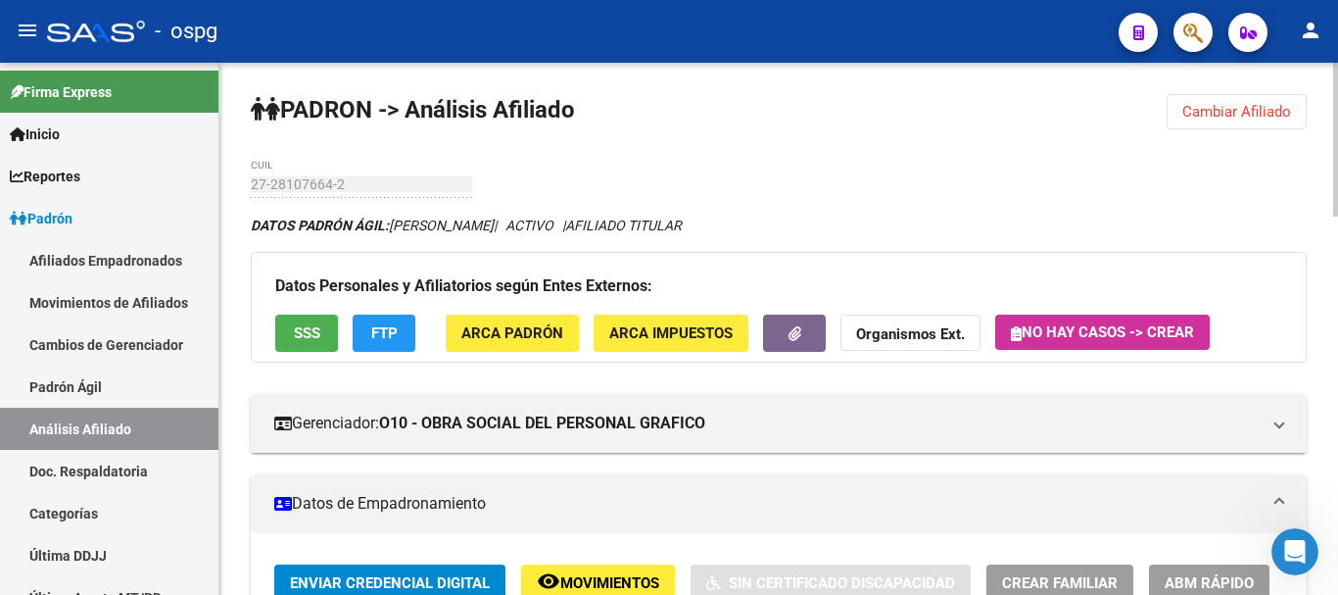
click at [289, 330] on button "SSS" at bounding box center [306, 332] width 63 height 36
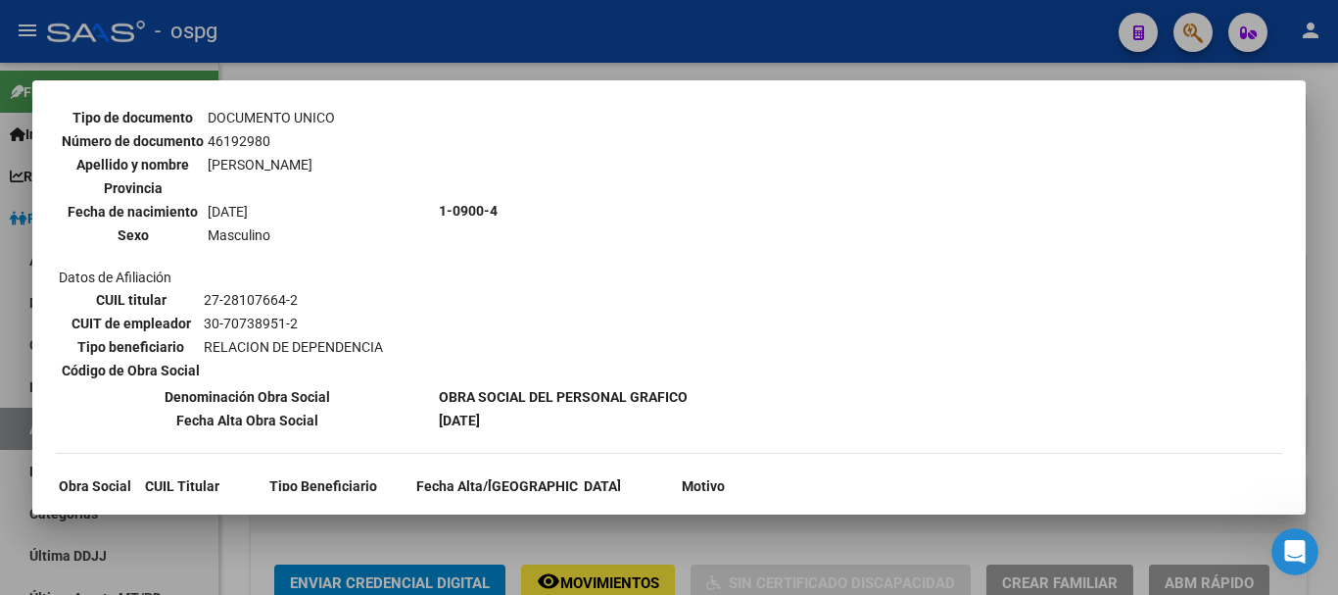
scroll to position [859, 0]
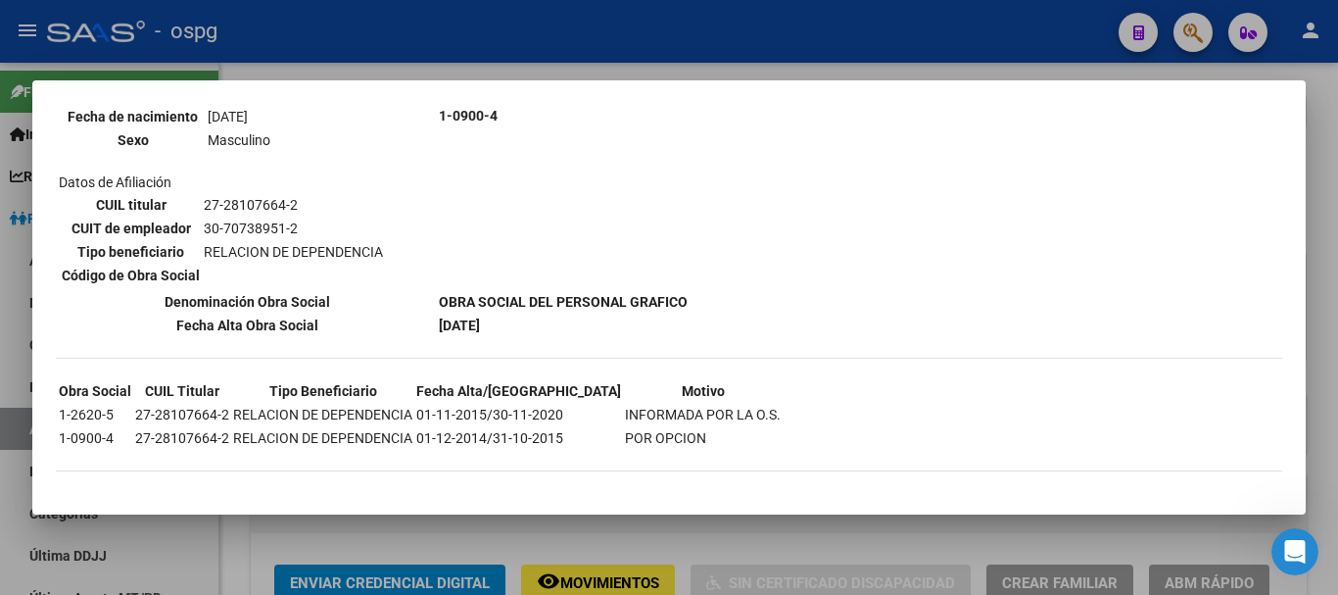
drag, startPoint x: 1313, startPoint y: 310, endPoint x: 1148, endPoint y: 295, distance: 166.3
click at [1313, 310] on div at bounding box center [669, 297] width 1338 height 595
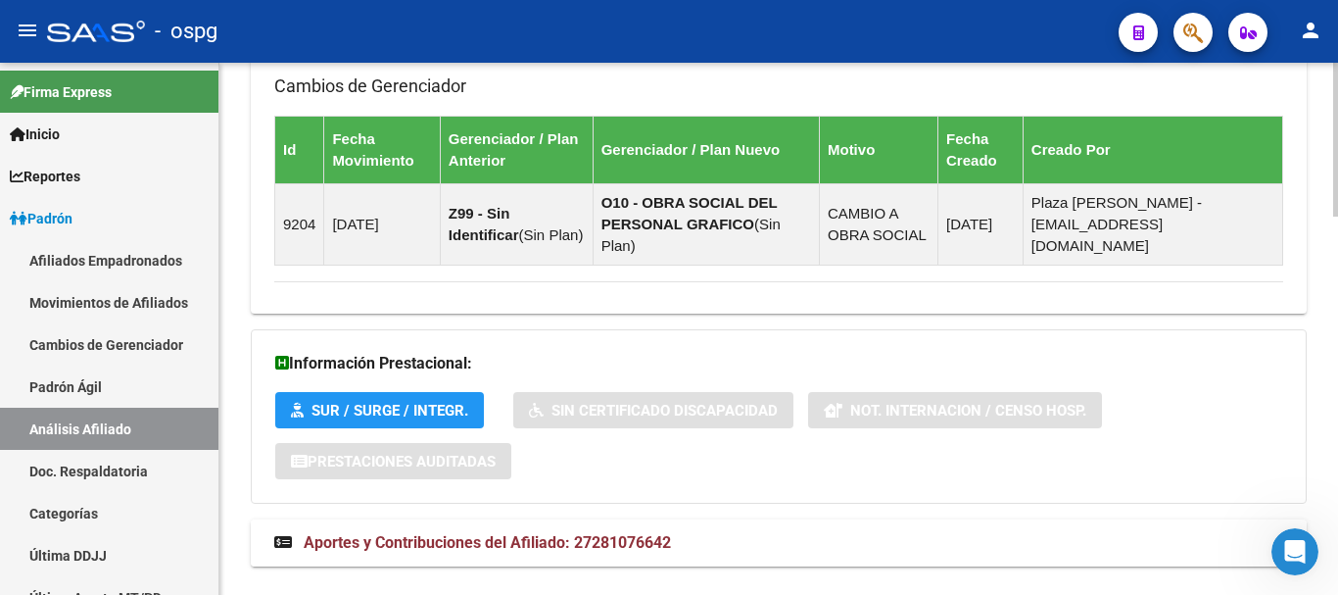
scroll to position [1313, 0]
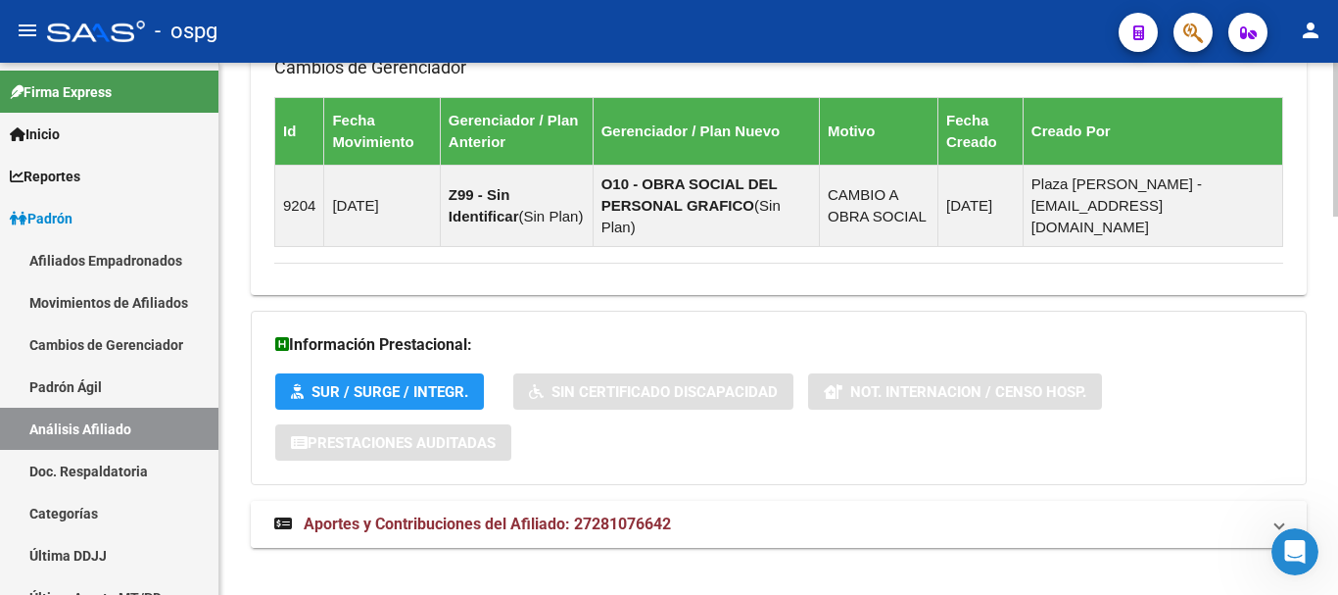
click at [520, 514] on span "Aportes y Contribuciones del Afiliado: 27281076642" at bounding box center [487, 523] width 367 height 19
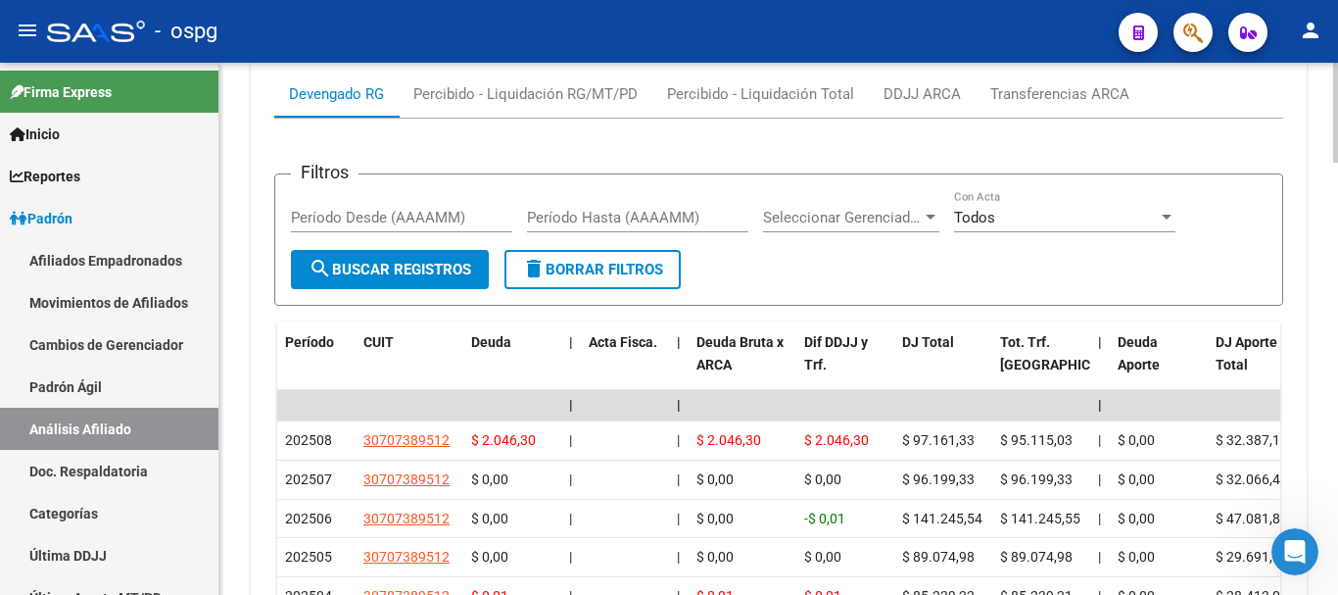
scroll to position [1999, 0]
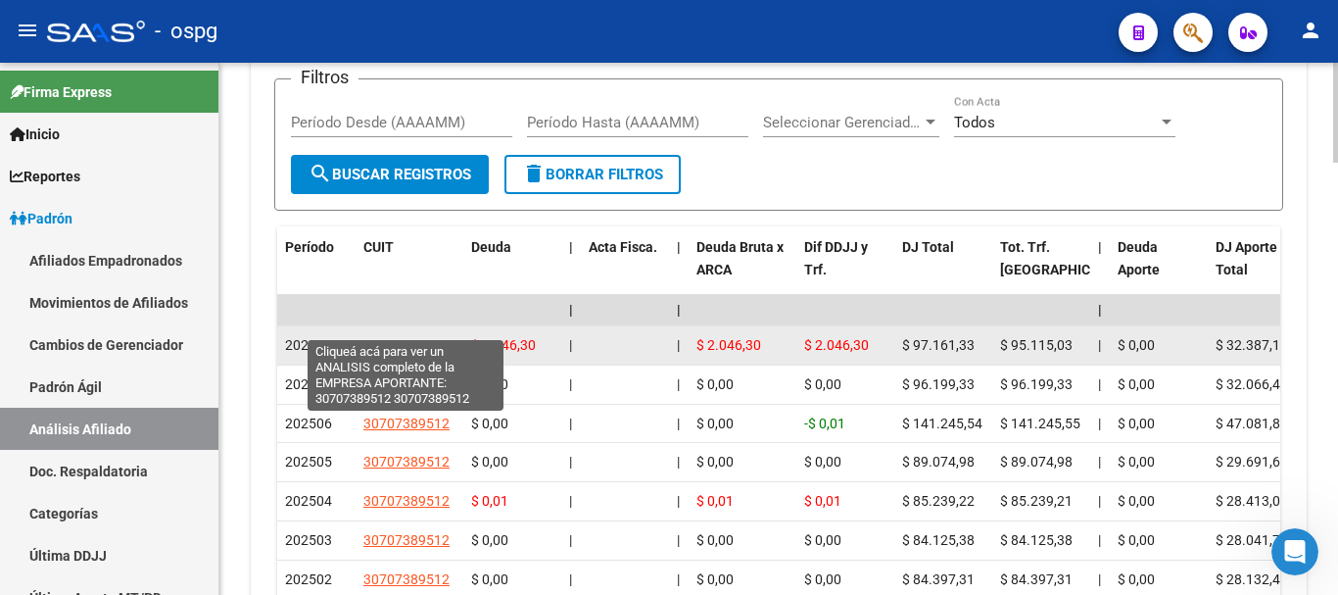
click at [387, 337] on span "30707389512" at bounding box center [406, 345] width 86 height 16
type textarea "30707389512"
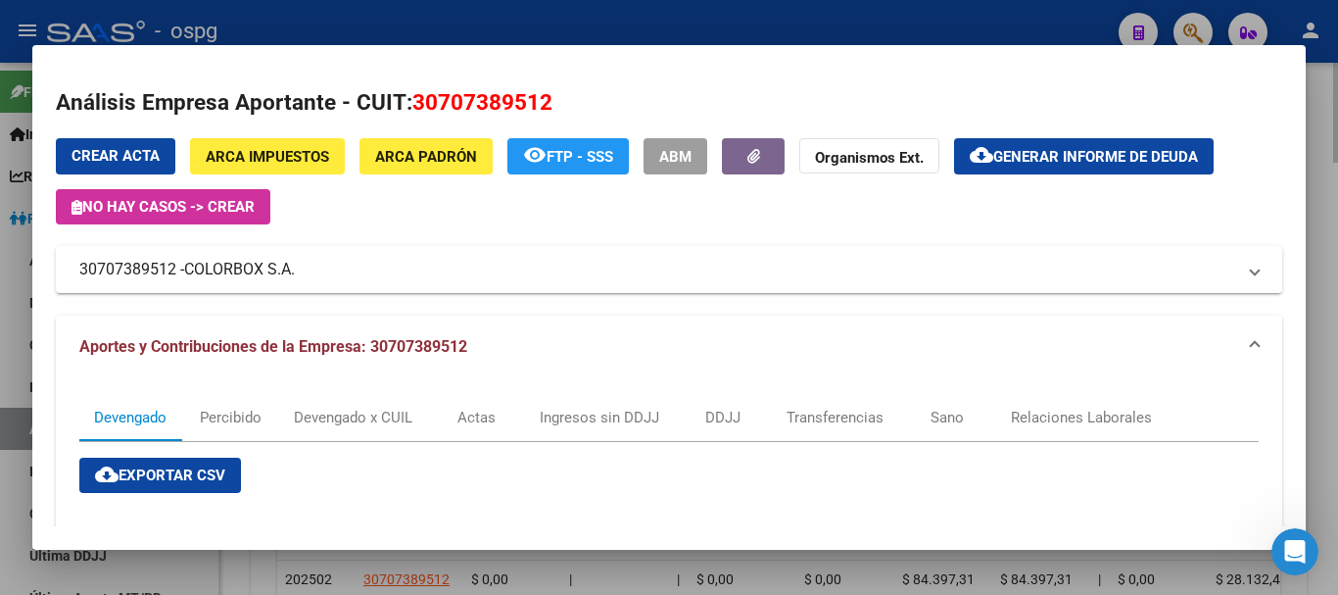
click at [1335, 131] on div at bounding box center [669, 297] width 1338 height 595
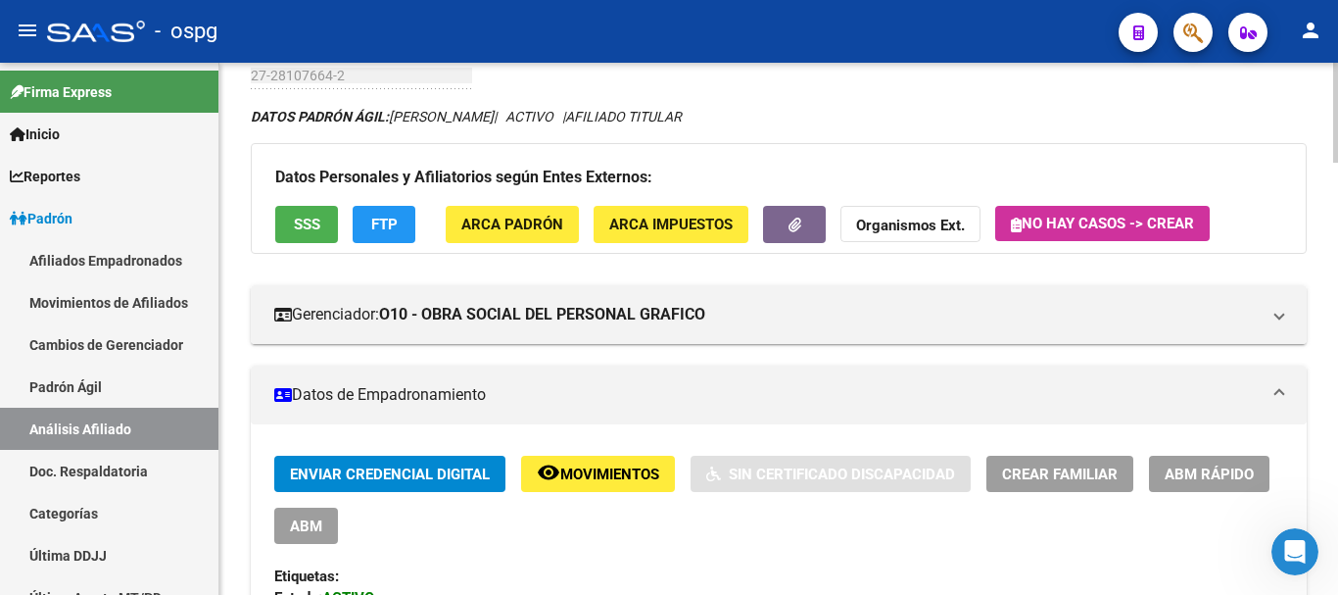
scroll to position [0, 0]
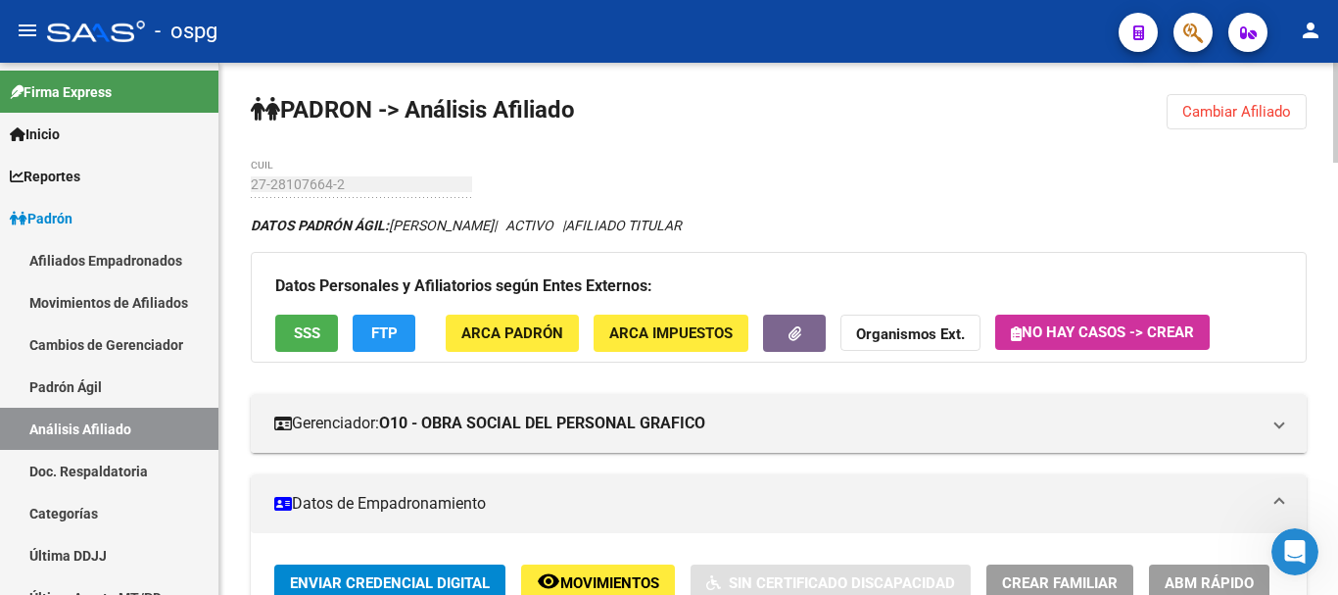
click at [1247, 105] on span "Cambiar Afiliado" at bounding box center [1236, 112] width 109 height 18
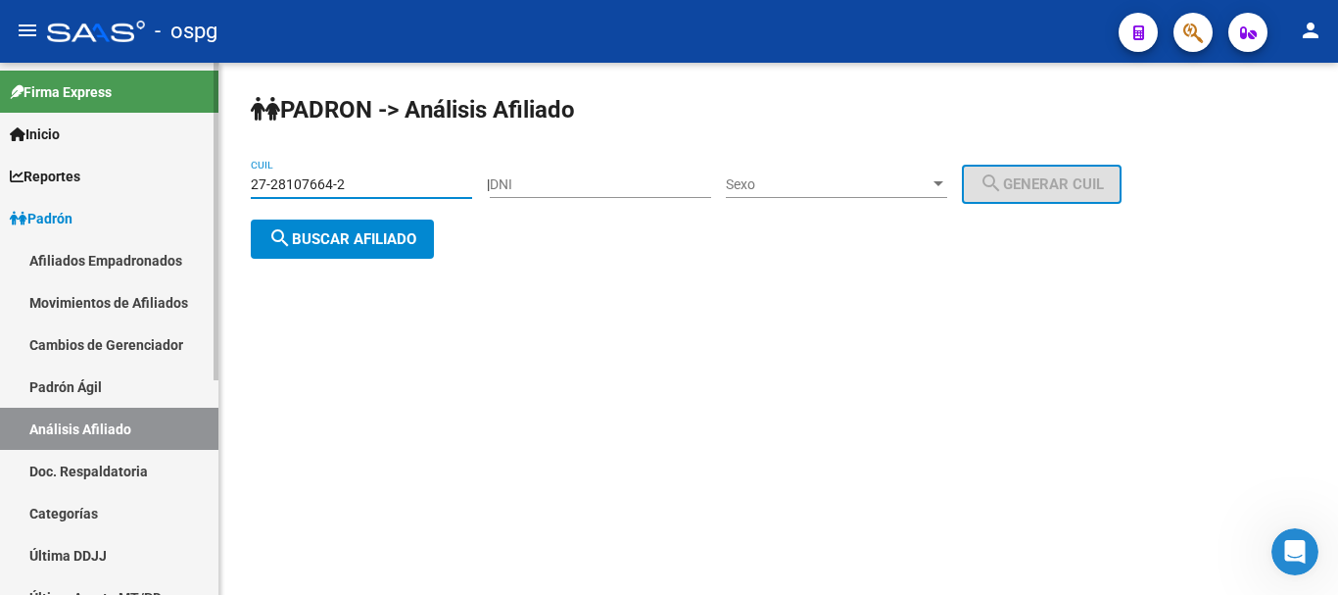
drag, startPoint x: 387, startPoint y: 182, endPoint x: 205, endPoint y: 192, distance: 182.4
click at [205, 192] on mat-sidenav-container "Firma Express Inicio Calendario SSS Instructivos Contacto OS Reportes Ingresos …" at bounding box center [669, 329] width 1338 height 532
paste input "0-37593063-4"
type input "20-37593063-4"
click at [434, 235] on button "search Buscar afiliado" at bounding box center [342, 238] width 183 height 39
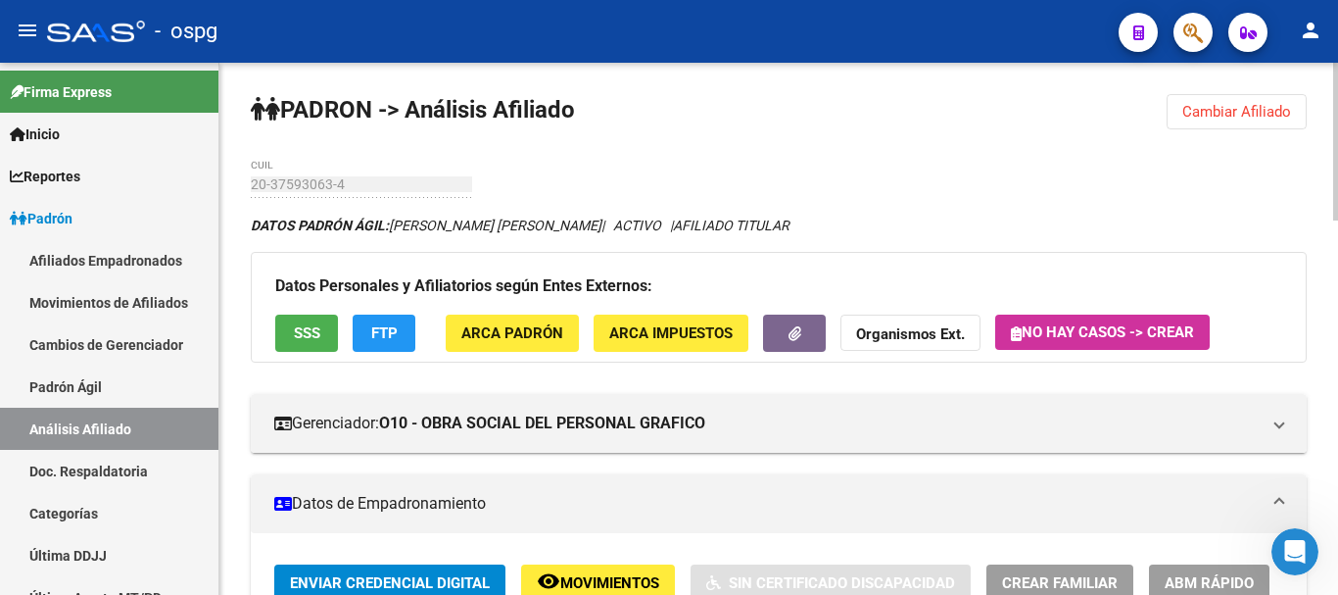
click at [311, 337] on span "SSS" at bounding box center [307, 334] width 26 height 18
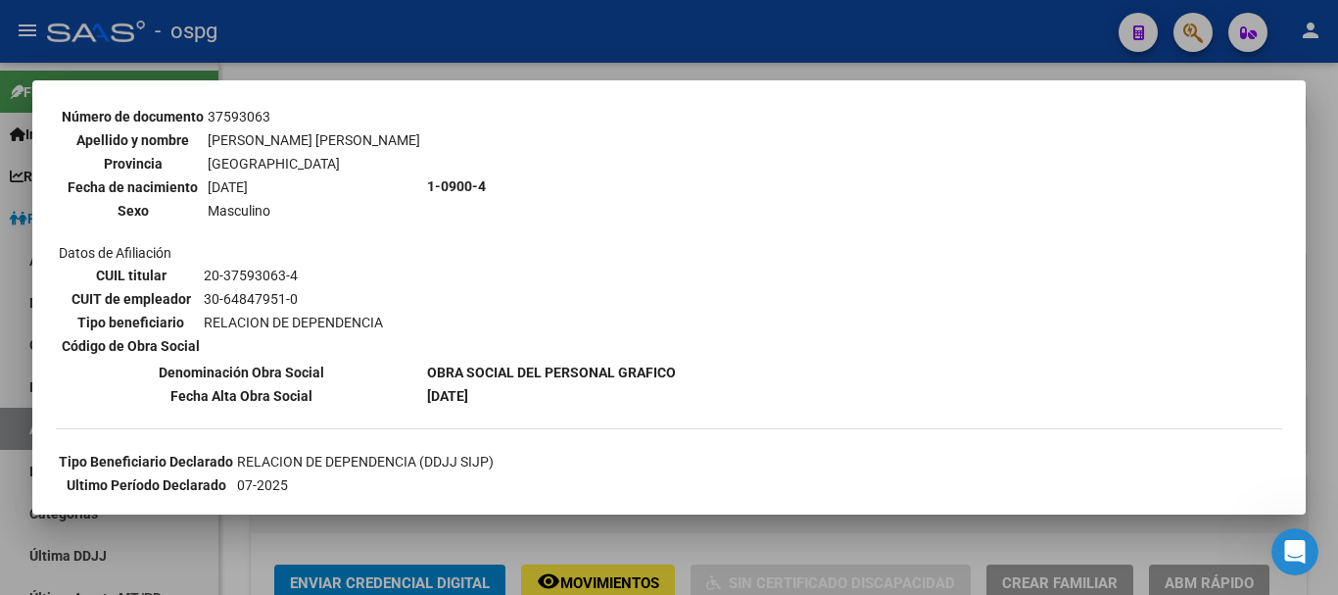
scroll to position [445, 0]
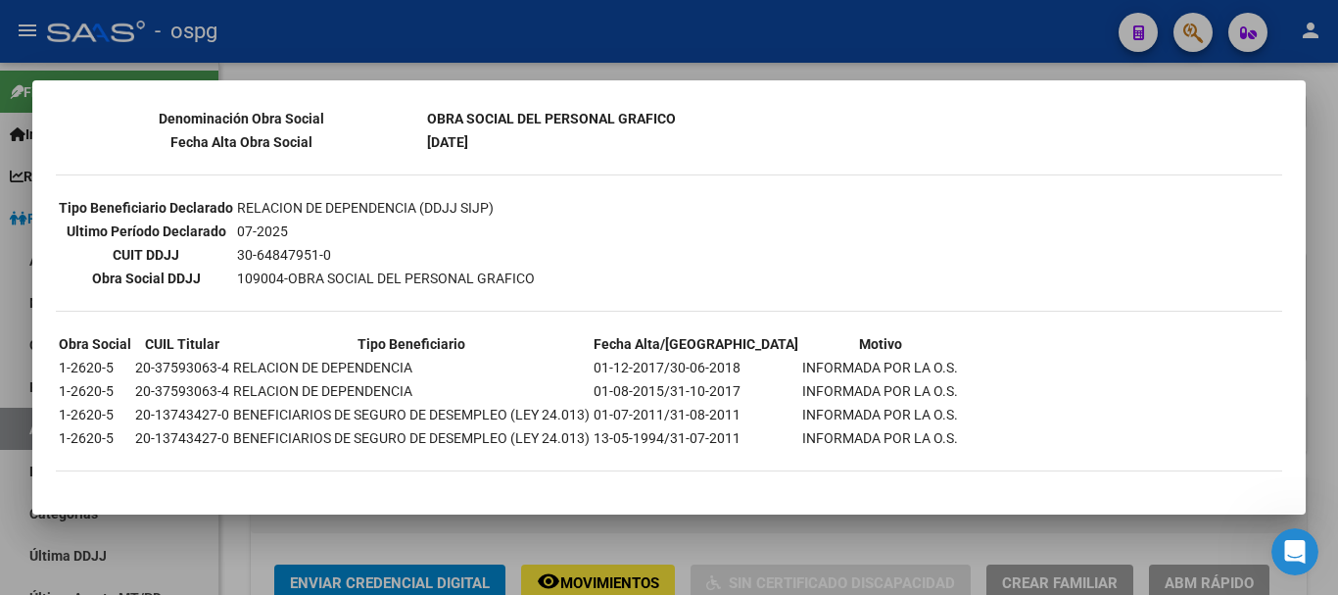
click at [1333, 208] on div at bounding box center [669, 297] width 1338 height 595
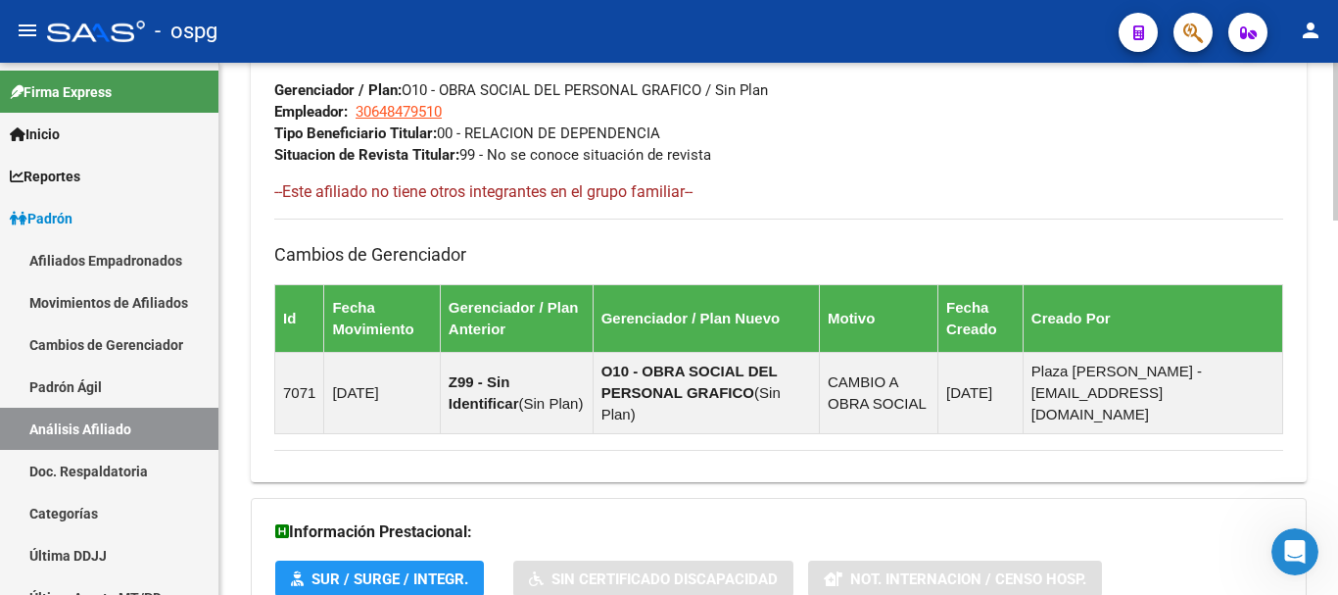
scroll to position [1262, 0]
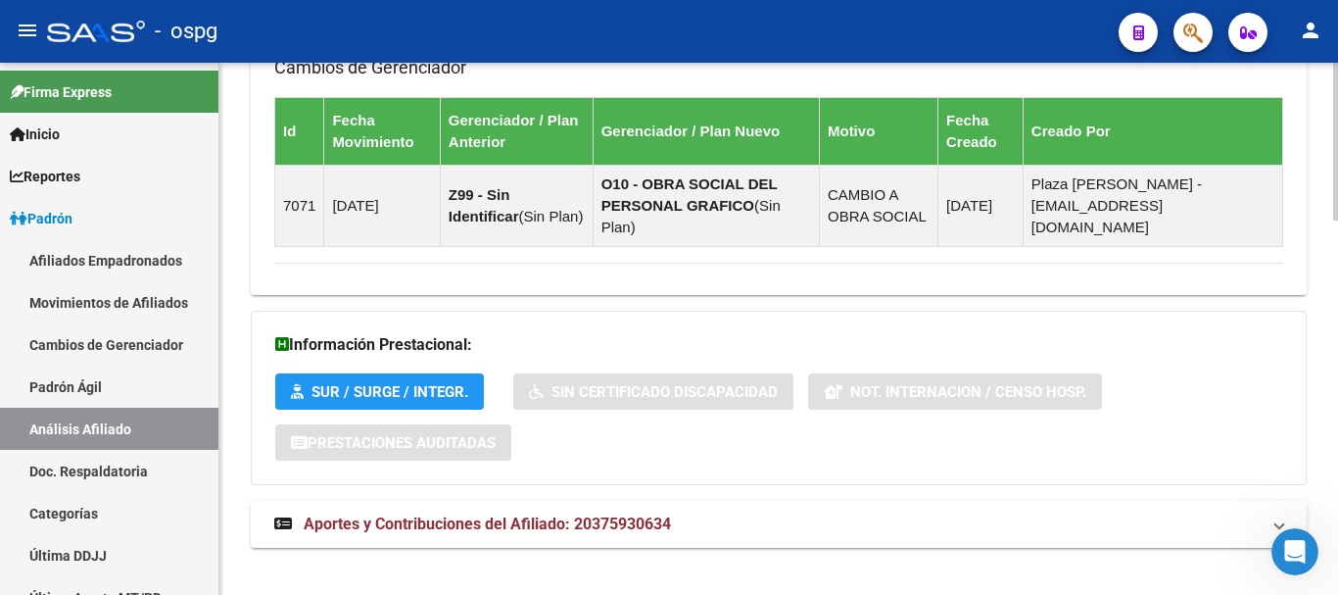
drag, startPoint x: 613, startPoint y: 515, endPoint x: 754, endPoint y: 460, distance: 151.3
click at [614, 514] on mat-expansion-panel-header "Aportes y Contribuciones del Afiliado: 20375930634" at bounding box center [779, 524] width 1056 height 47
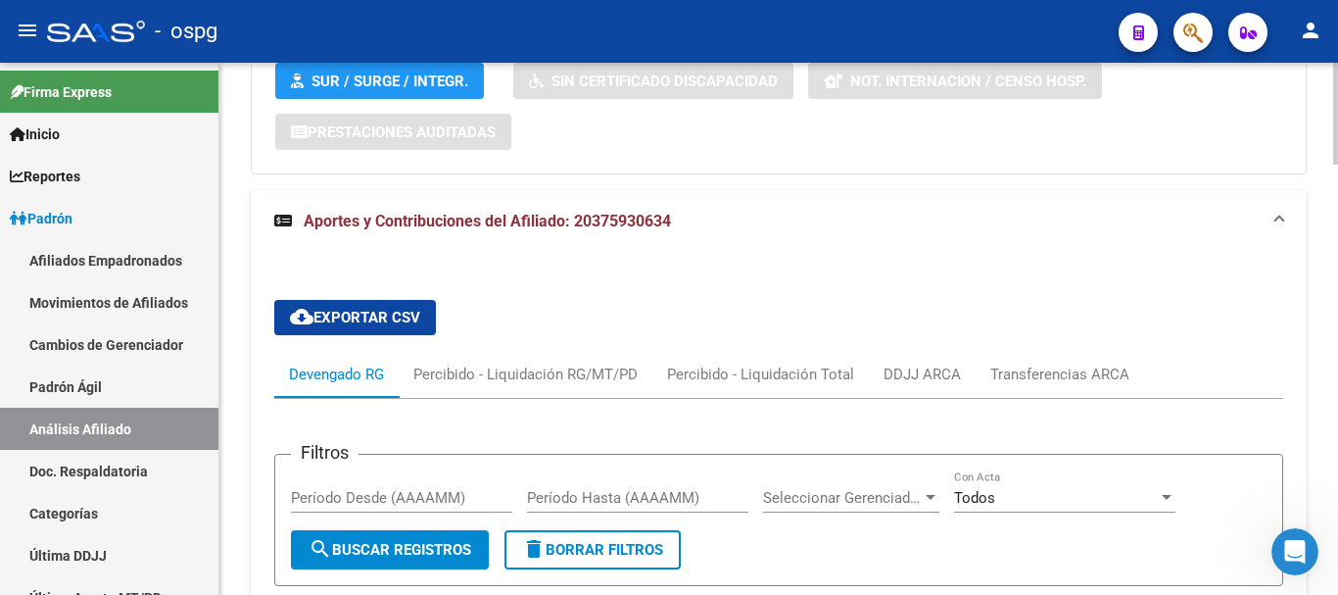
scroll to position [1866, 0]
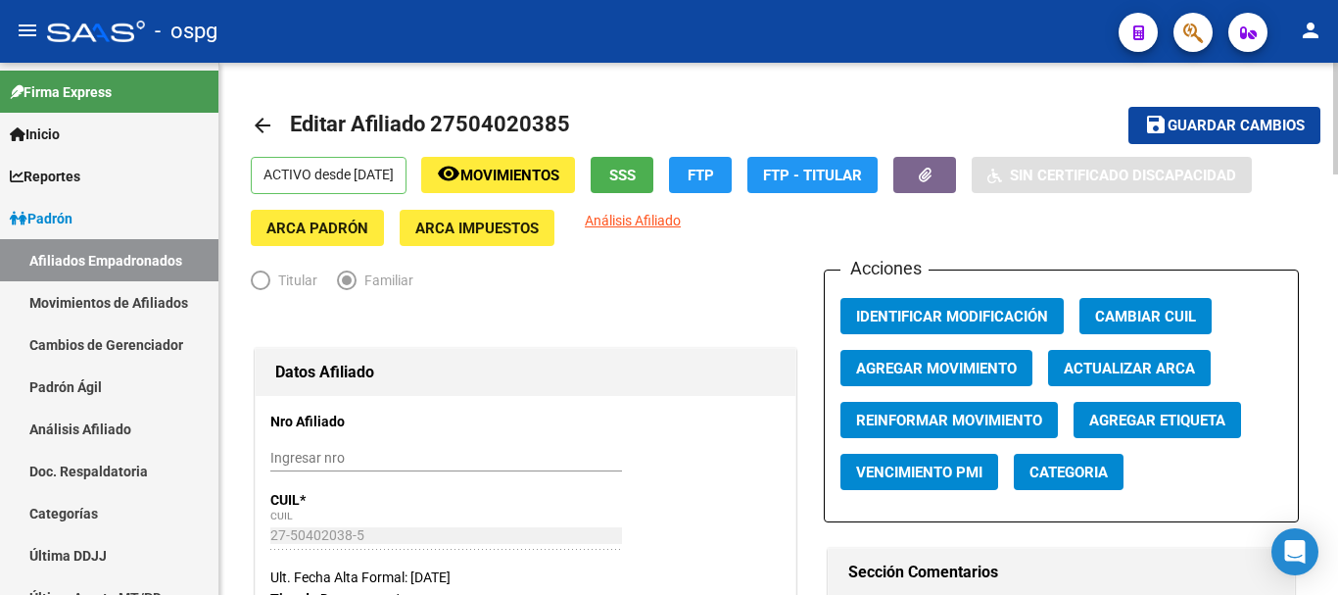
click at [1334, 102] on div at bounding box center [1335, 119] width 5 height 112
click at [305, 55] on div "menu - ospg person Firma Express Inicio Calendario SSS Instructivos Contacto OS…" at bounding box center [669, 297] width 1338 height 595
click at [263, 128] on mat-icon "arrow_back" at bounding box center [263, 126] width 24 height 24
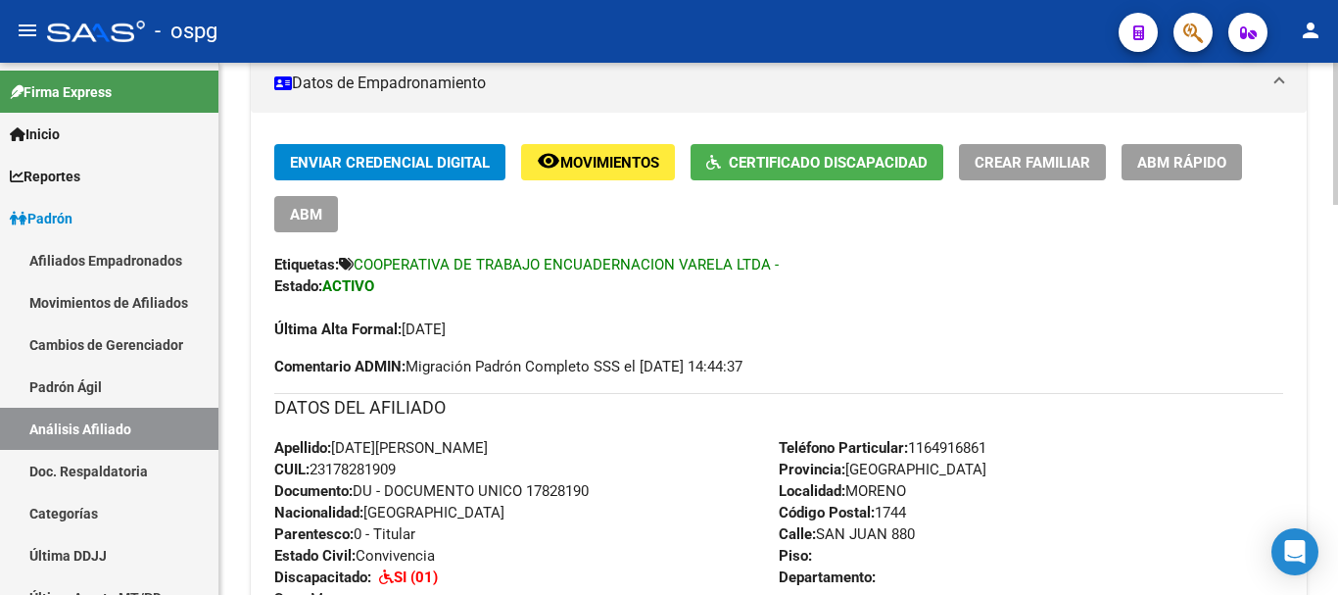
scroll to position [392, 0]
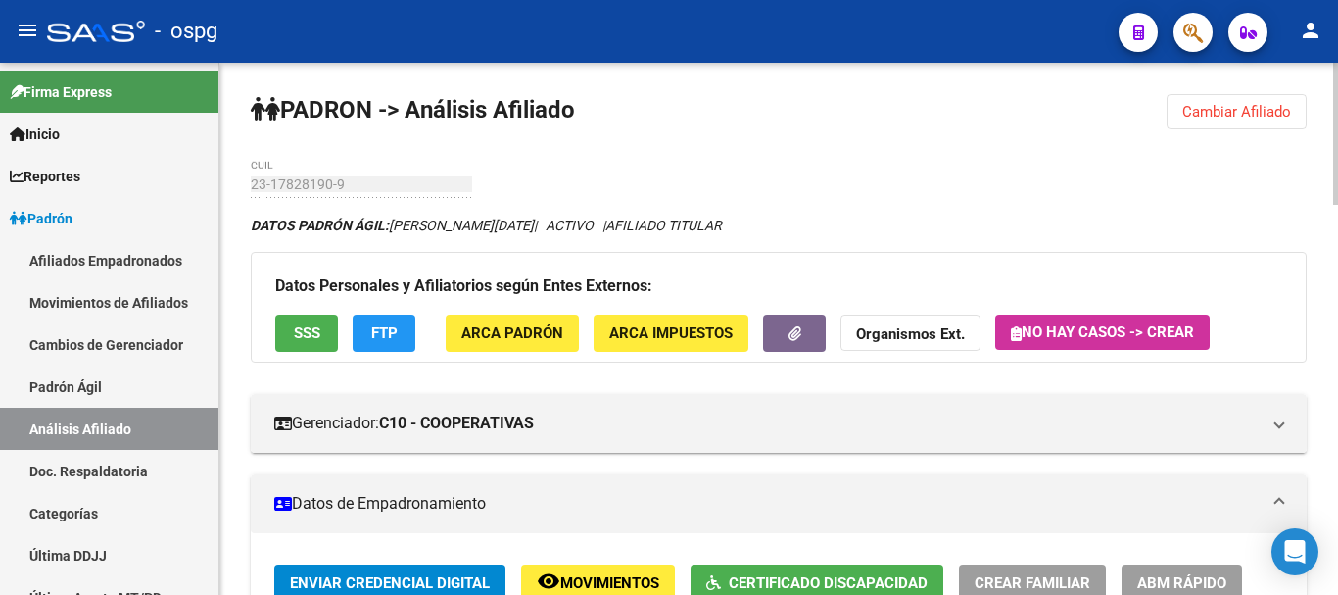
click at [1337, 72] on div at bounding box center [1335, 134] width 5 height 142
click at [1251, 117] on span "Cambiar Afiliado" at bounding box center [1236, 112] width 109 height 18
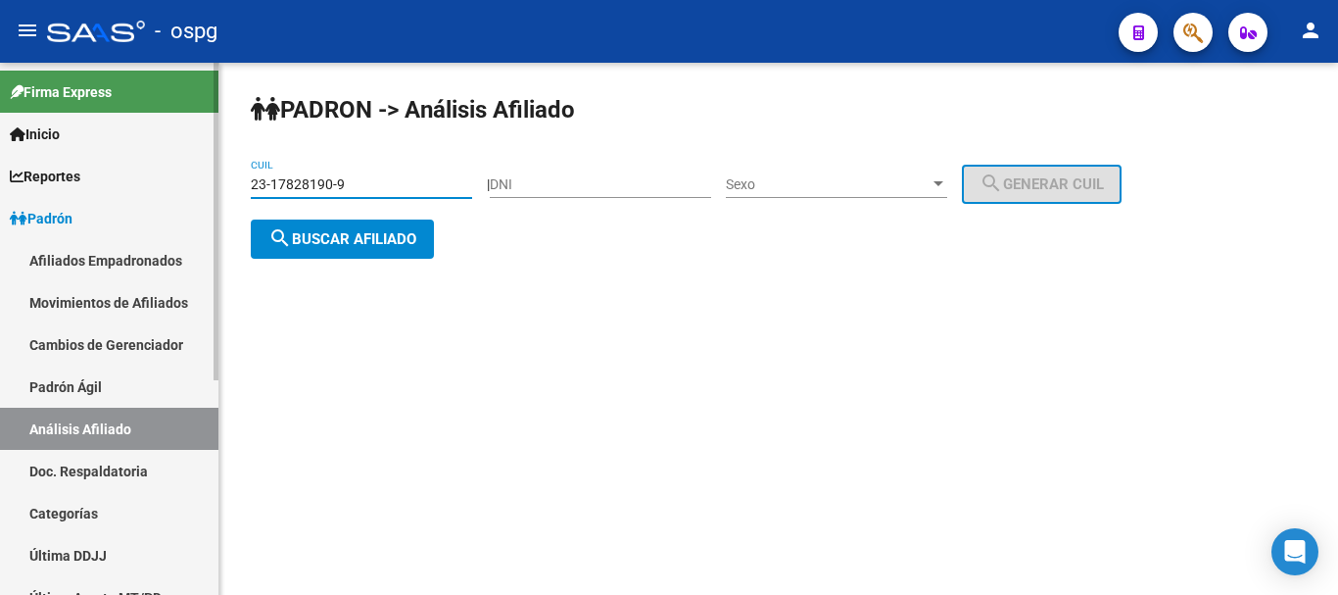
drag, startPoint x: 420, startPoint y: 188, endPoint x: 58, endPoint y: 196, distance: 362.5
click at [59, 195] on mat-sidenav-container "Firma Express Inicio Calendario SSS Instructivos Contacto OS Reportes Ingresos …" at bounding box center [669, 329] width 1338 height 532
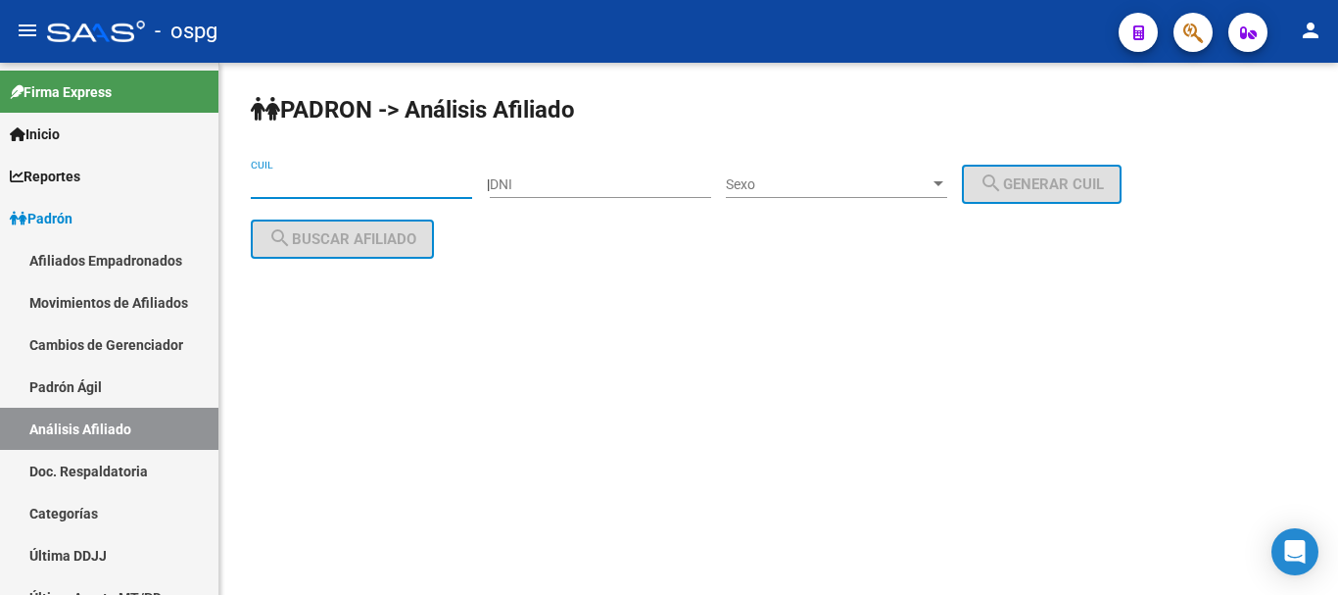
paste input "27-23884627-2"
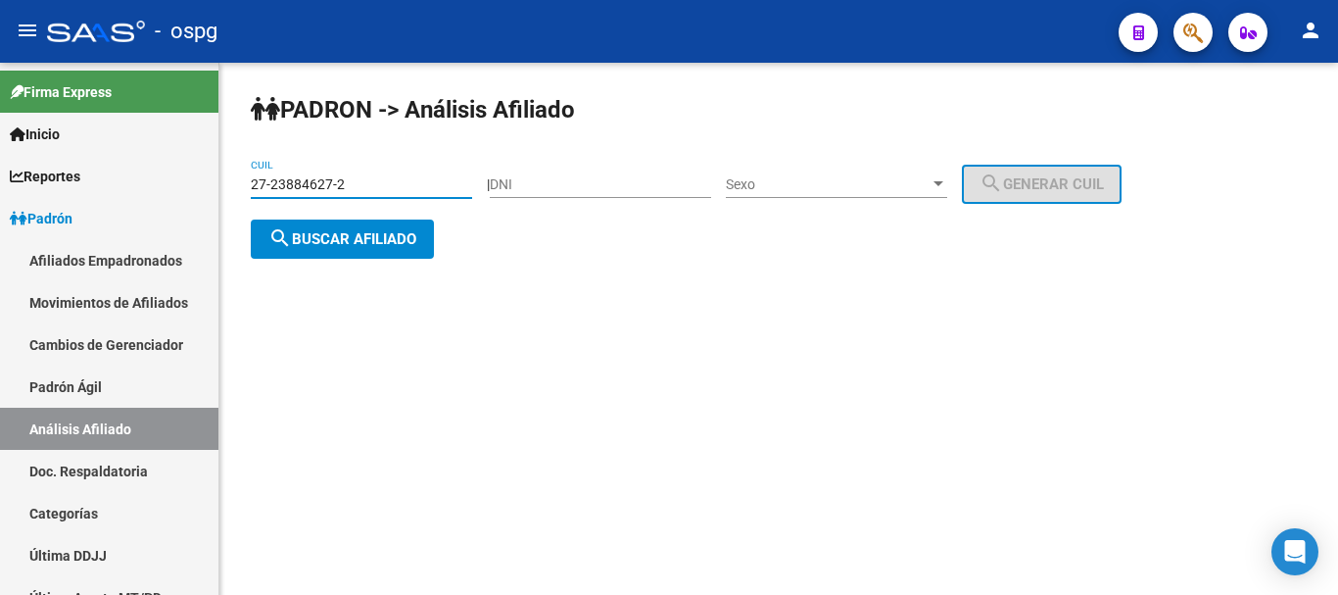
type input "27-23884627-2"
click at [272, 242] on mat-icon "search" at bounding box center [280, 238] width 24 height 24
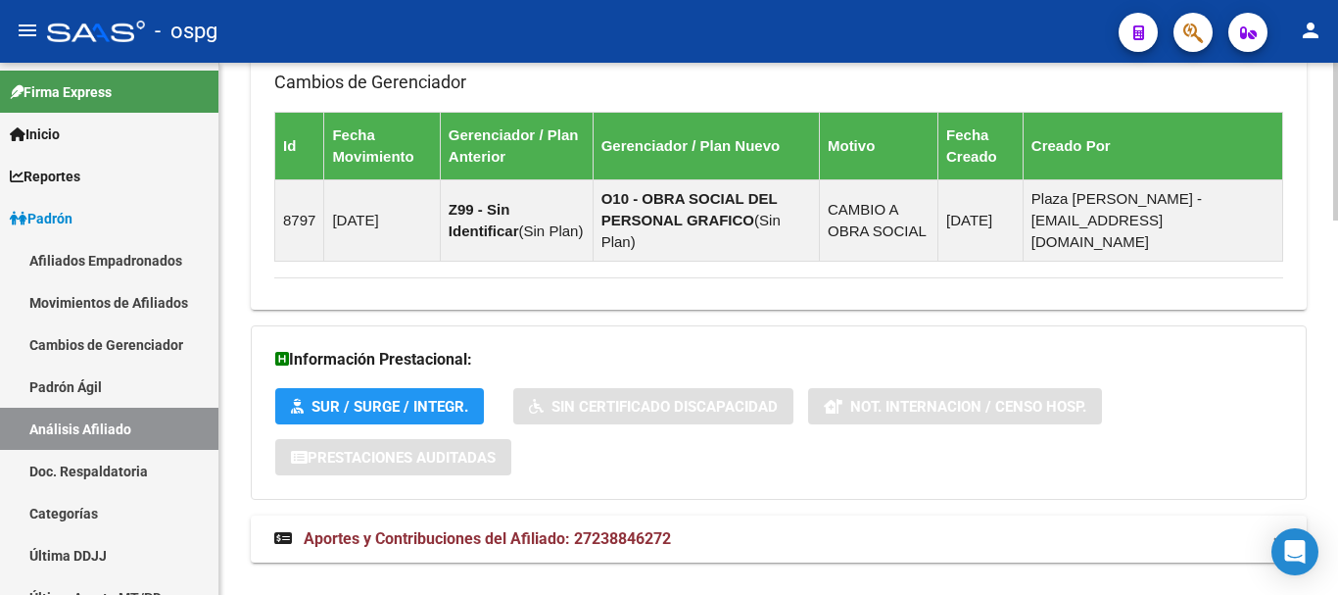
scroll to position [1262, 0]
